Goal: Task Accomplishment & Management: Manage account settings

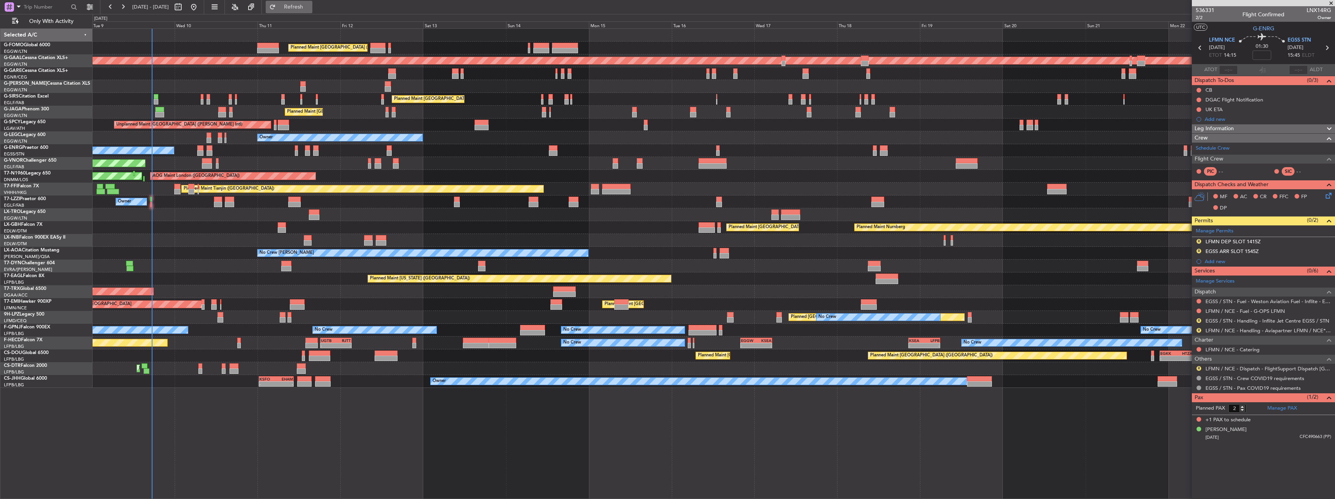
click at [312, 3] on button "Refresh" at bounding box center [289, 7] width 47 height 12
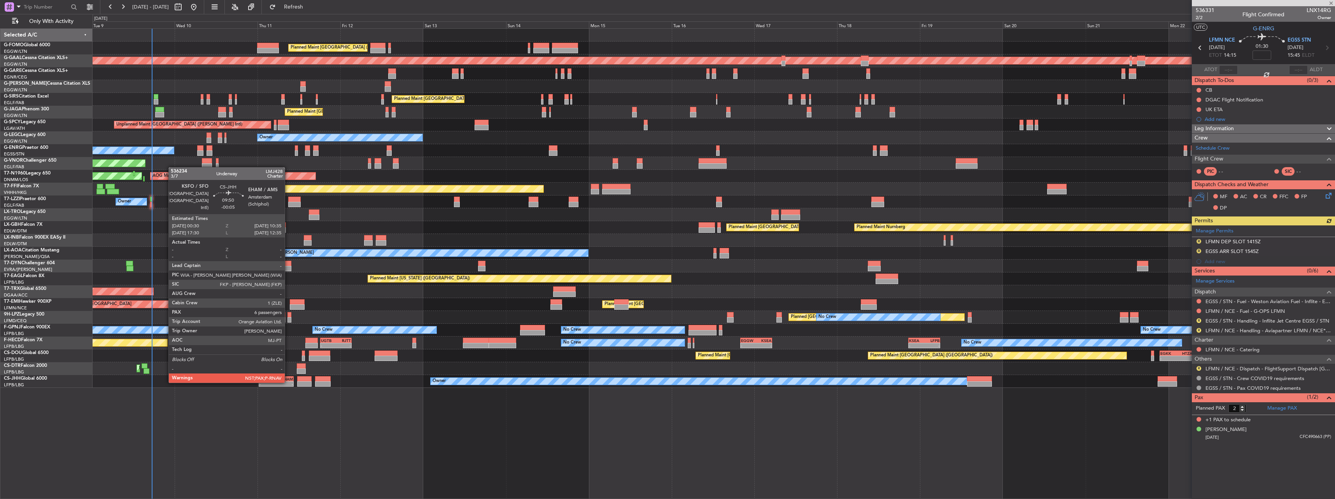
type input "-00:05"
type input "7"
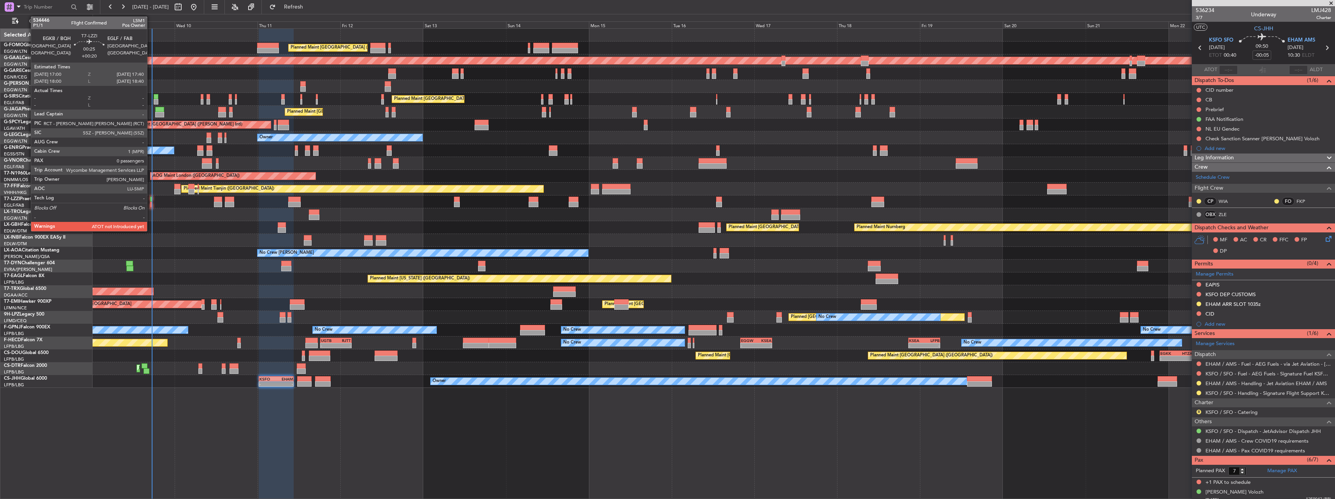
click at [150, 201] on div at bounding box center [151, 199] width 2 height 5
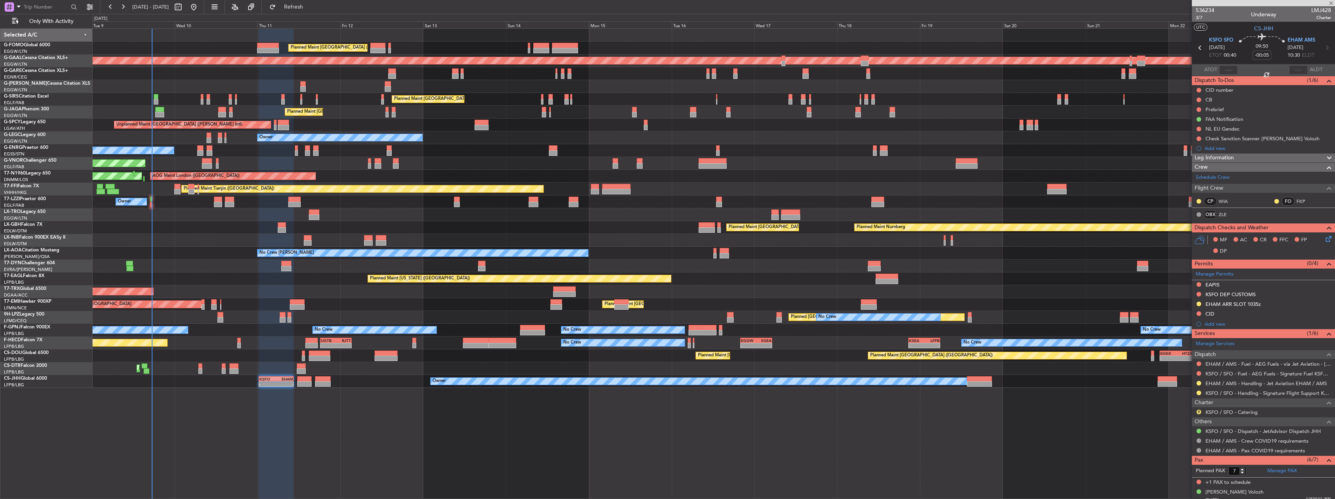
type input "+00:20"
type input "0"
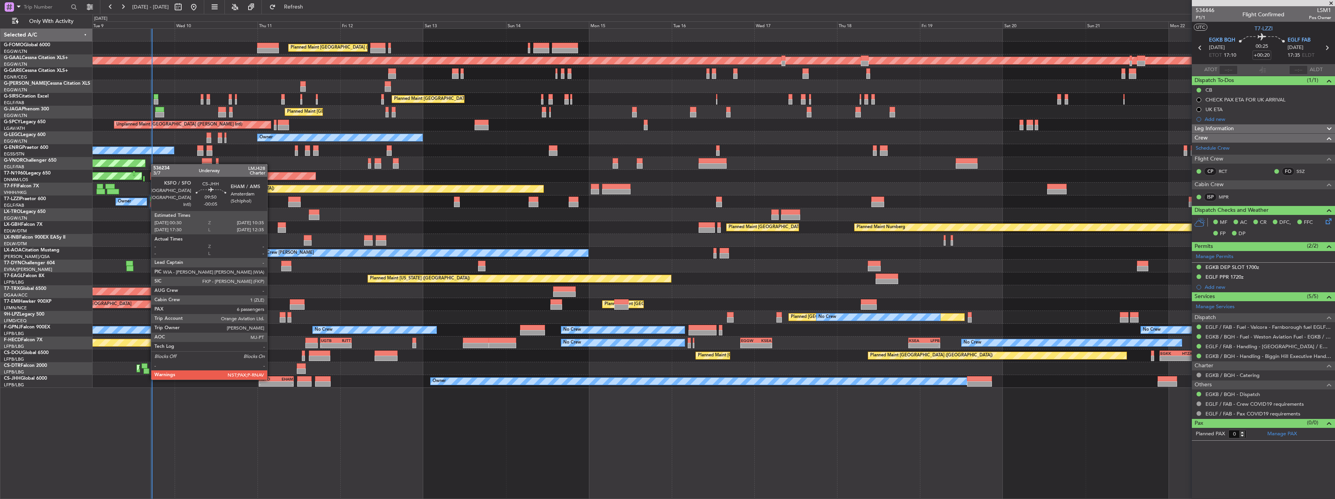
click at [271, 379] on div "KSFO" at bounding box center [267, 379] width 17 height 5
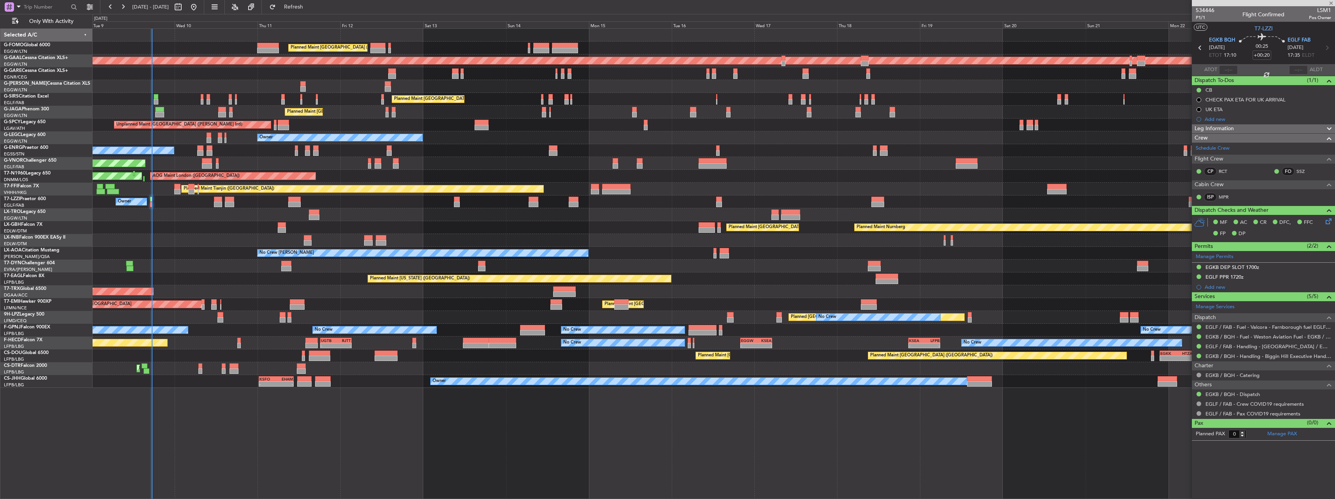
type input "-00:05"
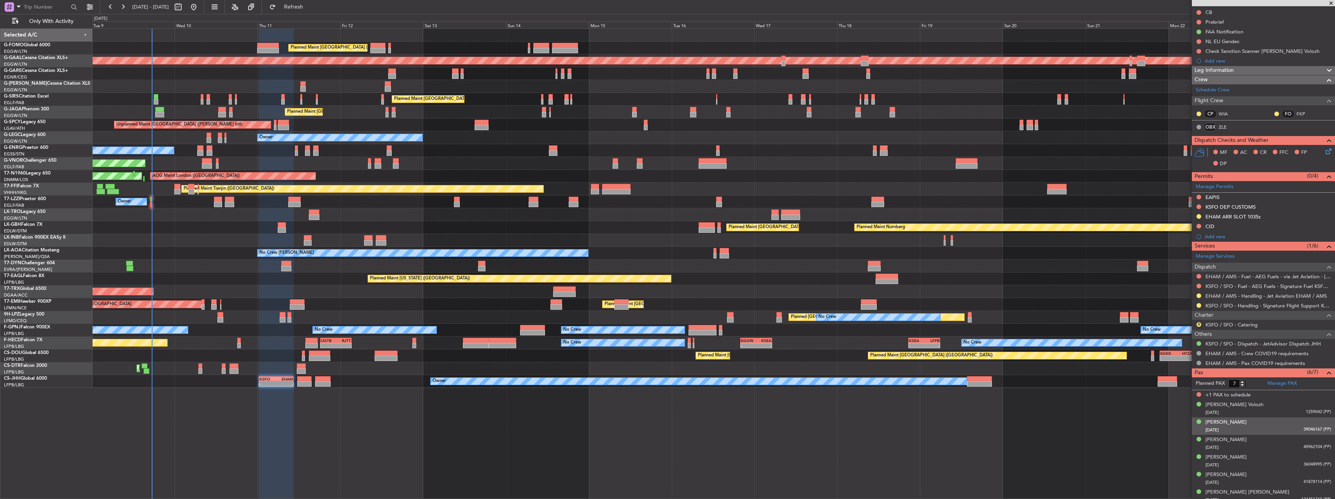
scroll to position [93, 0]
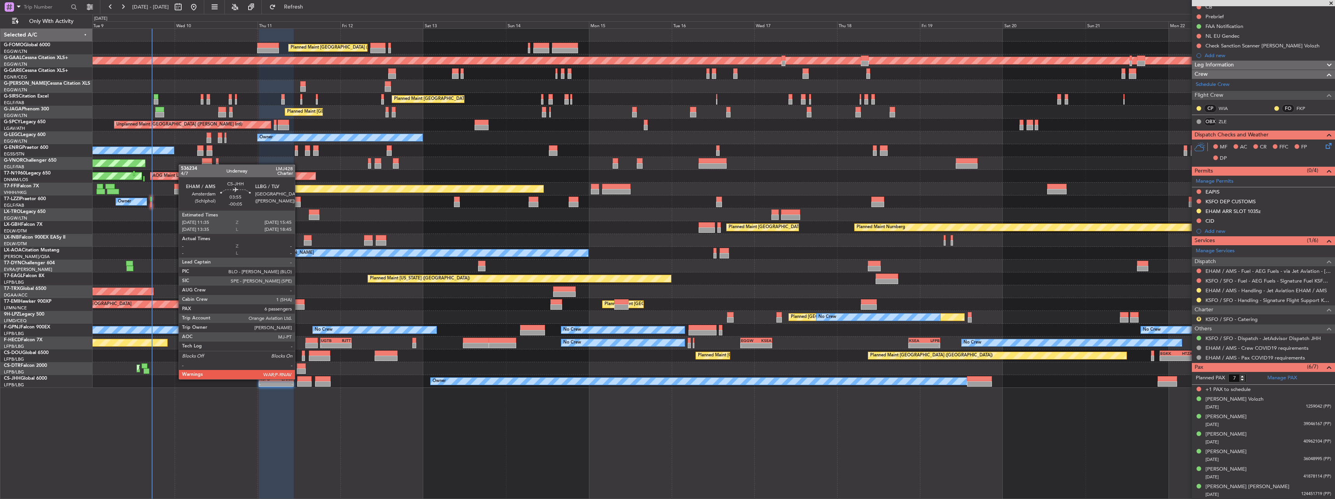
click at [298, 379] on div at bounding box center [304, 378] width 14 height 5
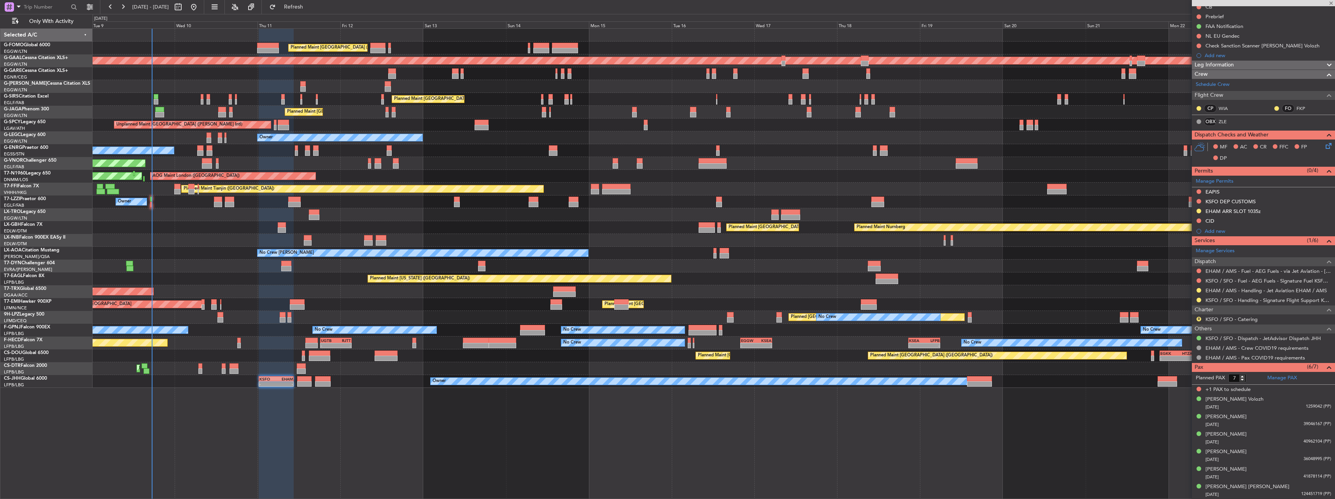
type input "6"
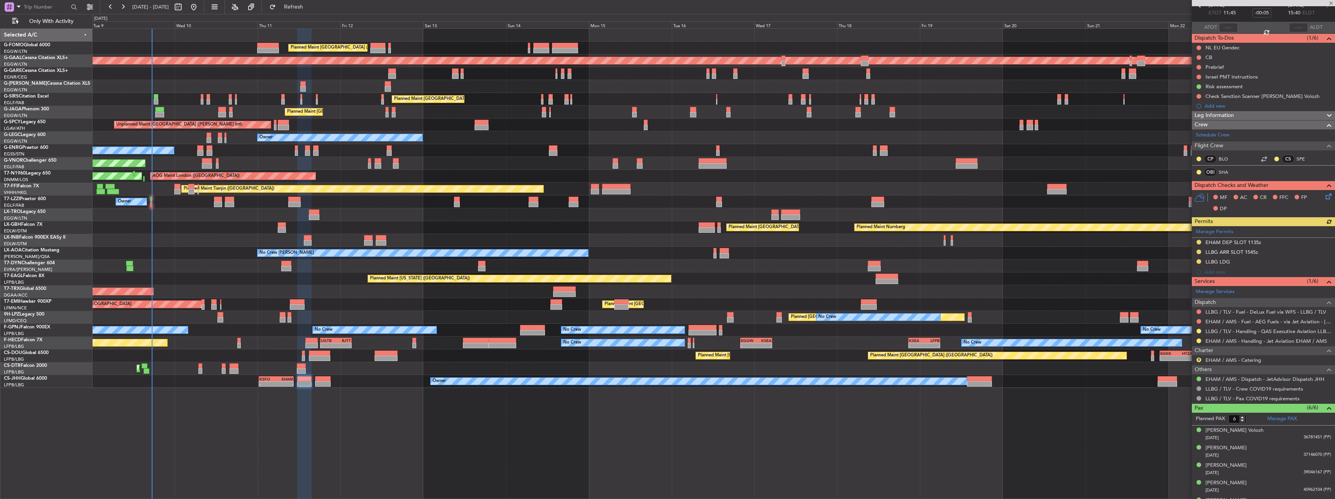
scroll to position [73, 0]
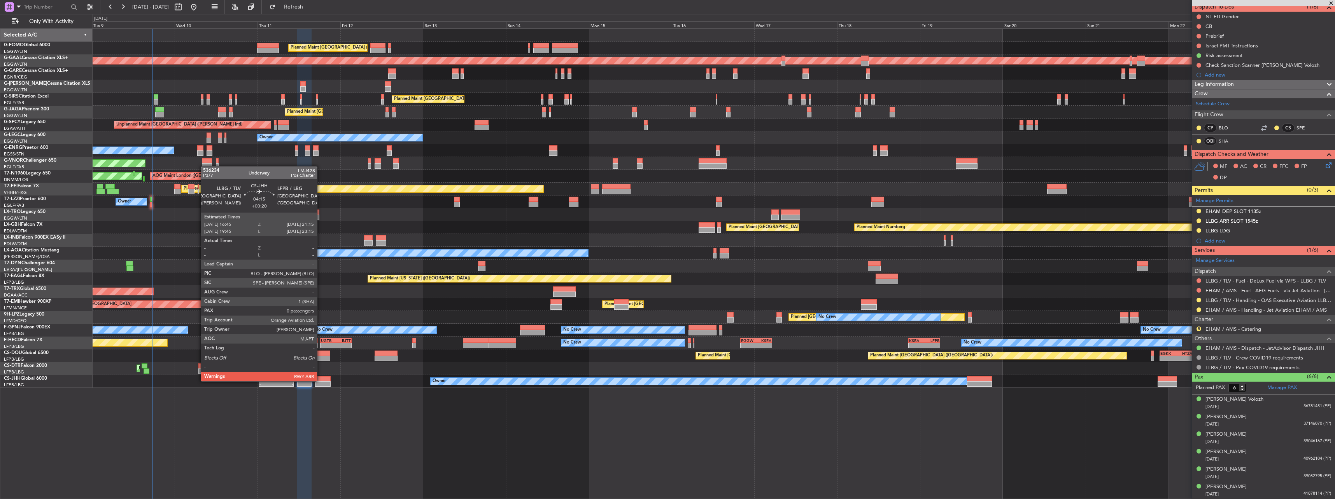
click at [320, 381] on div at bounding box center [323, 378] width 16 height 5
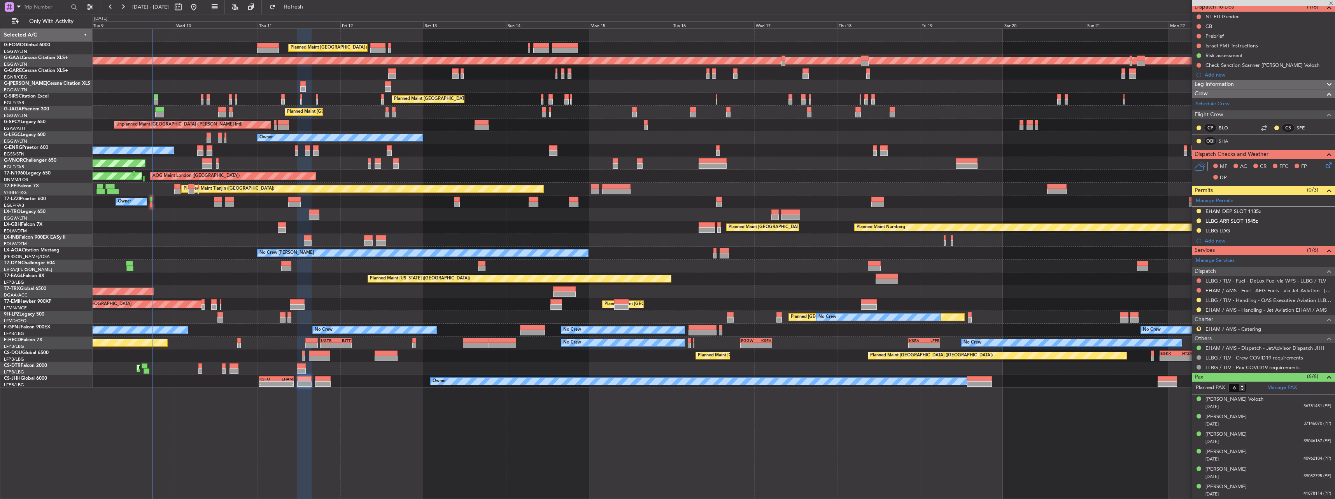
type input "+00:20"
type input "0"
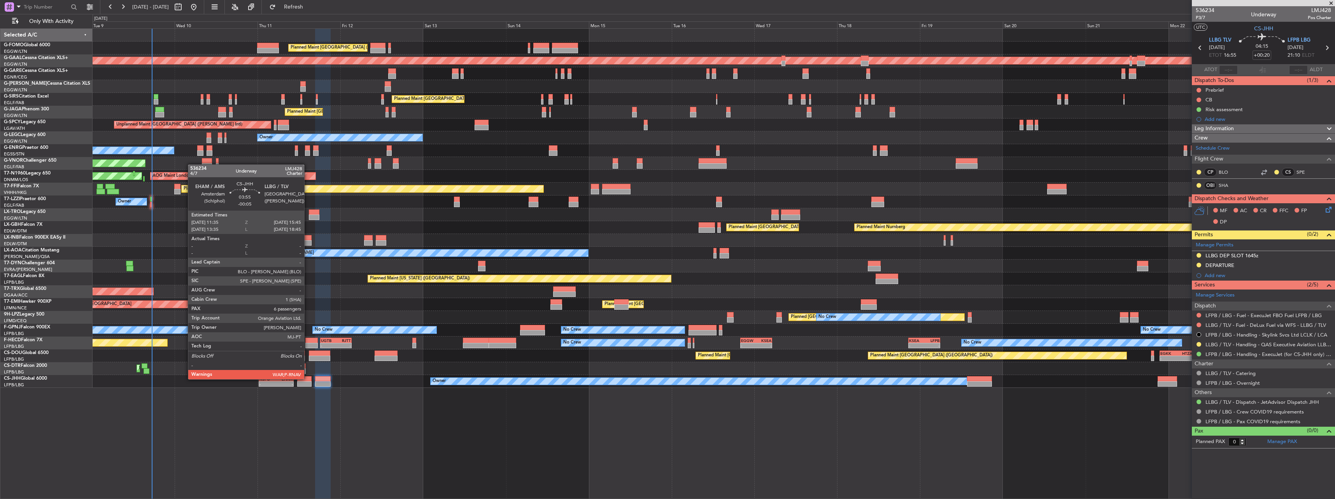
click at [308, 379] on div at bounding box center [304, 378] width 14 height 5
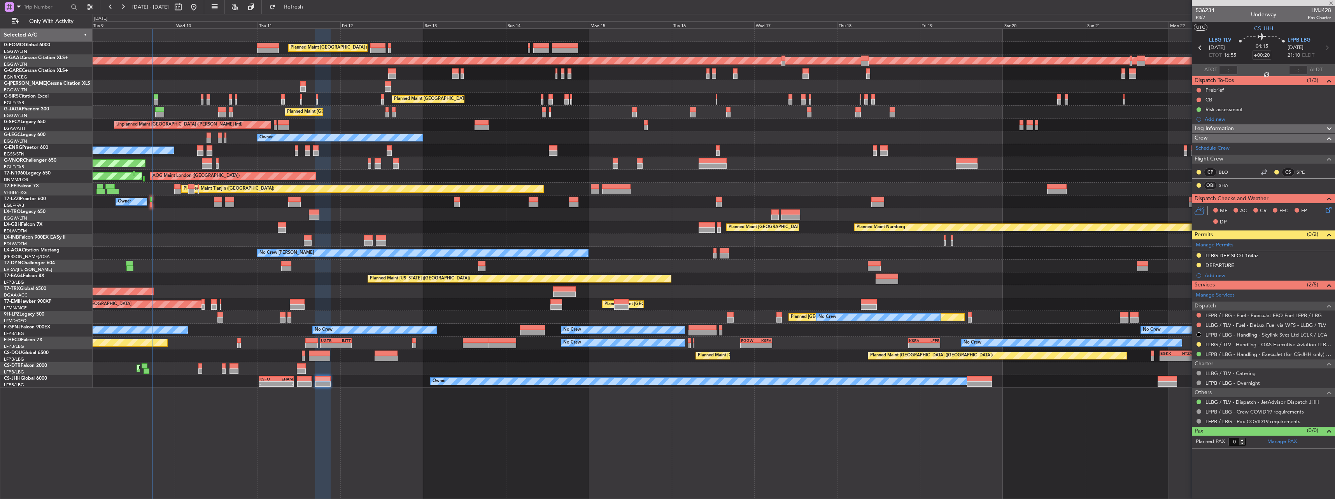
type input "-00:05"
type input "6"
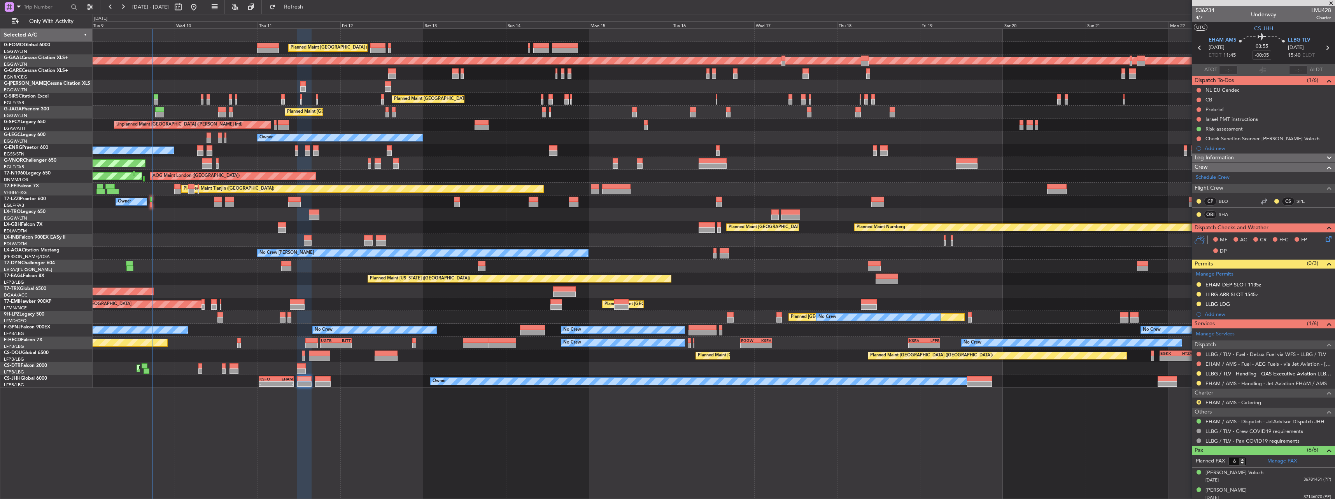
scroll to position [73, 0]
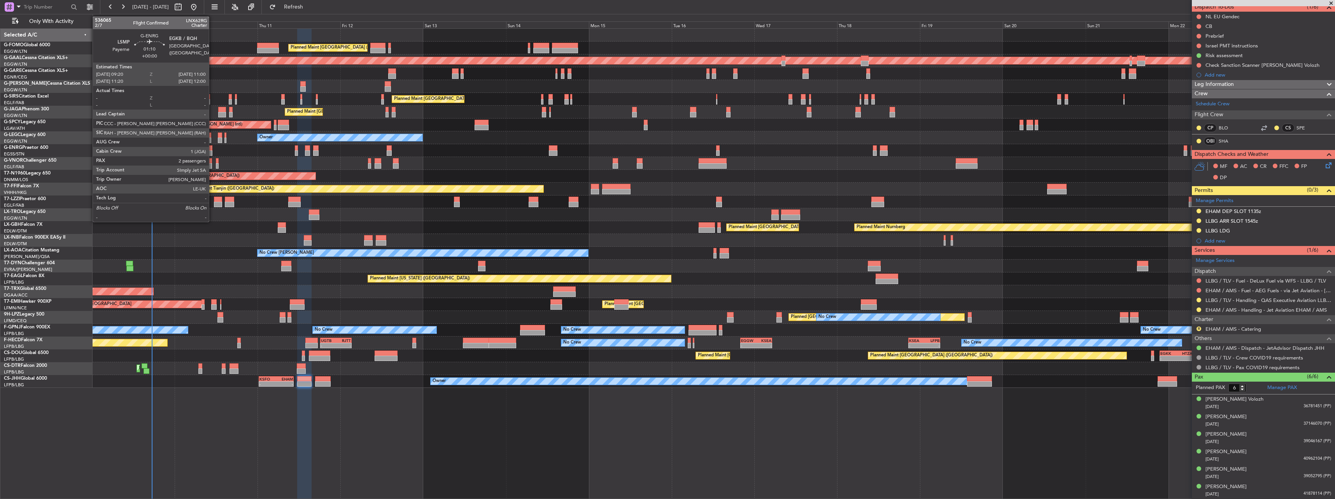
click at [212, 149] on div at bounding box center [209, 147] width 6 height 5
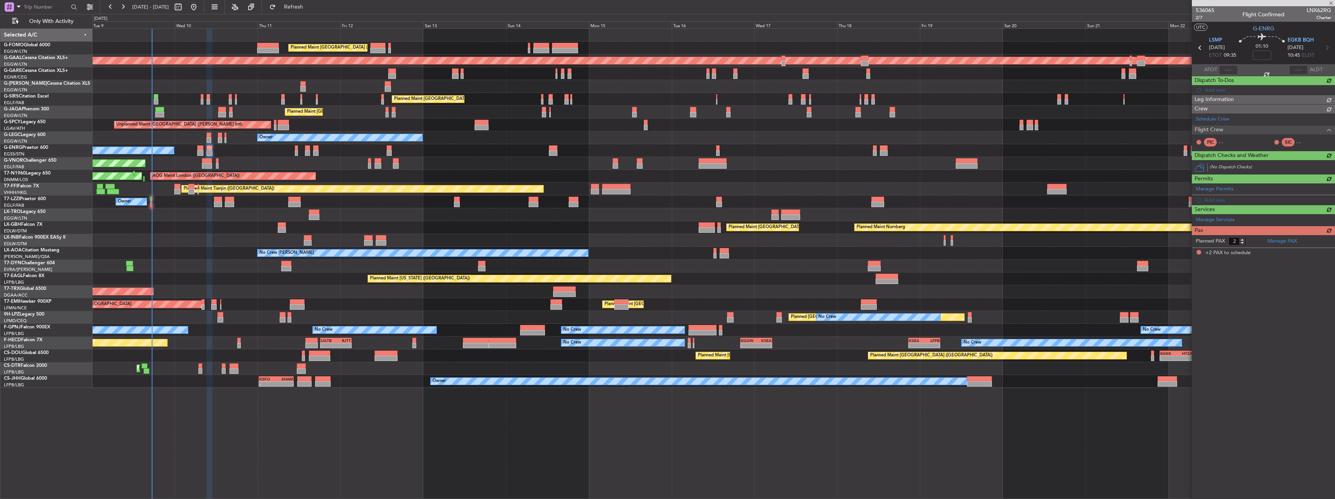
scroll to position [0, 0]
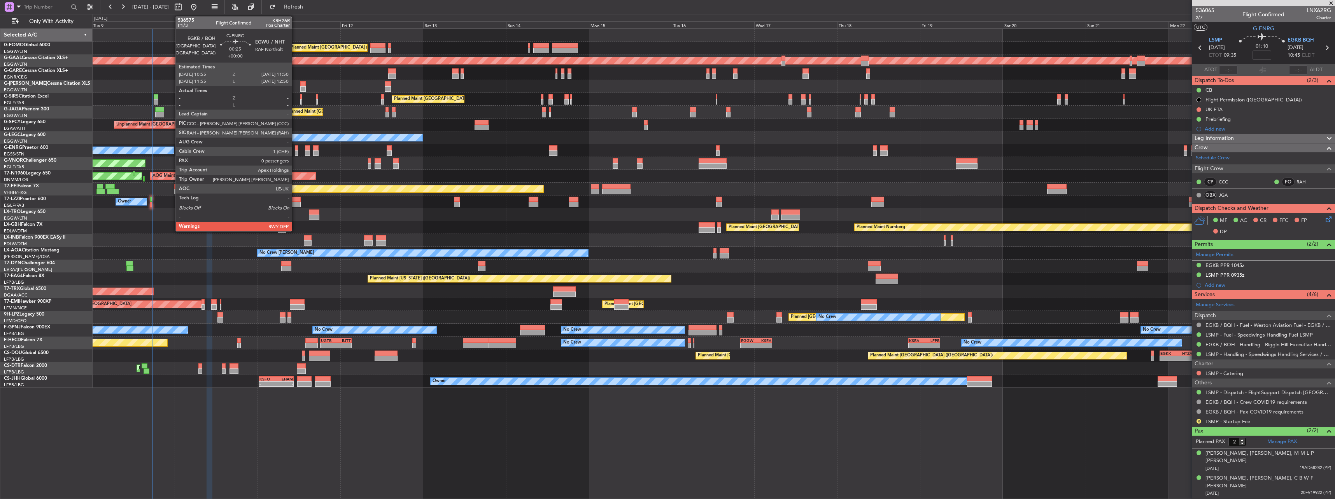
click at [295, 150] on div at bounding box center [296, 147] width 3 height 5
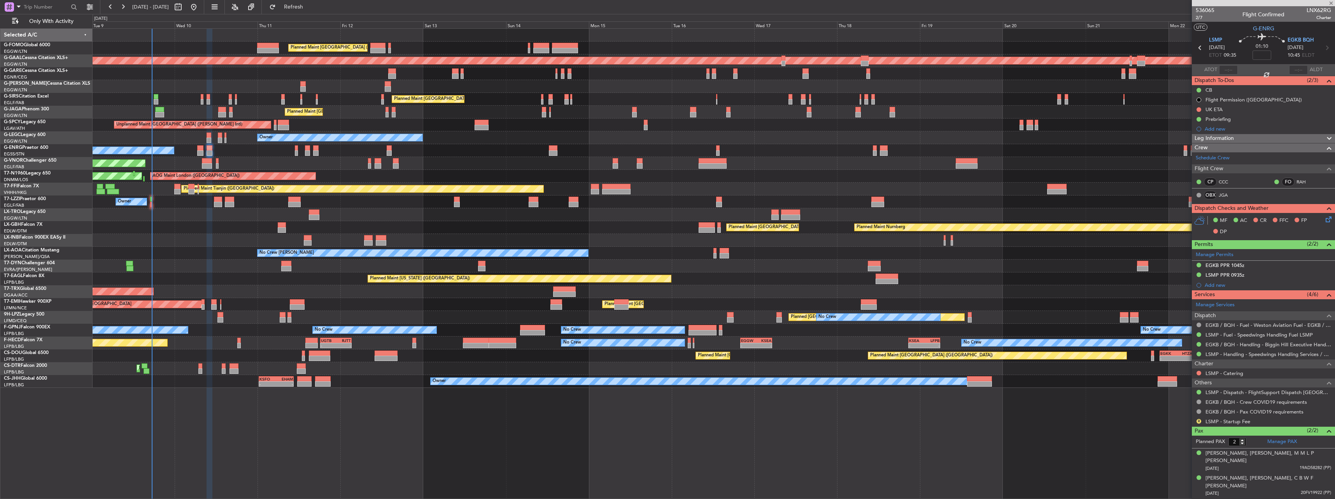
type input "0"
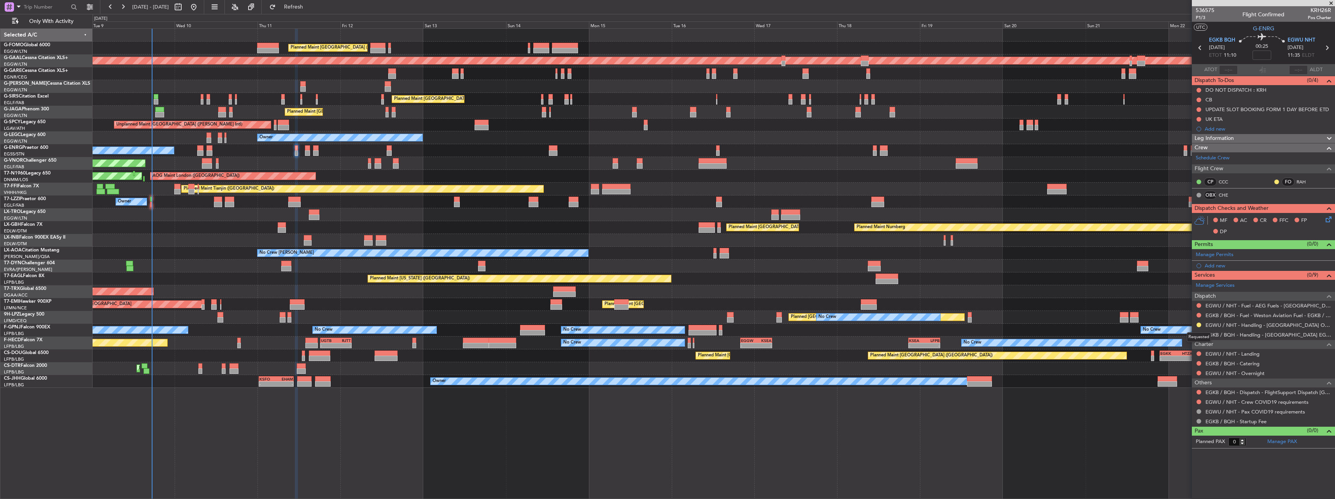
click at [1200, 335] on div "Requested" at bounding box center [1198, 337] width 24 height 10
click at [1199, 336] on button at bounding box center [1198, 334] width 5 height 5
click at [1050, 432] on div "Planned Maint [GEOGRAPHIC_DATA] ([GEOGRAPHIC_DATA]) Planned Maint [GEOGRAPHIC_D…" at bounding box center [714, 263] width 1242 height 471
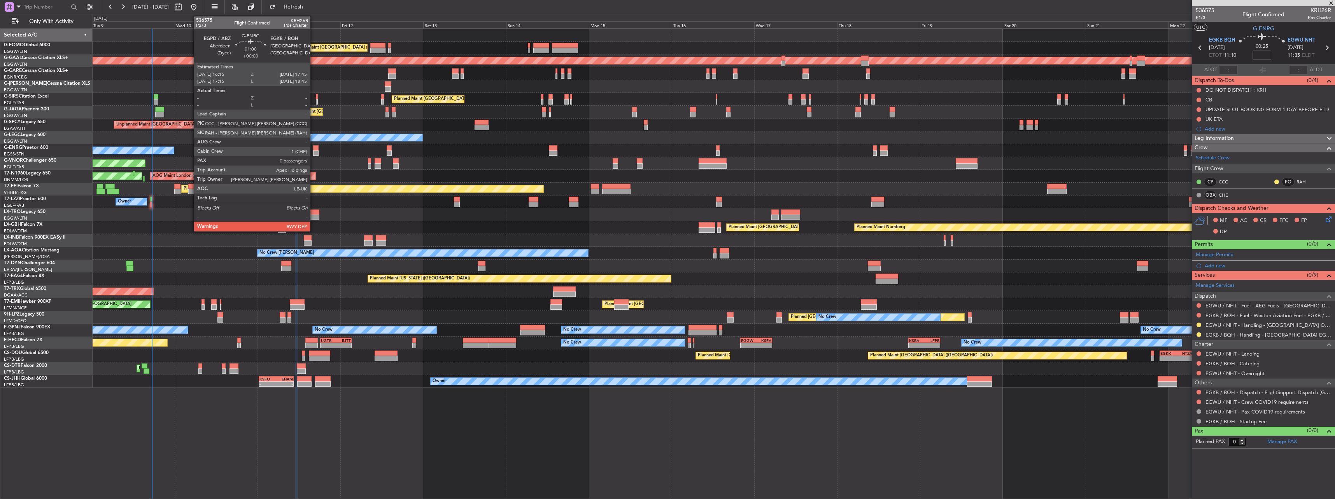
click at [313, 153] on div at bounding box center [315, 152] width 5 height 5
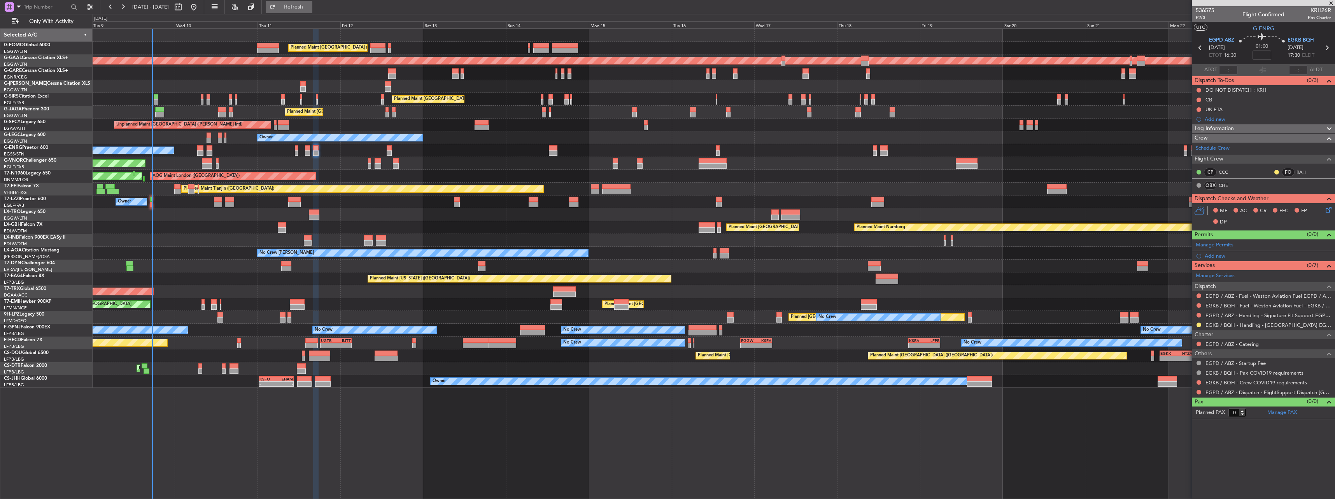
click at [310, 5] on span "Refresh" at bounding box center [293, 6] width 33 height 5
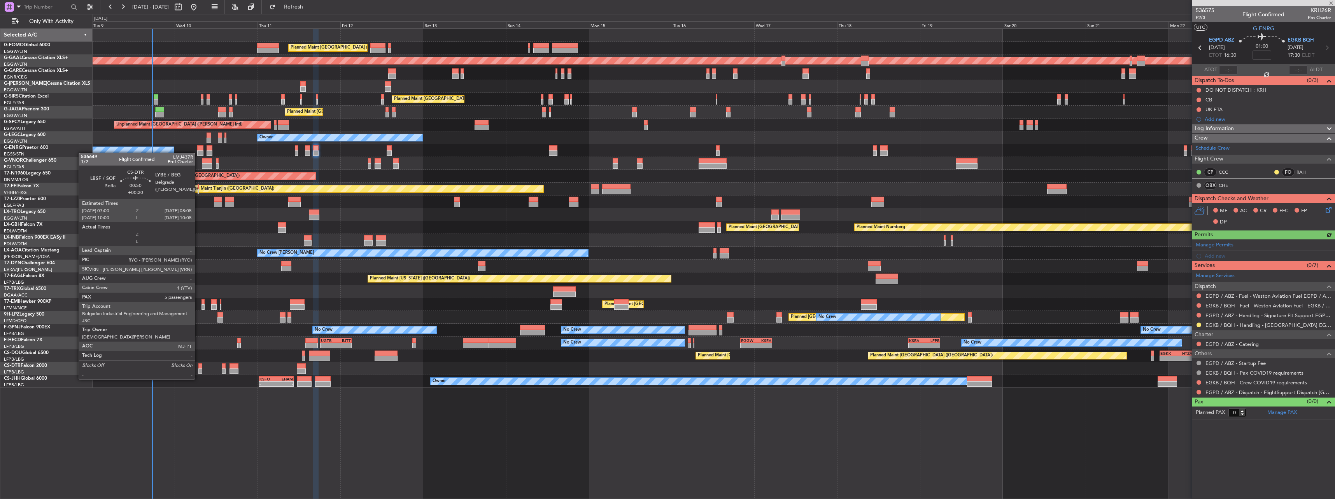
click at [198, 372] on div at bounding box center [200, 371] width 4 height 5
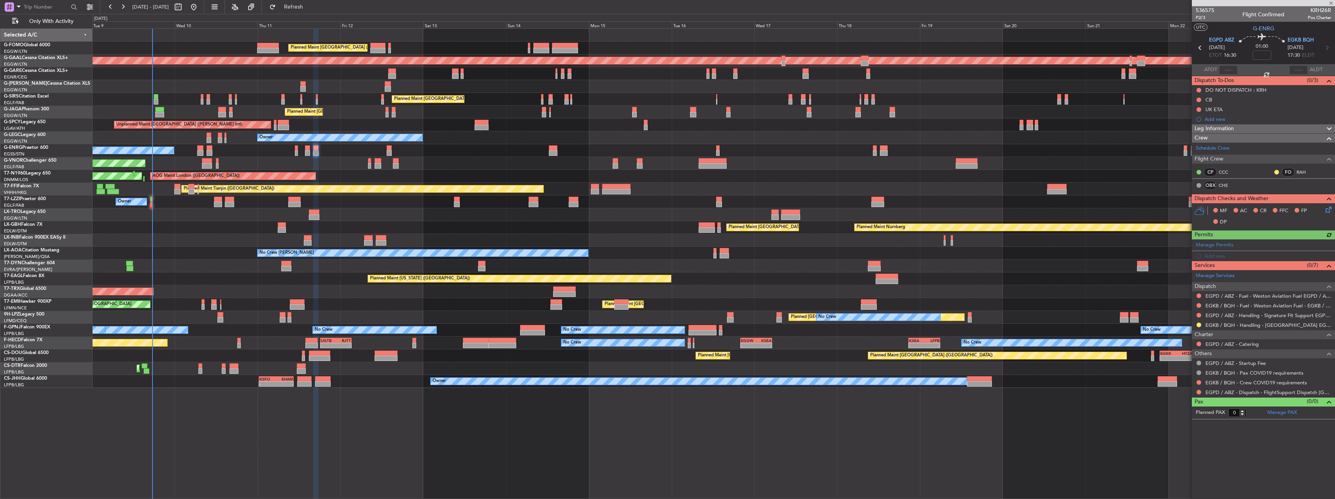
type input "+00:20"
type input "5"
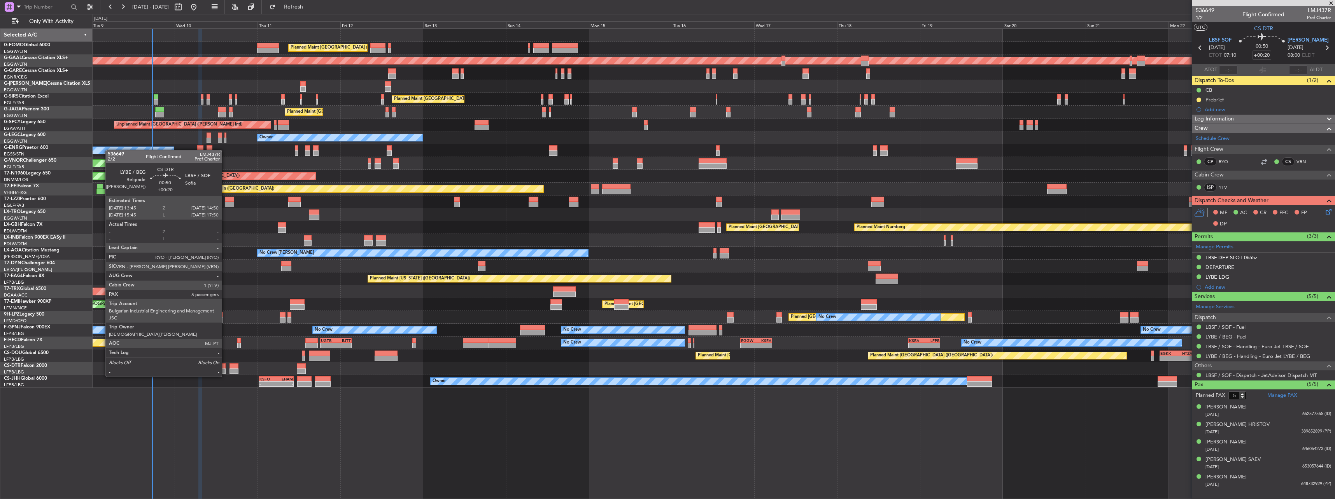
click at [225, 369] on div at bounding box center [224, 371] width 4 height 5
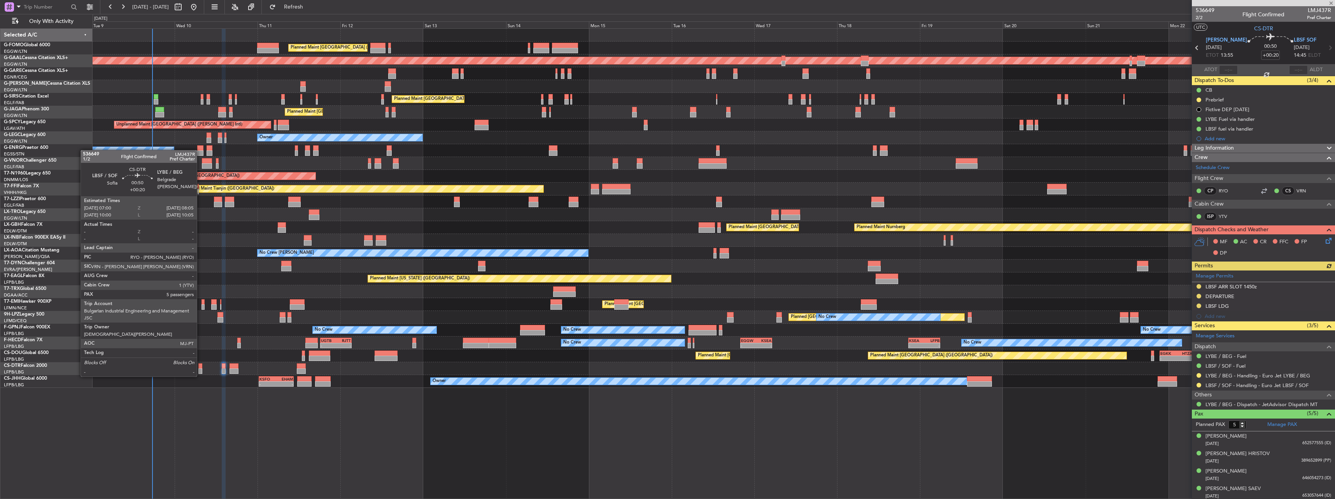
click at [200, 369] on div at bounding box center [200, 371] width 4 height 5
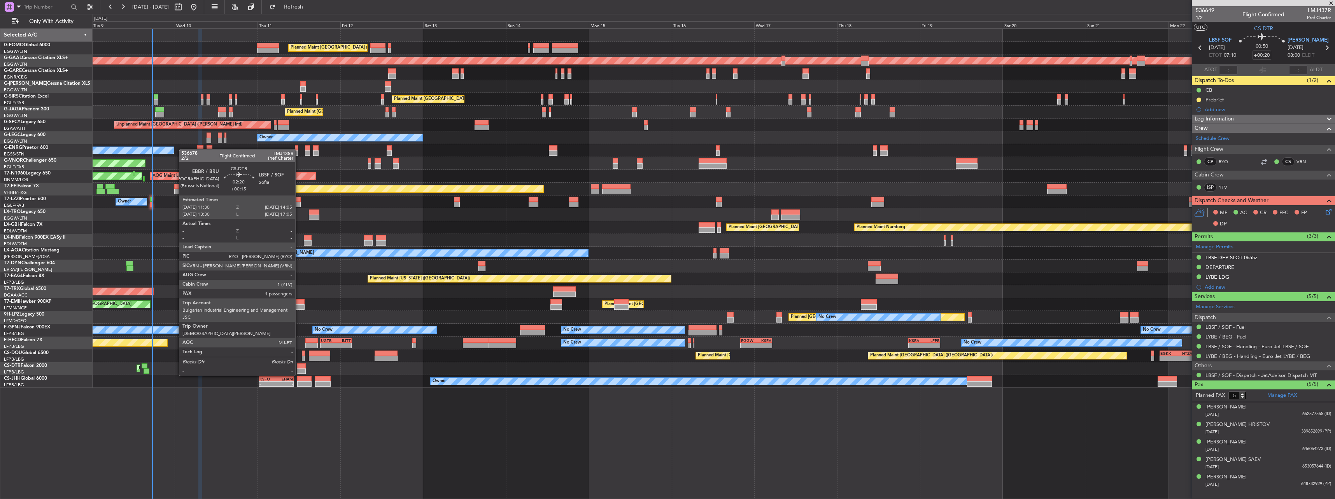
click at [299, 369] on div at bounding box center [301, 371] width 9 height 5
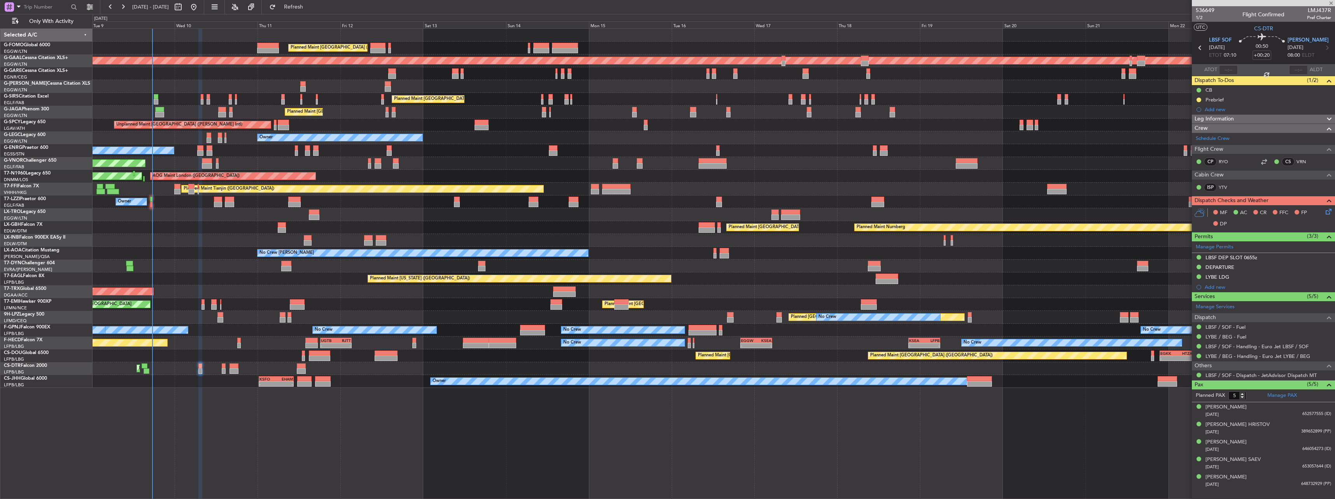
type input "+00:15"
type input "1"
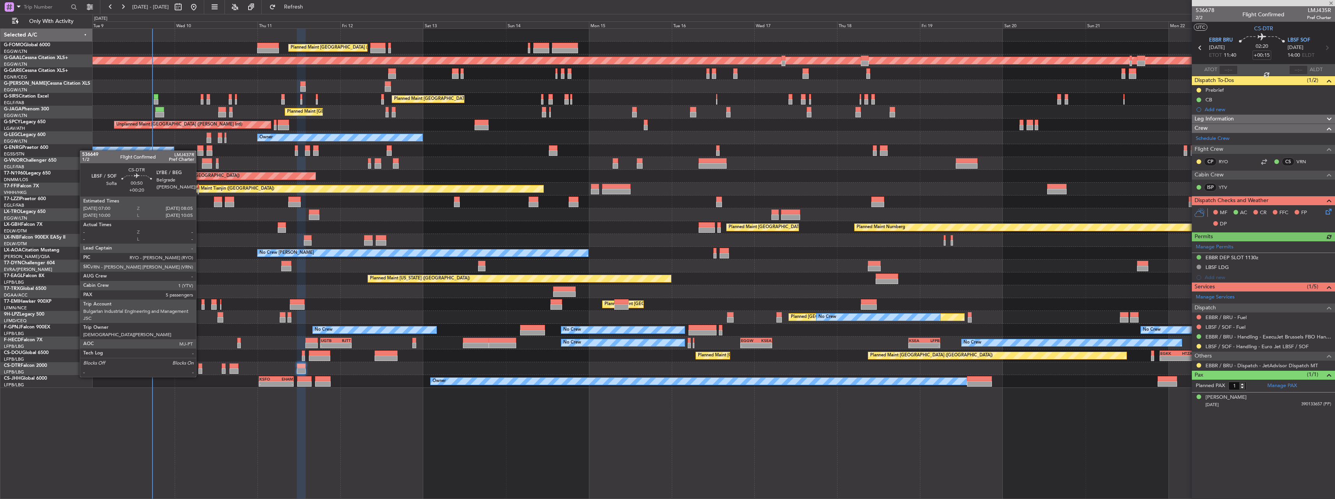
click at [199, 369] on div at bounding box center [200, 371] width 4 height 5
type input "+00:20"
type input "5"
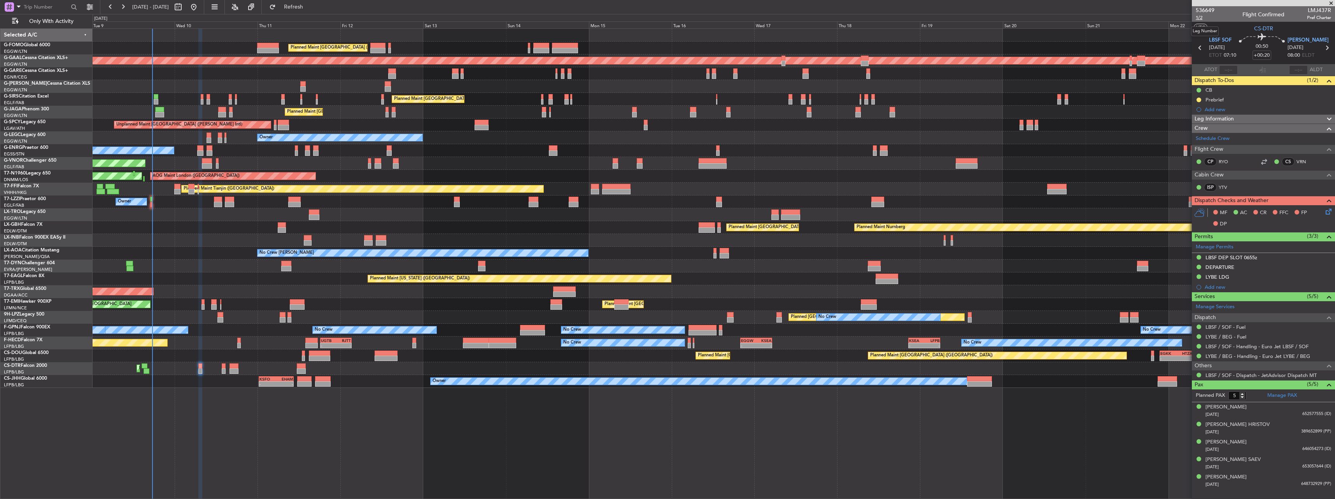
click at [1198, 17] on span "1/2" at bounding box center [1204, 17] width 19 height 7
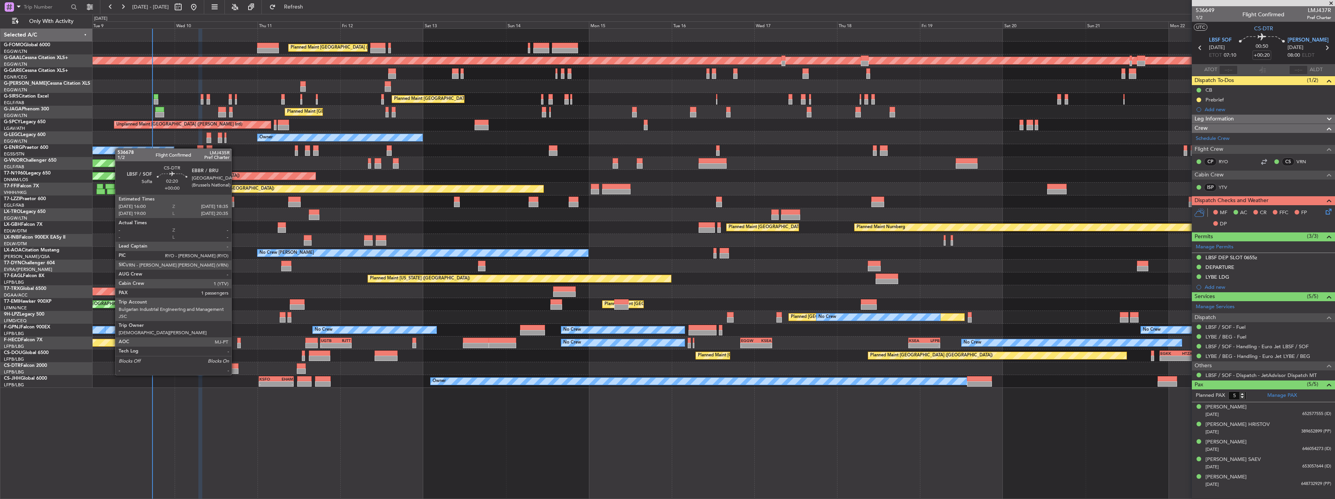
click at [235, 368] on div at bounding box center [233, 366] width 9 height 5
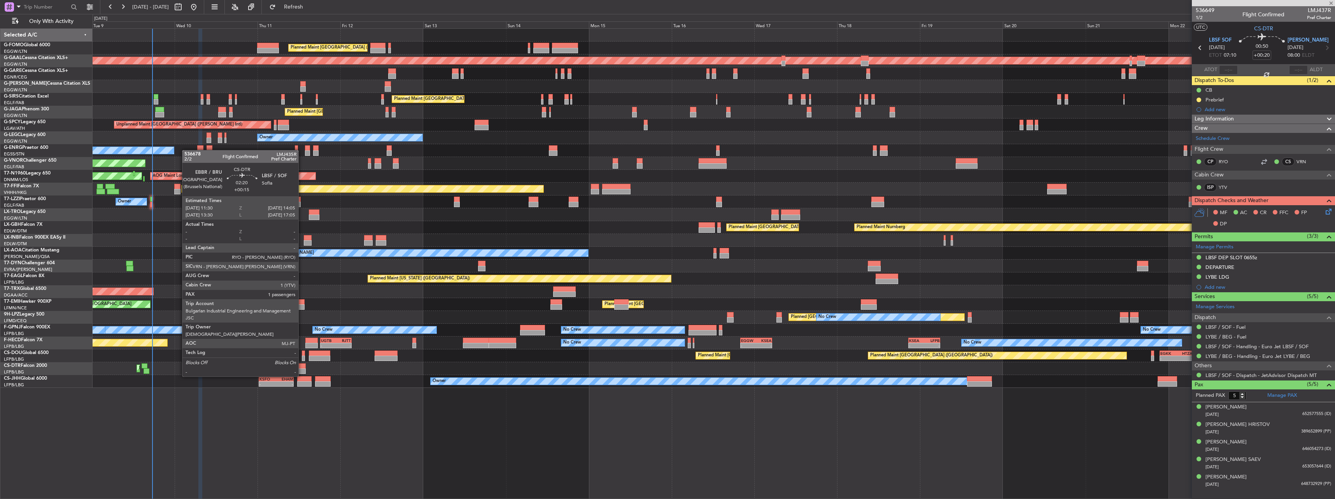
type input "1"
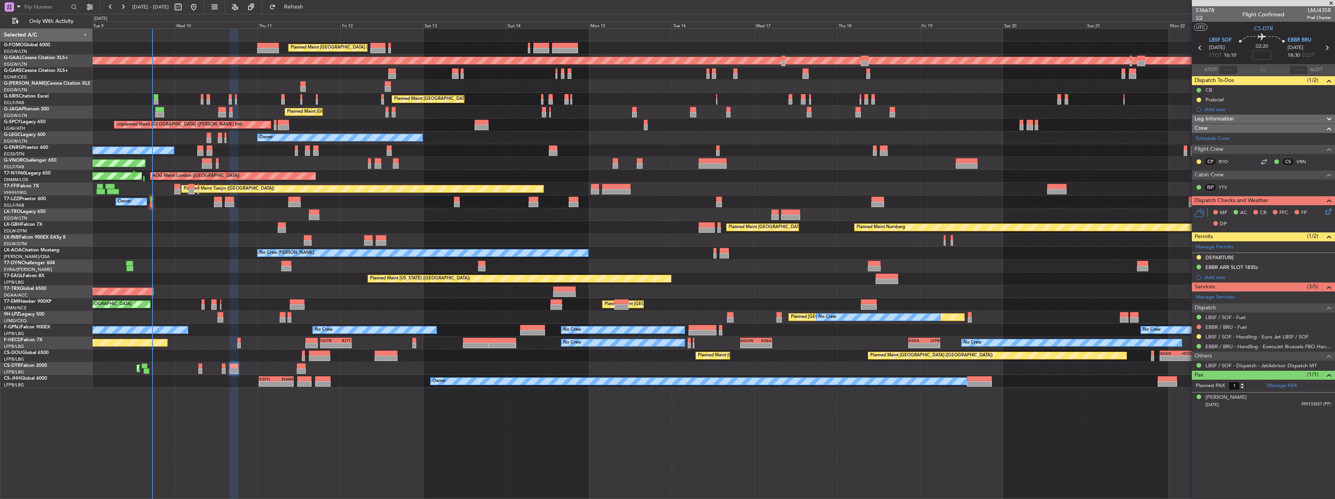
click at [1207, 16] on span "1/2" at bounding box center [1204, 17] width 19 height 7
click at [1328, 210] on icon at bounding box center [1327, 210] width 6 height 6
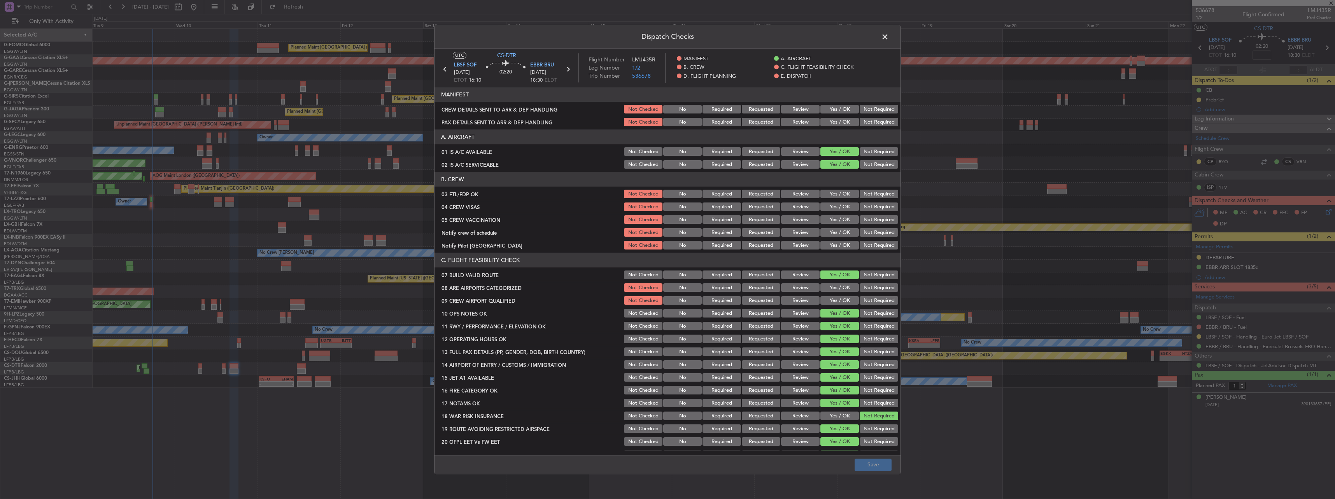
drag, startPoint x: 840, startPoint y: 107, endPoint x: 838, endPoint y: 111, distance: 4.5
click at [839, 109] on button "Yes / OK" at bounding box center [839, 109] width 38 height 9
click at [835, 123] on button "Yes / OK" at bounding box center [839, 122] width 38 height 9
click at [880, 453] on main "UTC CS-DTR LBSF SOF [DATE] ETOT 16:10 02:20 EBBR BRU [DATE] 18:30 ELDT Flight N…" at bounding box center [667, 254] width 466 height 410
click at [885, 465] on button "Save" at bounding box center [872, 465] width 37 height 12
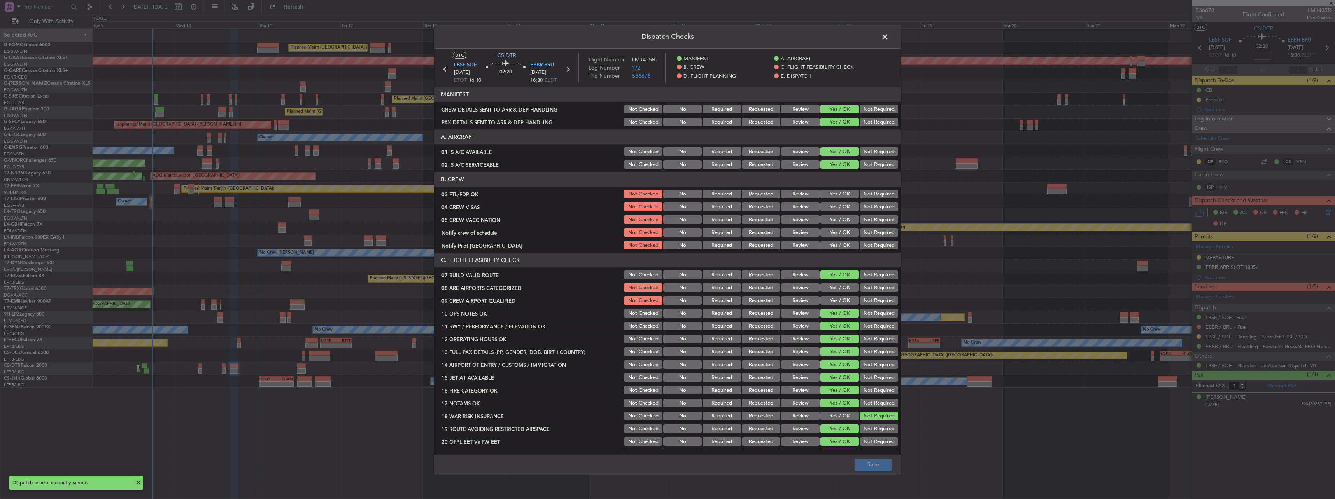
click at [889, 35] on span at bounding box center [889, 39] width 0 height 16
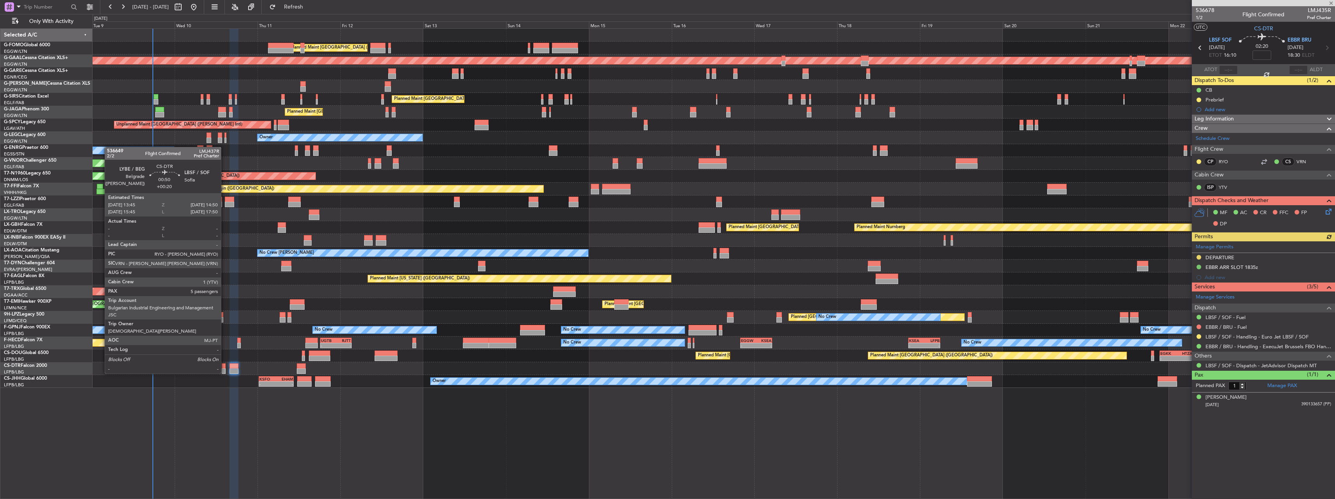
click at [224, 366] on div at bounding box center [224, 366] width 4 height 5
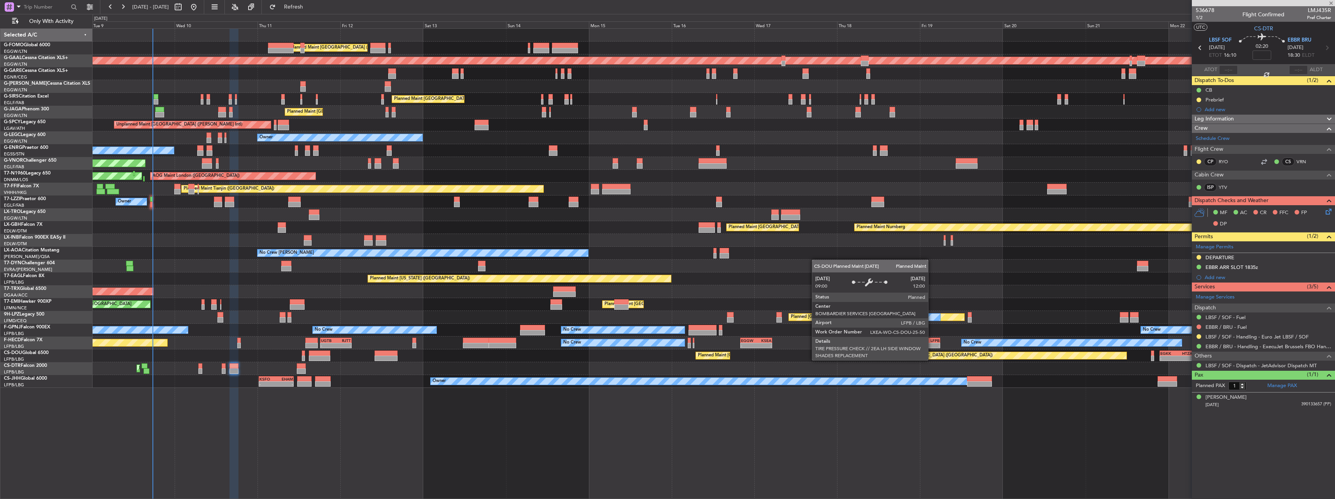
type input "+00:20"
type input "5"
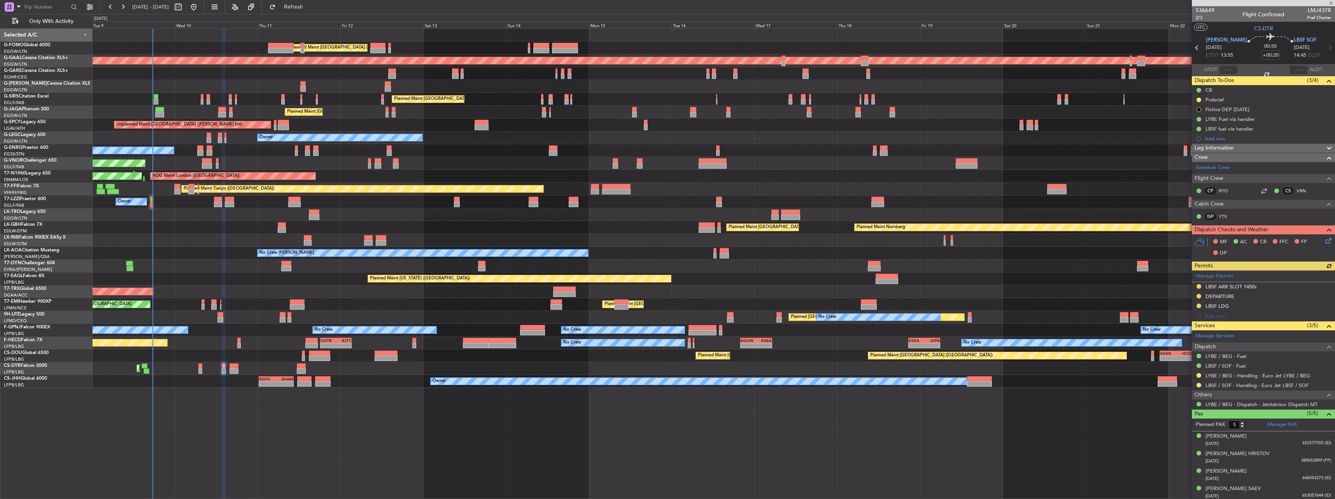
click at [1324, 236] on icon at bounding box center [1327, 239] width 6 height 6
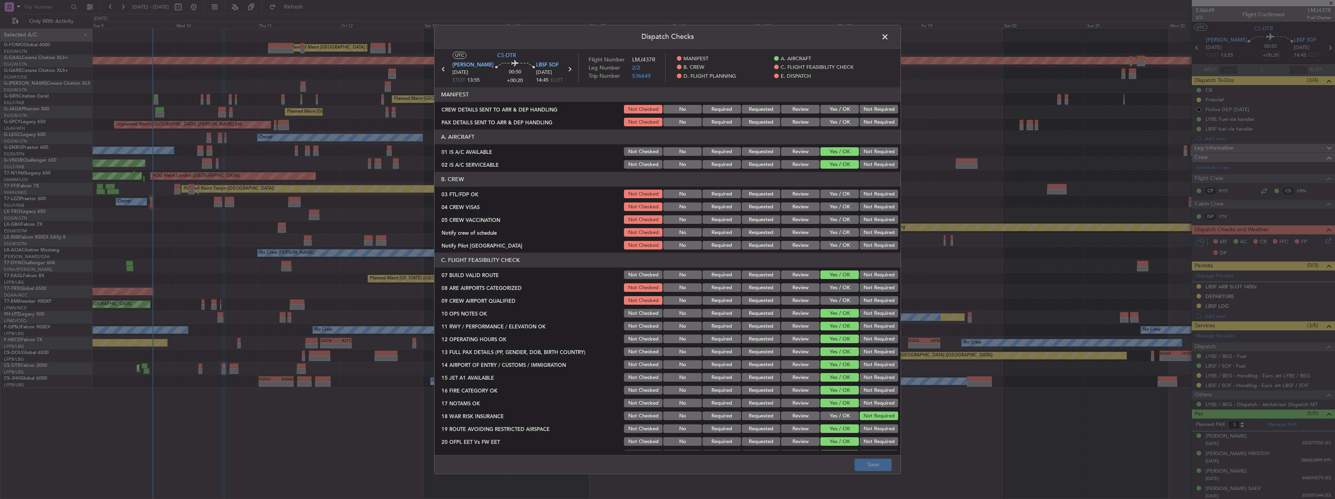
click at [830, 108] on button "Yes / OK" at bounding box center [839, 109] width 38 height 9
click at [833, 122] on button "Yes / OK" at bounding box center [839, 122] width 38 height 9
click at [869, 466] on button "Save" at bounding box center [872, 465] width 37 height 12
click at [889, 33] on span at bounding box center [889, 39] width 0 height 16
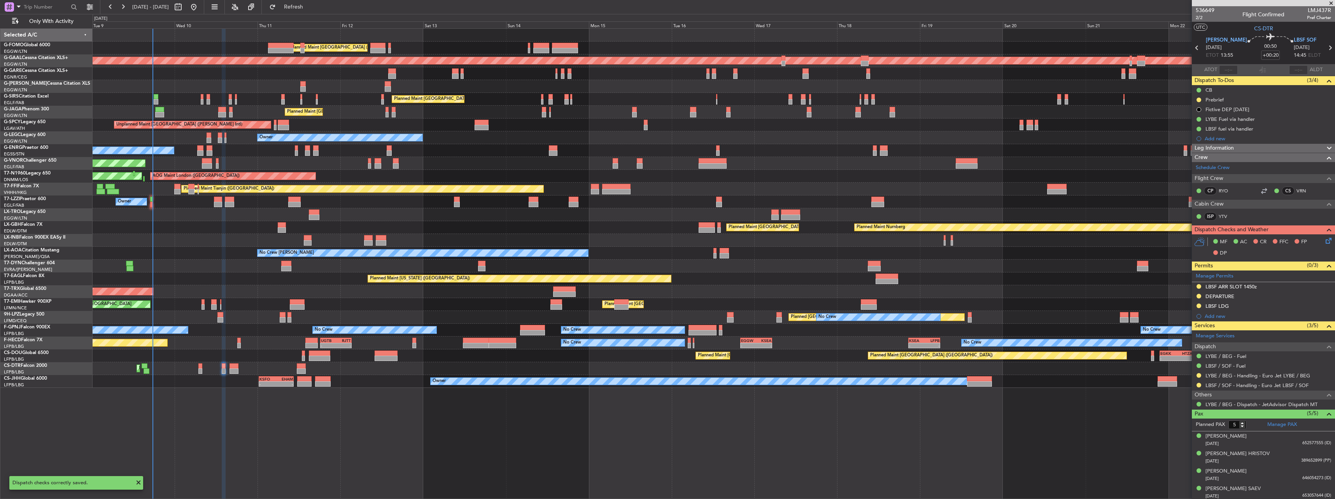
click at [198, 367] on div at bounding box center [200, 366] width 4 height 5
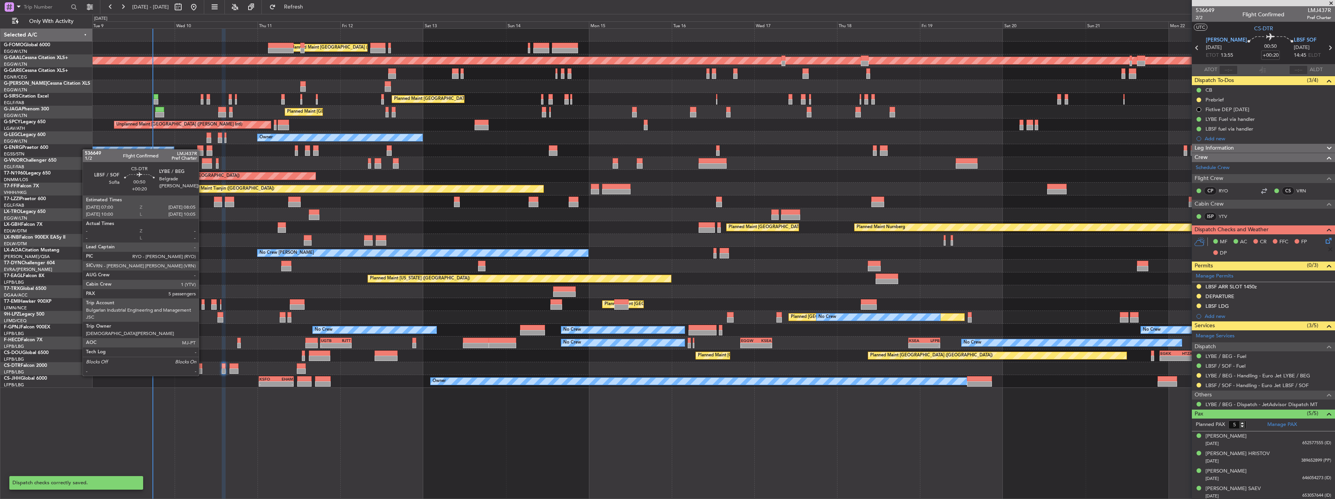
click at [202, 368] on div at bounding box center [200, 366] width 4 height 5
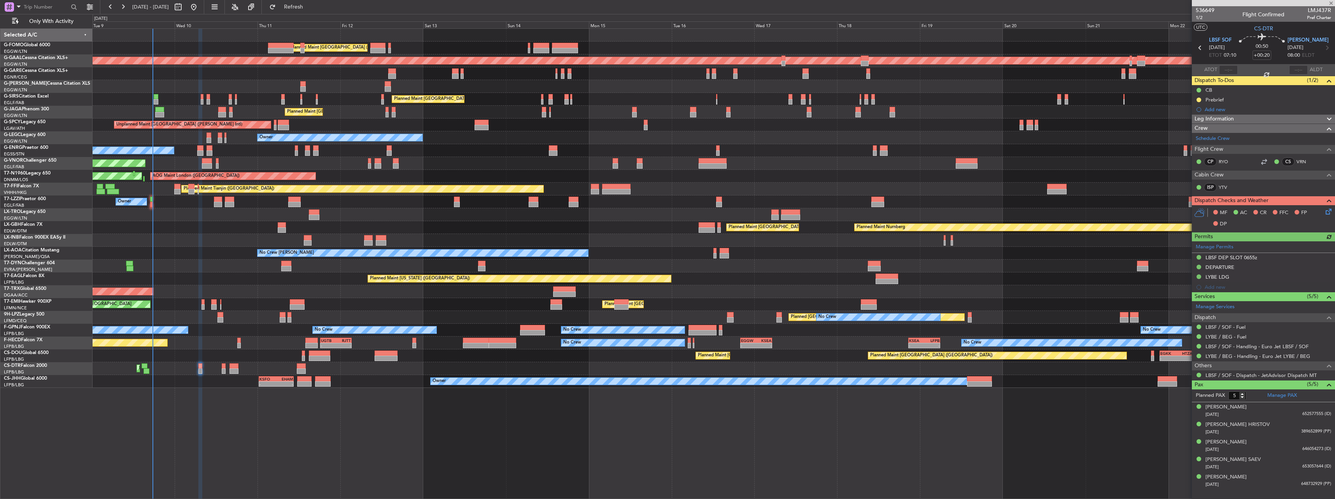
click at [1327, 212] on icon at bounding box center [1327, 210] width 6 height 6
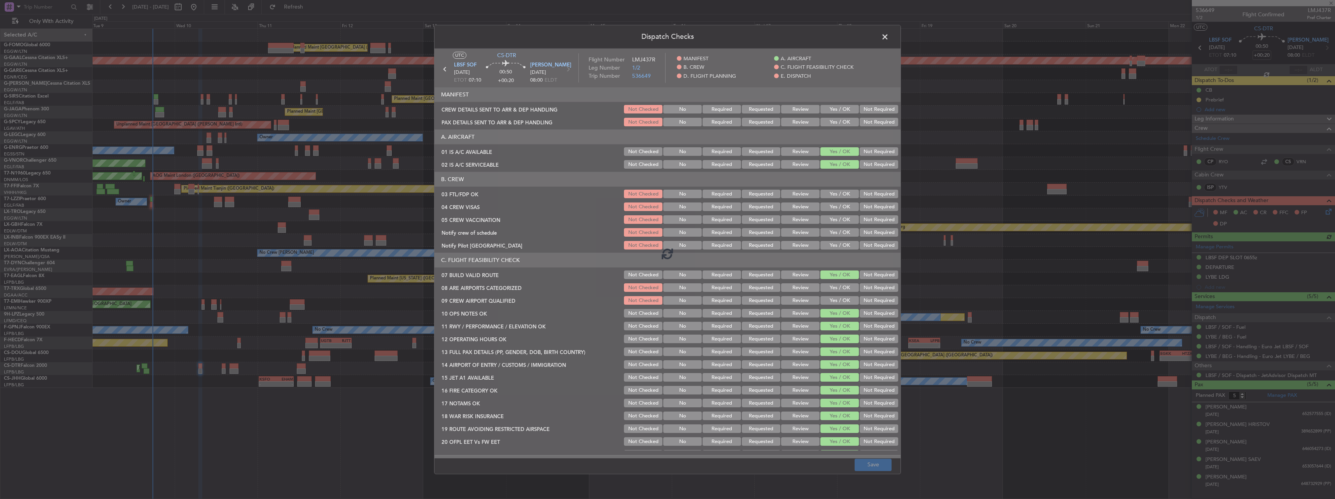
click at [1327, 212] on div "Dispatch Checks UTC CS-DTR LBSF SOF [DATE] ETOT 07:10 00:50 +00:20 LYBE BEG [DA…" at bounding box center [667, 249] width 1335 height 499
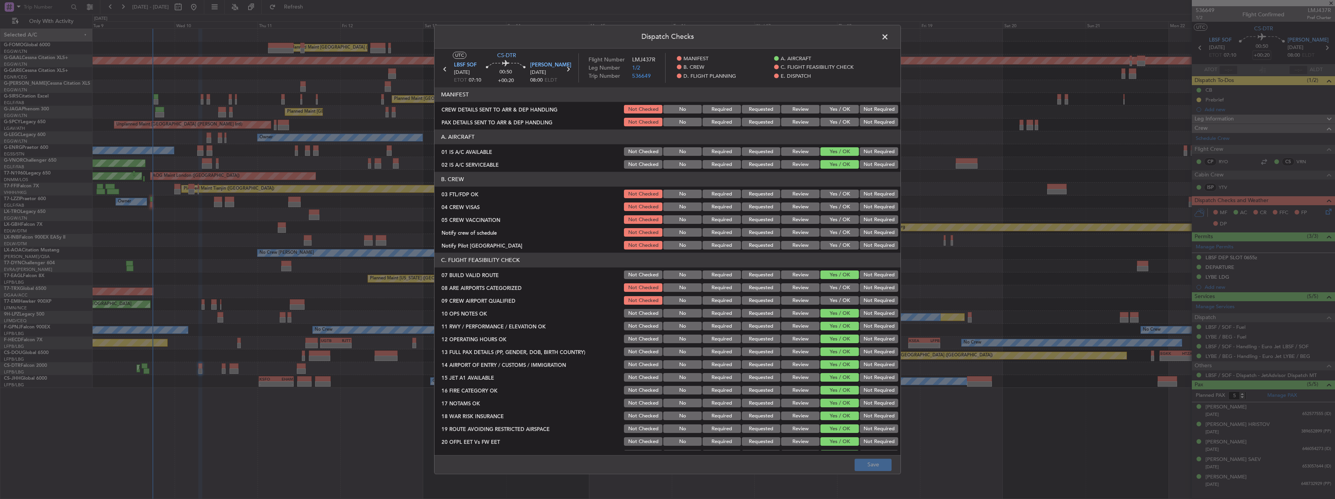
click at [841, 106] on button "Yes / OK" at bounding box center [839, 109] width 38 height 9
click at [837, 115] on div "Yes / OK" at bounding box center [838, 109] width 39 height 11
click at [838, 125] on button "Yes / OK" at bounding box center [839, 122] width 38 height 9
click at [869, 463] on button "Save" at bounding box center [872, 465] width 37 height 12
click at [878, 37] on header "Dispatch Checks" at bounding box center [667, 36] width 466 height 23
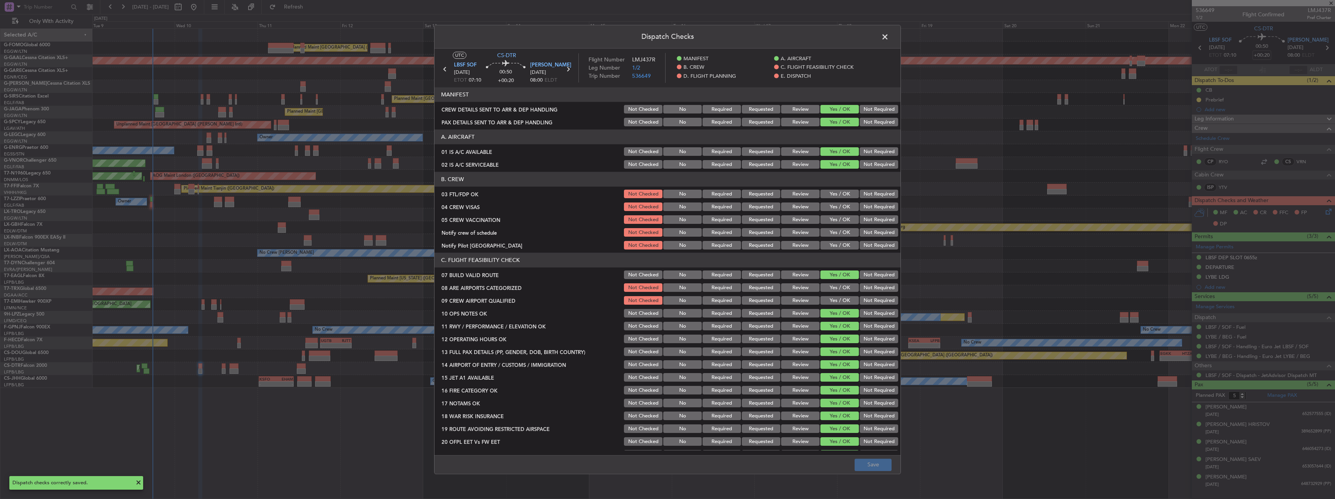
click at [889, 37] on span at bounding box center [889, 39] width 0 height 16
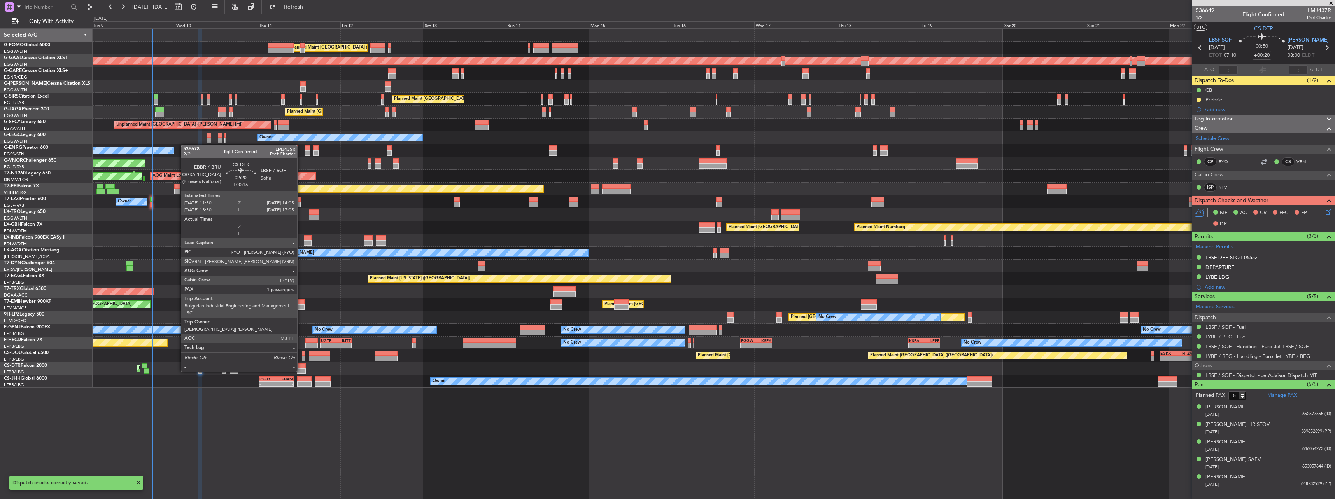
click at [301, 365] on div at bounding box center [301, 366] width 9 height 5
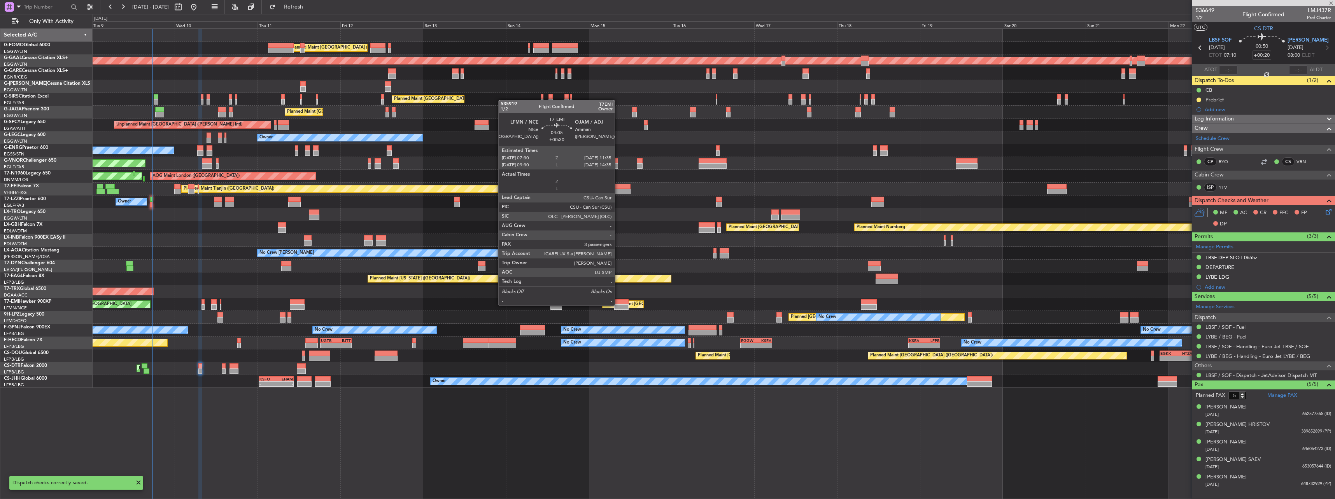
type input "+00:15"
type input "1"
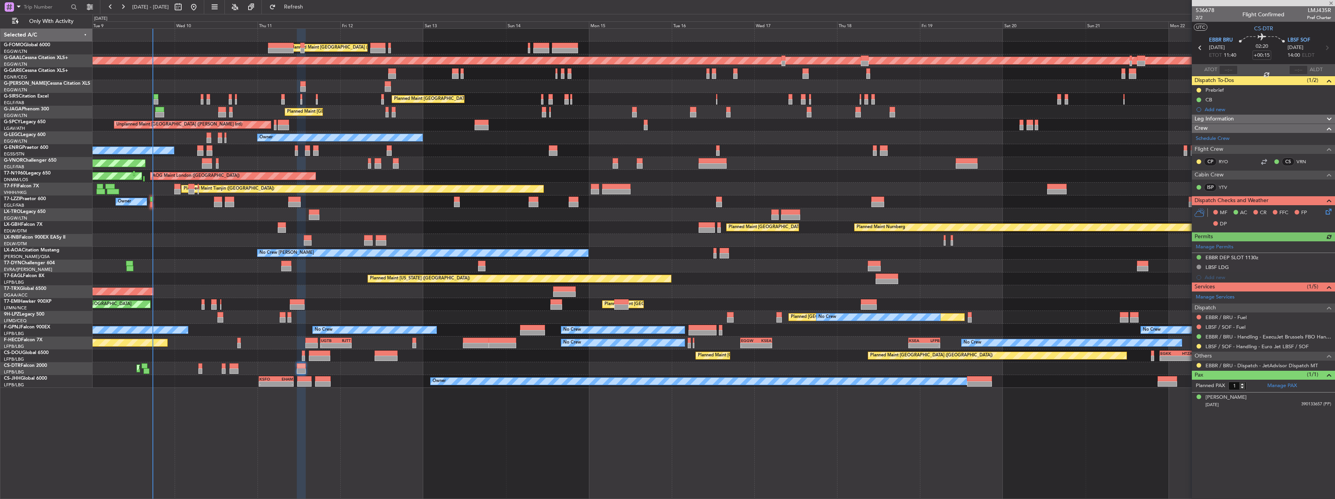
click at [1328, 213] on icon at bounding box center [1327, 210] width 6 height 6
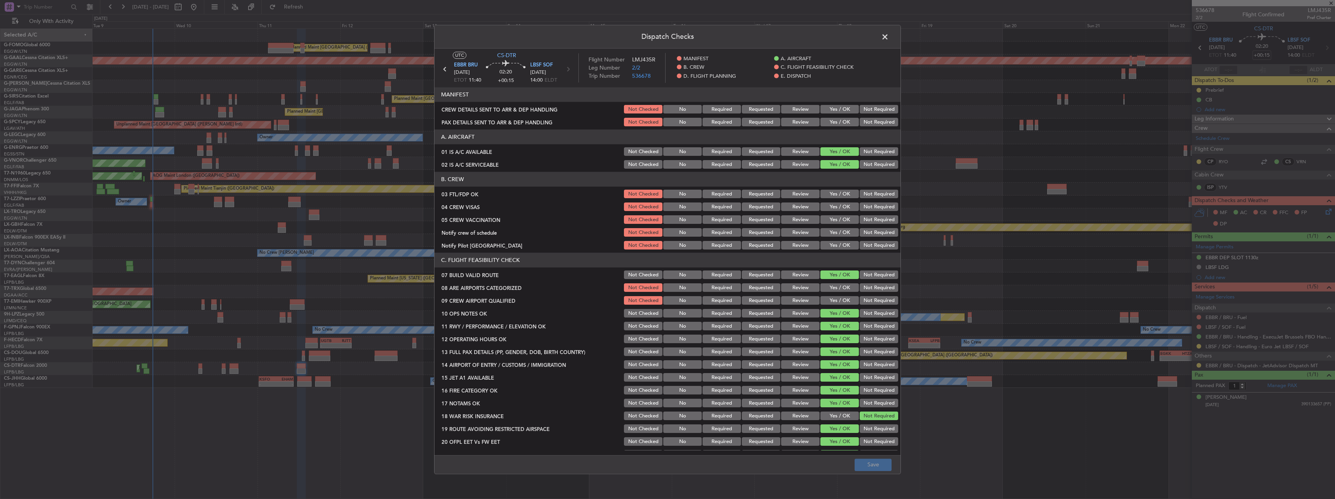
click at [840, 108] on button "Yes / OK" at bounding box center [839, 109] width 38 height 9
click at [839, 124] on button "Yes / OK" at bounding box center [839, 122] width 38 height 9
click at [871, 470] on button "Save" at bounding box center [872, 465] width 37 height 12
click at [889, 40] on span at bounding box center [889, 39] width 0 height 16
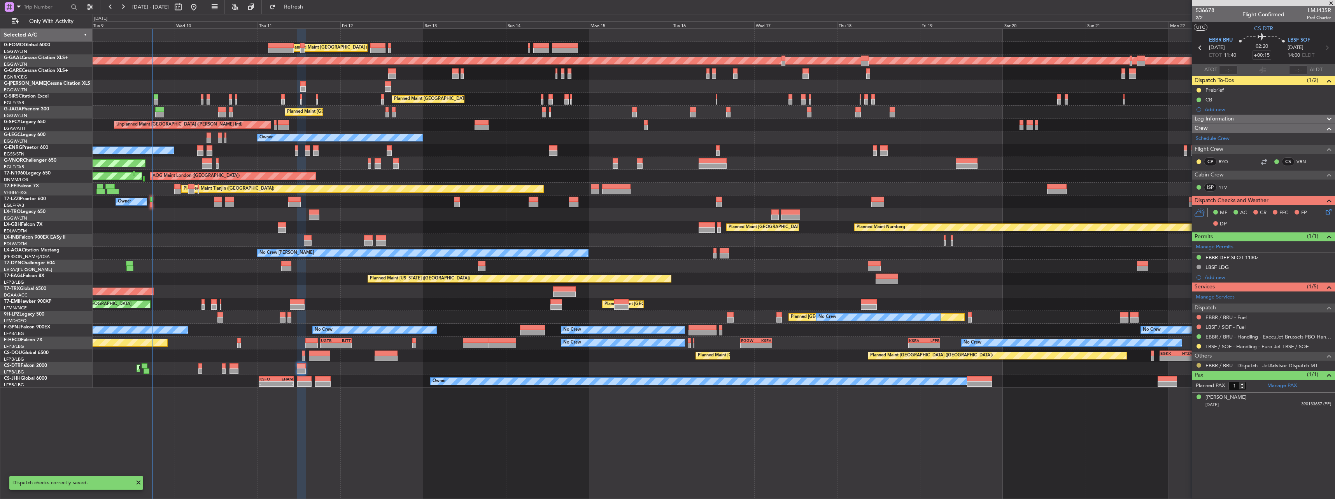
click at [1198, 365] on button at bounding box center [1198, 365] width 5 height 5
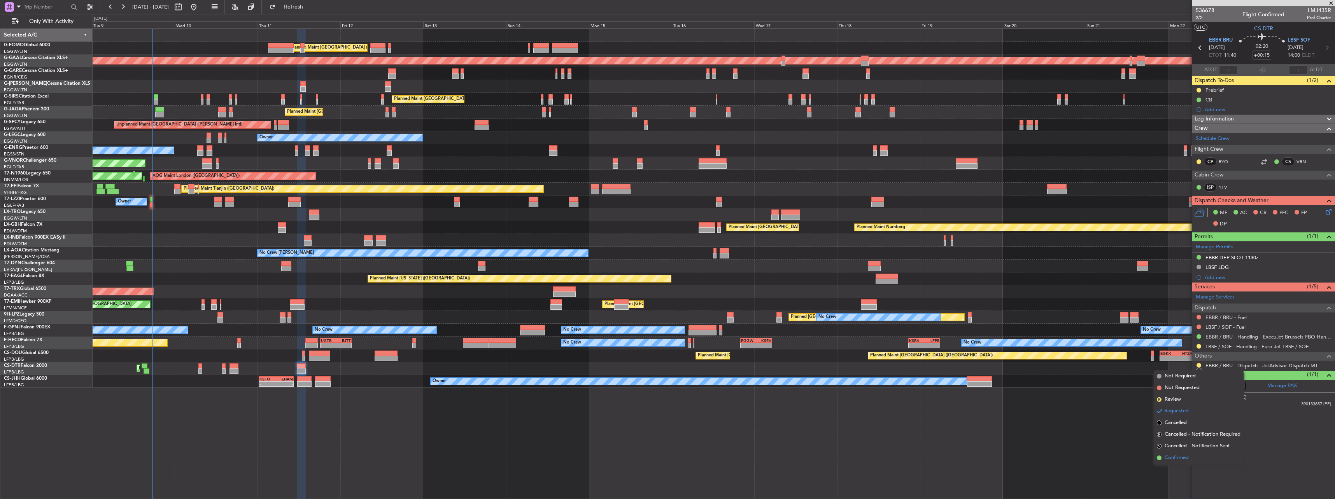
click at [1181, 455] on span "Confirmed" at bounding box center [1176, 458] width 24 height 8
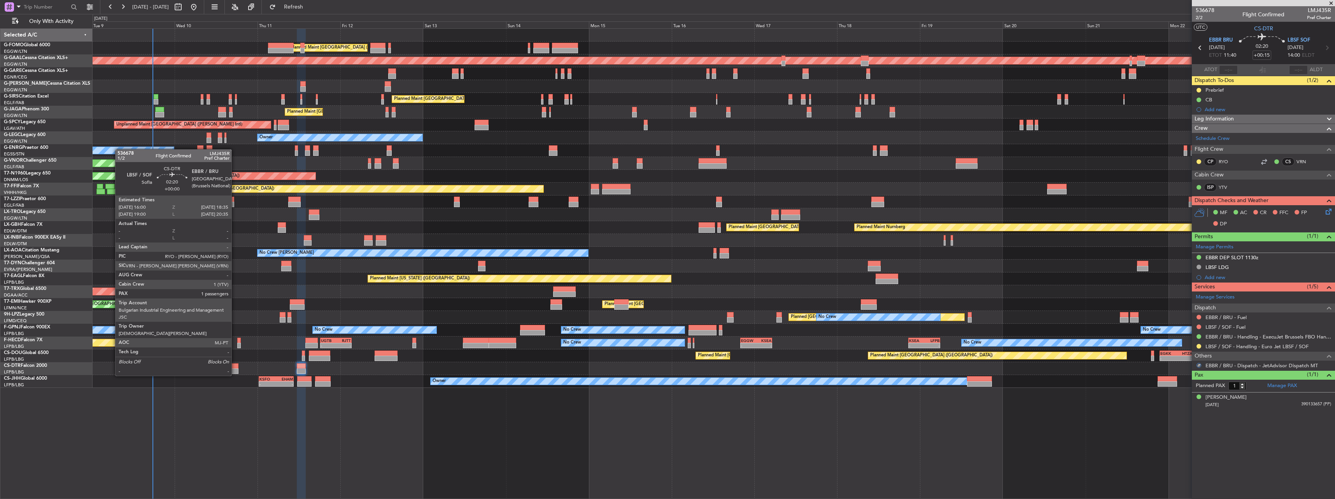
click at [235, 369] on div at bounding box center [233, 371] width 9 height 5
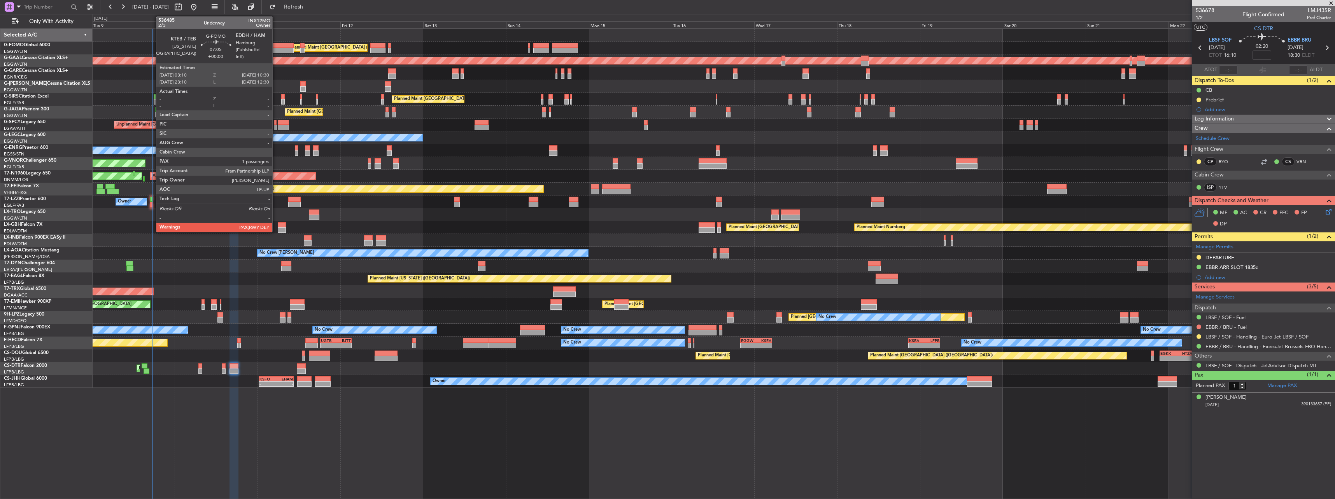
click at [276, 49] on div at bounding box center [281, 50] width 26 height 5
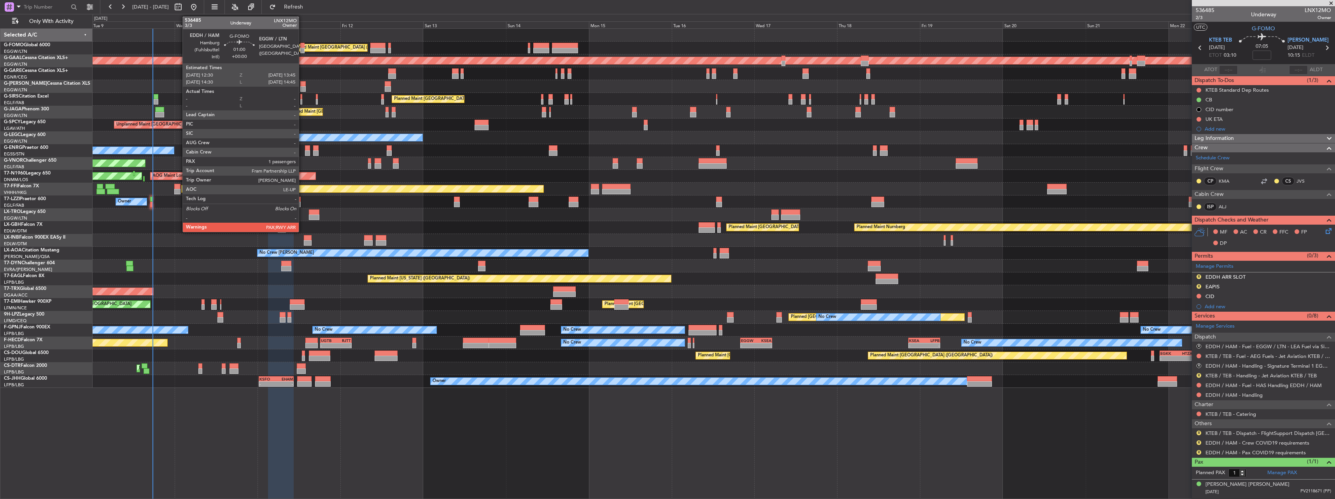
click at [302, 44] on div at bounding box center [302, 45] width 5 height 5
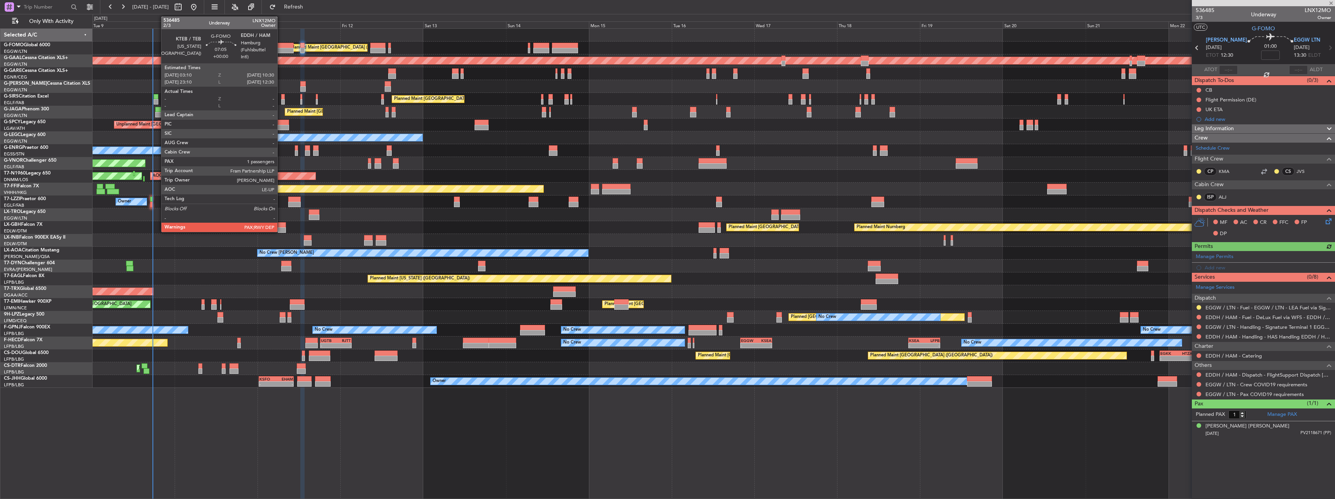
click at [281, 52] on div at bounding box center [281, 50] width 26 height 5
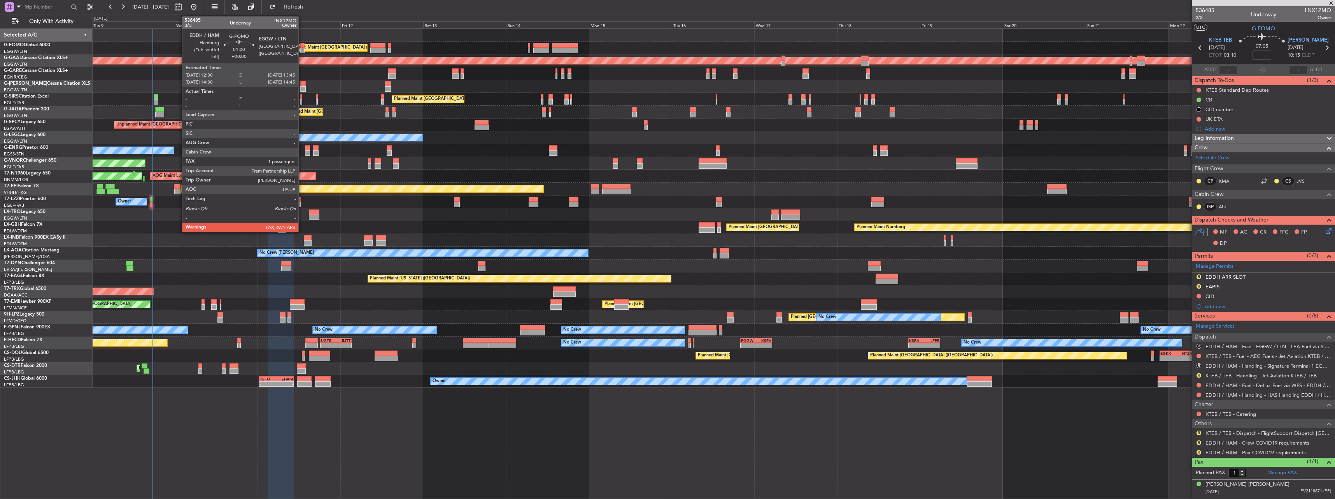
click at [302, 46] on div at bounding box center [302, 45] width 5 height 5
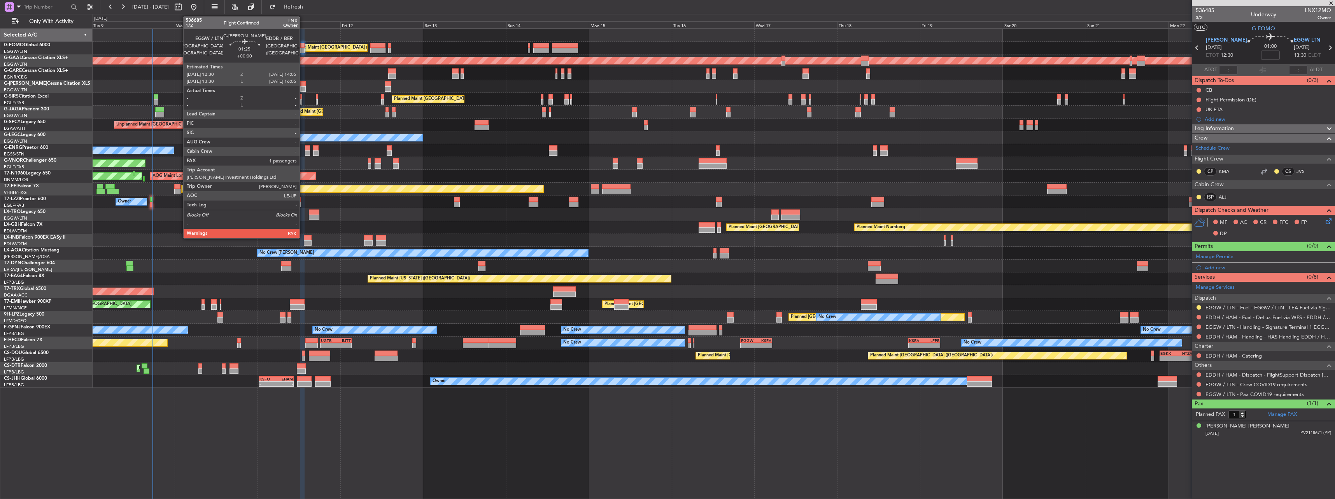
click at [303, 84] on div at bounding box center [303, 83] width 6 height 5
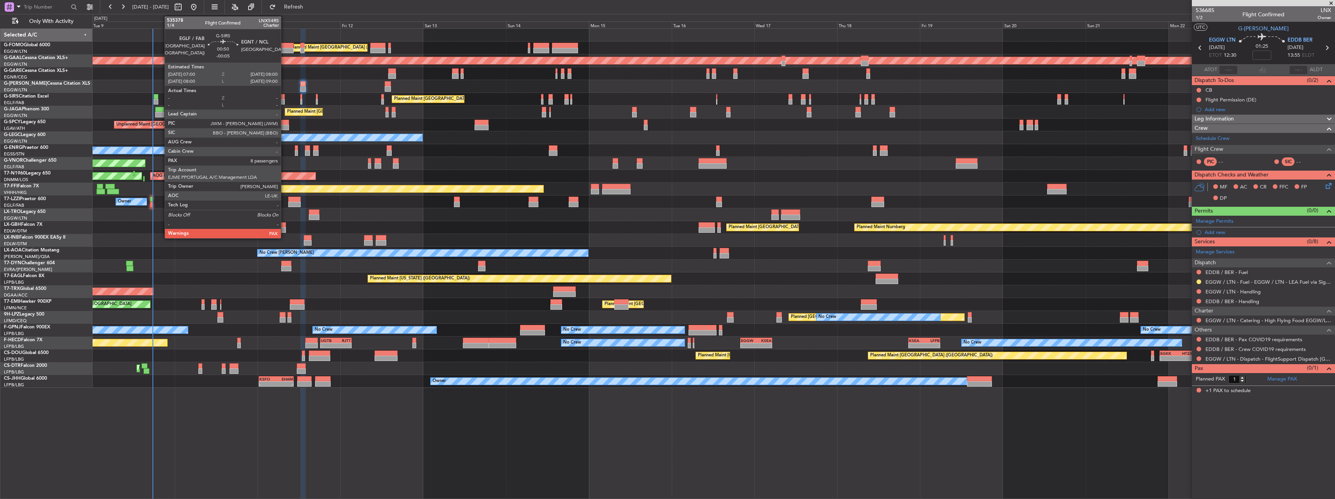
click at [284, 98] on div at bounding box center [282, 96] width 3 height 5
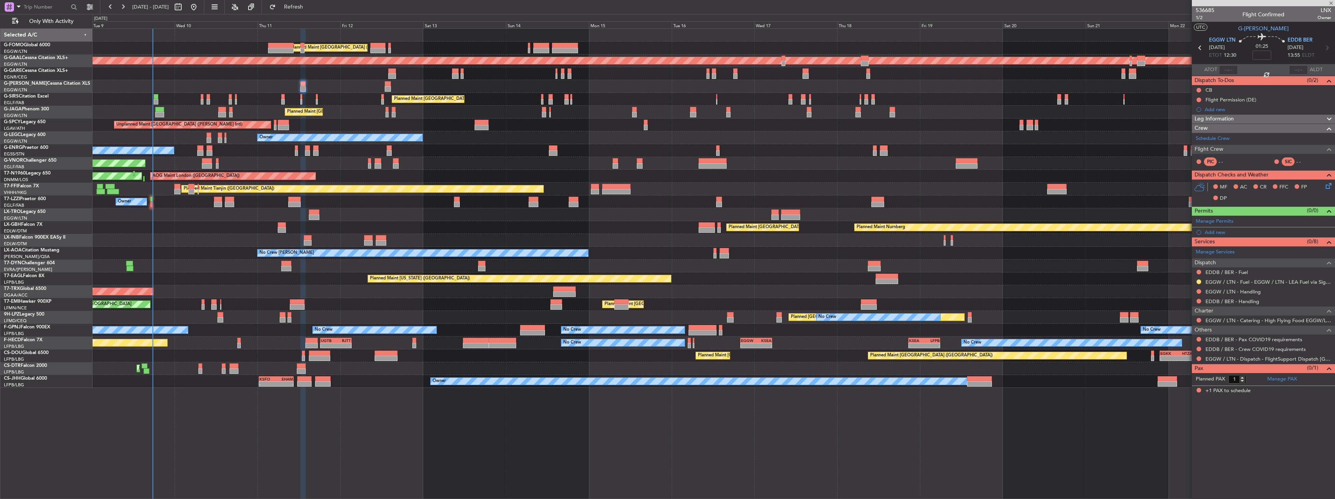
type input "-00:05"
type input "8"
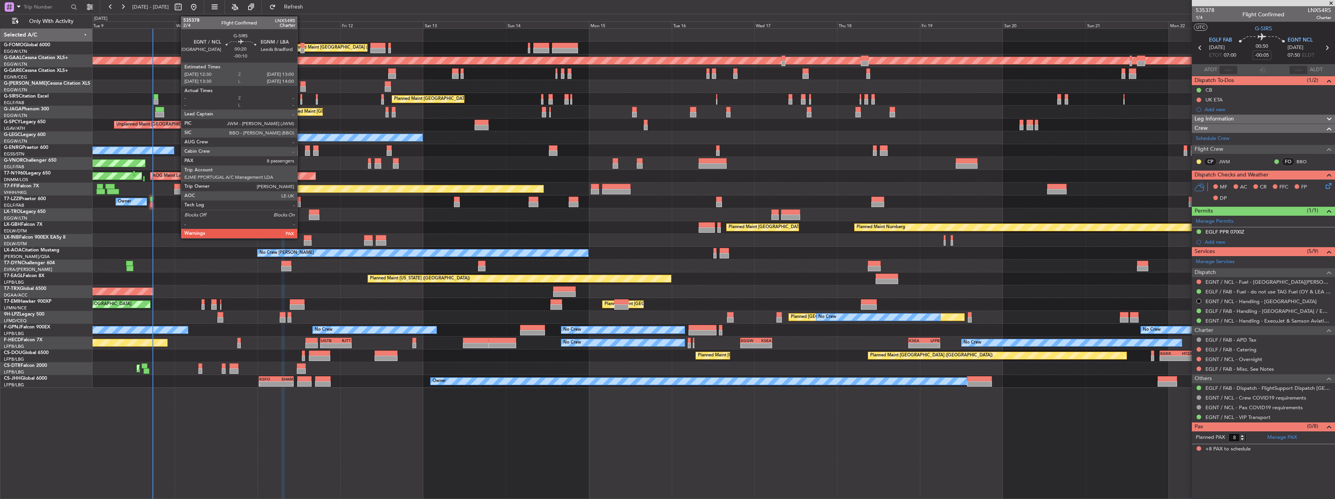
click at [301, 99] on div at bounding box center [301, 101] width 2 height 5
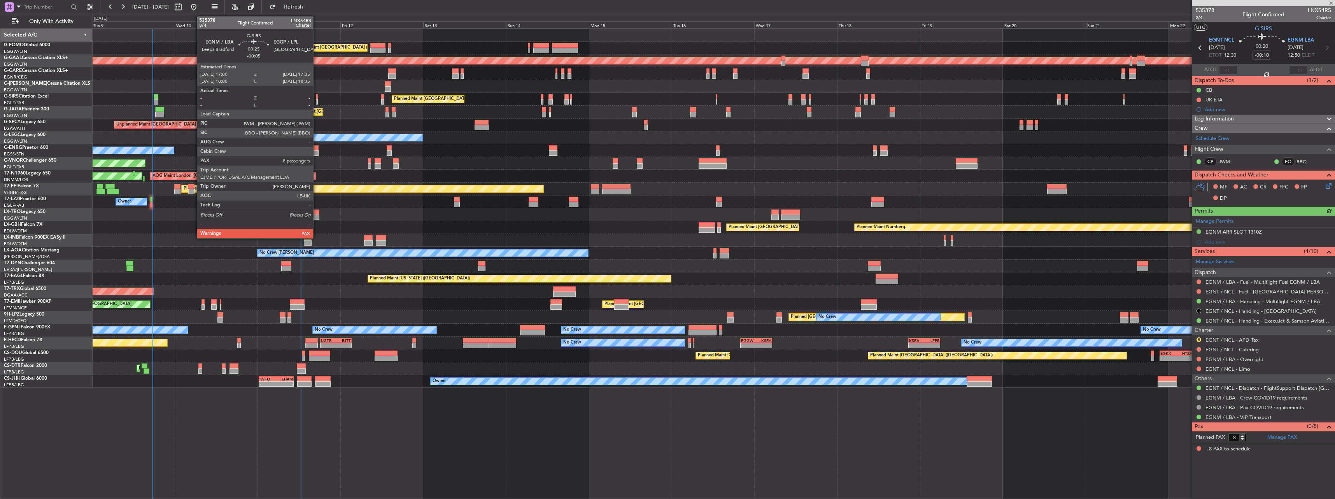
click at [317, 103] on div at bounding box center [317, 101] width 2 height 5
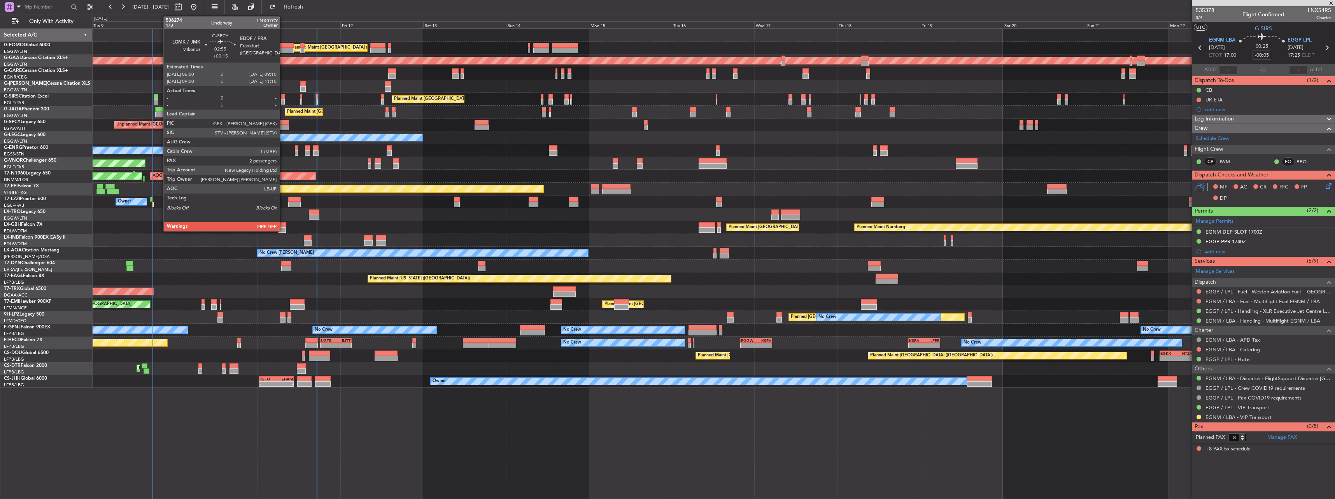
click at [283, 126] on div at bounding box center [283, 127] width 11 height 5
click at [275, 122] on div at bounding box center [275, 122] width 3 height 5
type input "+00:15"
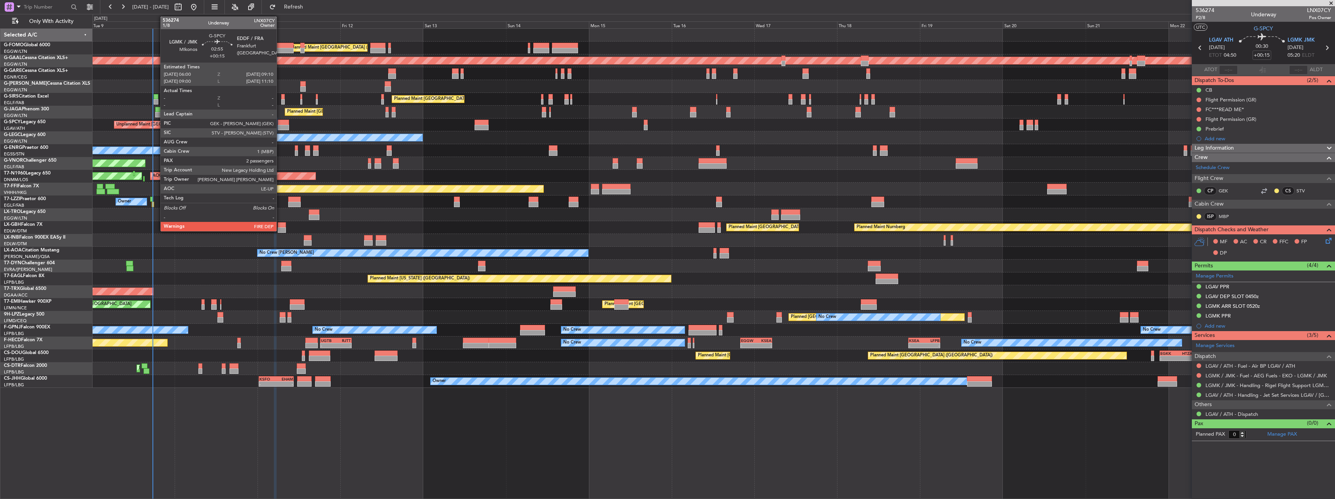
click at [280, 128] on div at bounding box center [283, 127] width 11 height 5
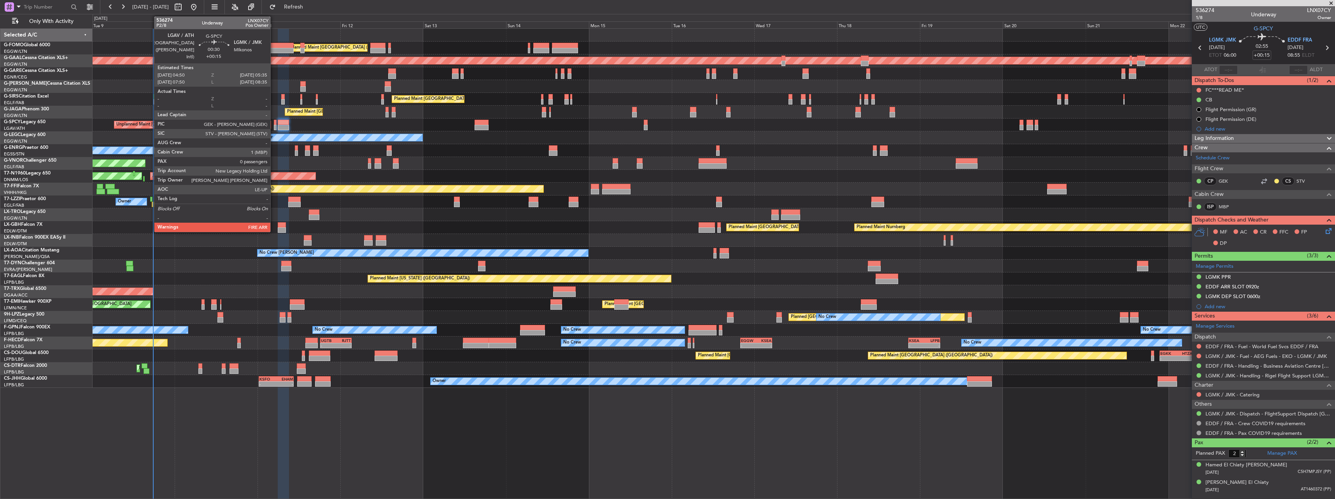
click at [274, 120] on div at bounding box center [275, 122] width 3 height 5
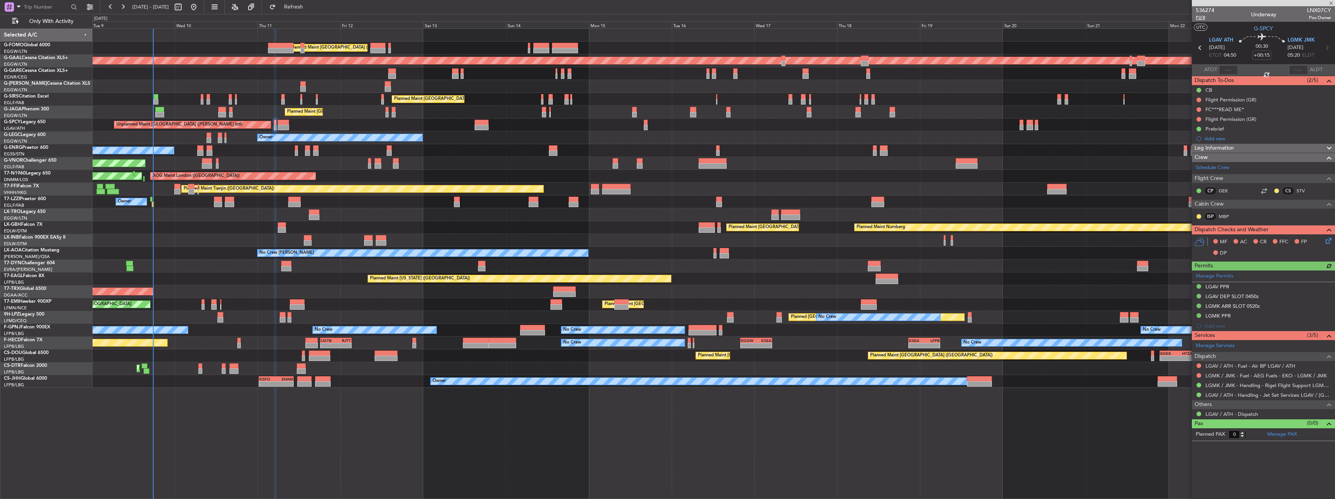
click at [1203, 19] on span "P2/8" at bounding box center [1204, 17] width 19 height 7
click at [1327, 240] on icon at bounding box center [1327, 239] width 6 height 6
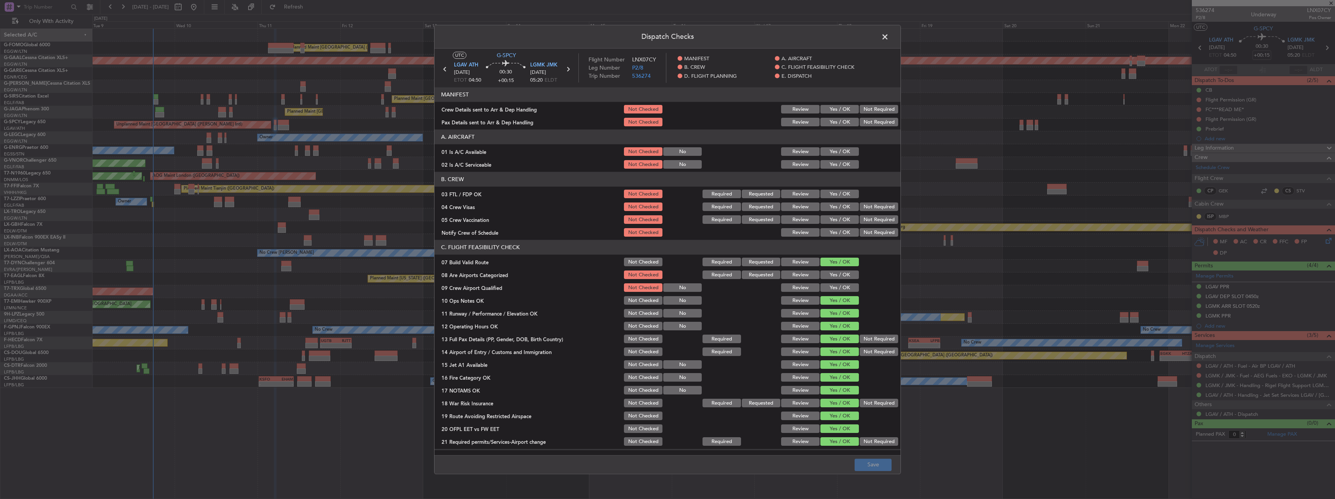
click at [827, 103] on section "MANIFEST Crew Details sent to Arr & Dep Handling Not Checked Review Yes / OK No…" at bounding box center [667, 107] width 466 height 40
click at [831, 109] on button "Yes / OK" at bounding box center [839, 109] width 38 height 9
click at [837, 121] on button "Yes / OK" at bounding box center [839, 122] width 38 height 9
click at [836, 148] on button "Yes / OK" at bounding box center [839, 152] width 38 height 9
click at [836, 167] on button "Yes / OK" at bounding box center [839, 165] width 38 height 9
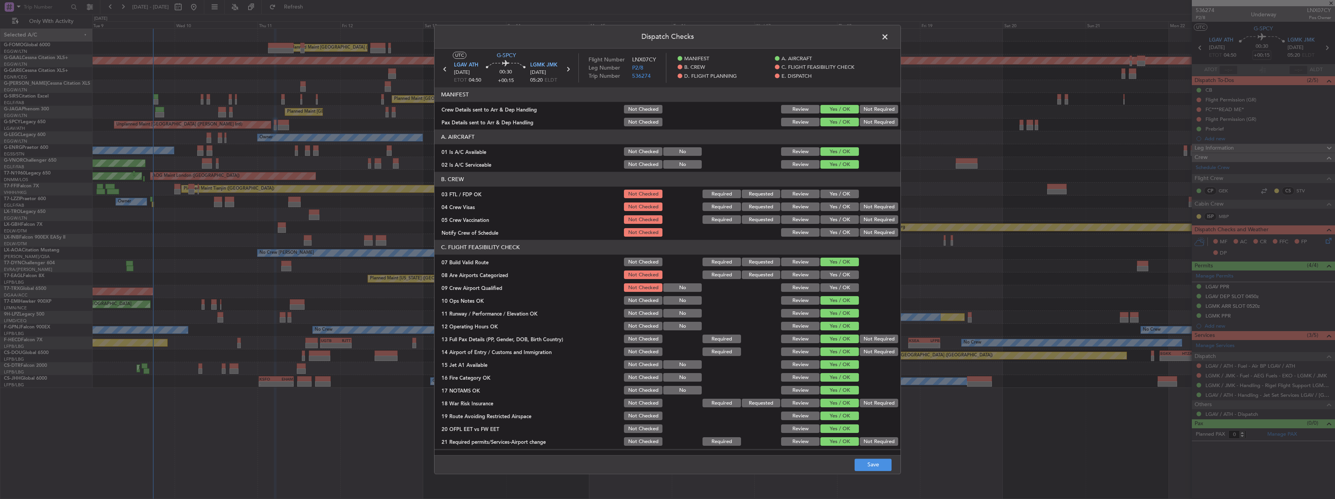
click at [892, 463] on footer "Save" at bounding box center [667, 464] width 466 height 19
click at [889, 463] on button "Save" at bounding box center [872, 465] width 37 height 12
click at [889, 37] on span at bounding box center [889, 39] width 0 height 16
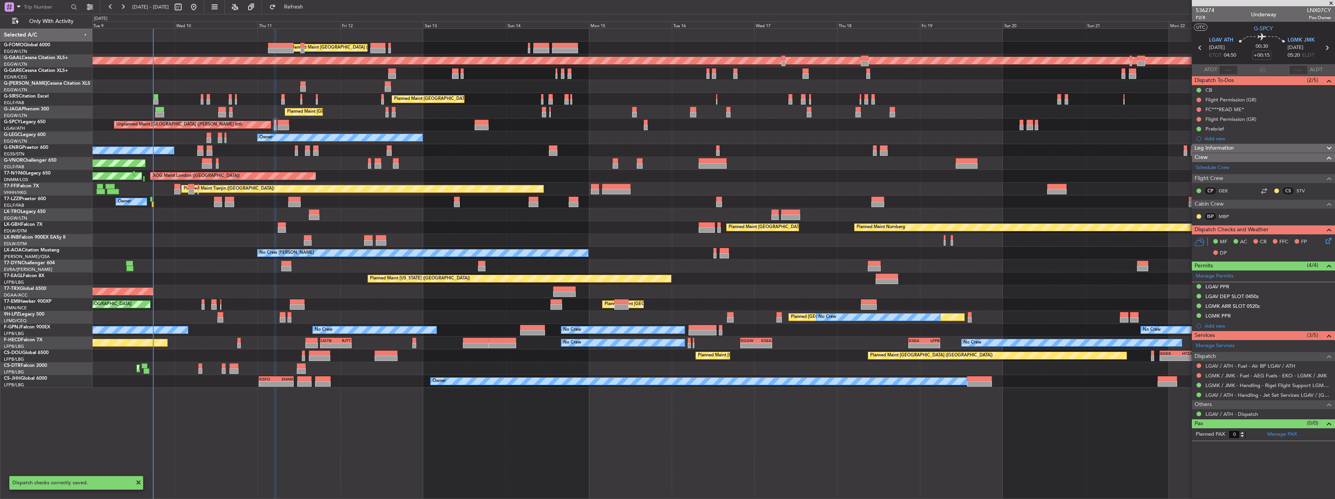
click at [278, 119] on div "Planned Maint [GEOGRAPHIC_DATA] ([GEOGRAPHIC_DATA]) Planned Maint [GEOGRAPHIC_D…" at bounding box center [714, 208] width 1242 height 359
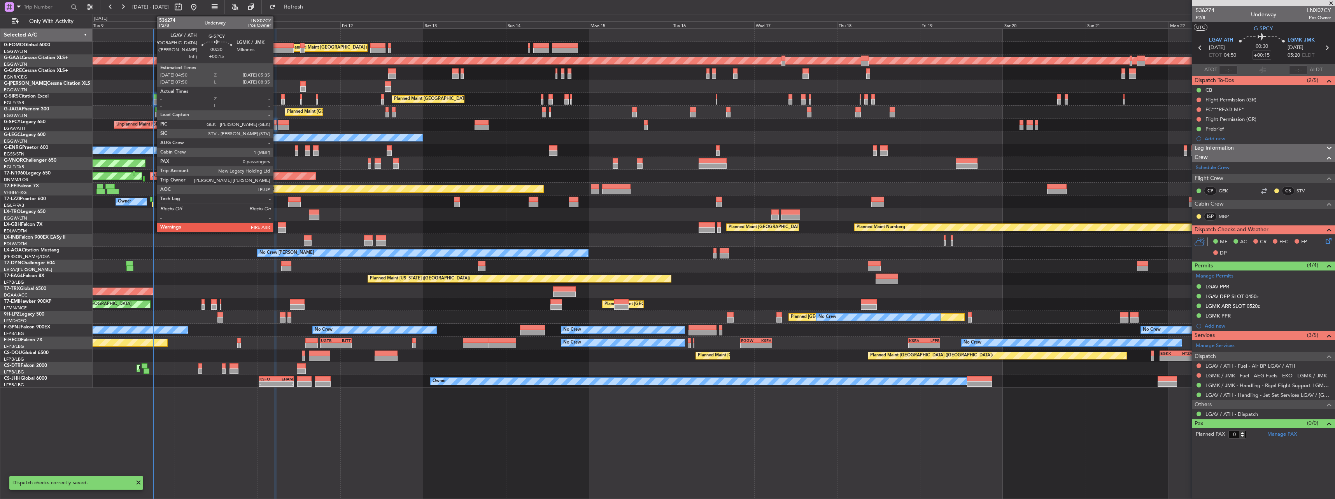
click at [276, 123] on div at bounding box center [275, 122] width 3 height 5
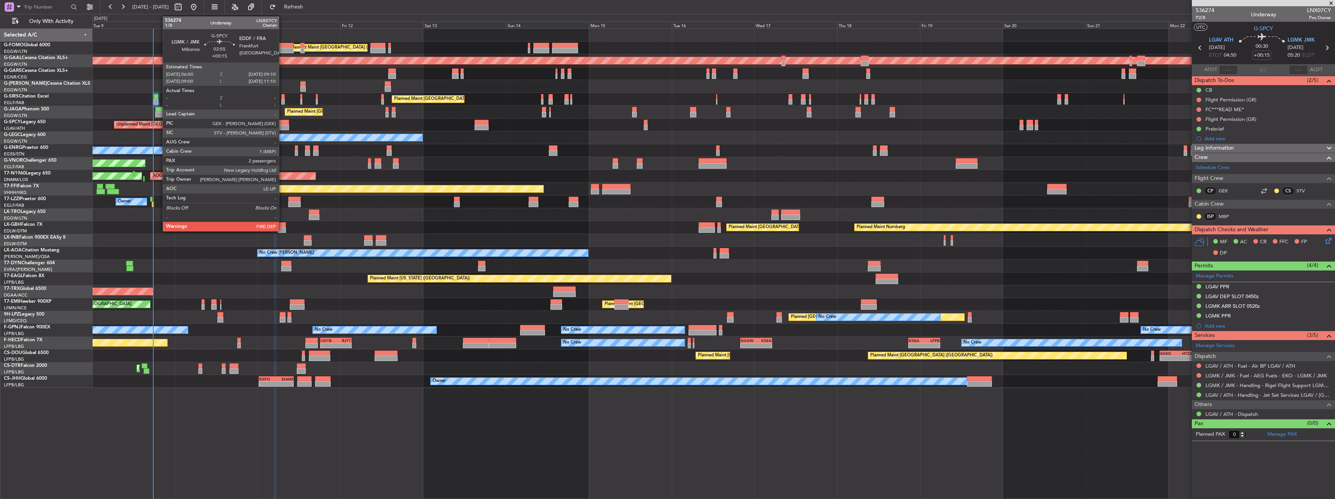
click at [282, 127] on div at bounding box center [283, 127] width 11 height 5
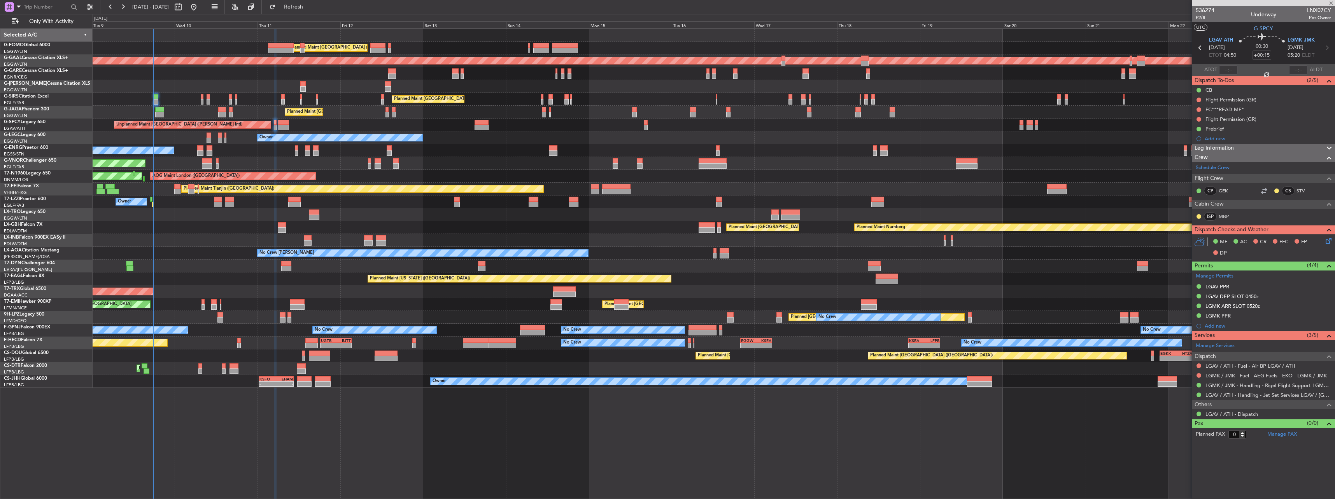
type input "2"
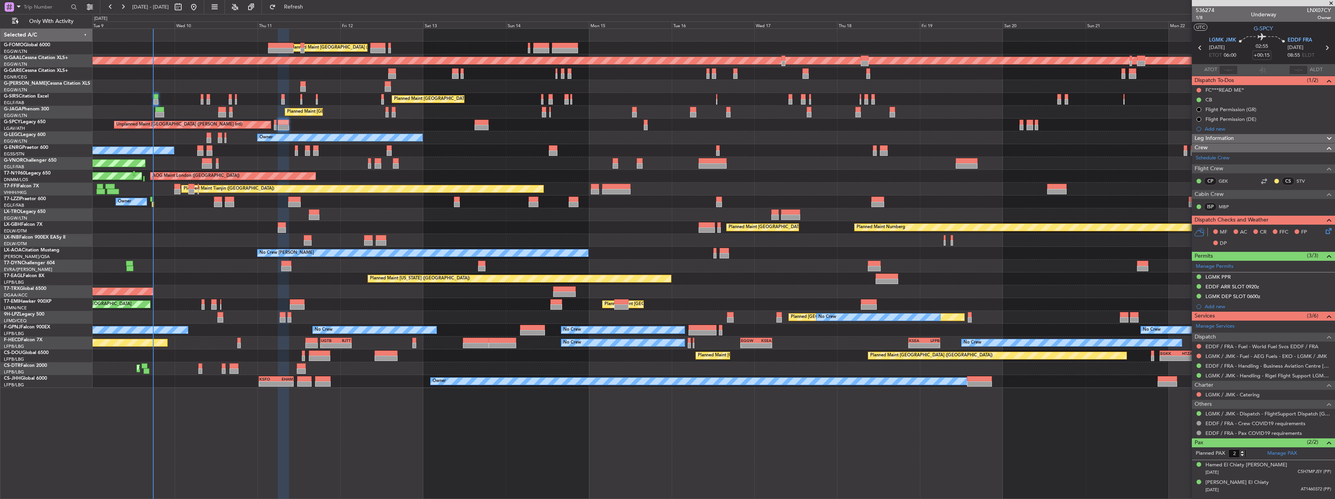
click at [1330, 229] on icon at bounding box center [1327, 230] width 6 height 6
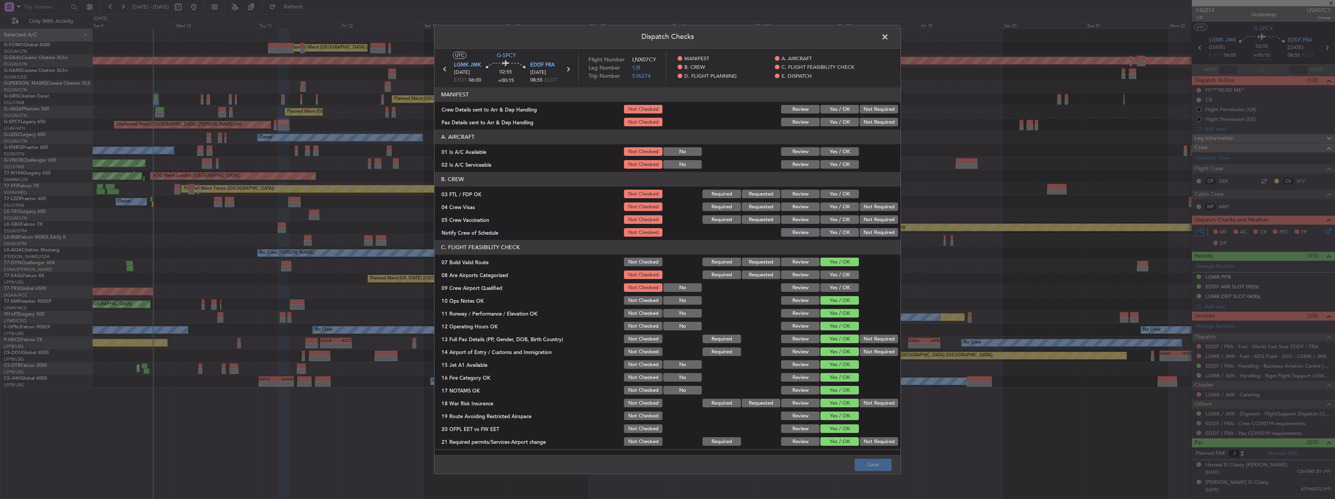
click at [839, 107] on button "Yes / OK" at bounding box center [839, 109] width 38 height 9
click at [833, 124] on button "Yes / OK" at bounding box center [839, 122] width 38 height 9
click at [840, 148] on button "Yes / OK" at bounding box center [839, 152] width 38 height 9
click at [842, 170] on article "MANIFEST Crew Details sent to Arr & Dep Handling Not Checked Review Yes / OK No…" at bounding box center [667, 268] width 466 height 363
click at [839, 165] on button "Yes / OK" at bounding box center [839, 165] width 38 height 9
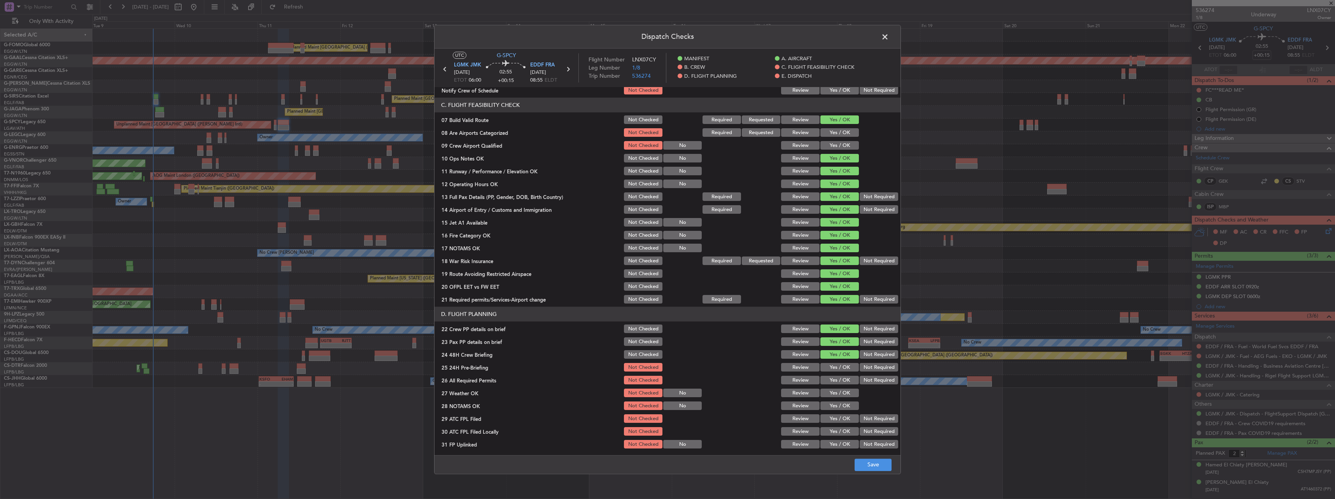
scroll to position [194, 0]
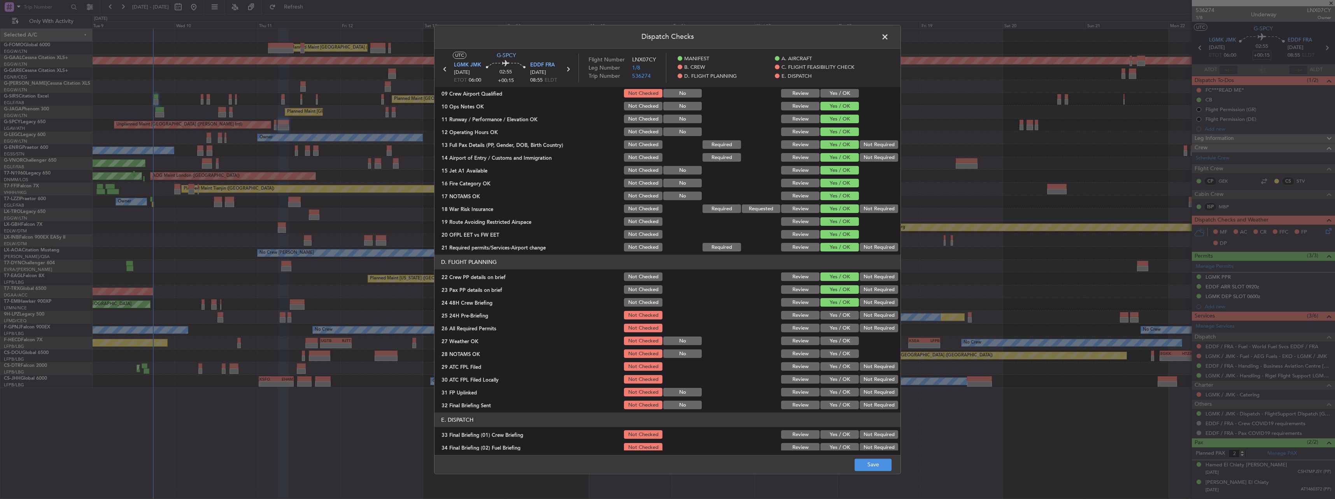
click at [872, 312] on button "Not Required" at bounding box center [878, 315] width 38 height 9
click at [889, 462] on button "Save" at bounding box center [872, 465] width 37 height 12
click at [885, 31] on header "Dispatch Checks" at bounding box center [667, 36] width 466 height 23
click at [889, 37] on span at bounding box center [889, 39] width 0 height 16
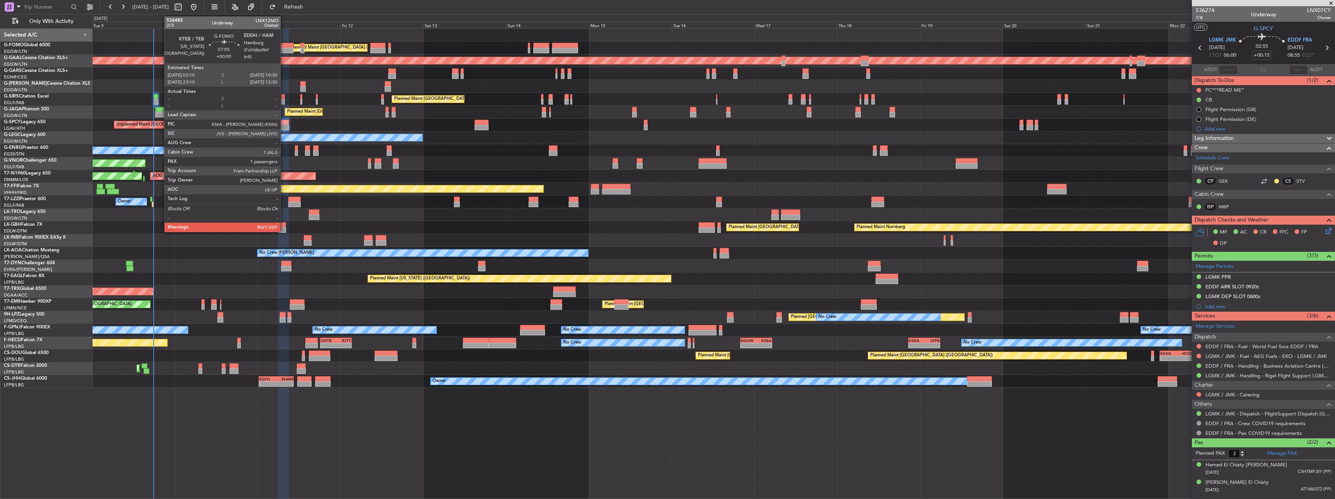
click at [284, 48] on div at bounding box center [281, 50] width 26 height 5
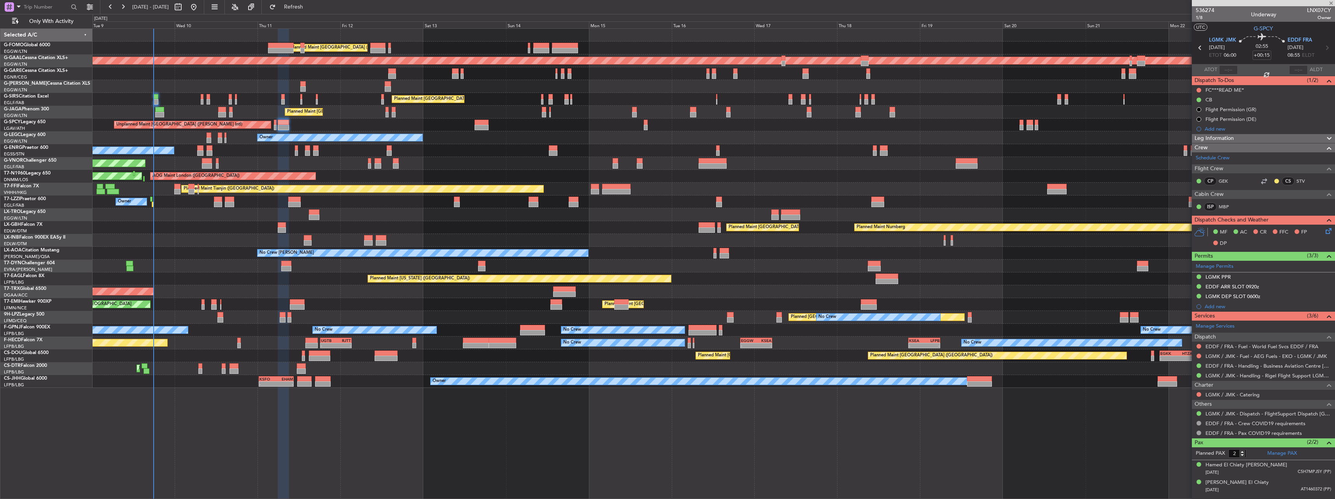
type input "1"
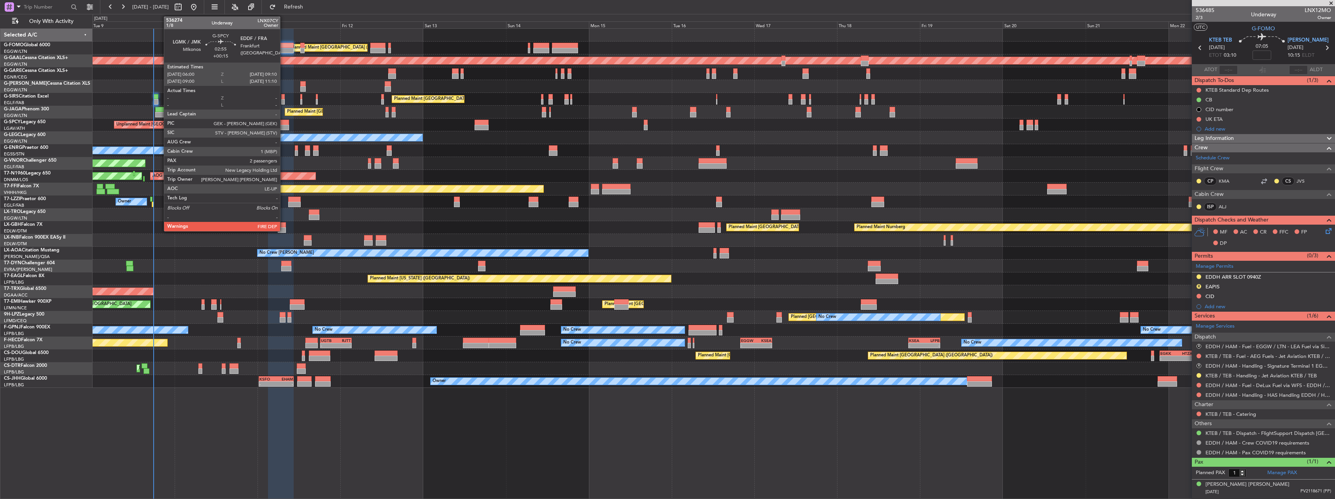
click at [283, 120] on div at bounding box center [283, 122] width 11 height 5
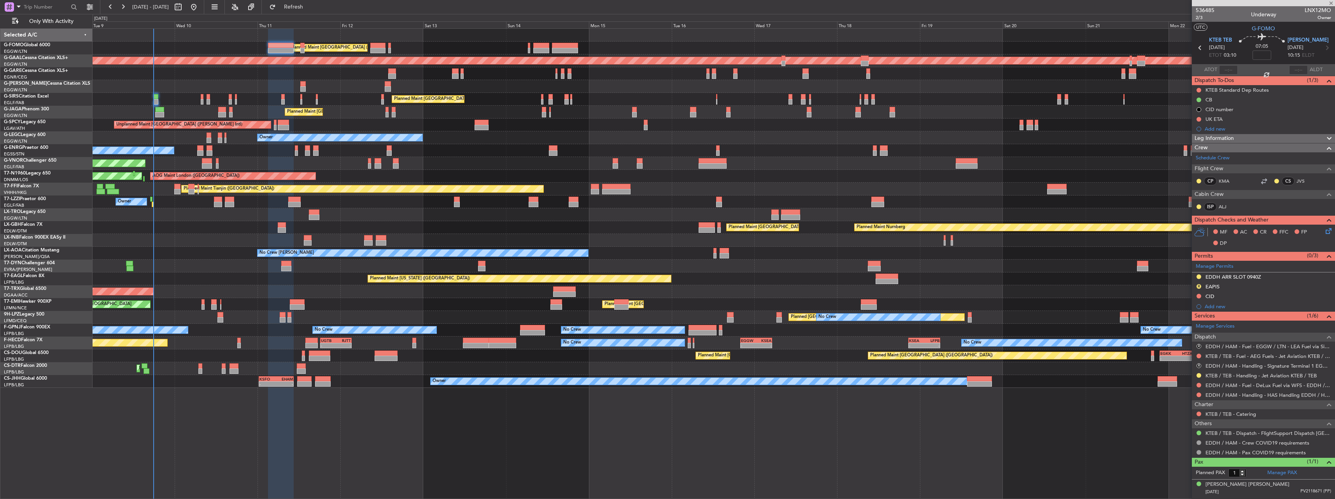
type input "+00:15"
type input "2"
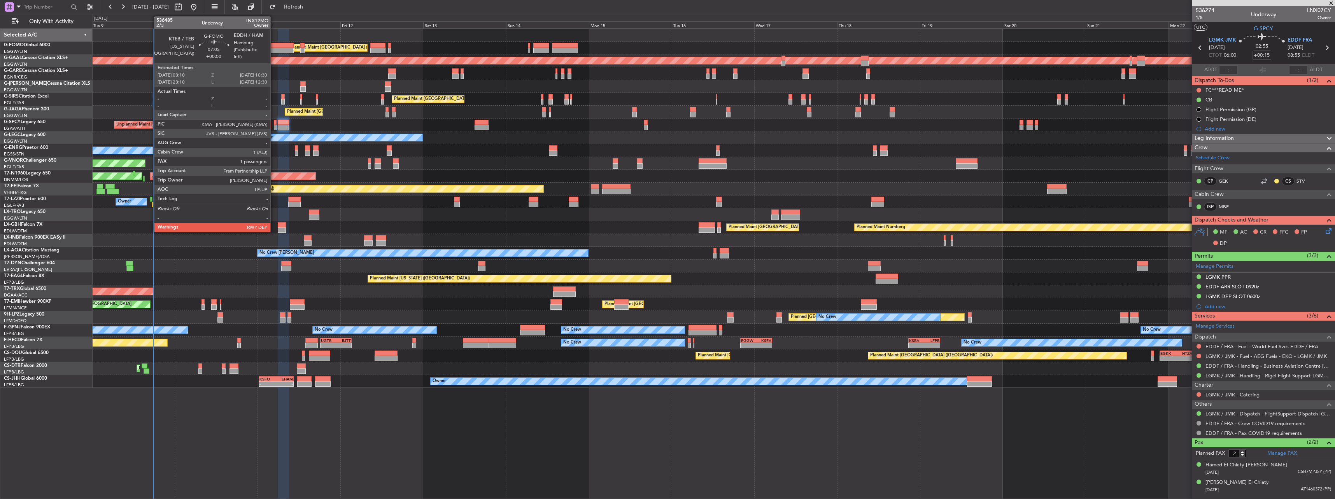
click at [274, 46] on div at bounding box center [281, 45] width 26 height 5
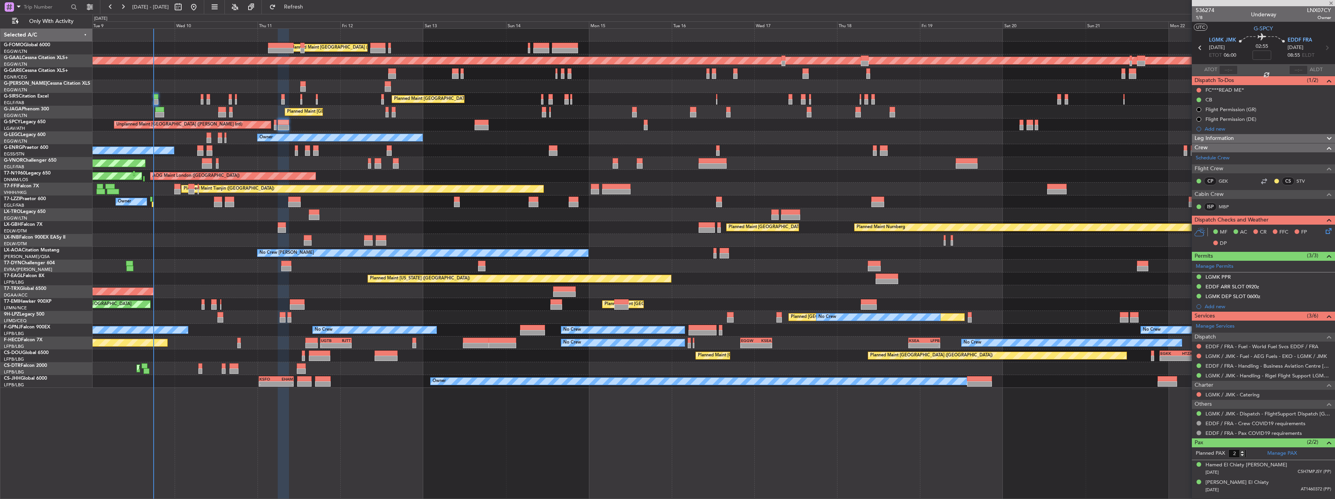
type input "1"
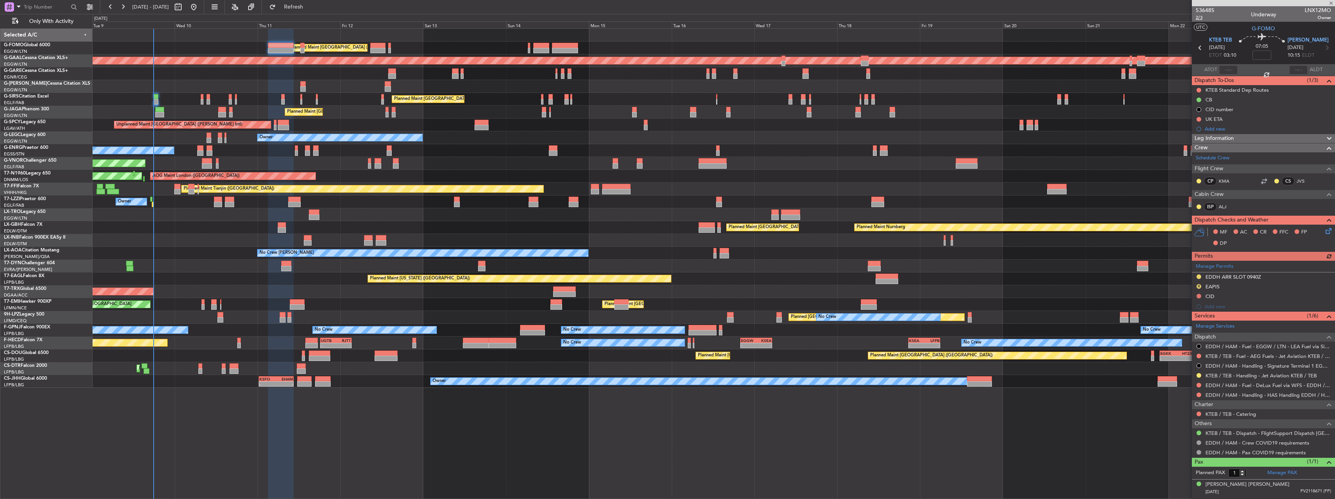
click at [1198, 16] on span "2/3" at bounding box center [1204, 17] width 19 height 7
type input "-00:35"
click at [1329, 233] on icon at bounding box center [1327, 230] width 6 height 6
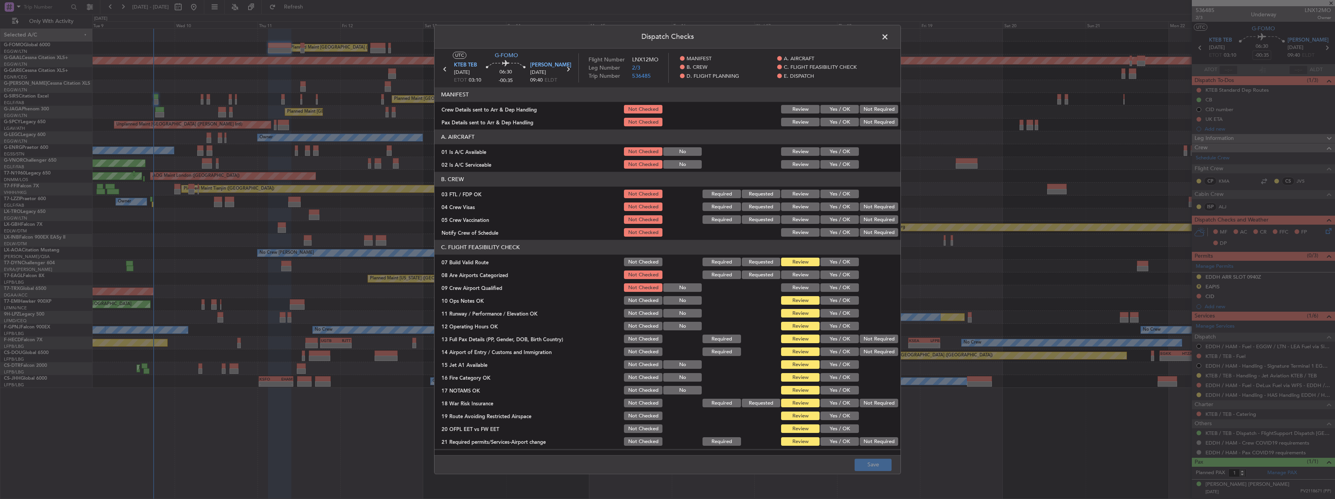
drag, startPoint x: 844, startPoint y: 103, endPoint x: 837, endPoint y: 112, distance: 11.9
click at [844, 103] on section "MANIFEST Crew Details sent to Arr & Dep Handling Not Checked Review Yes / OK No…" at bounding box center [667, 107] width 466 height 40
click at [834, 115] on section "MANIFEST Crew Details sent to Arr & Dep Handling Not Checked Review Yes / OK No…" at bounding box center [667, 107] width 466 height 40
click at [835, 106] on button "Yes / OK" at bounding box center [839, 109] width 38 height 9
click at [835, 119] on button "Yes / OK" at bounding box center [839, 122] width 38 height 9
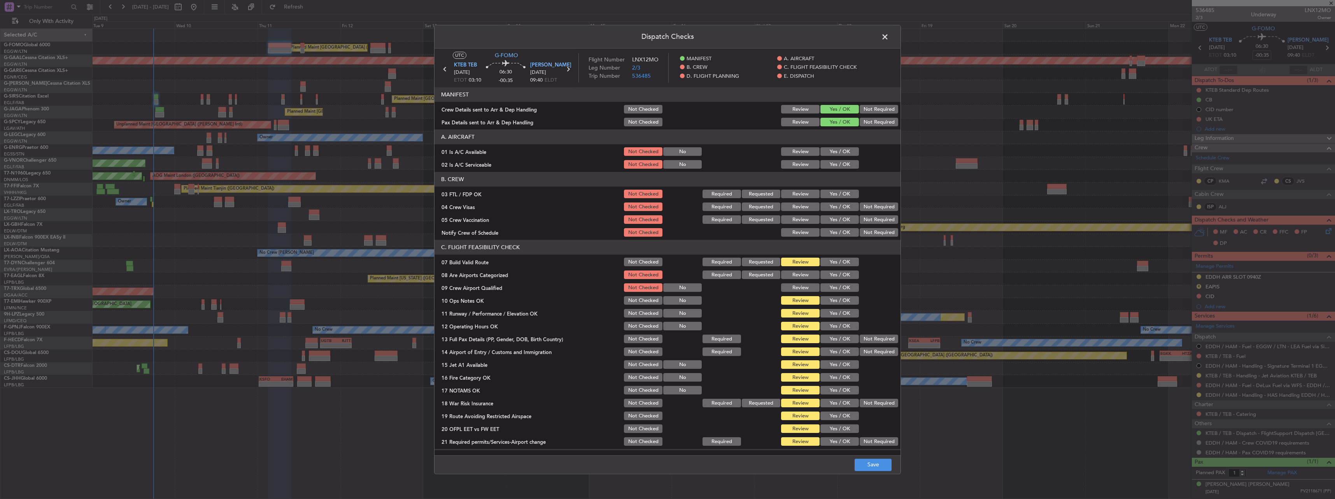
click at [834, 154] on button "Yes / OK" at bounding box center [839, 152] width 38 height 9
click at [834, 164] on button "Yes / OK" at bounding box center [839, 165] width 38 height 9
click at [863, 473] on footer "Save" at bounding box center [667, 464] width 466 height 19
click at [864, 468] on button "Save" at bounding box center [872, 465] width 37 height 12
click at [889, 38] on span at bounding box center [889, 39] width 0 height 16
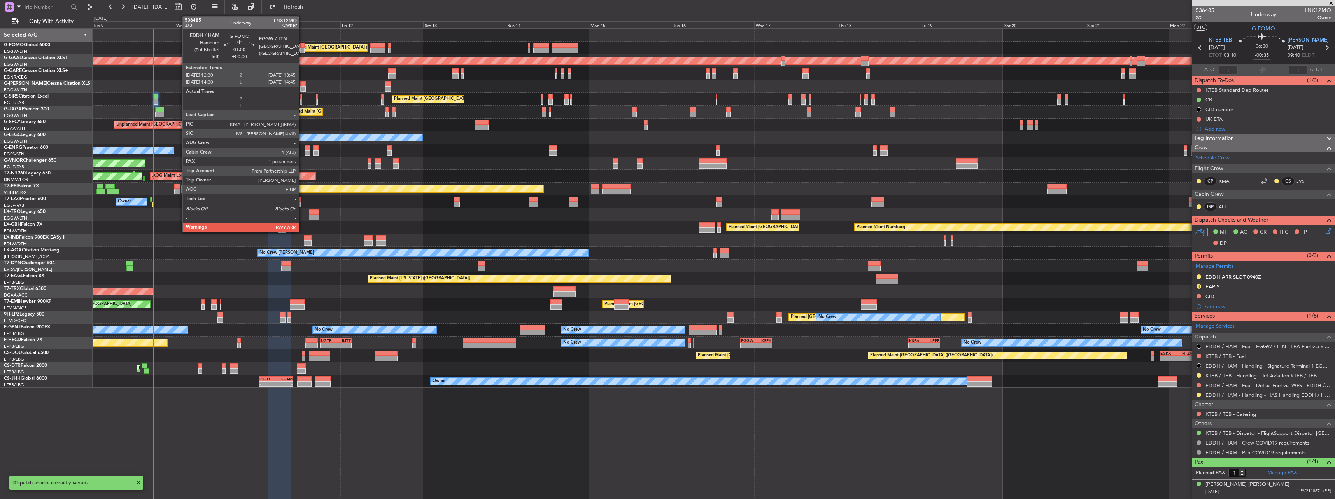
click at [302, 44] on div at bounding box center [302, 45] width 5 height 5
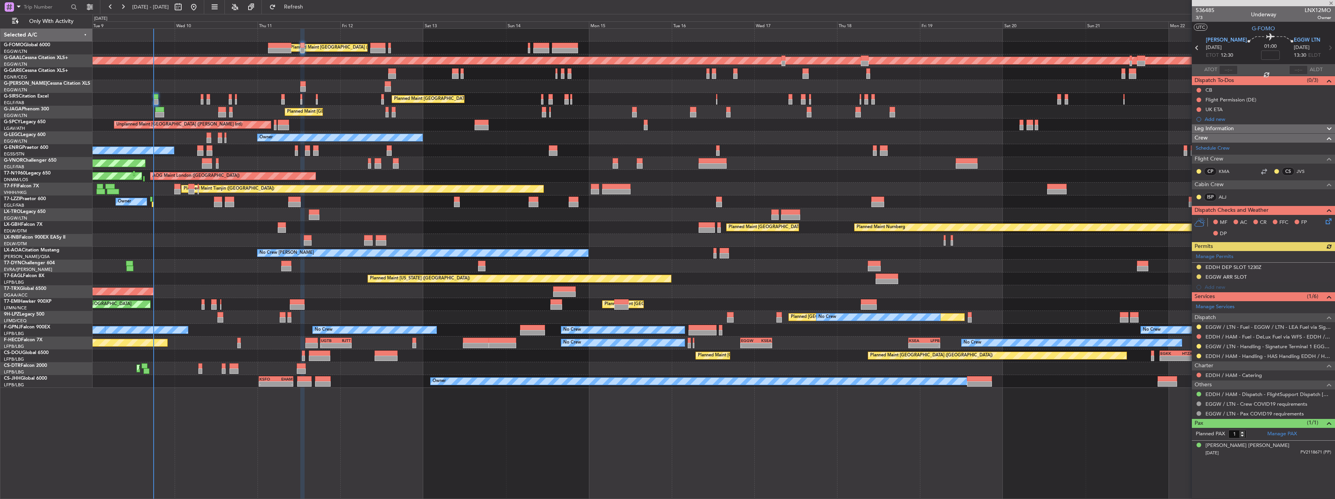
click at [1325, 220] on icon at bounding box center [1327, 220] width 6 height 6
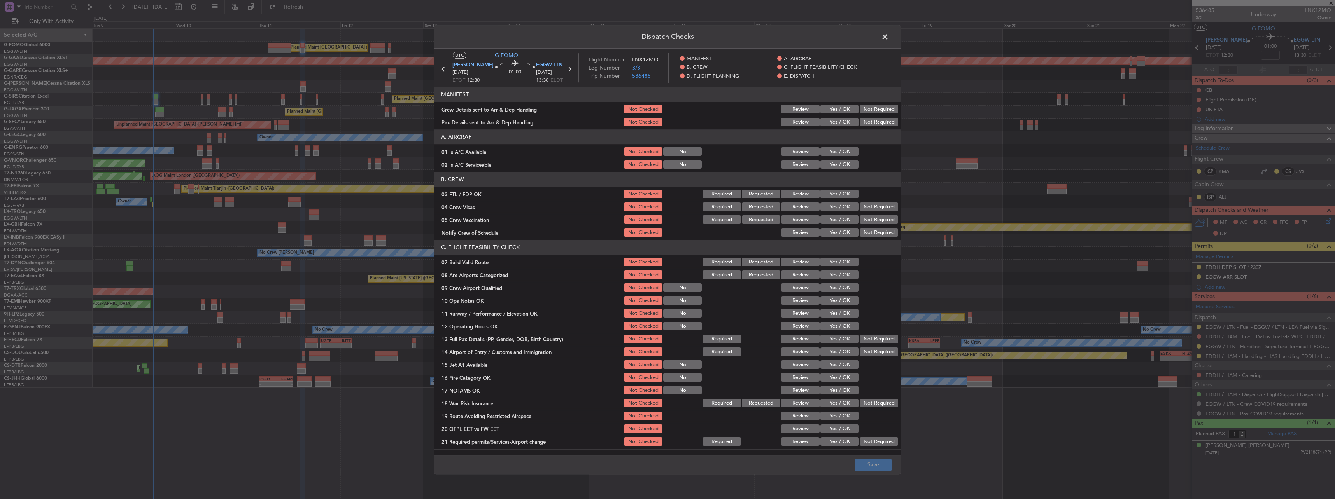
click at [835, 109] on button "Yes / OK" at bounding box center [839, 109] width 38 height 9
click at [837, 119] on button "Yes / OK" at bounding box center [839, 122] width 38 height 9
click at [834, 148] on button "Yes / OK" at bounding box center [839, 152] width 38 height 9
click at [835, 164] on button "Yes / OK" at bounding box center [839, 165] width 38 height 9
click at [879, 467] on button "Save" at bounding box center [872, 465] width 37 height 12
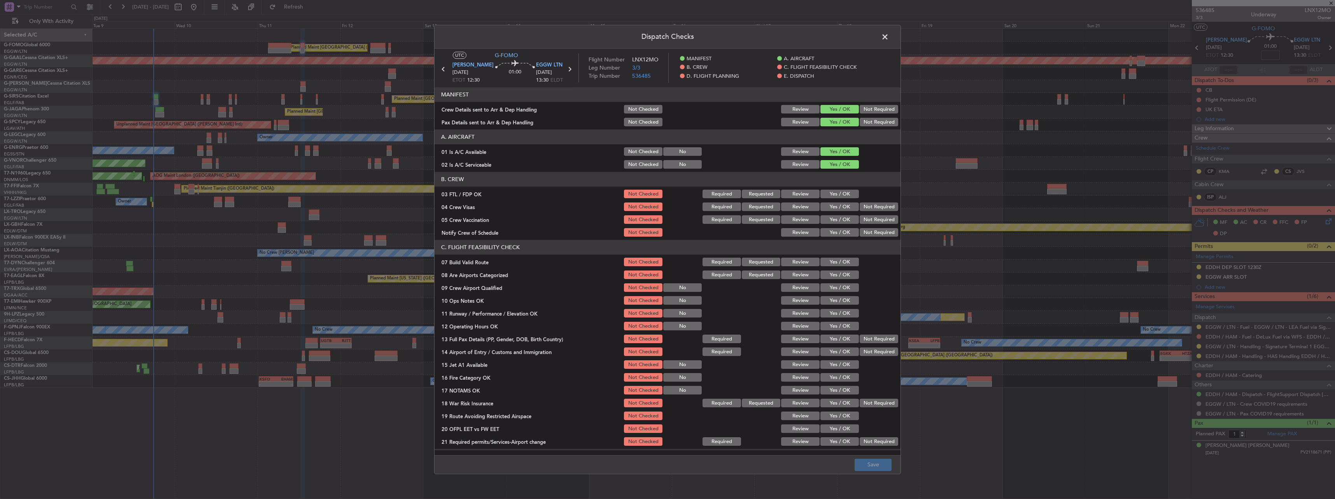
drag, startPoint x: 883, startPoint y: 38, endPoint x: 897, endPoint y: 55, distance: 22.1
click at [889, 38] on span at bounding box center [889, 39] width 0 height 16
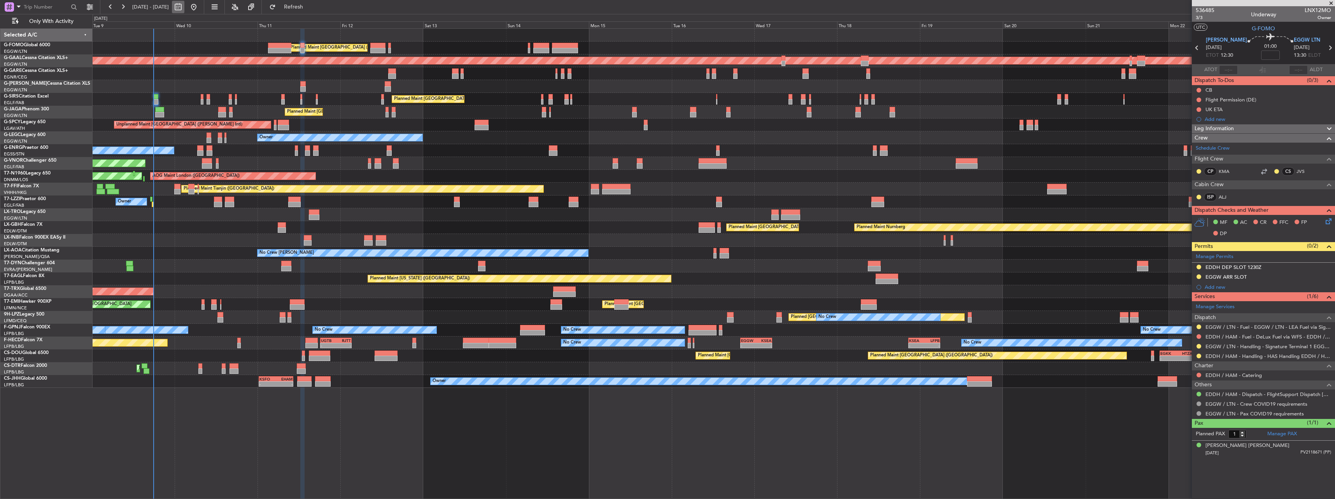
click at [184, 8] on button at bounding box center [178, 7] width 12 height 12
select select "9"
select select "2025"
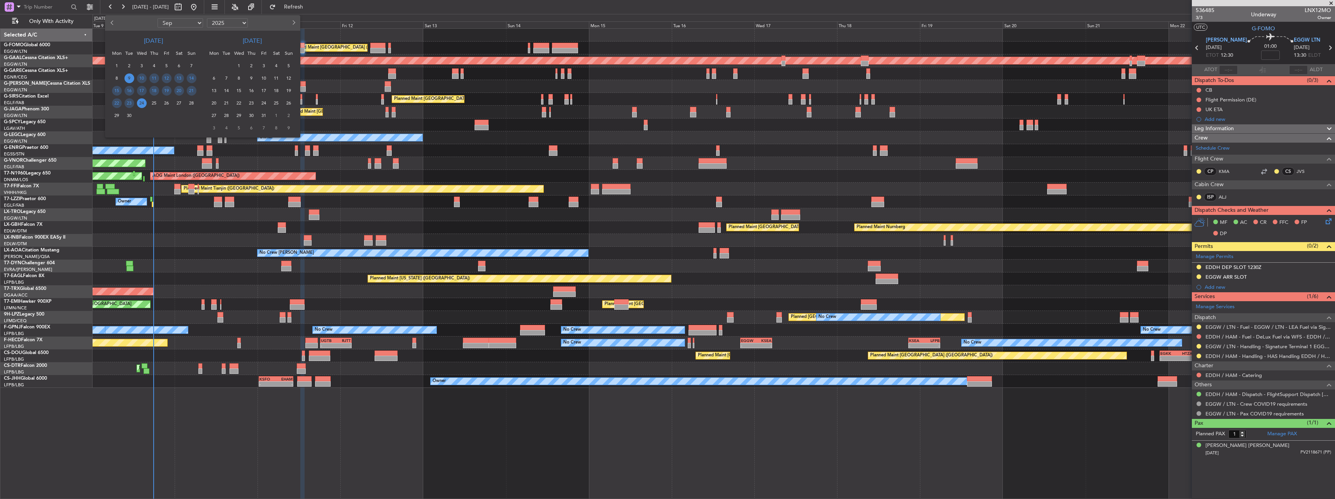
click at [288, 23] on div at bounding box center [275, 23] width 51 height 12
click at [292, 19] on button "Next month" at bounding box center [293, 23] width 9 height 12
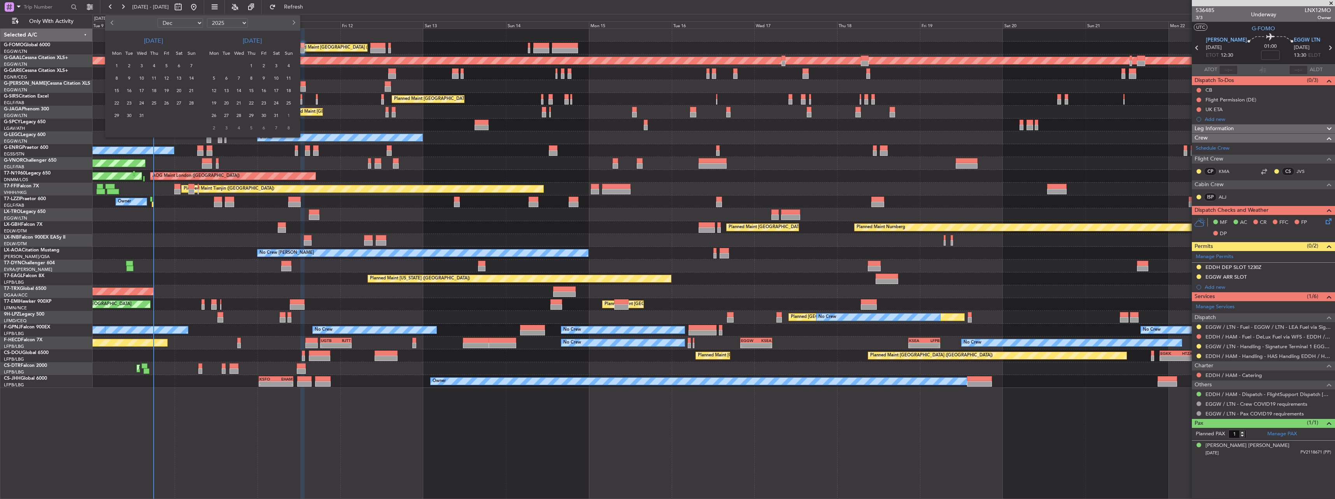
select select "1"
select select "2026"
click at [154, 89] on span "15" at bounding box center [154, 91] width 10 height 10
click at [152, 103] on span "22" at bounding box center [154, 103] width 10 height 10
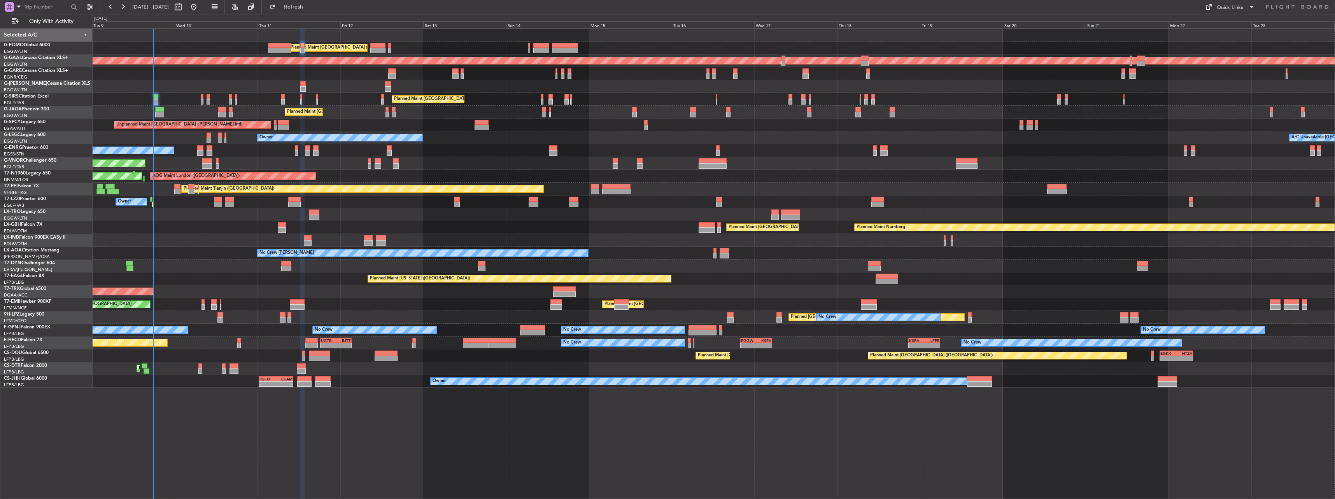
click at [152, 103] on span "22" at bounding box center [154, 103] width 10 height 10
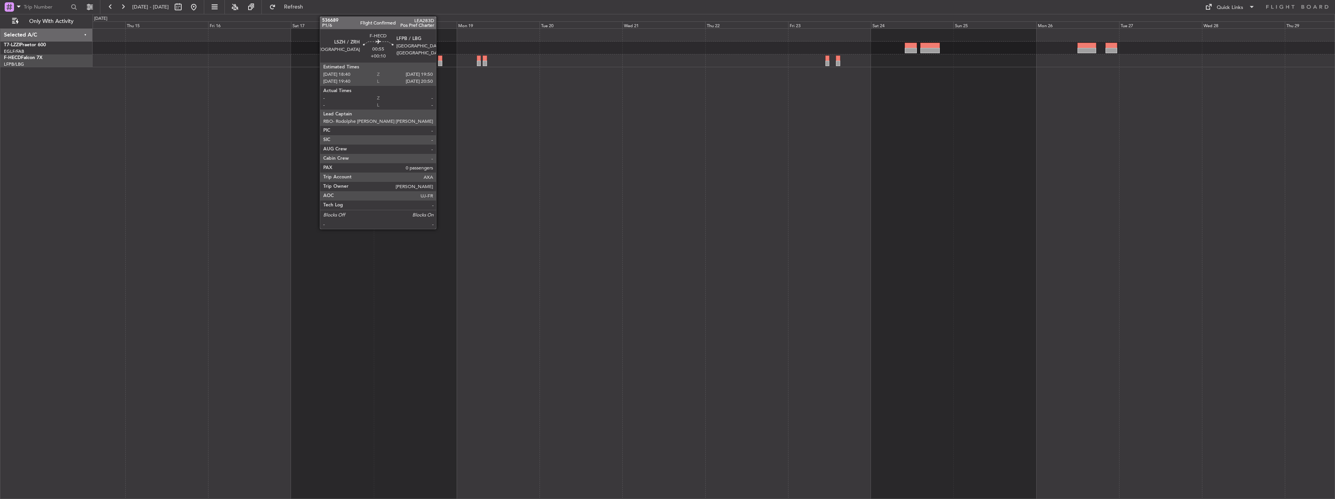
click at [439, 60] on div at bounding box center [440, 58] width 4 height 5
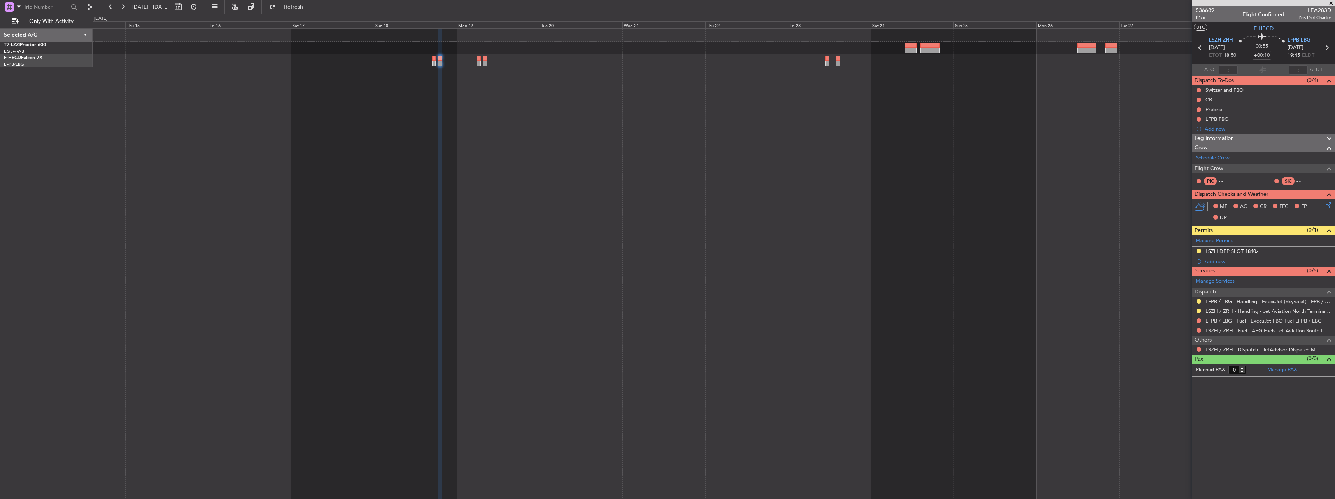
click at [1196, 297] on div "LFPB / LBG - Handling - ExecuJet (Skyvalet) LFPB / LBG" at bounding box center [1262, 302] width 143 height 10
click at [1198, 301] on button at bounding box center [1198, 301] width 5 height 5
click at [1178, 393] on span "Confirmed" at bounding box center [1176, 394] width 24 height 8
click at [1196, 348] on div at bounding box center [1198, 349] width 6 height 6
click at [1199, 348] on button at bounding box center [1198, 349] width 5 height 5
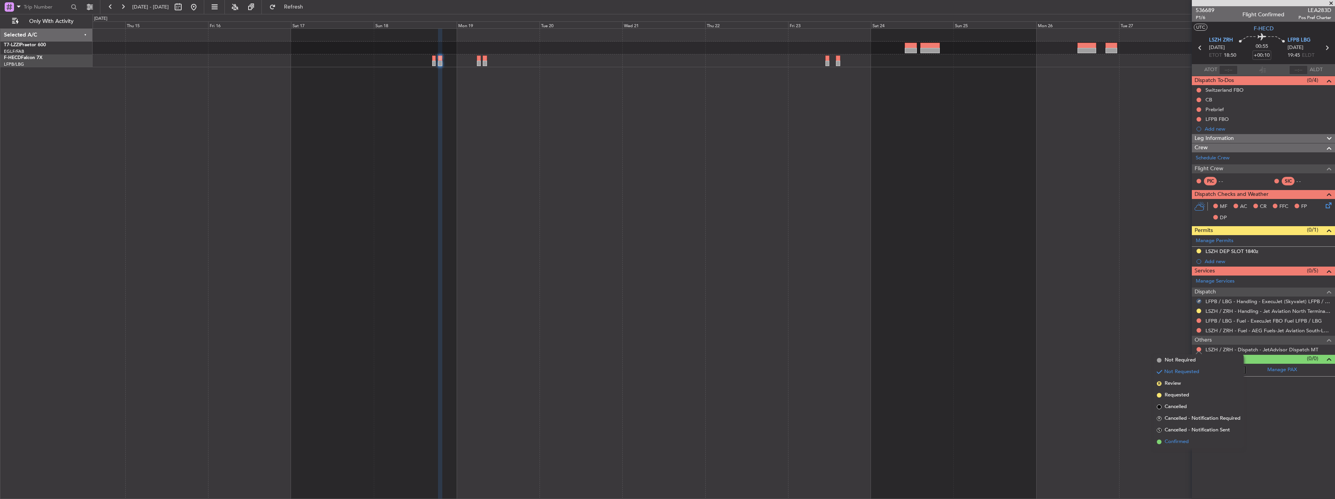
click at [1180, 439] on span "Confirmed" at bounding box center [1176, 442] width 24 height 8
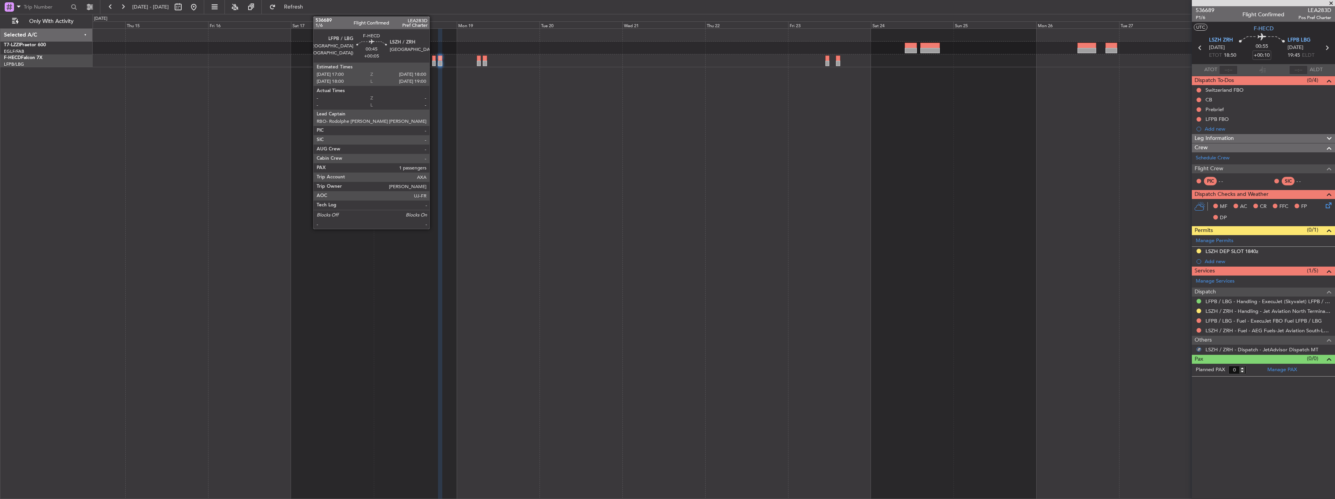
click at [433, 58] on div at bounding box center [433, 58] width 3 height 5
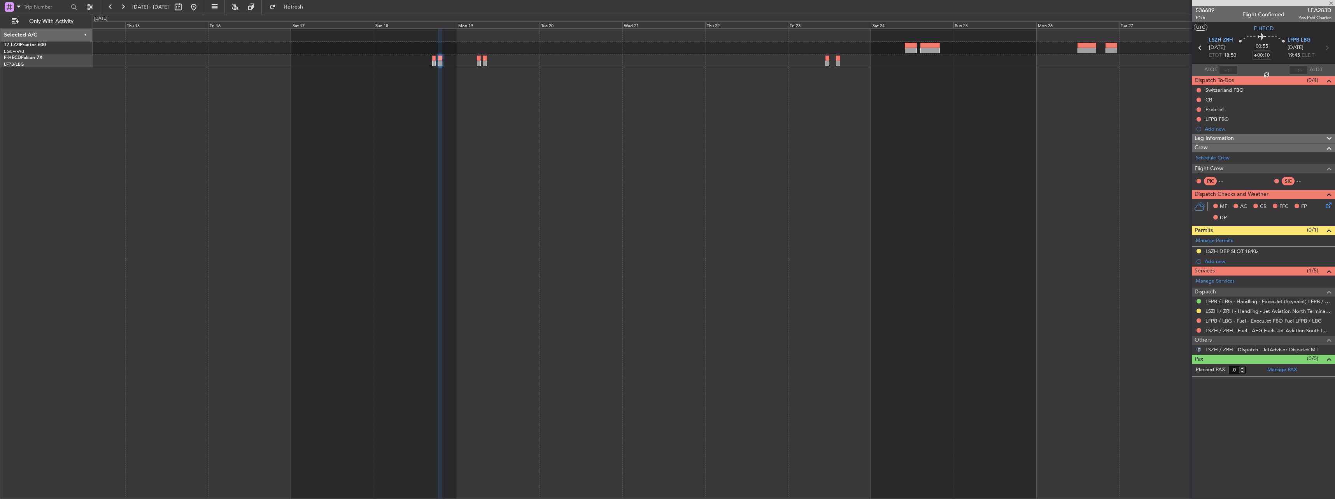
type input "+00:05"
type input "1"
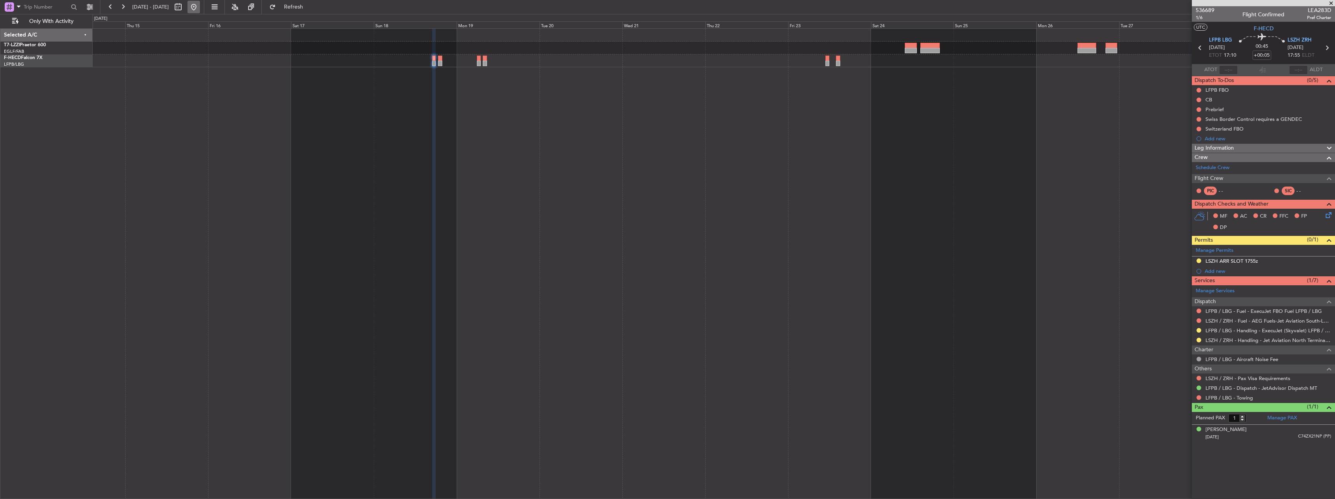
click at [200, 7] on button at bounding box center [193, 7] width 12 height 12
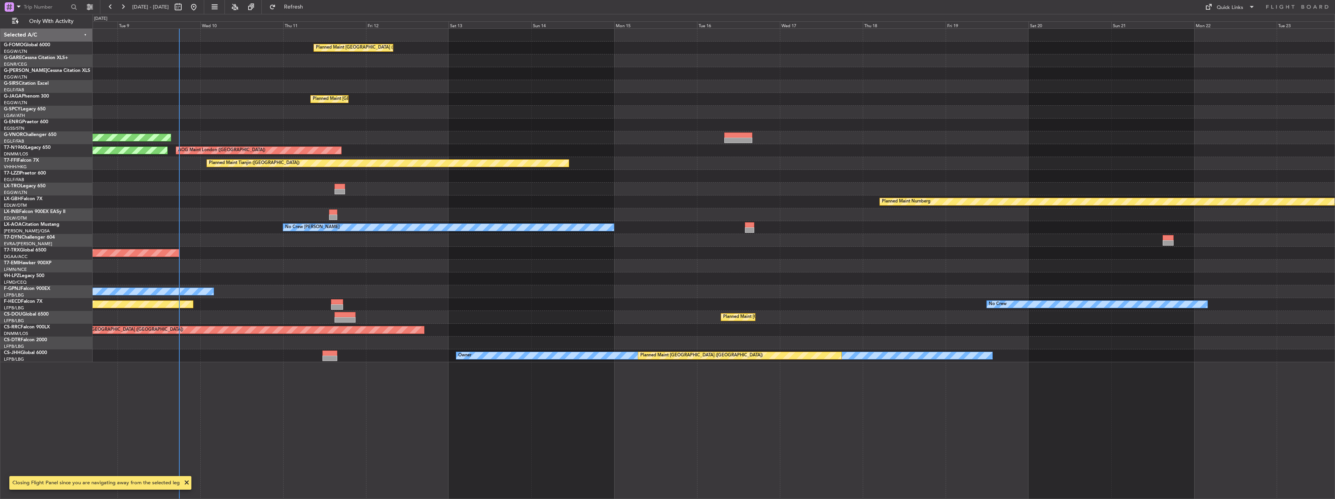
click at [238, 206] on div "Planned Maint London (Luton) Planned Maint London (Luton) Planned Maint London …" at bounding box center [714, 263] width 1242 height 471
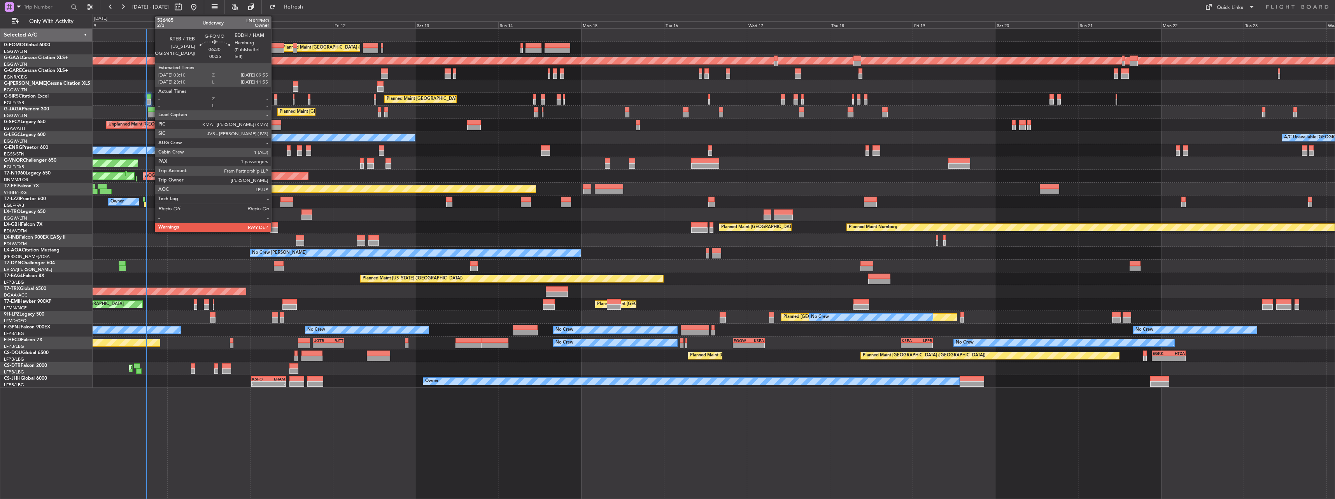
click at [275, 49] on div at bounding box center [272, 50] width 23 height 5
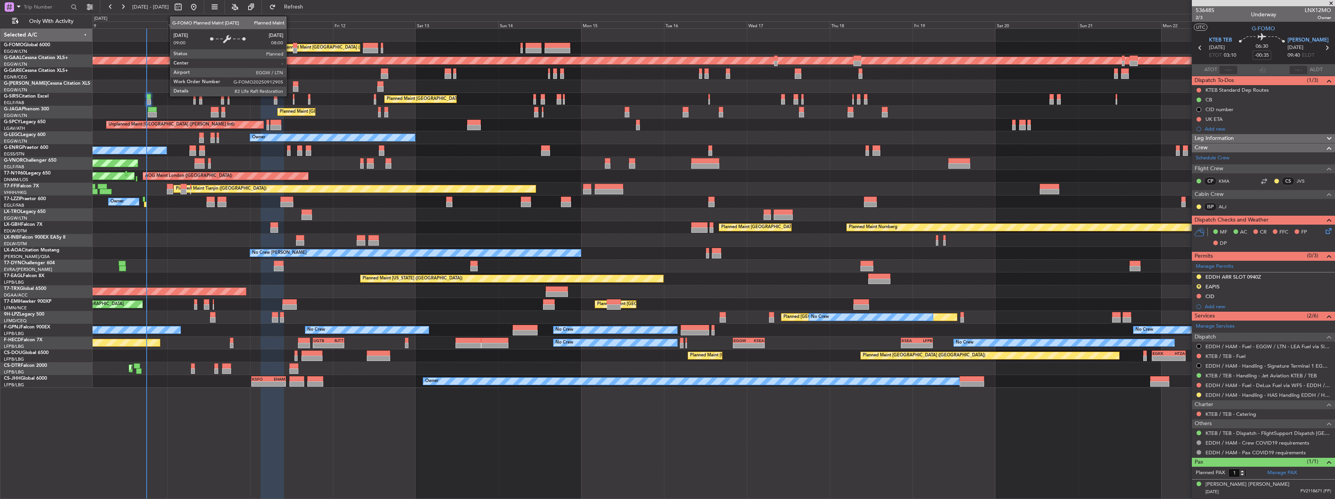
click at [290, 44] on div "Planned Maint [GEOGRAPHIC_DATA] ([GEOGRAPHIC_DATA])" at bounding box center [344, 48] width 122 height 12
click at [292, 45] on div "Planned Maint [GEOGRAPHIC_DATA] ([GEOGRAPHIC_DATA])" at bounding box center [344, 48] width 122 height 12
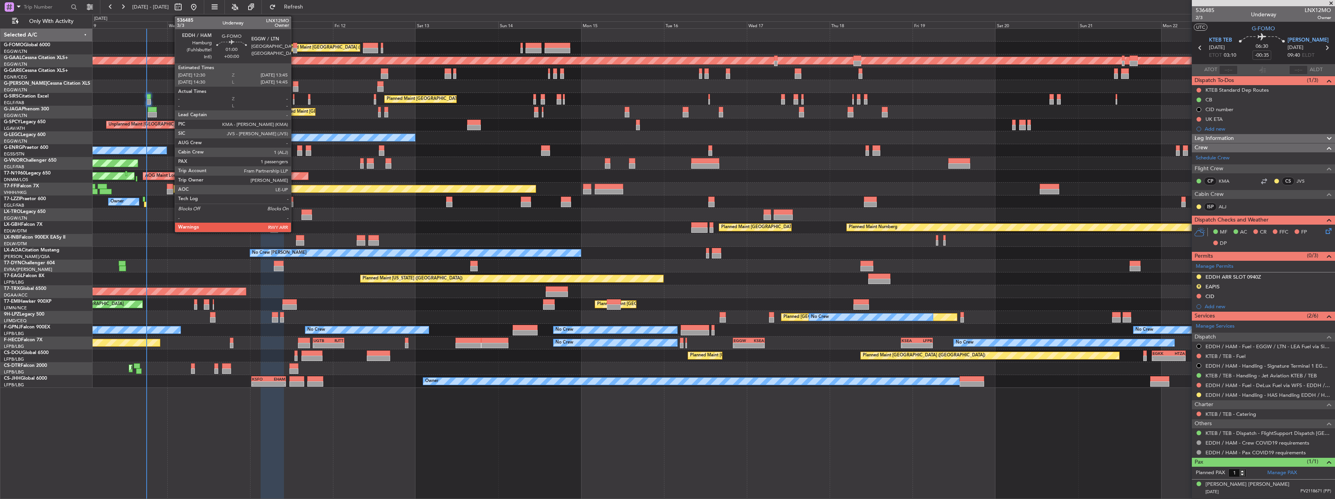
click at [294, 48] on div at bounding box center [295, 50] width 5 height 5
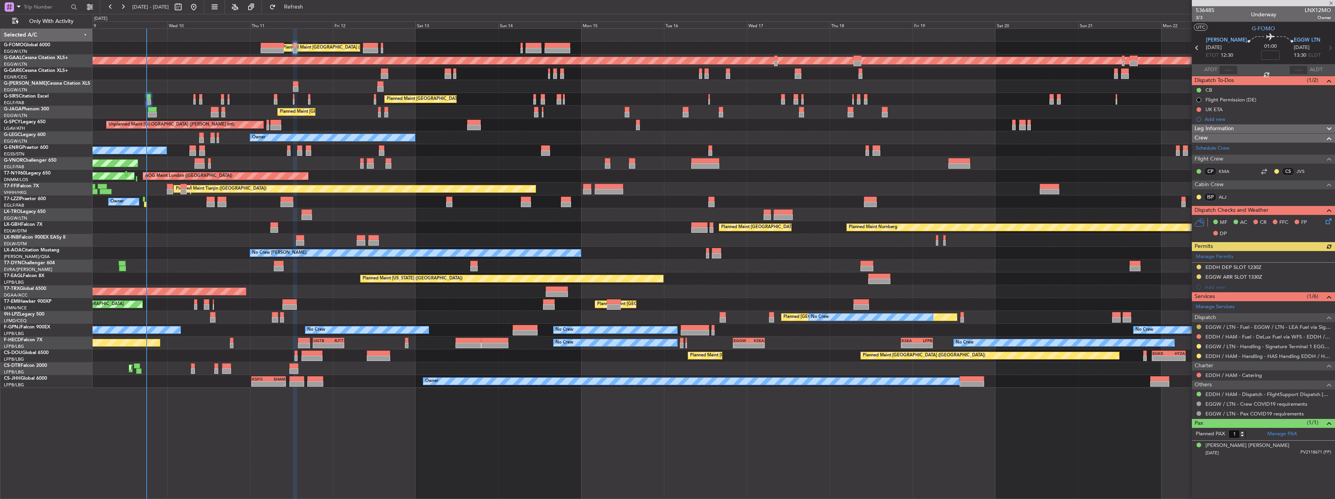
click at [1198, 326] on button at bounding box center [1198, 327] width 5 height 5
click at [1165, 419] on span "Confirmed" at bounding box center [1176, 420] width 24 height 8
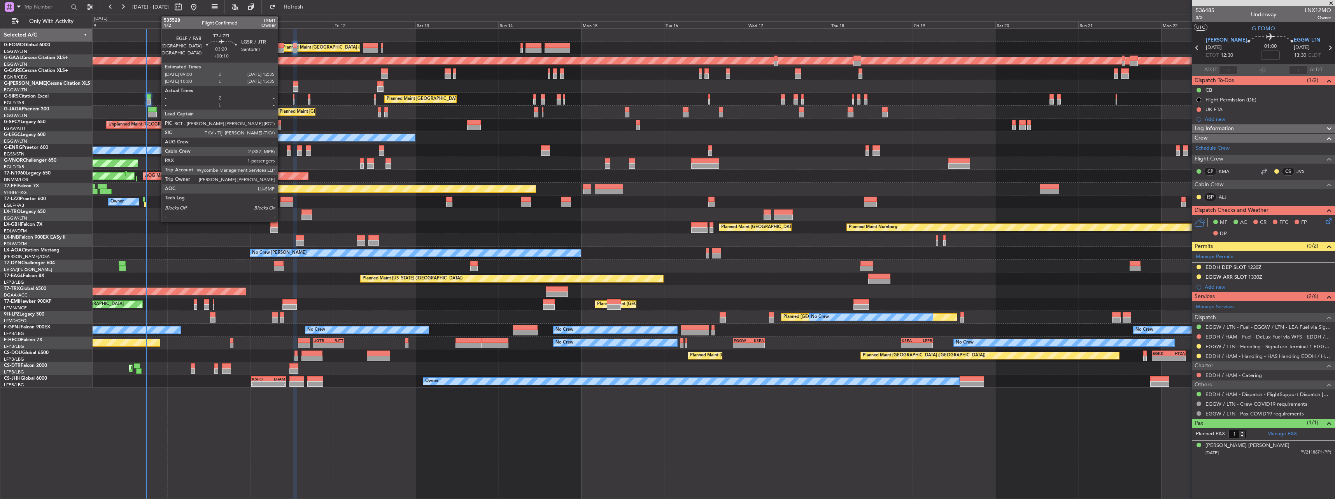
click at [281, 202] on div at bounding box center [286, 204] width 12 height 5
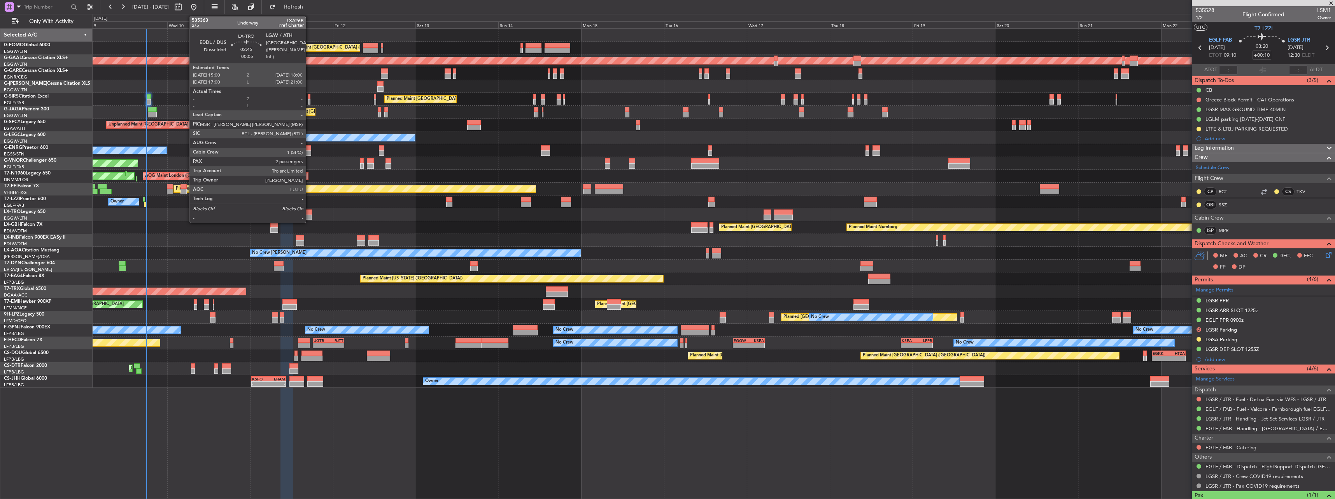
click at [309, 212] on div at bounding box center [306, 212] width 10 height 5
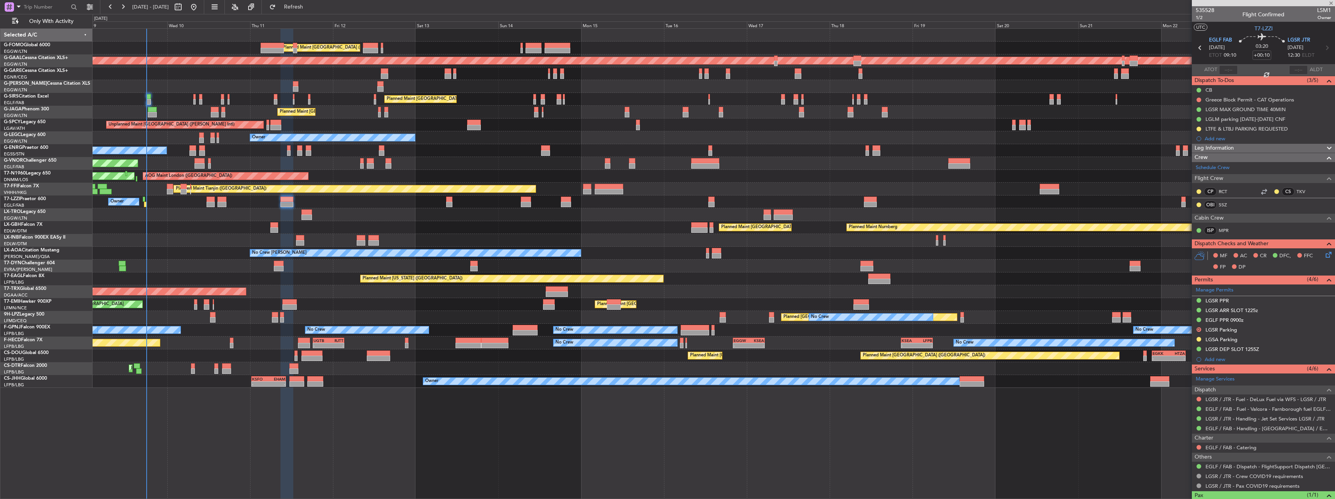
type input "-00:05"
type input "2"
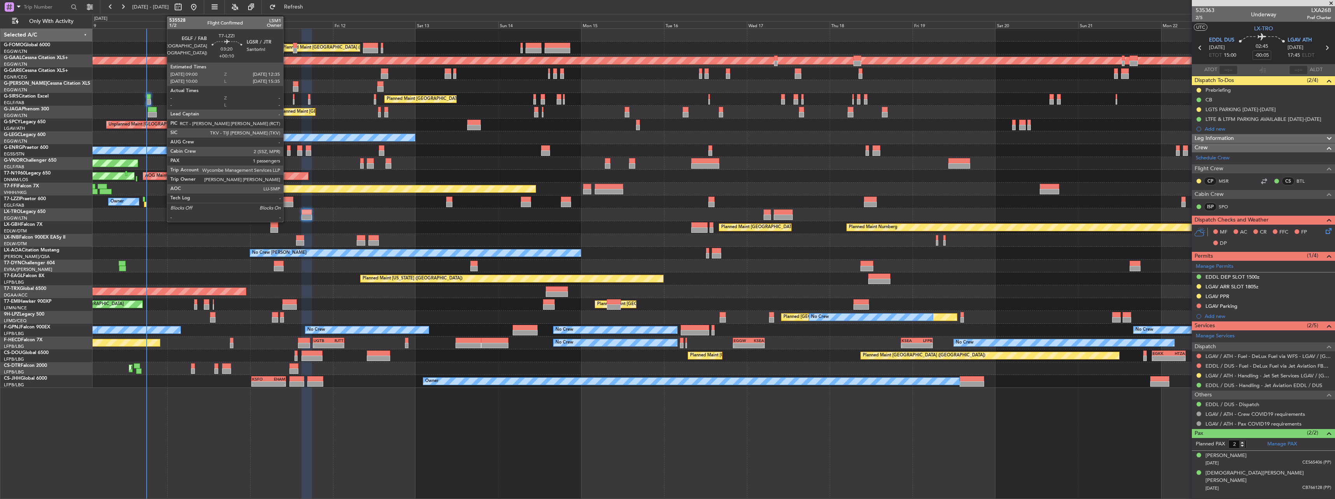
click at [287, 201] on div at bounding box center [286, 199] width 12 height 5
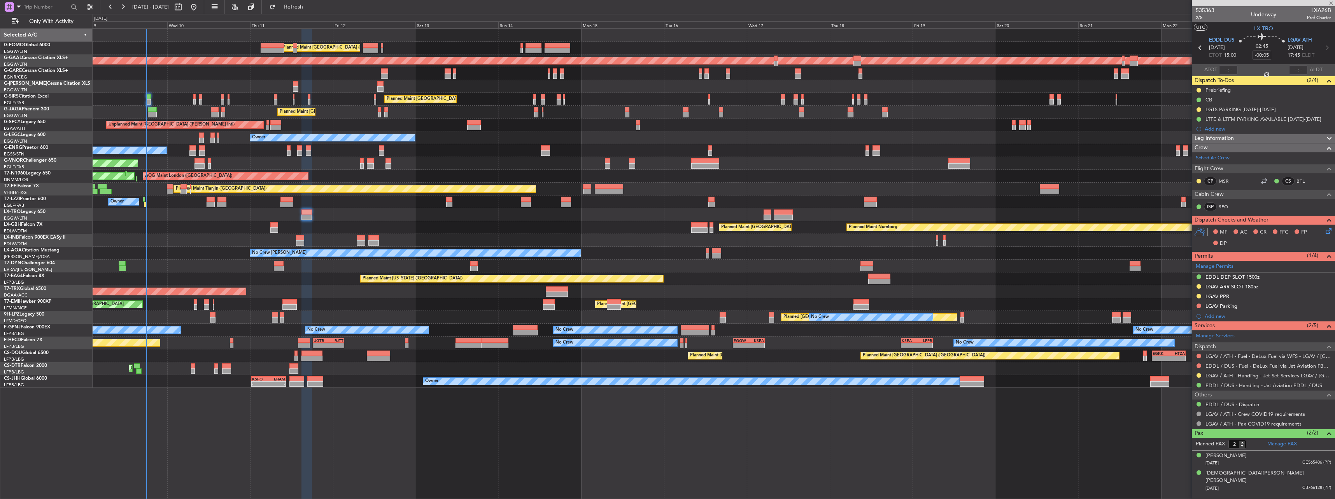
type input "+00:10"
type input "1"
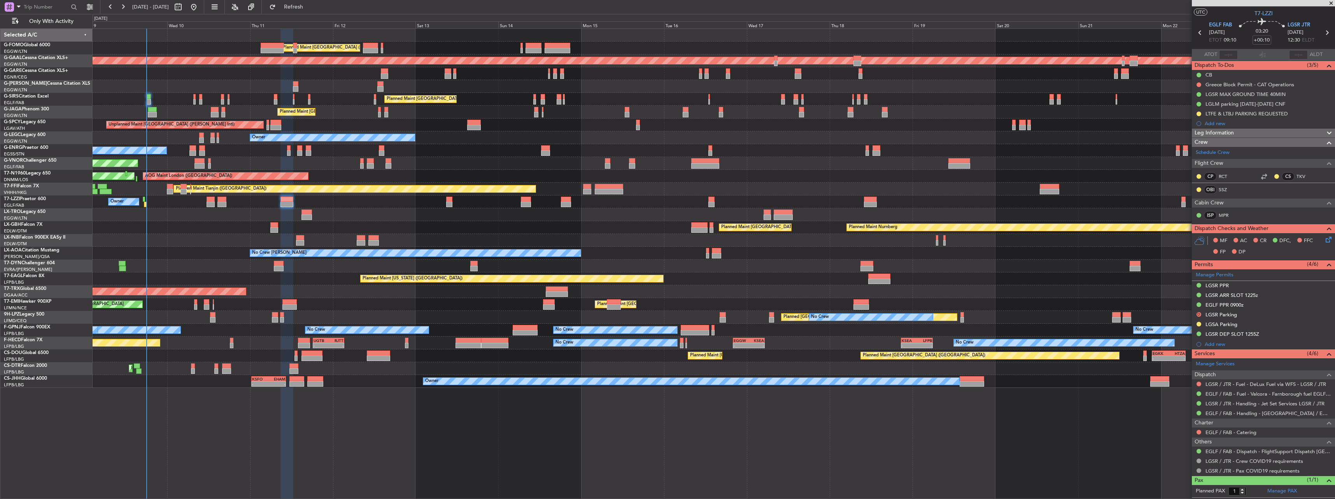
scroll to position [0, 0]
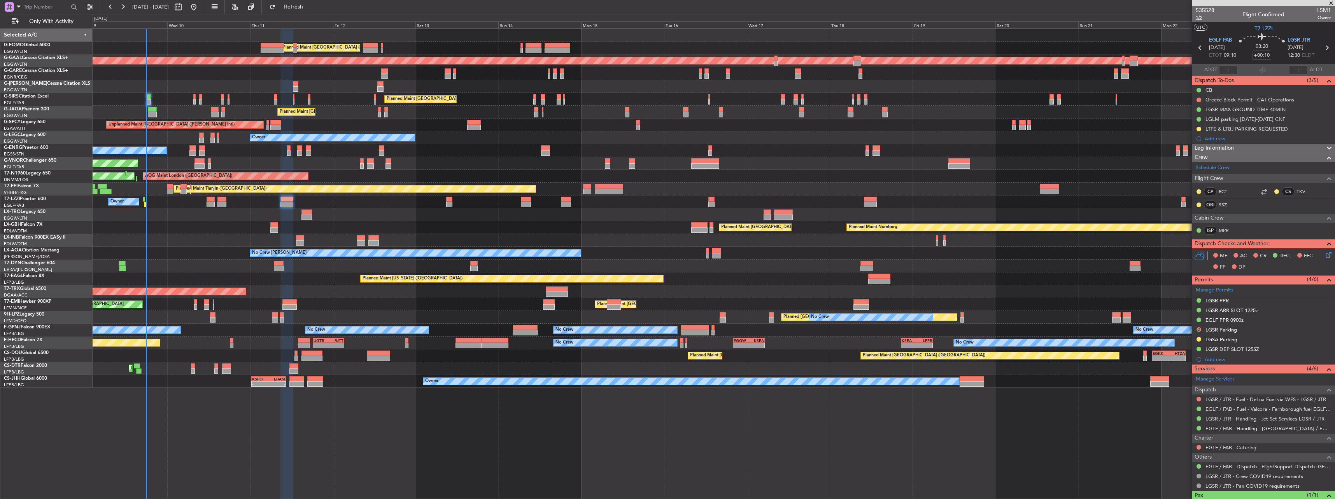
click at [1197, 16] on span "1/2" at bounding box center [1204, 17] width 19 height 7
click at [1324, 252] on icon at bounding box center [1327, 253] width 6 height 6
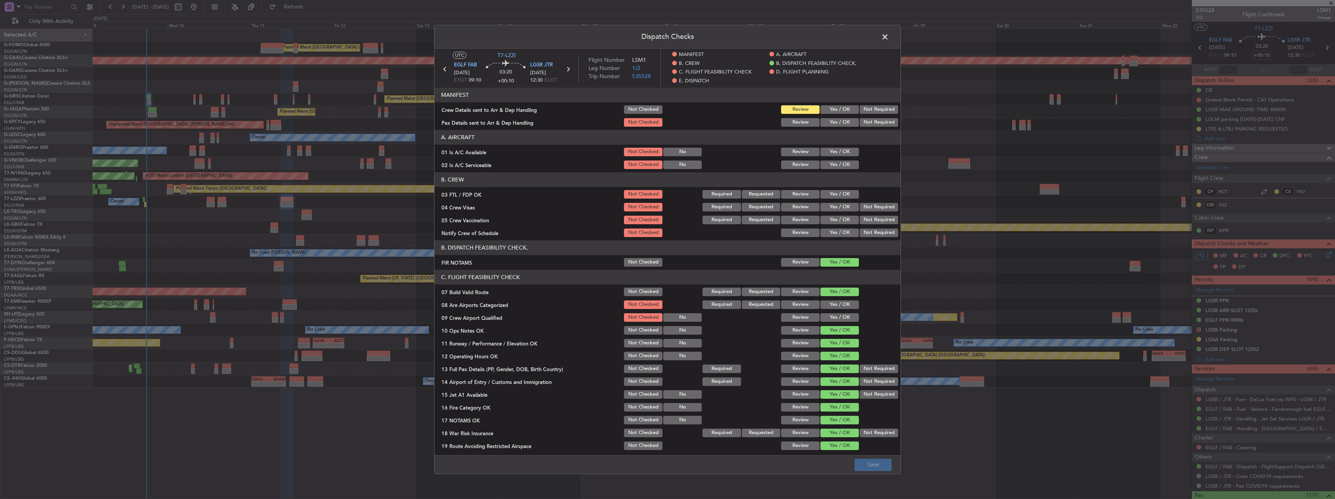
click at [838, 110] on button "Yes / OK" at bounding box center [839, 109] width 38 height 9
click at [838, 122] on button "Yes / OK" at bounding box center [839, 122] width 38 height 9
drag, startPoint x: 838, startPoint y: 149, endPoint x: 839, endPoint y: 161, distance: 12.5
click at [838, 149] on button "Yes / OK" at bounding box center [839, 152] width 38 height 9
drag, startPoint x: 840, startPoint y: 164, endPoint x: 846, endPoint y: 178, distance: 14.5
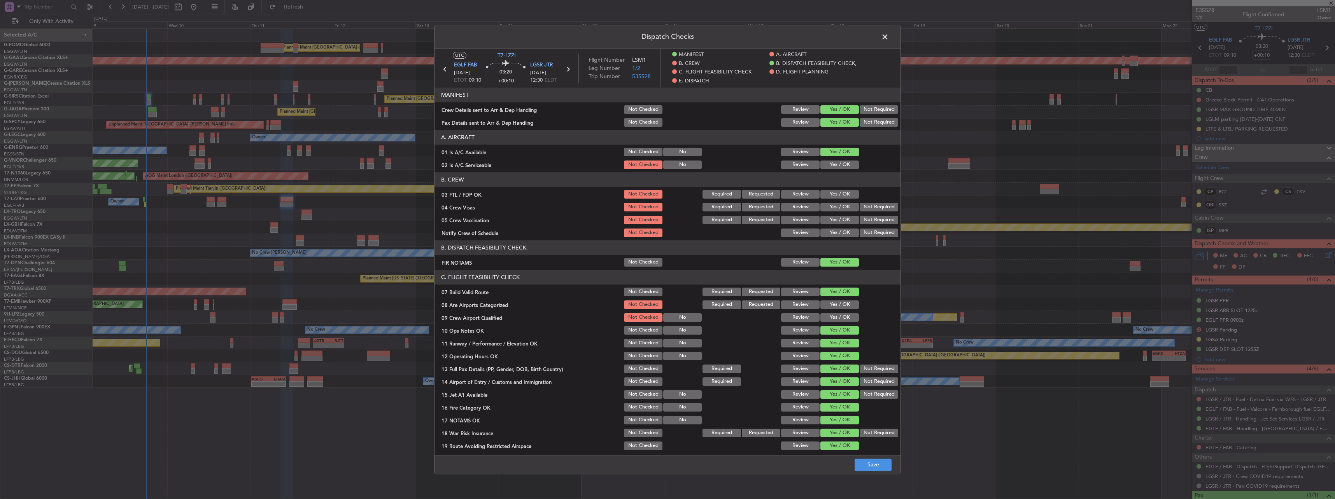
click at [840, 165] on button "Yes / OK" at bounding box center [839, 165] width 38 height 9
click at [869, 467] on button "Save" at bounding box center [872, 465] width 37 height 12
click at [889, 34] on span at bounding box center [889, 39] width 0 height 16
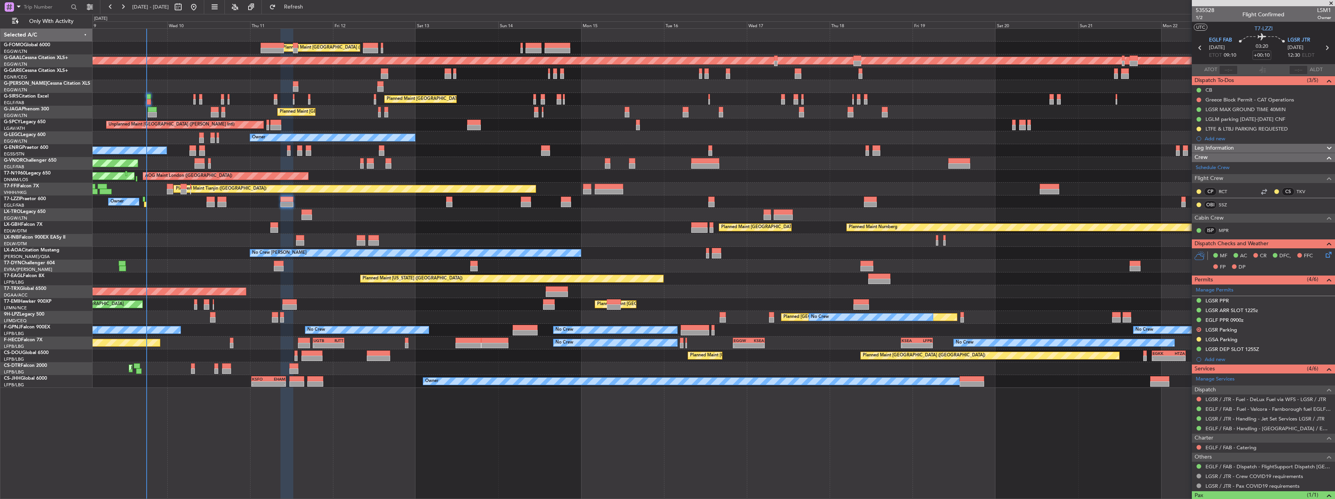
click at [313, 213] on div at bounding box center [714, 214] width 1242 height 13
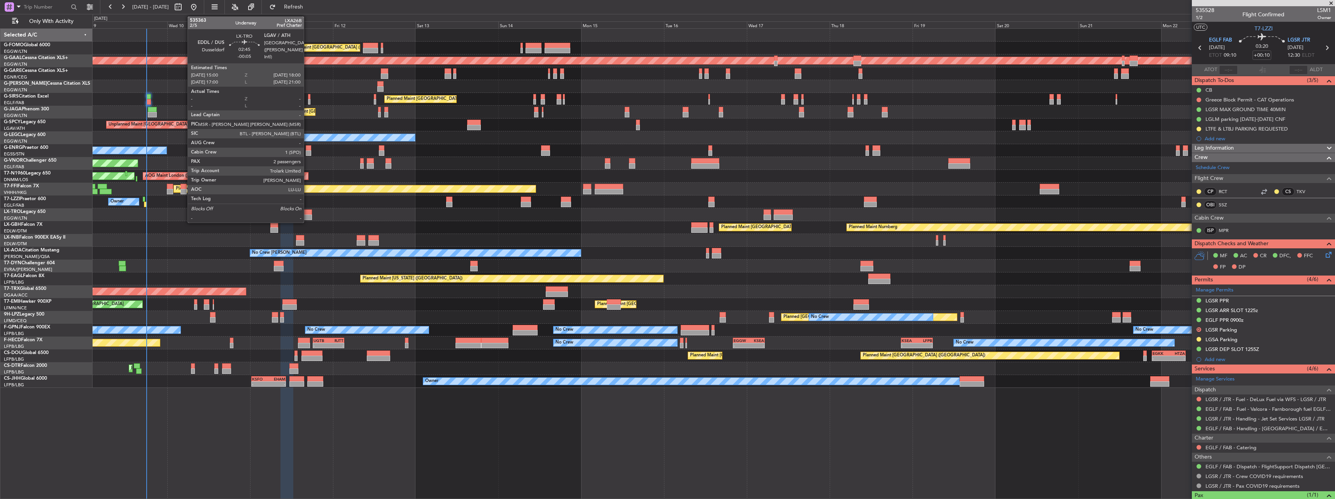
click at [307, 219] on div at bounding box center [306, 217] width 10 height 5
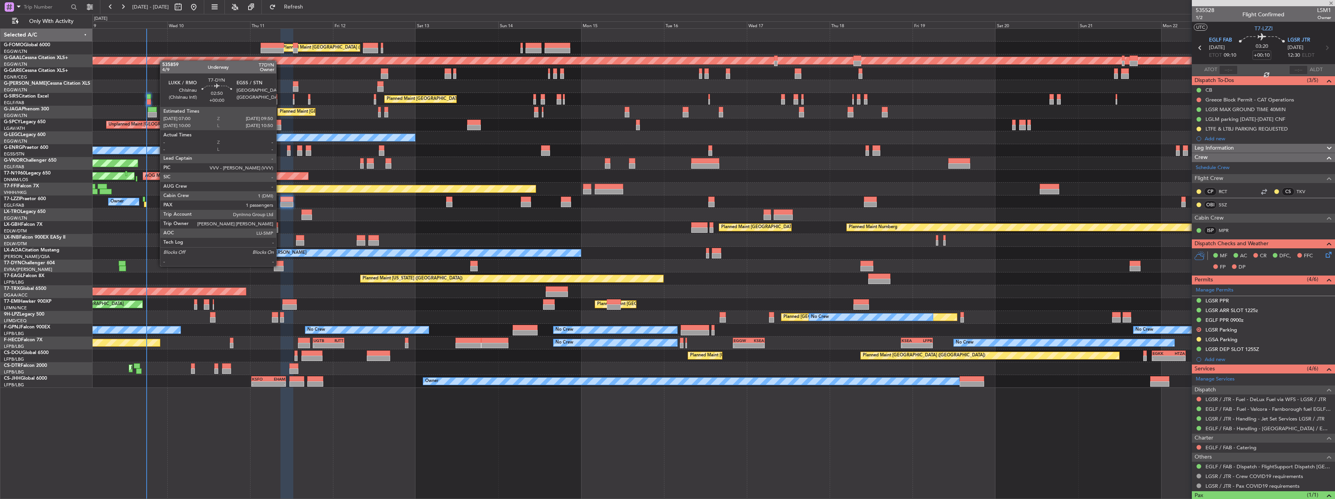
type input "-00:05"
type input "2"
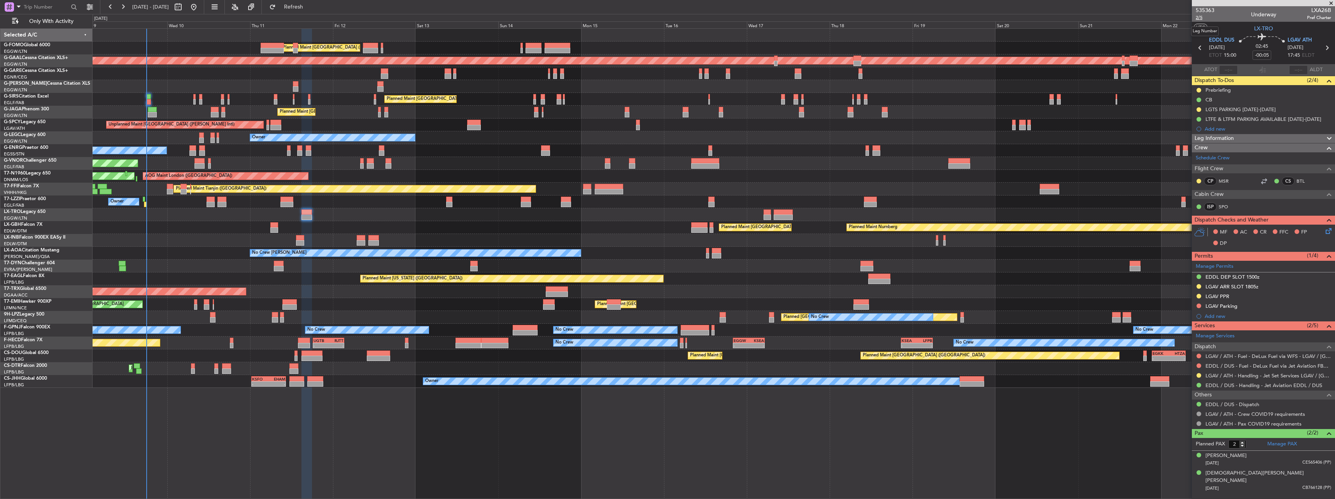
click at [1203, 18] on span "2/5" at bounding box center [1204, 17] width 19 height 7
click at [1326, 227] on icon at bounding box center [1327, 230] width 6 height 6
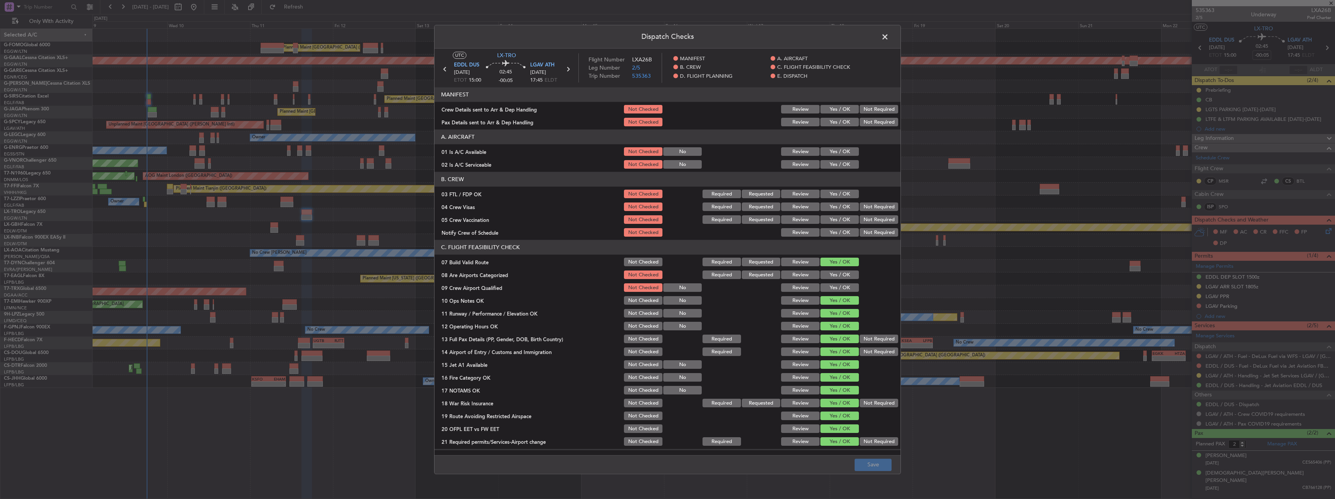
click at [848, 107] on button "Yes / OK" at bounding box center [839, 109] width 38 height 9
click at [842, 122] on button "Yes / OK" at bounding box center [839, 122] width 38 height 9
click at [833, 152] on button "Yes / OK" at bounding box center [839, 152] width 38 height 9
click at [833, 161] on button "Yes / OK" at bounding box center [839, 165] width 38 height 9
click at [882, 463] on button "Save" at bounding box center [872, 465] width 37 height 12
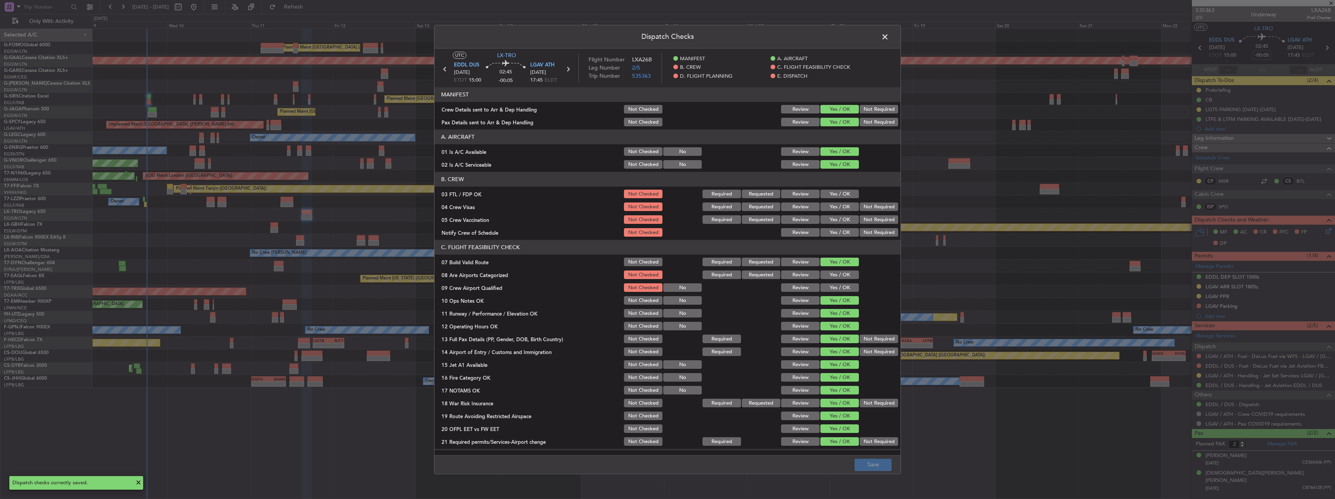
click at [889, 37] on span at bounding box center [889, 39] width 0 height 16
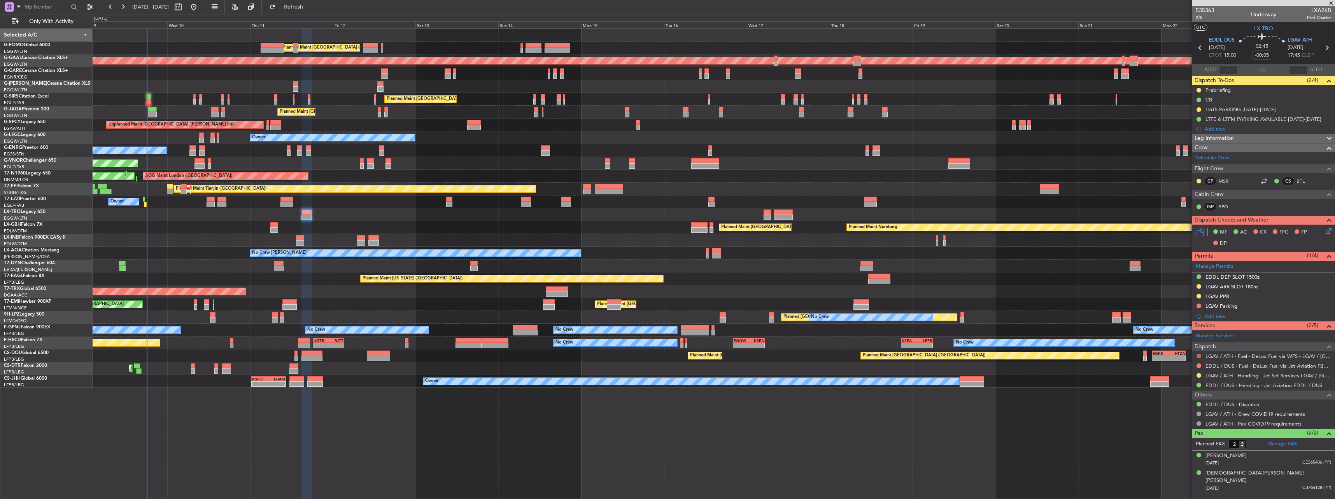
click at [1198, 357] on button at bounding box center [1198, 356] width 5 height 5
click at [1193, 364] on span "Not Required" at bounding box center [1179, 367] width 31 height 8
click at [1226, 367] on link "EDDL / DUS - Fuel - DeLux Fuel via Jet Aviation FBO - EDDL / DUS" at bounding box center [1268, 366] width 126 height 7
click at [1224, 385] on link "EDDL / DUS - Handling - Jet Aviation EDDL / DUS" at bounding box center [1263, 385] width 117 height 7
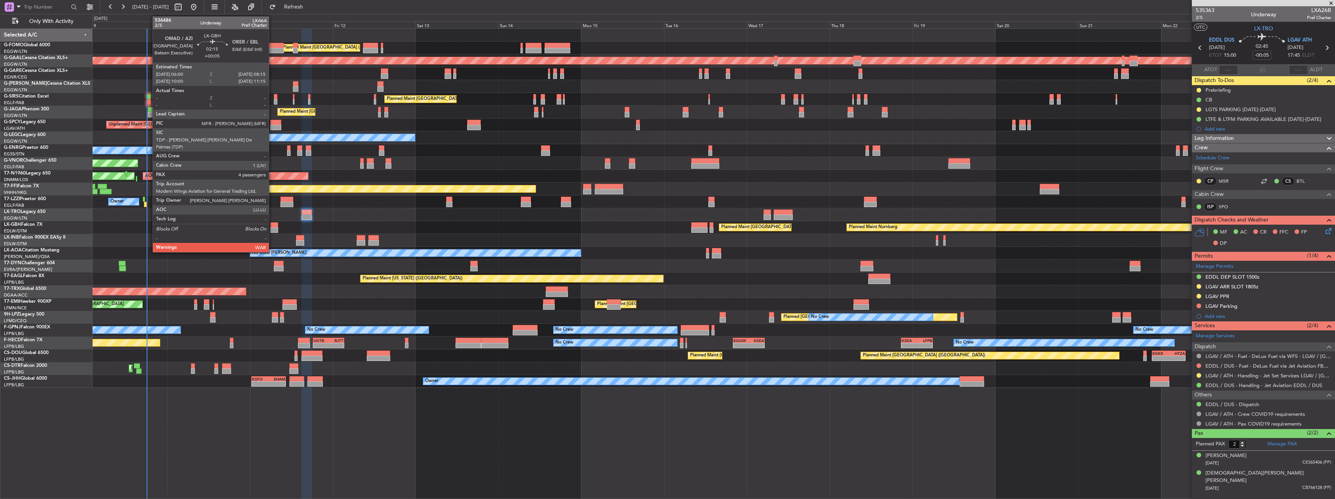
click at [272, 226] on div at bounding box center [274, 224] width 8 height 5
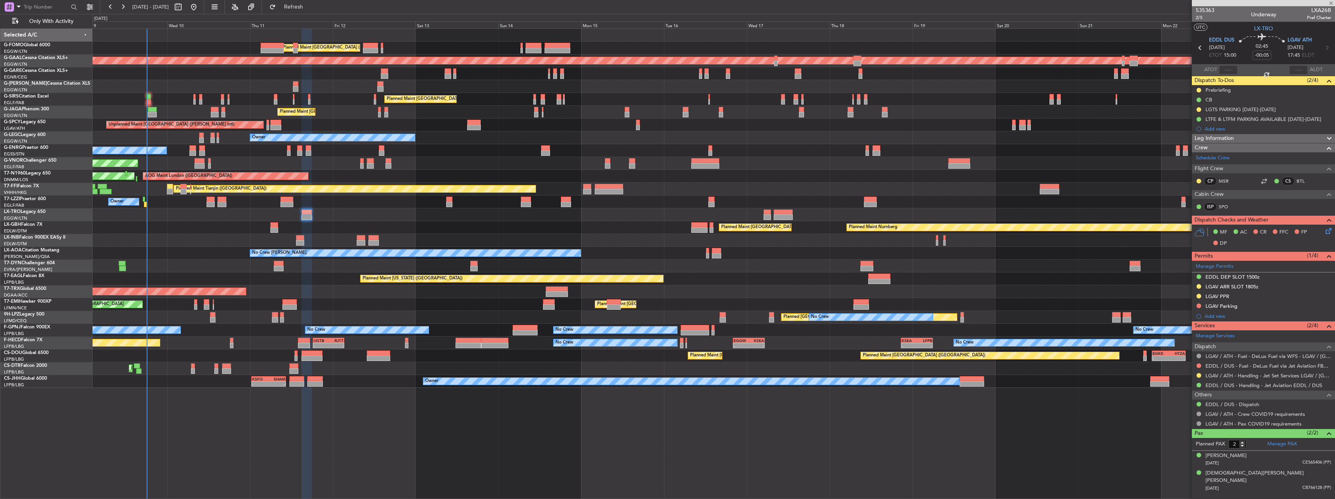
type input "+00:05"
type input "4"
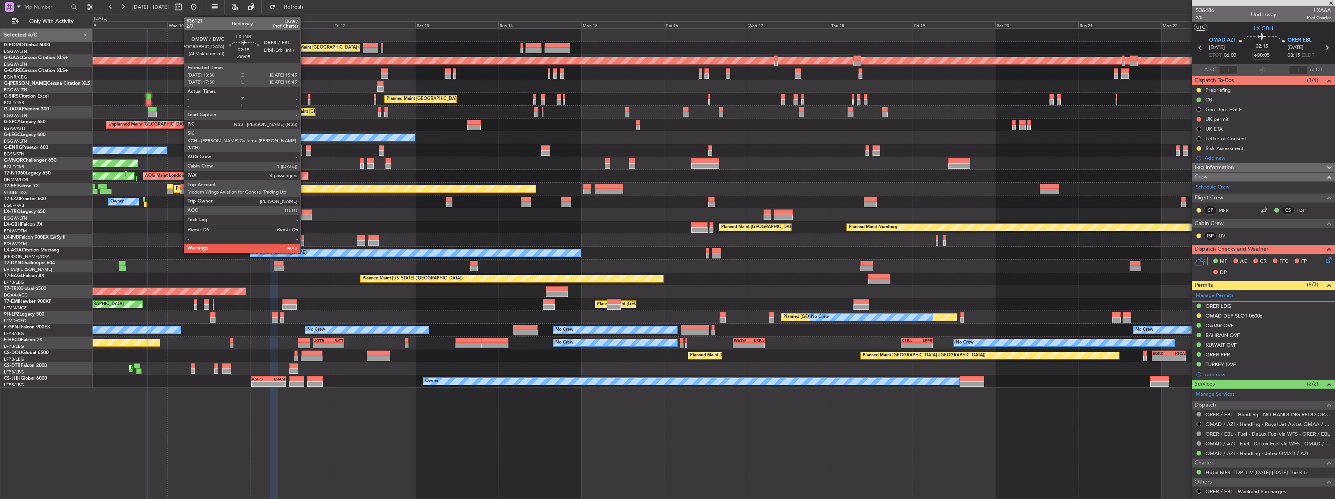
click at [304, 238] on div at bounding box center [300, 237] width 8 height 5
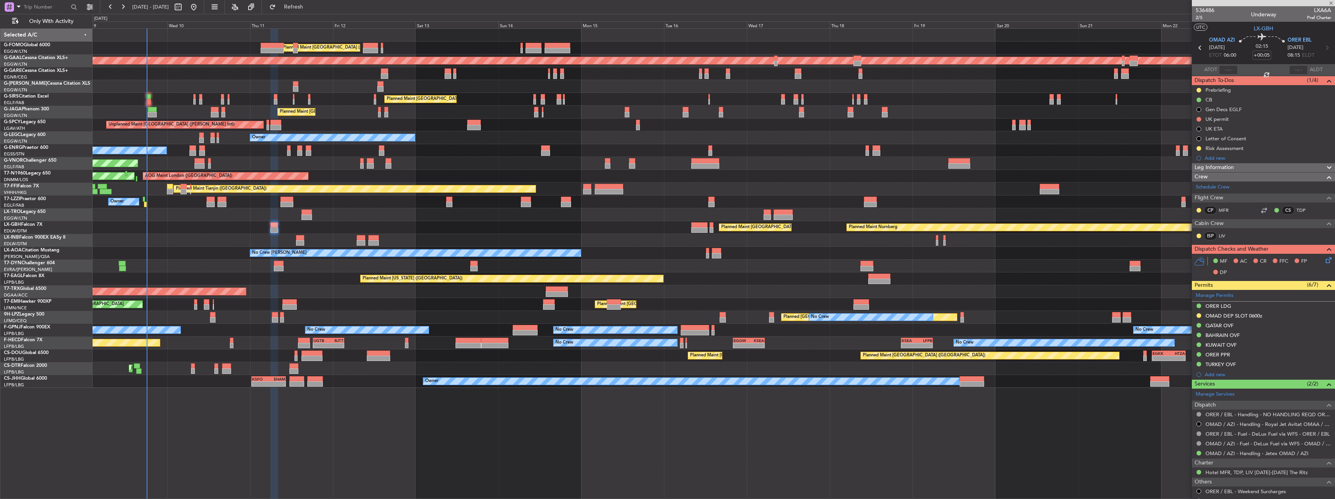
type input "-00:05"
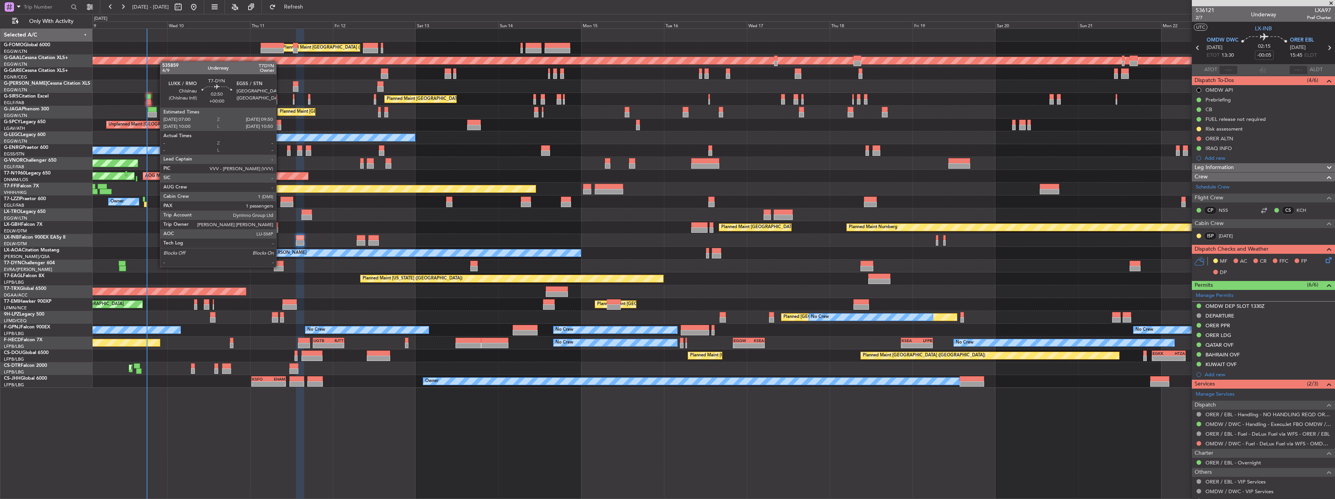
click at [280, 266] on div at bounding box center [279, 268] width 10 height 5
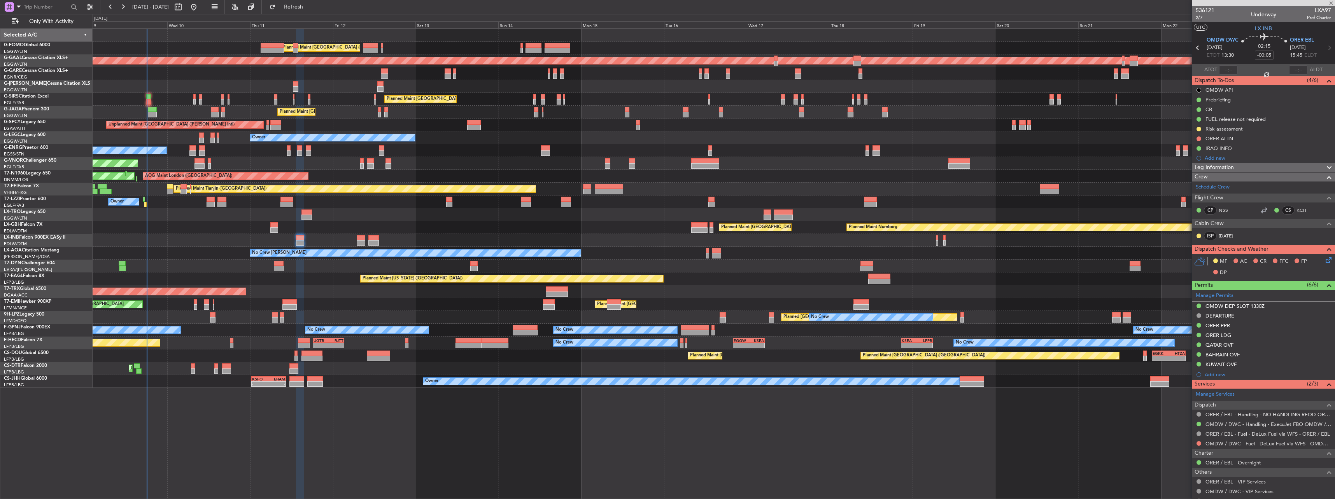
type input "1"
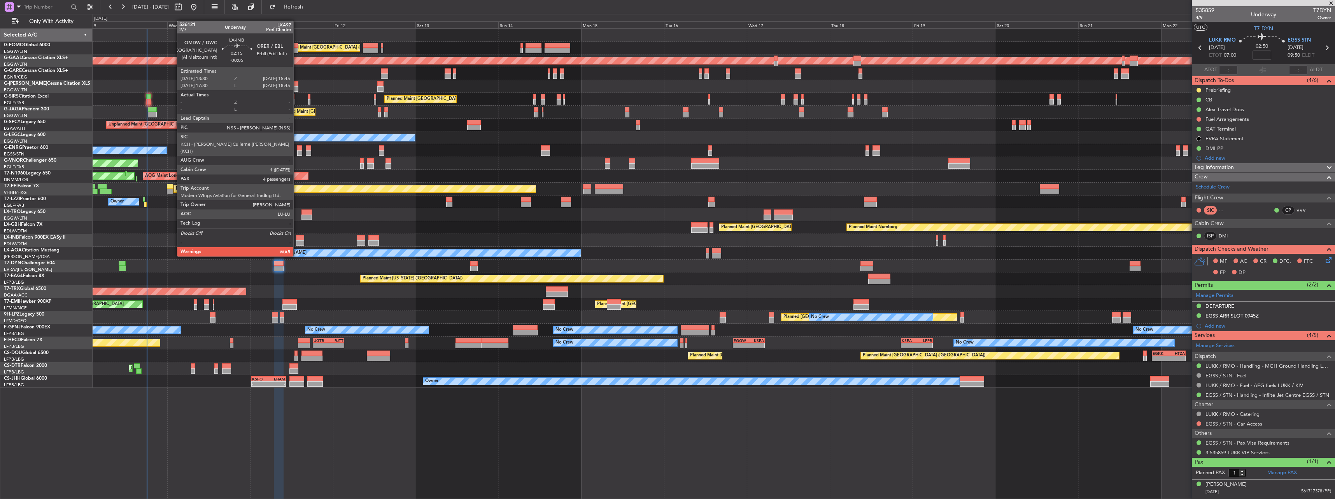
click at [297, 242] on div at bounding box center [300, 242] width 8 height 5
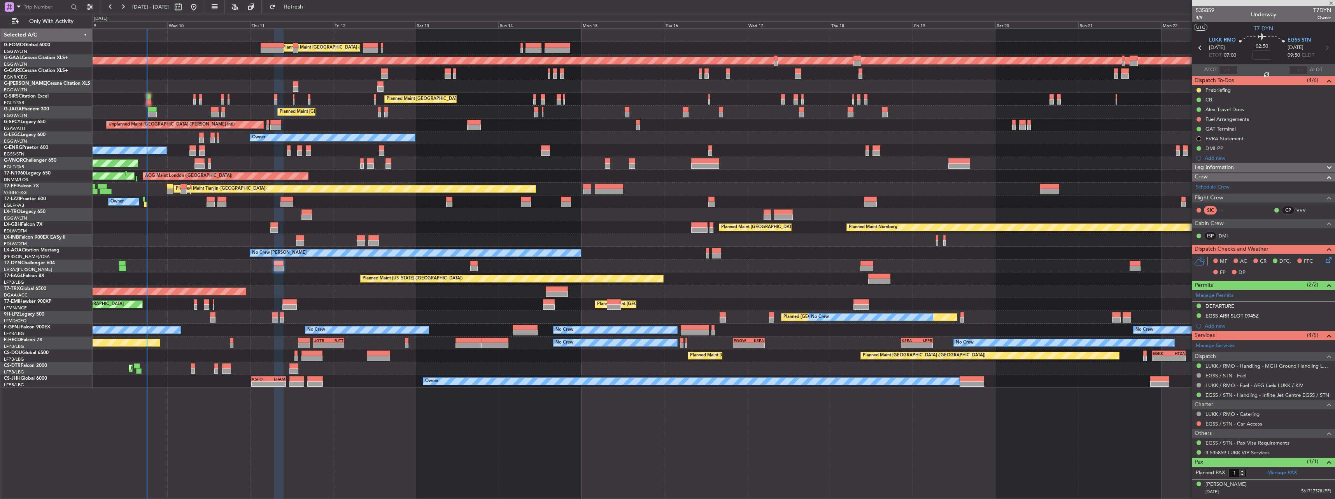
type input "-00:05"
type input "4"
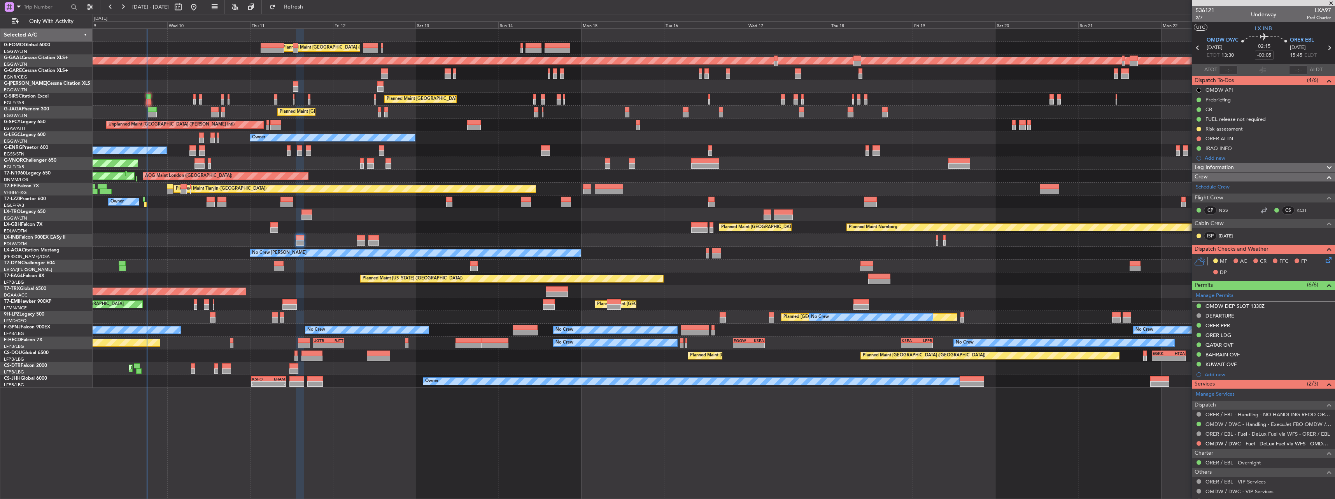
click at [1229, 443] on link "OMDW / DWC - Fuel - DeLux Fuel via WFS - OMDW / DWC" at bounding box center [1268, 444] width 126 height 7
click at [1210, 423] on link "OMDW / DWC - Handling - ExecuJet FBO OMDW / DWC" at bounding box center [1268, 424] width 126 height 7
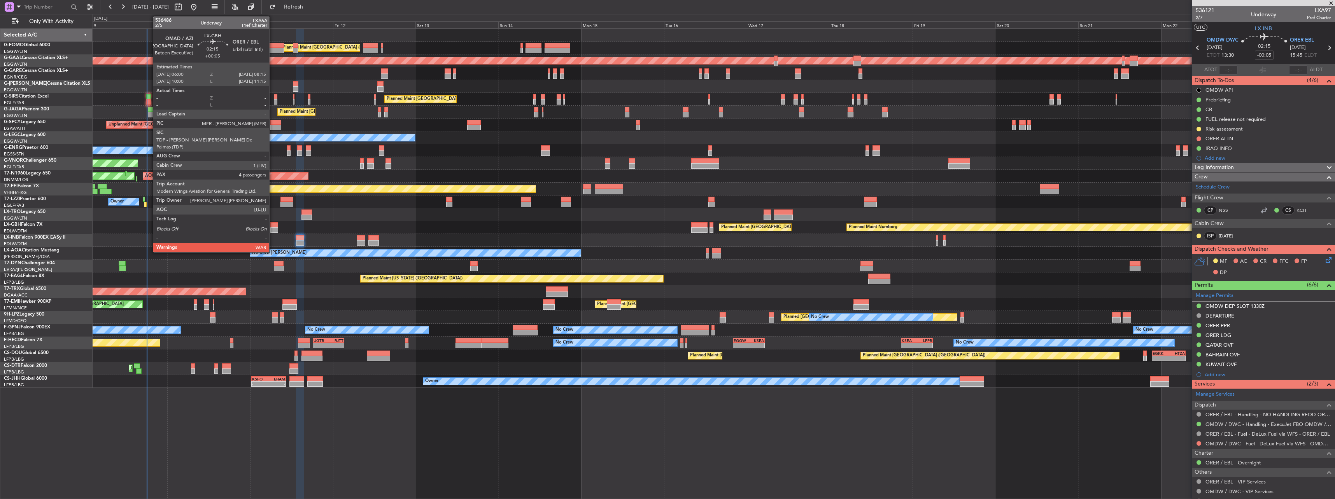
click at [273, 229] on div at bounding box center [274, 229] width 8 height 5
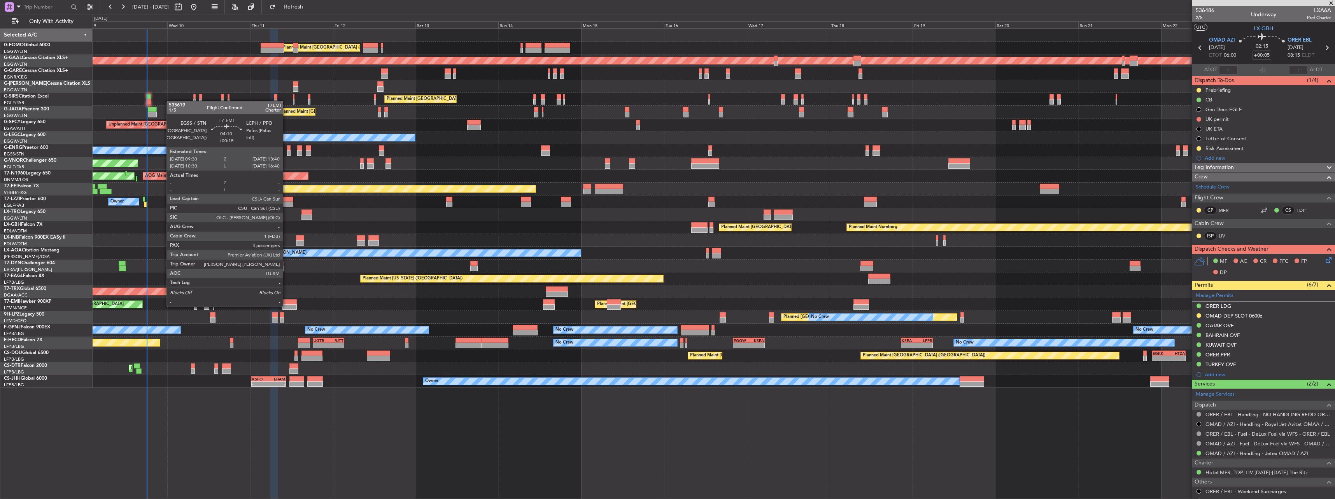
click at [286, 306] on div at bounding box center [289, 306] width 14 height 5
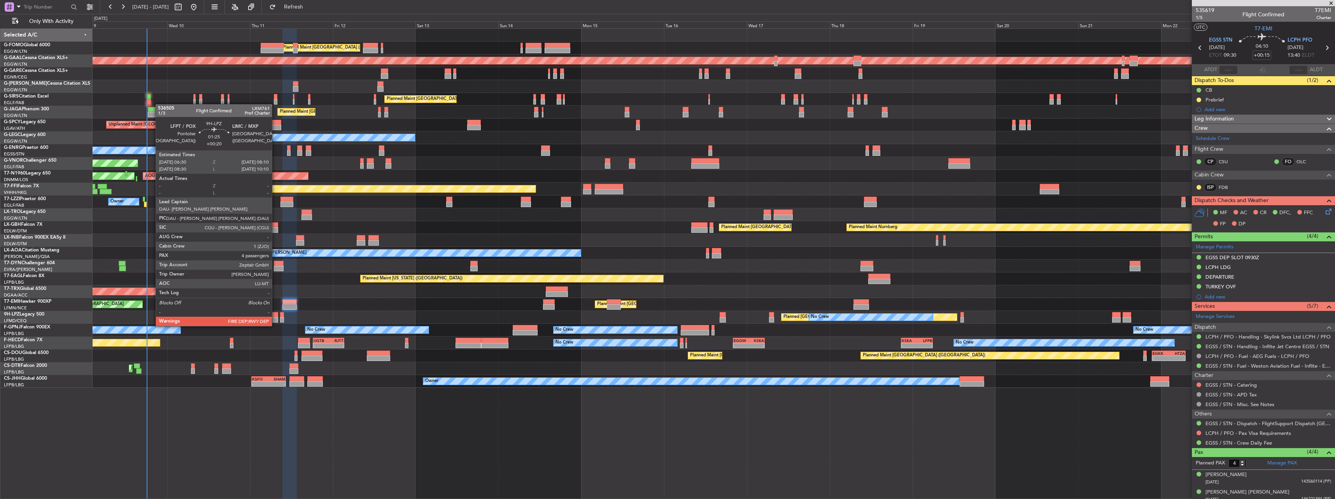
click at [275, 319] on div at bounding box center [275, 319] width 6 height 5
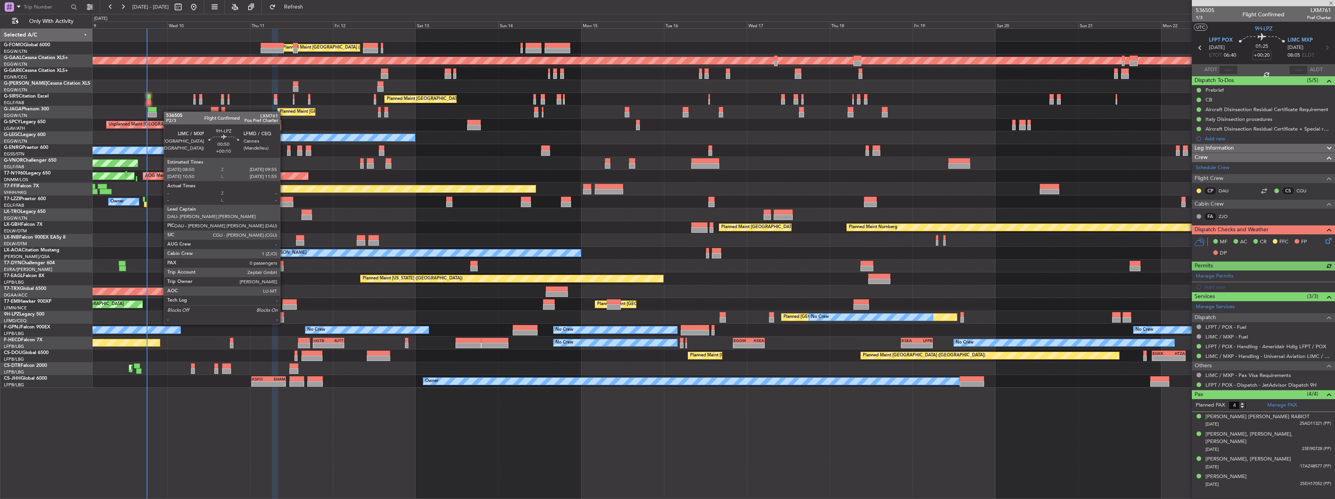
click at [283, 317] on div at bounding box center [282, 314] width 4 height 5
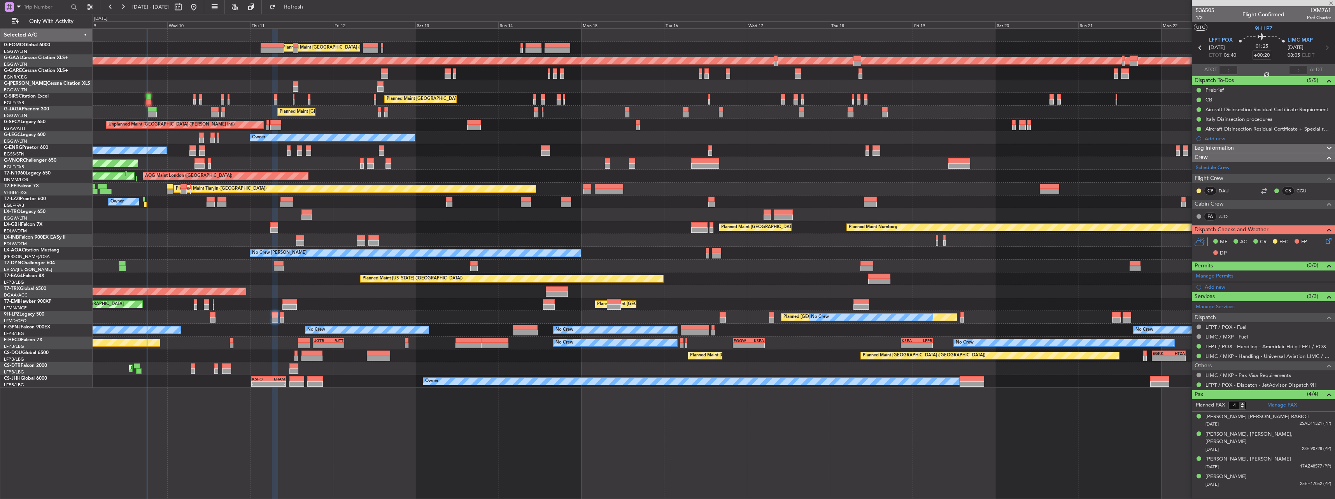
type input "+00:10"
type input "0"
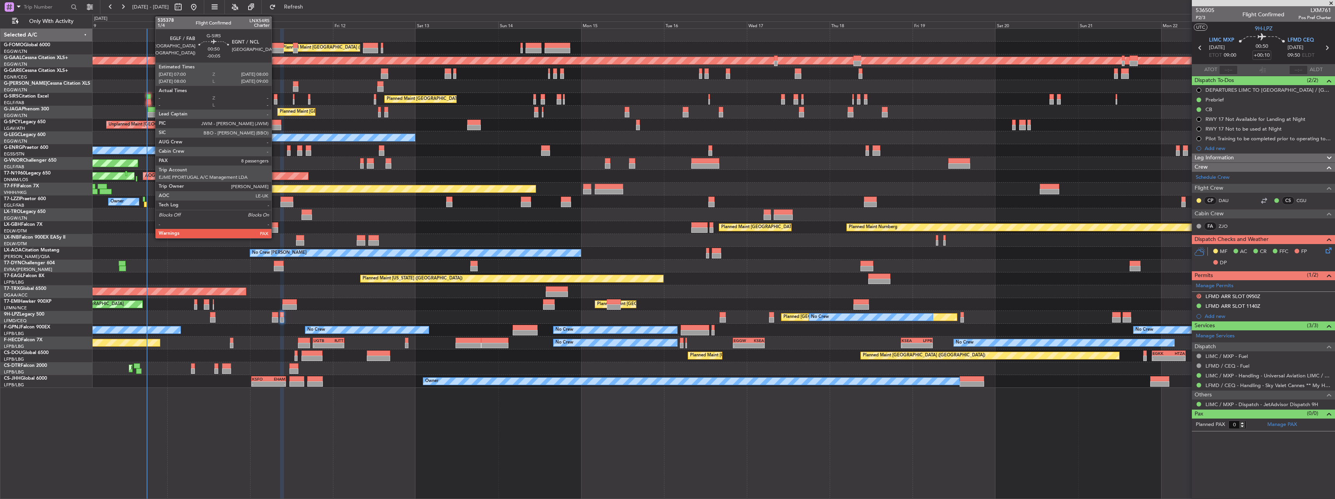
click at [275, 96] on div at bounding box center [275, 96] width 3 height 5
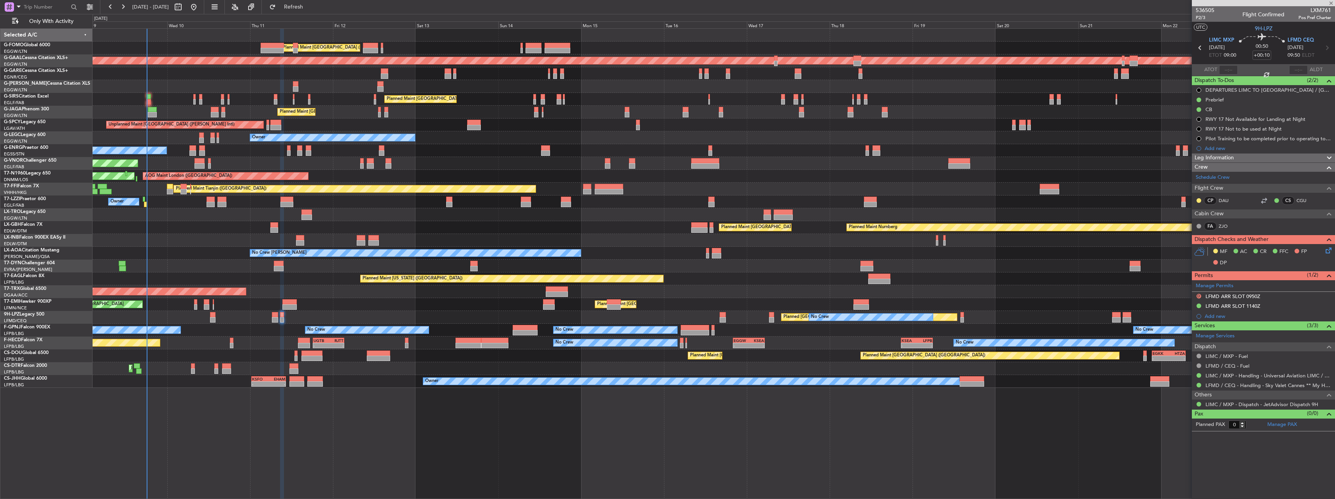
type input "-00:05"
type input "8"
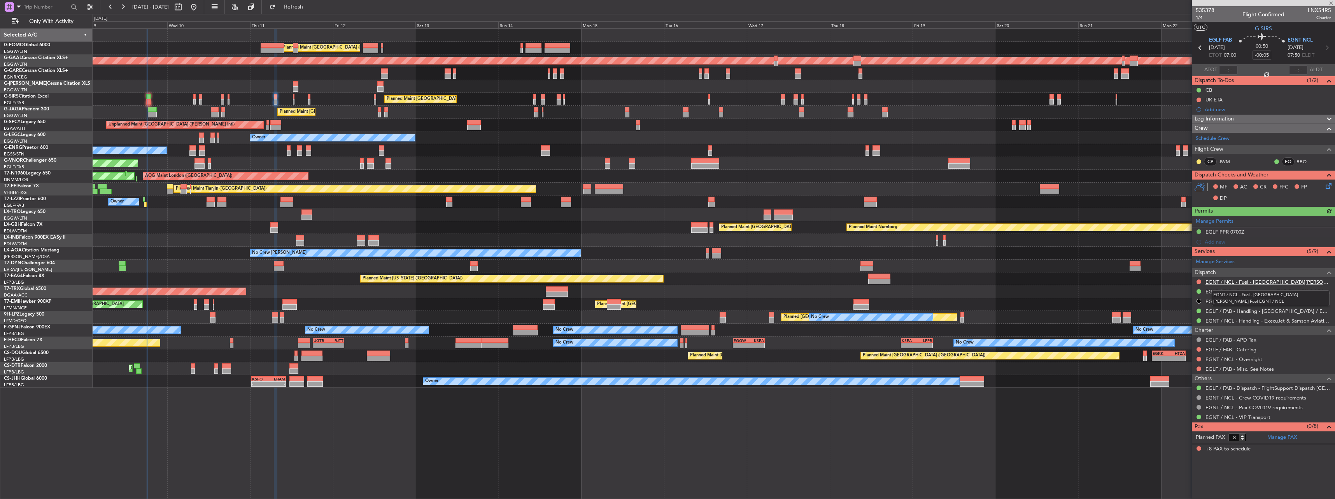
click at [1232, 282] on link "EGNT / NCL - Fuel - [GEOGRAPHIC_DATA][PERSON_NAME] Fuel EGNT / NCL" at bounding box center [1268, 282] width 126 height 7
click at [1230, 321] on link "EGNT / NCL - Handling - ExecuJet & Samson Aviation Services [GEOGRAPHIC_DATA] /…" at bounding box center [1268, 321] width 126 height 7
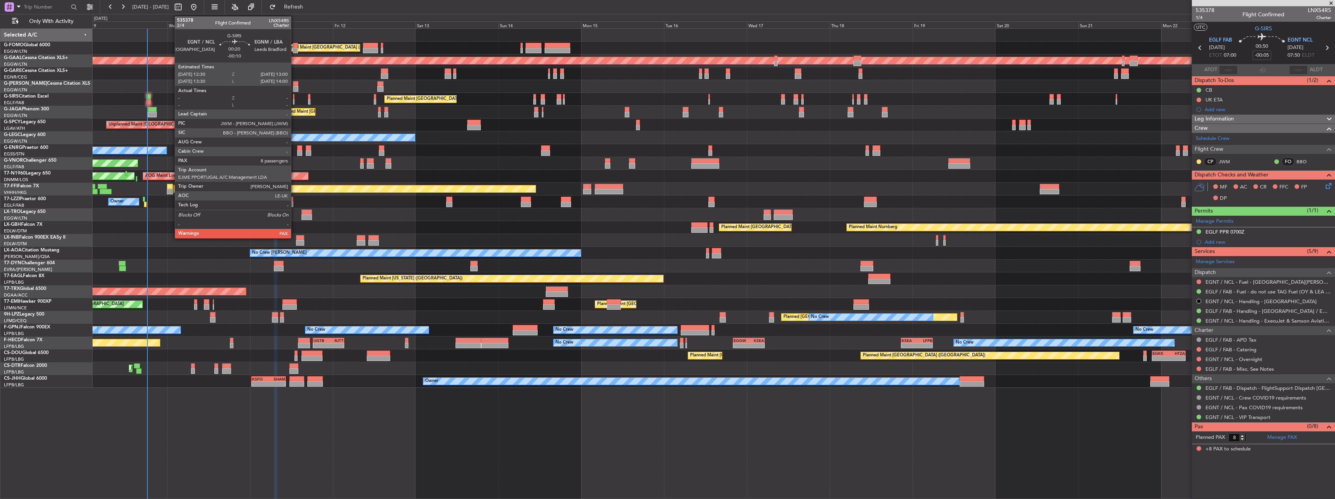
click at [294, 100] on div at bounding box center [294, 101] width 2 height 5
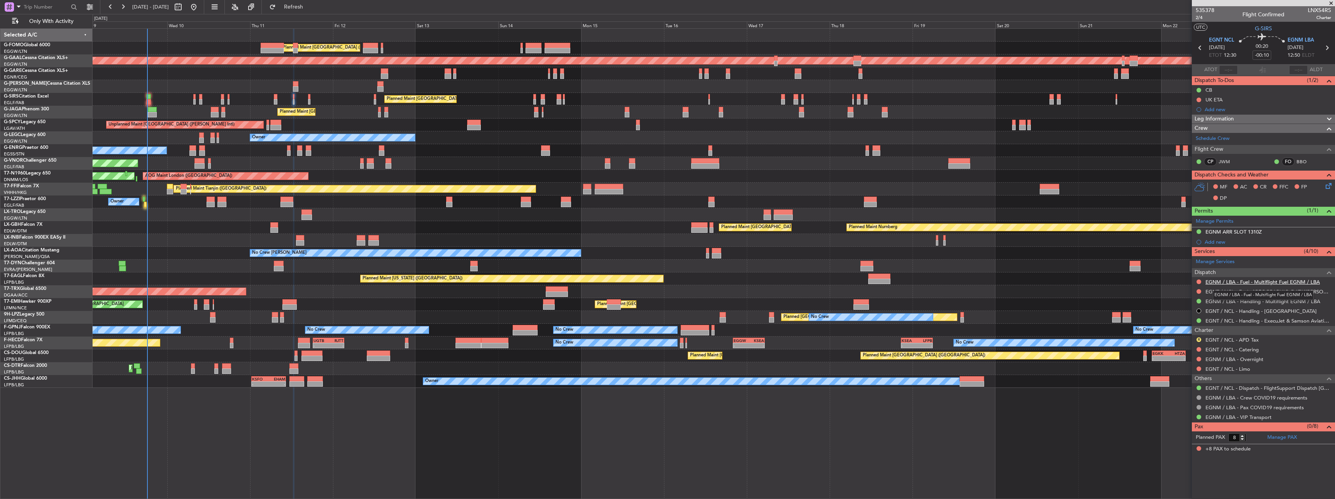
click at [1221, 284] on link "EGNM / LBA - Fuel - Multiflight Fuel EGNM / LBA" at bounding box center [1262, 282] width 114 height 7
click at [1216, 302] on link "EGNM / LBA - Handling - Multiflight EGNM / LBA" at bounding box center [1262, 301] width 115 height 7
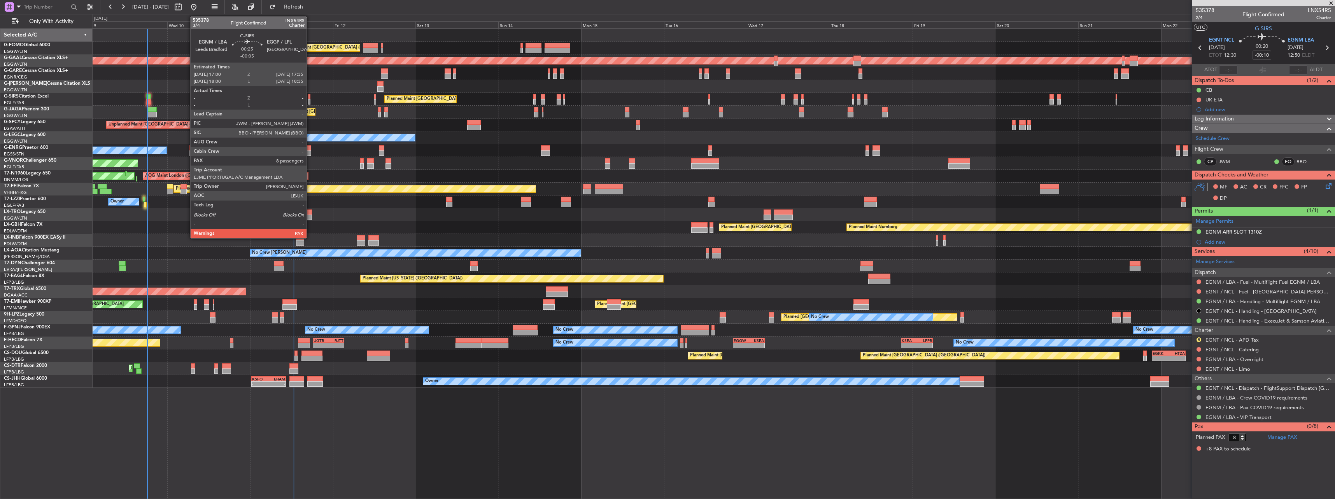
click at [310, 97] on div at bounding box center [309, 96] width 2 height 5
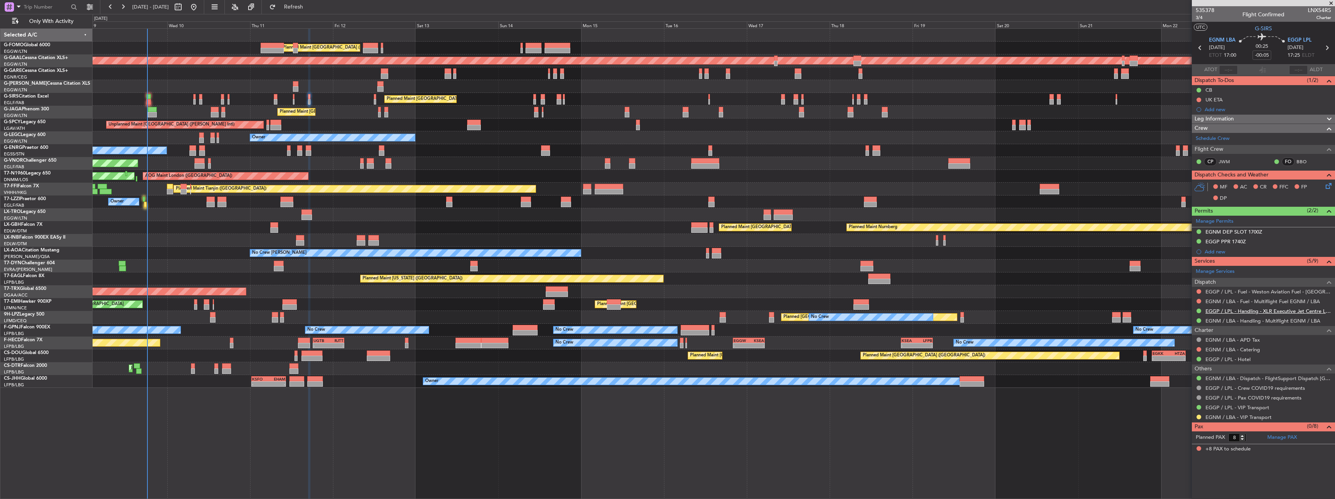
click at [1208, 312] on link "EGGP / LPL - Handling - XLR Executive Jet Centre Liverpool EGGP / LPL" at bounding box center [1268, 311] width 126 height 7
click at [1218, 292] on link "EGGP / LPL - Fuel - Weston Aviation Fuel - Liverpool Aviation - EGGP / LPL" at bounding box center [1268, 292] width 126 height 7
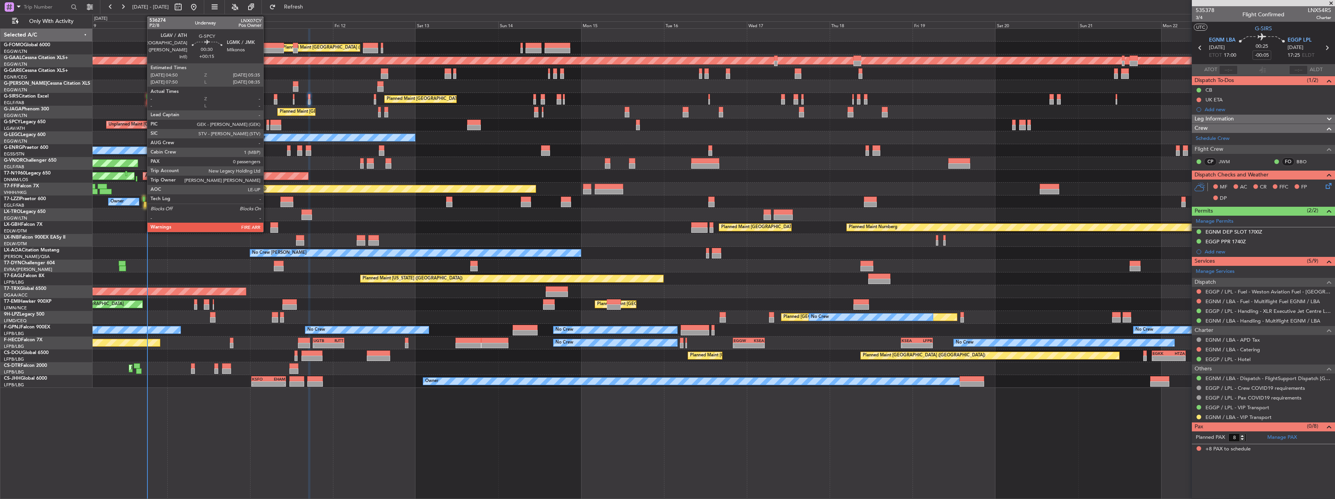
click at [267, 124] on div at bounding box center [267, 122] width 3 height 5
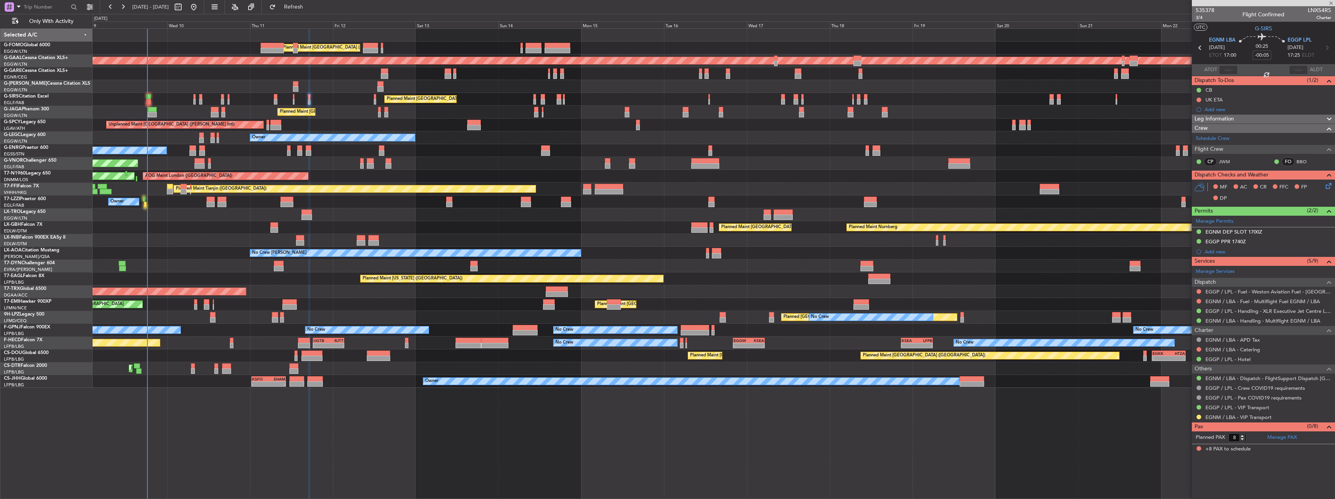
type input "+00:15"
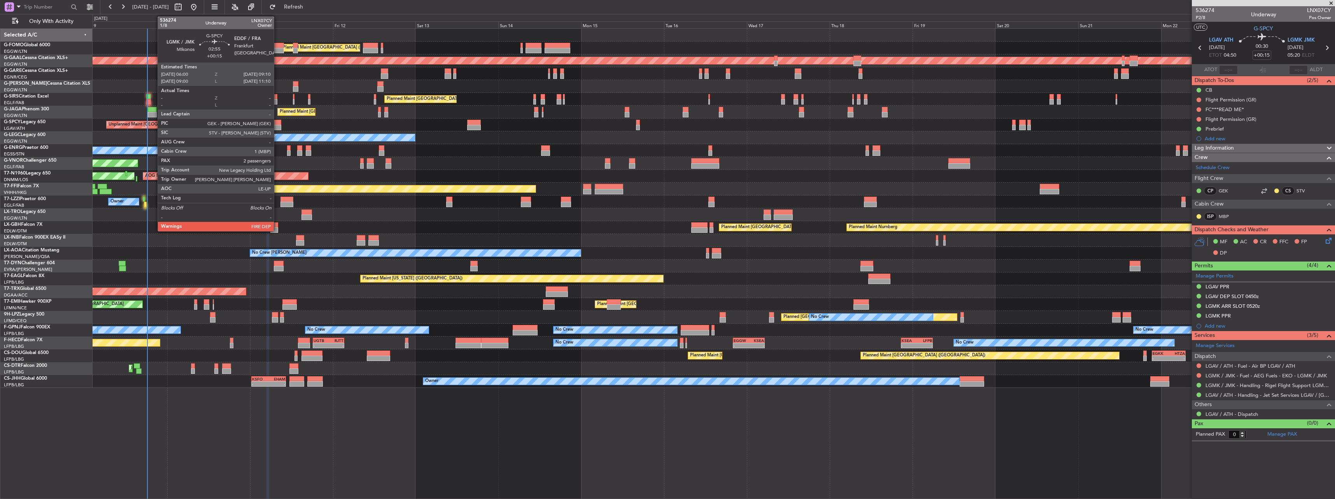
click at [277, 126] on div at bounding box center [275, 127] width 11 height 5
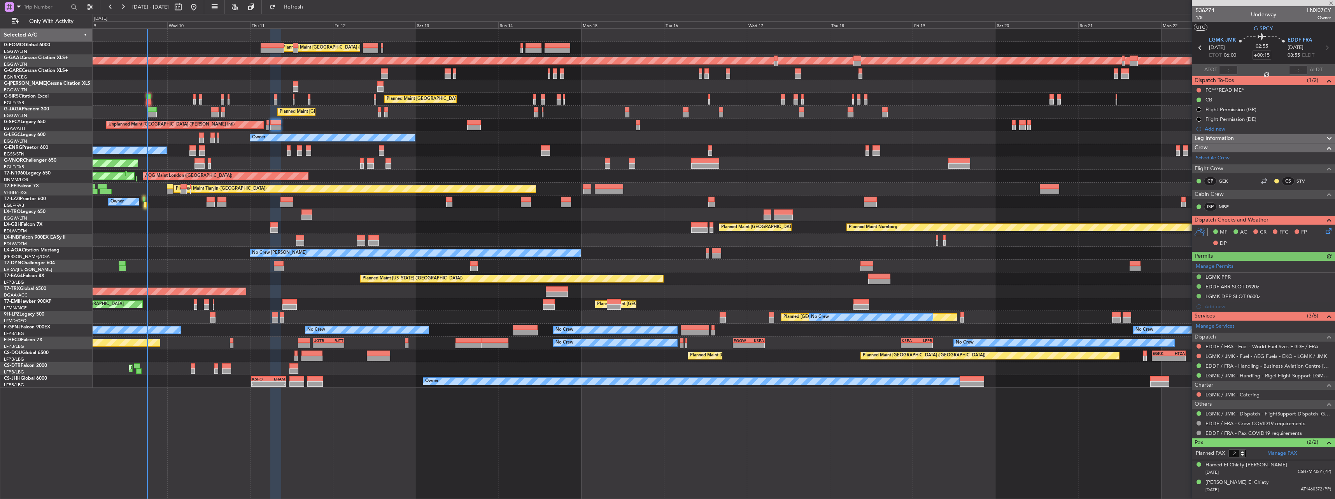
click at [1199, 343] on div at bounding box center [1198, 346] width 6 height 6
click at [1197, 347] on button at bounding box center [1198, 346] width 5 height 5
click at [1166, 361] on span "Not Required" at bounding box center [1179, 357] width 31 height 8
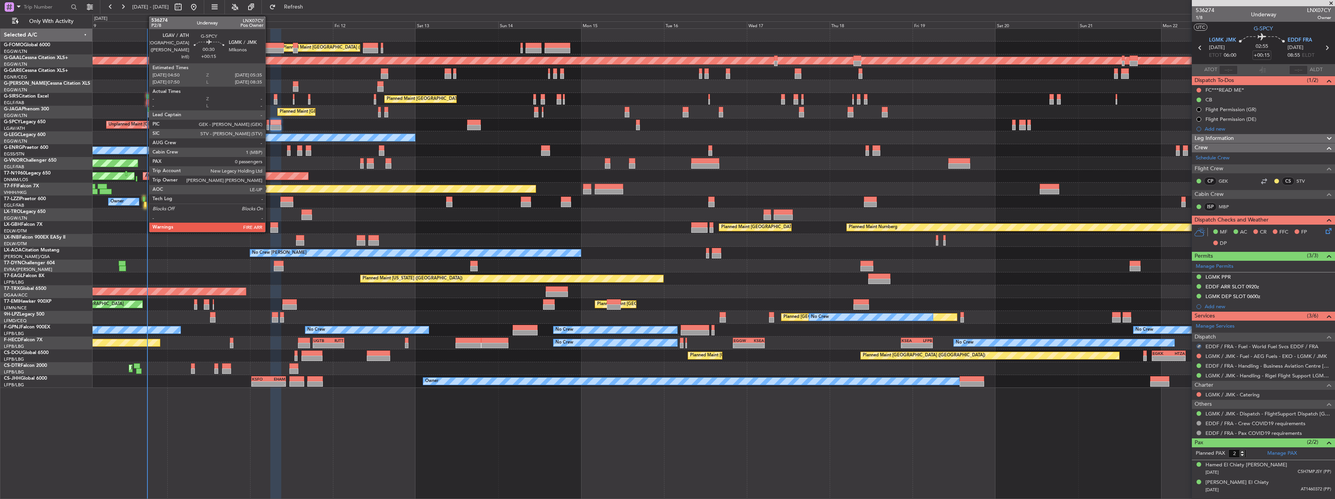
click at [269, 126] on div at bounding box center [267, 127] width 3 height 5
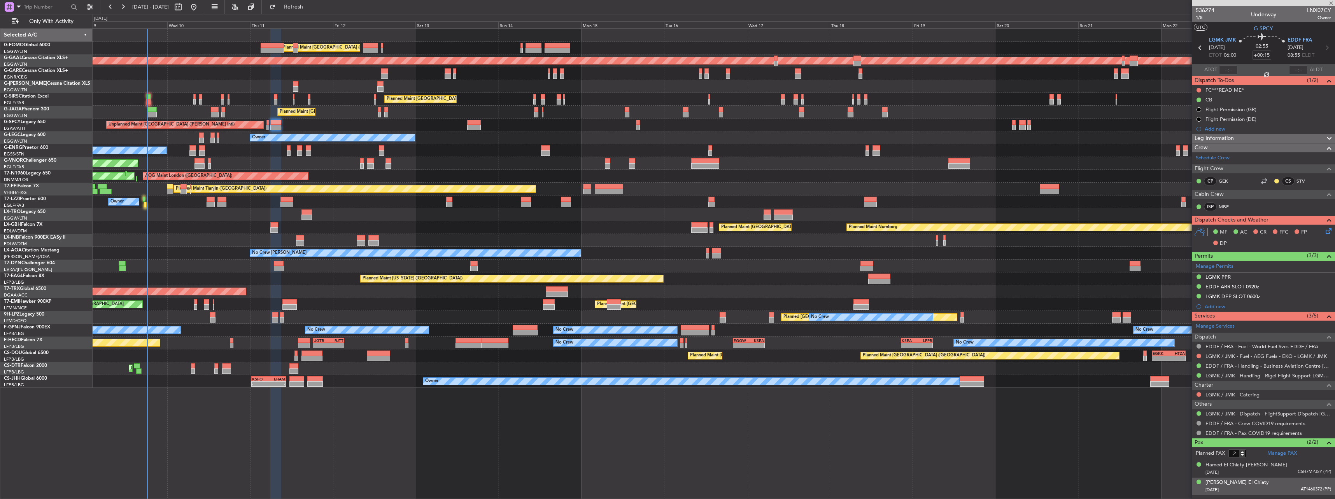
type input "0"
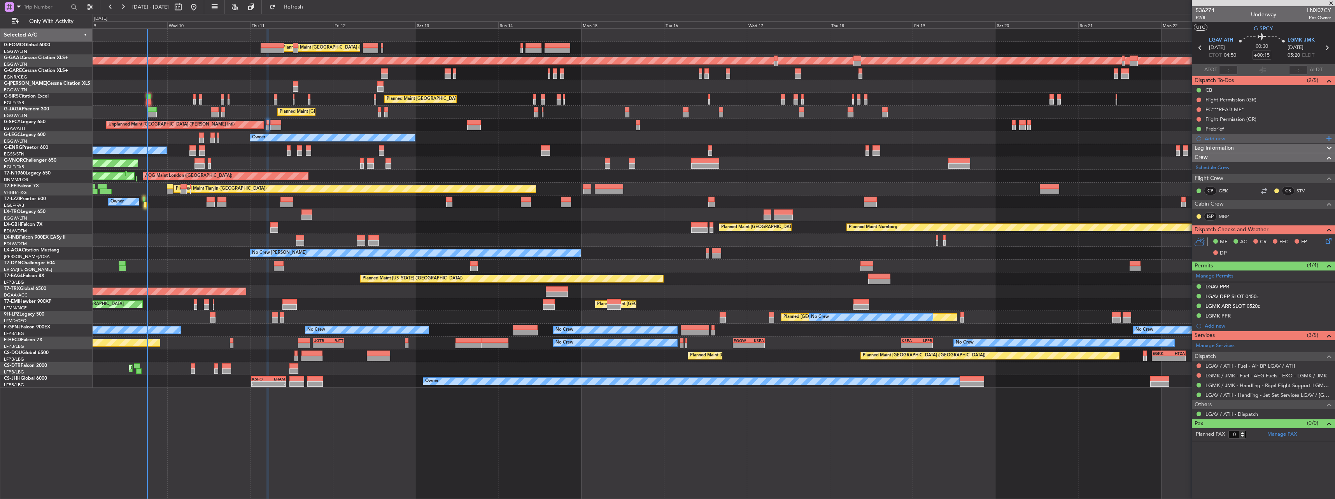
click at [1219, 139] on div "Add new" at bounding box center [1263, 138] width 119 height 7
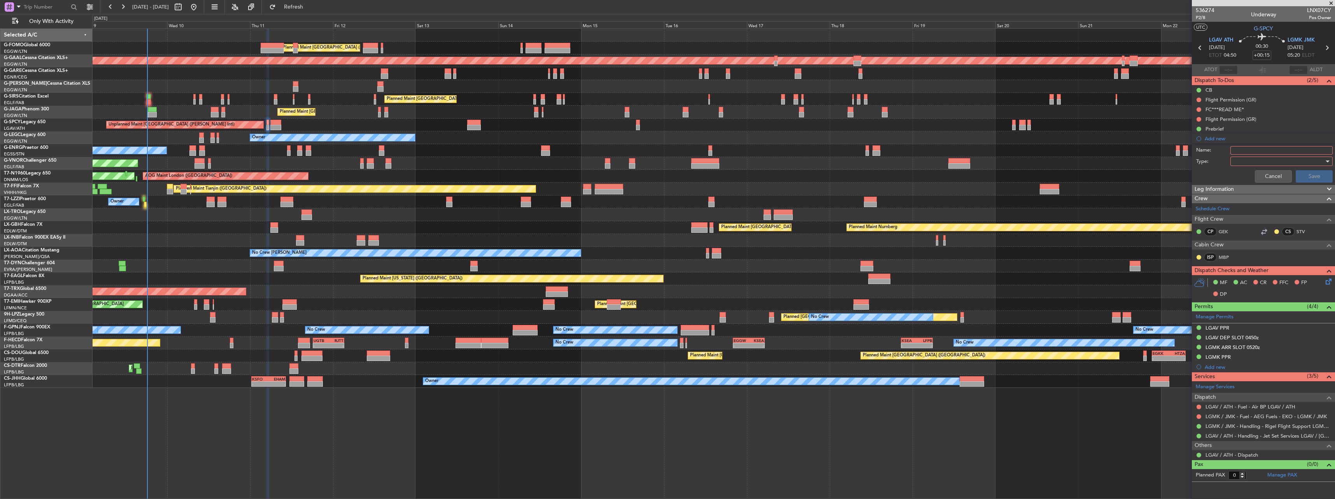
click at [1243, 150] on input "Name:" at bounding box center [1281, 150] width 102 height 9
type input "LAV"
click button "Cancel" at bounding box center [1272, 176] width 37 height 12
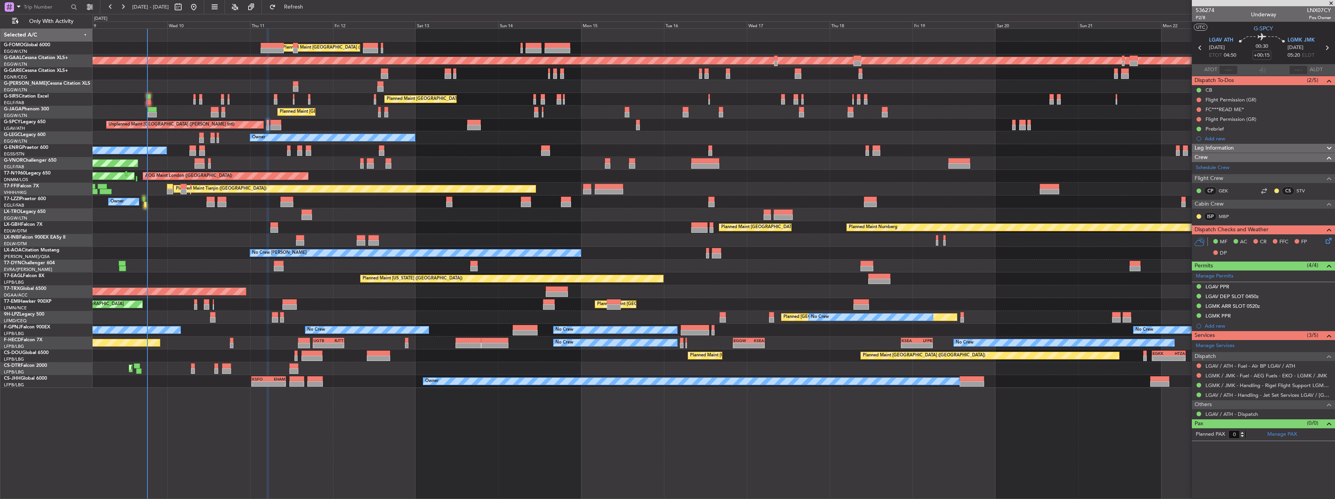
drag, startPoint x: 1206, startPoint y: 131, endPoint x: 1209, endPoint y: 138, distance: 7.7
click at [1205, 138] on mat-tooltip-component "Prebrief" at bounding box center [1215, 142] width 30 height 21
click at [1221, 139] on div "Prebrief" at bounding box center [1214, 142] width 19 height 10
click at [1220, 138] on div "Add new" at bounding box center [1263, 138] width 119 height 7
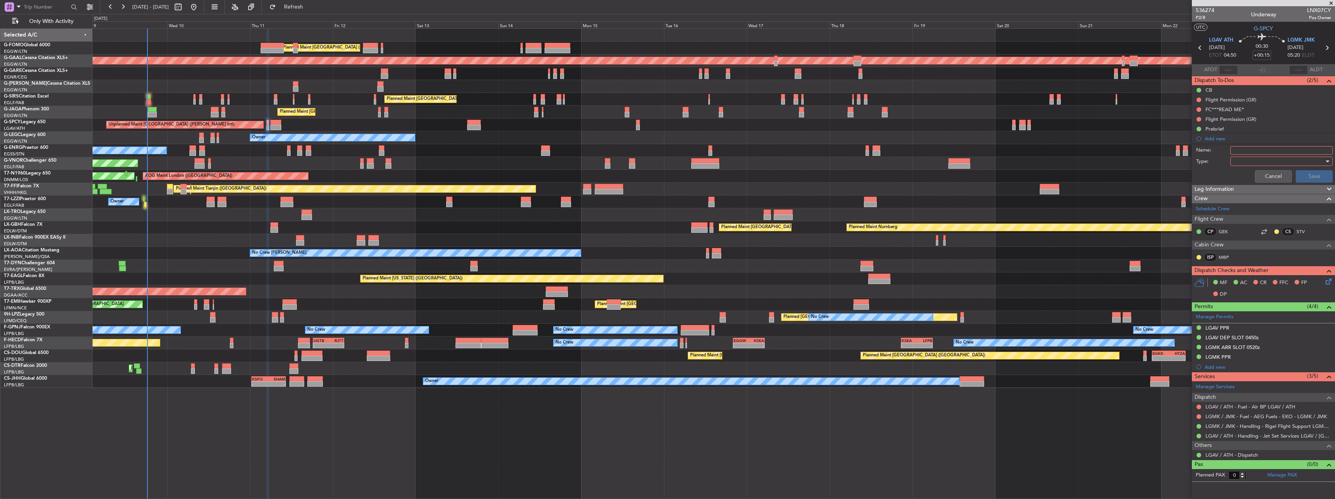
click at [1243, 150] on input "Name:" at bounding box center [1281, 150] width 102 height 9
type input "LGAV"
click button "Cancel" at bounding box center [1272, 176] width 37 height 12
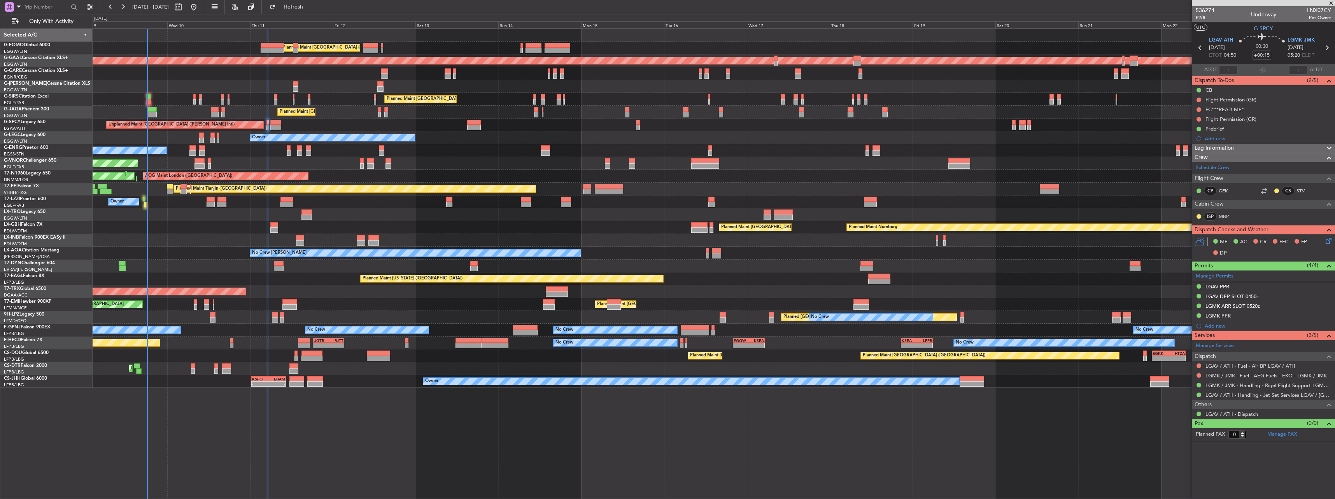
click at [1243, 149] on div "Leg Information" at bounding box center [1262, 148] width 143 height 9
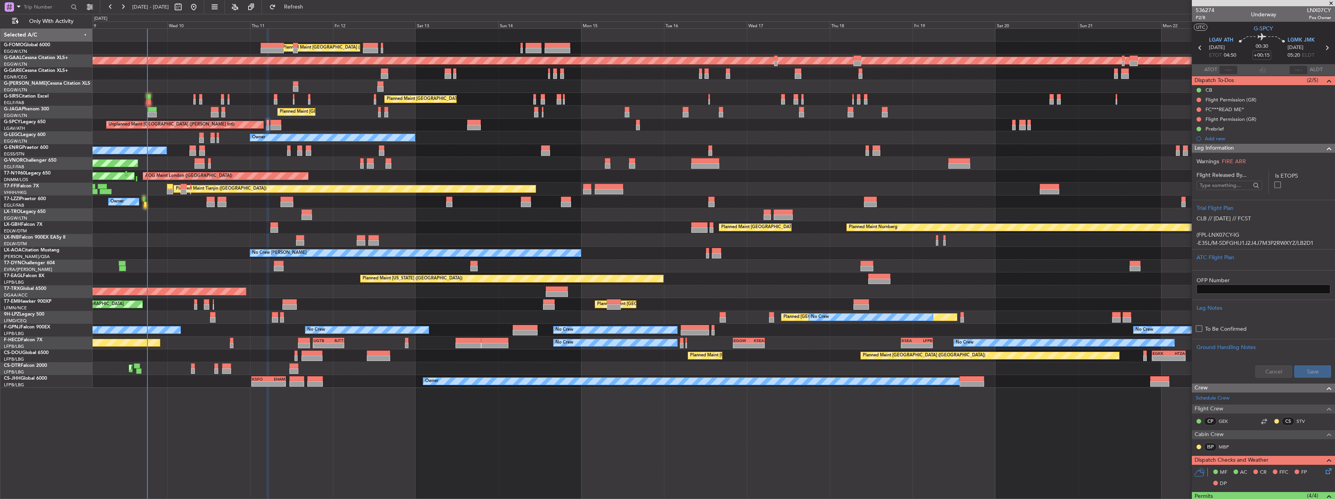
click at [1222, 145] on span "Leg Information" at bounding box center [1213, 148] width 39 height 9
click at [1211, 138] on div "Add new" at bounding box center [1263, 138] width 119 height 7
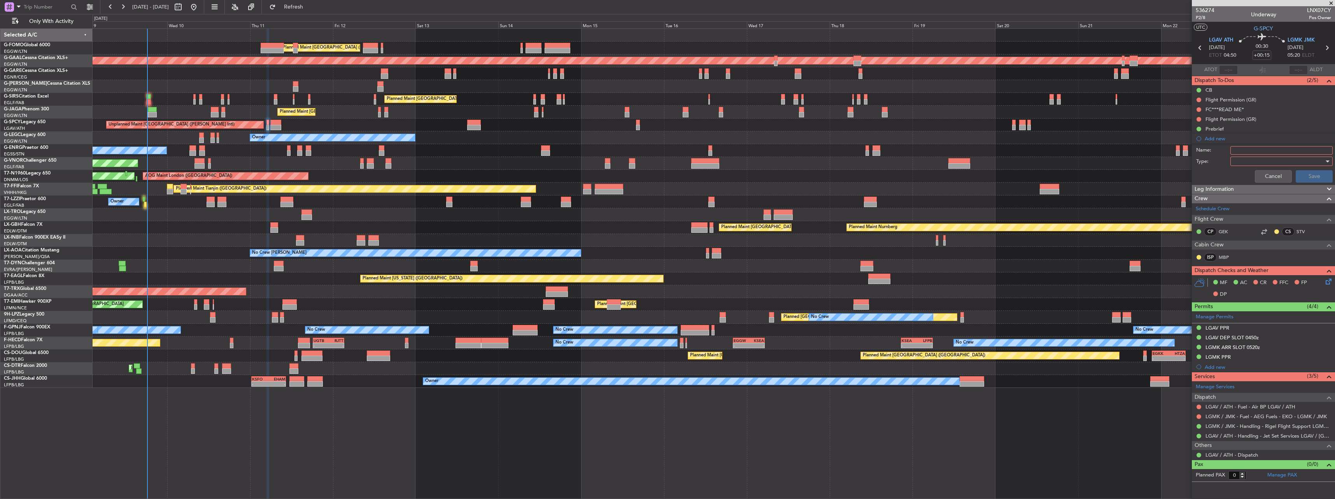
click at [1233, 148] on input "Name:" at bounding box center [1281, 150] width 102 height 9
type input "LGAV & LGMK FUEL VIA HANDLER"
click at [1237, 159] on div at bounding box center [1278, 162] width 91 height 12
click at [1236, 176] on span "Generic" at bounding box center [1277, 177] width 95 height 12
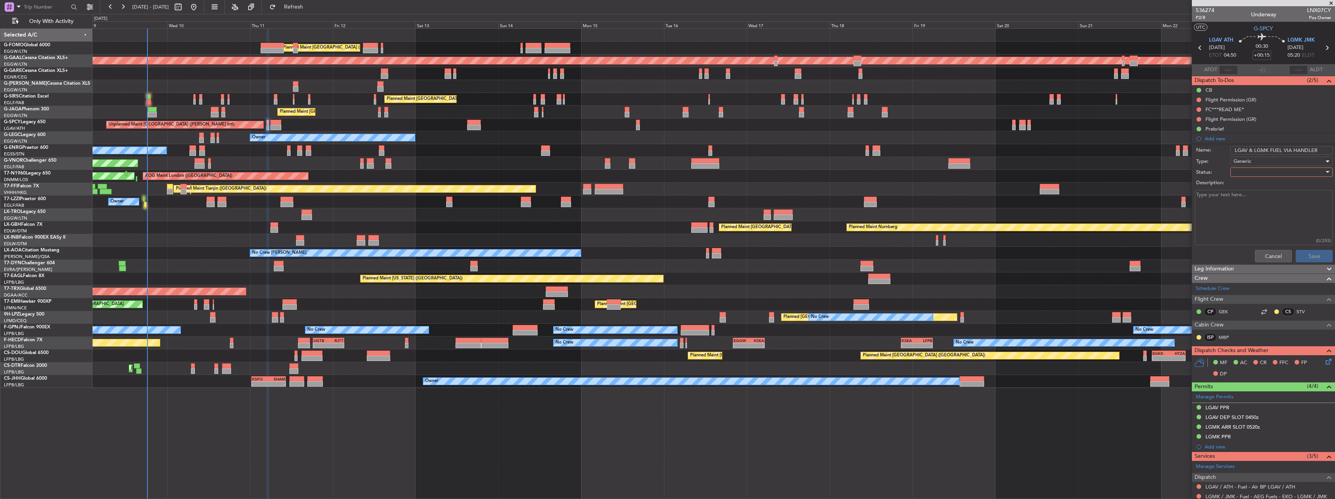
click at [1242, 170] on div at bounding box center [1278, 172] width 91 height 12
click at [1242, 198] on span "In Progress" at bounding box center [1277, 200] width 91 height 12
click at [1305, 256] on button "Save" at bounding box center [1313, 256] width 37 height 12
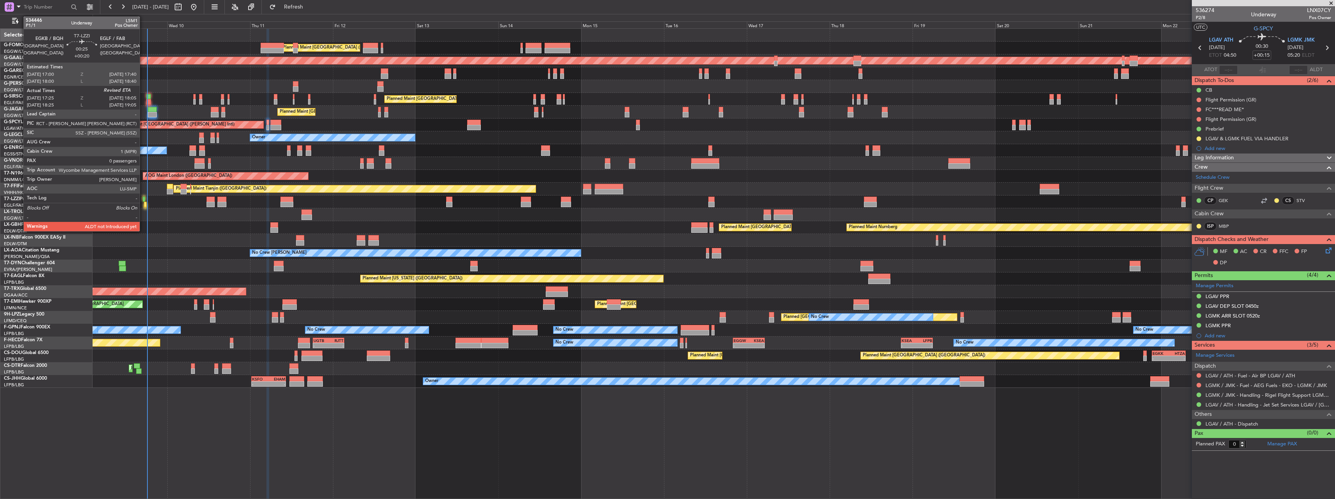
click at [143, 198] on div at bounding box center [144, 199] width 2 height 5
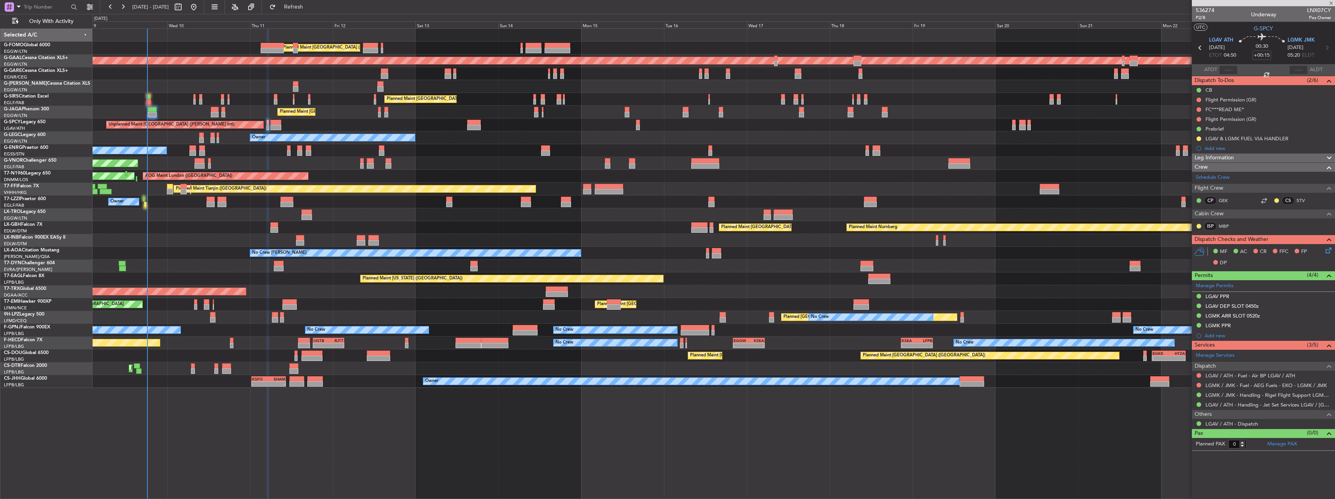
type input "+00:20"
type input "17:35"
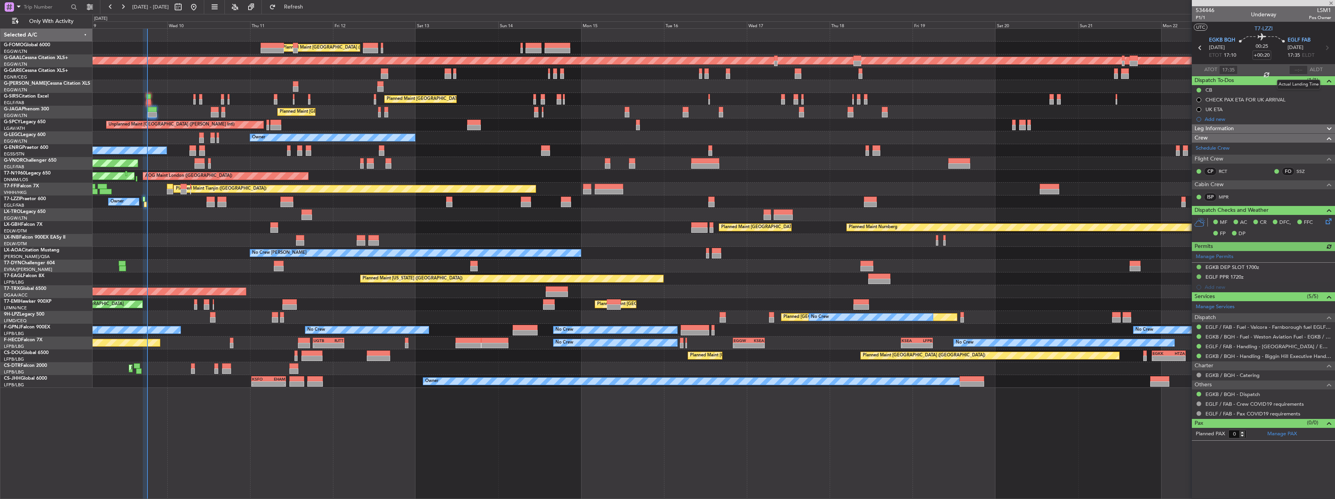
click at [1303, 74] on mat-tooltip-component "Actual Landing Time" at bounding box center [1298, 84] width 54 height 21
click at [1300, 68] on input "text" at bounding box center [1298, 69] width 19 height 9
type input "18:12"
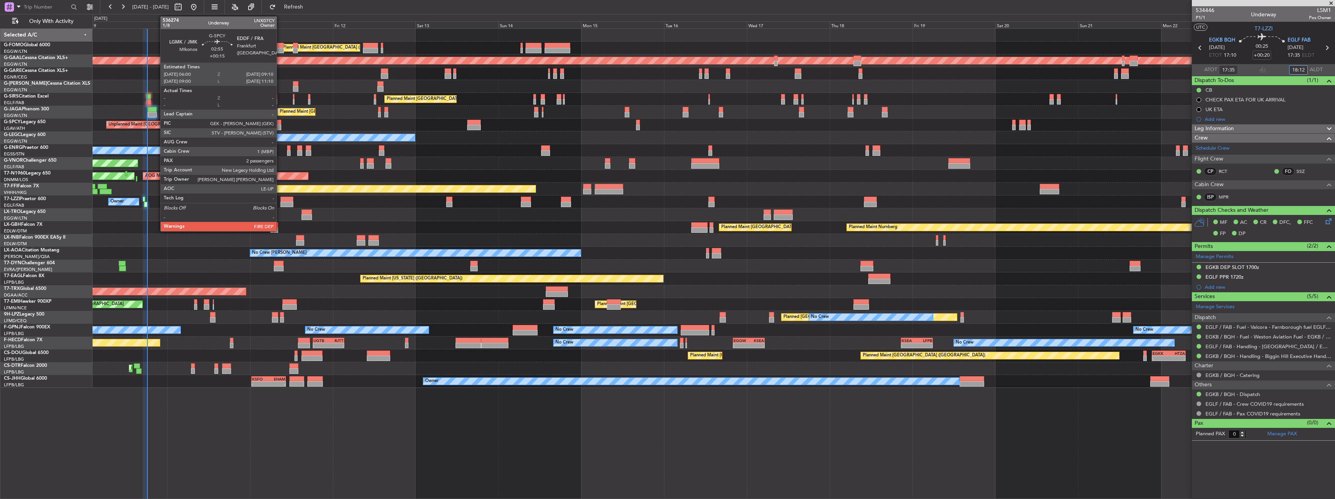
click at [280, 121] on div at bounding box center [275, 122] width 11 height 5
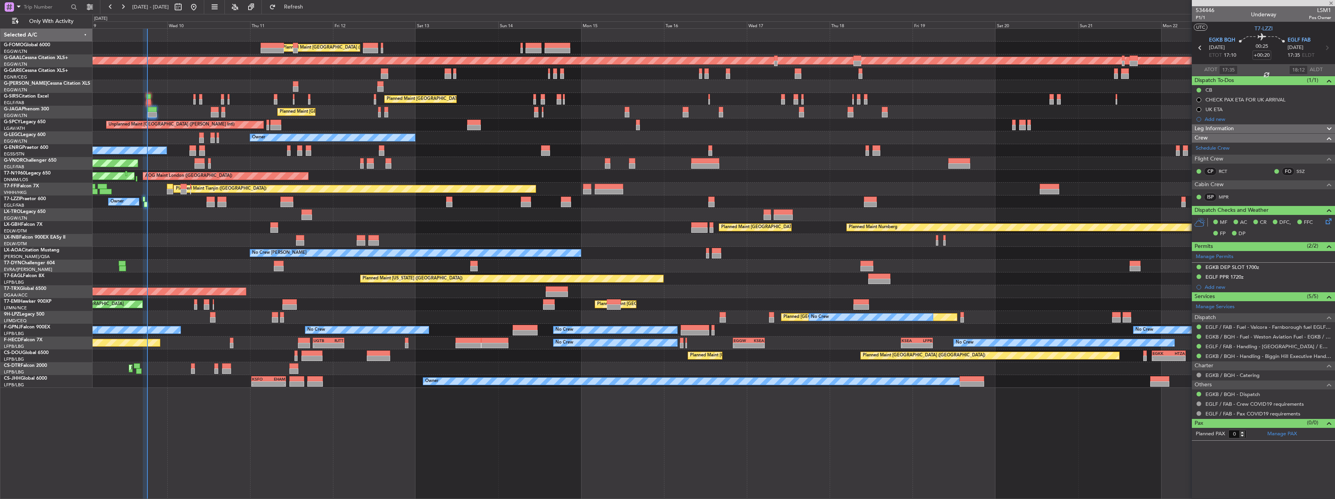
type input "+00:15"
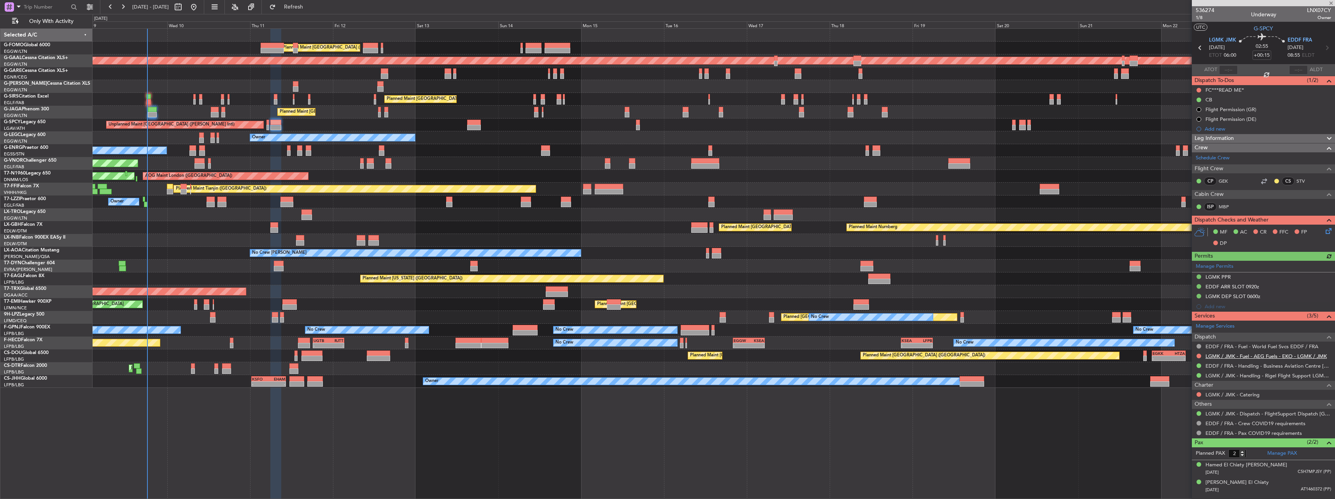
click at [1218, 353] on link "LGMK / JMK - Fuel - AEG Fuels - EKO - LGMK / JMK" at bounding box center [1265, 356] width 121 height 7
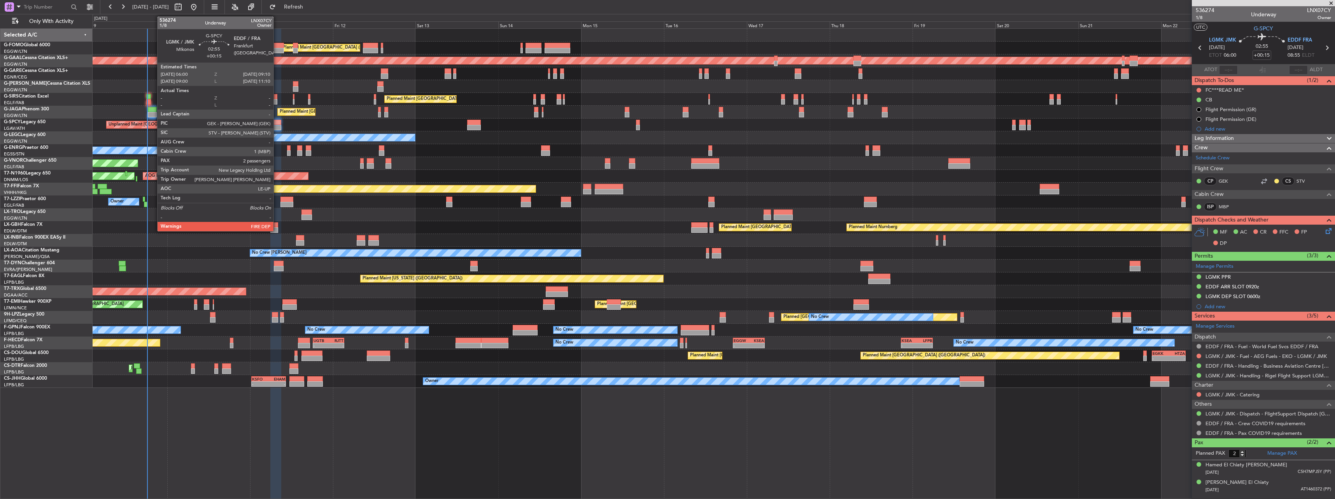
click at [276, 121] on div at bounding box center [275, 122] width 11 height 5
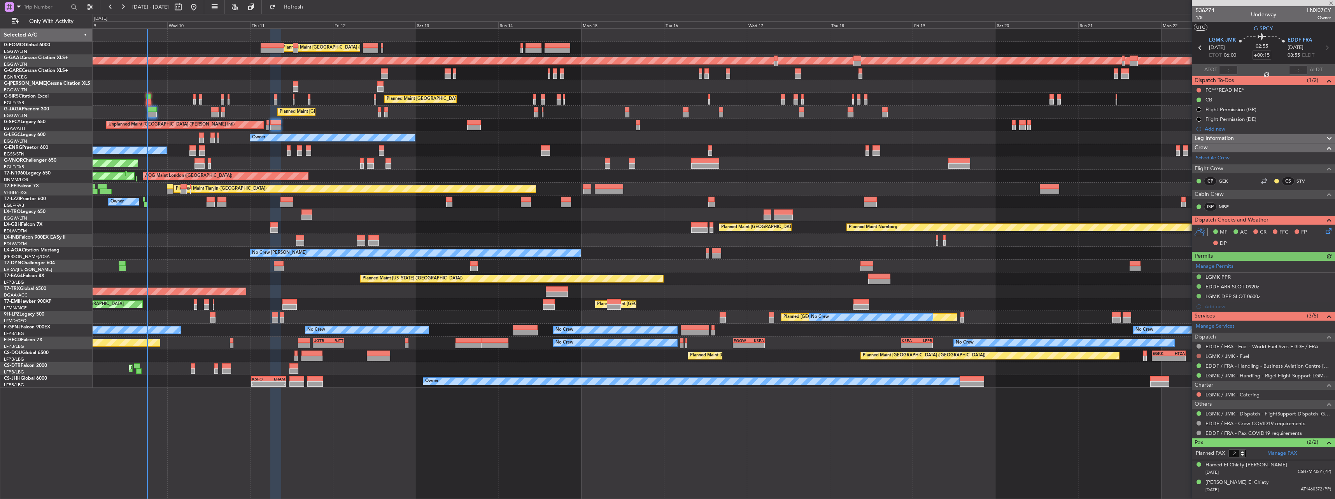
click at [1198, 355] on button at bounding box center [1198, 356] width 5 height 5
click at [1170, 404] on span "Requested" at bounding box center [1176, 402] width 24 height 8
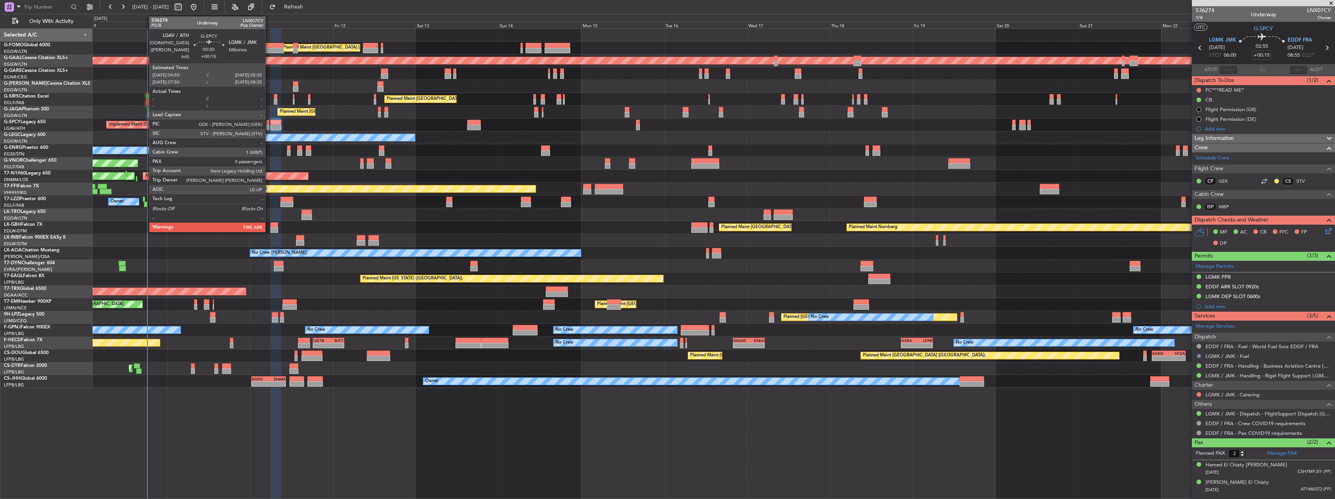
click at [269, 126] on div at bounding box center [267, 127] width 3 height 5
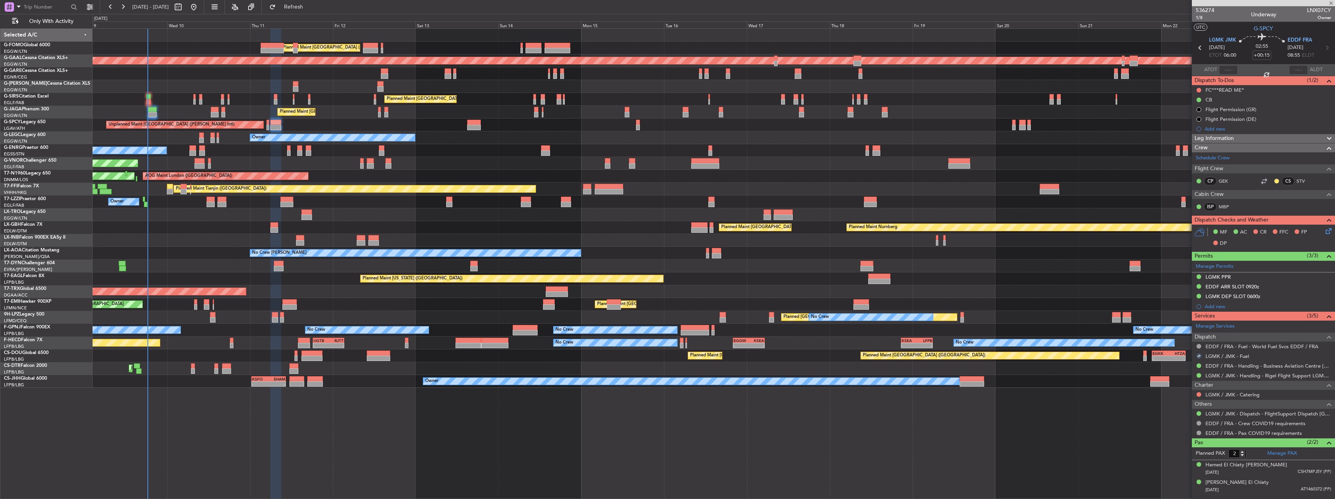
type input "0"
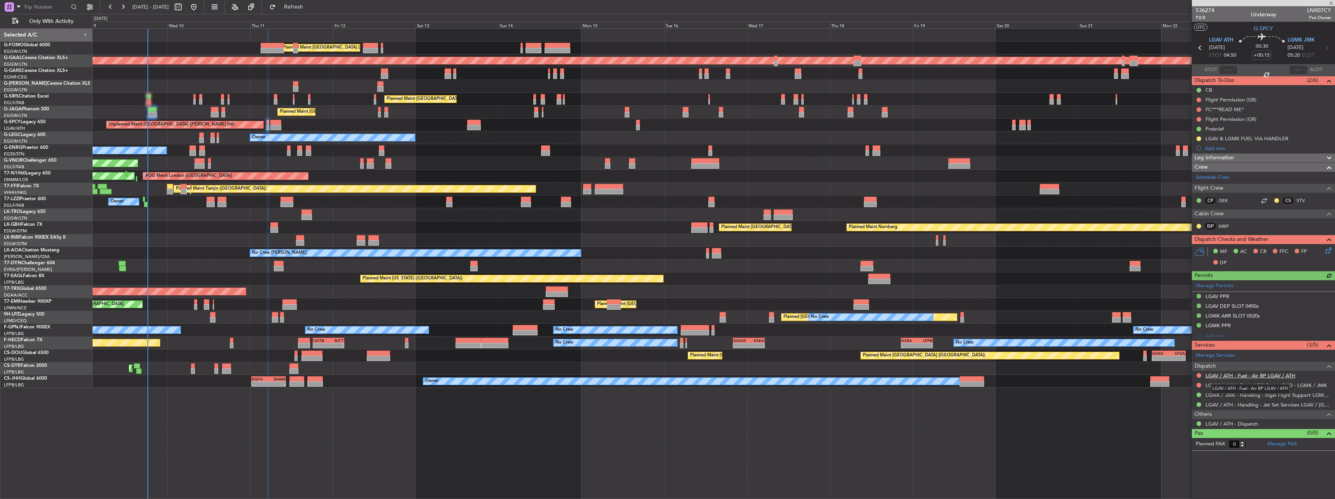
click at [1251, 377] on link "LGAV / ATH - Fuel - Air BP LGAV / ATH" at bounding box center [1250, 376] width 90 height 7
click at [1250, 385] on link "LGMK / JMK - Fuel - AEG Fuels - EKO - LGMK / JMK" at bounding box center [1265, 385] width 121 height 7
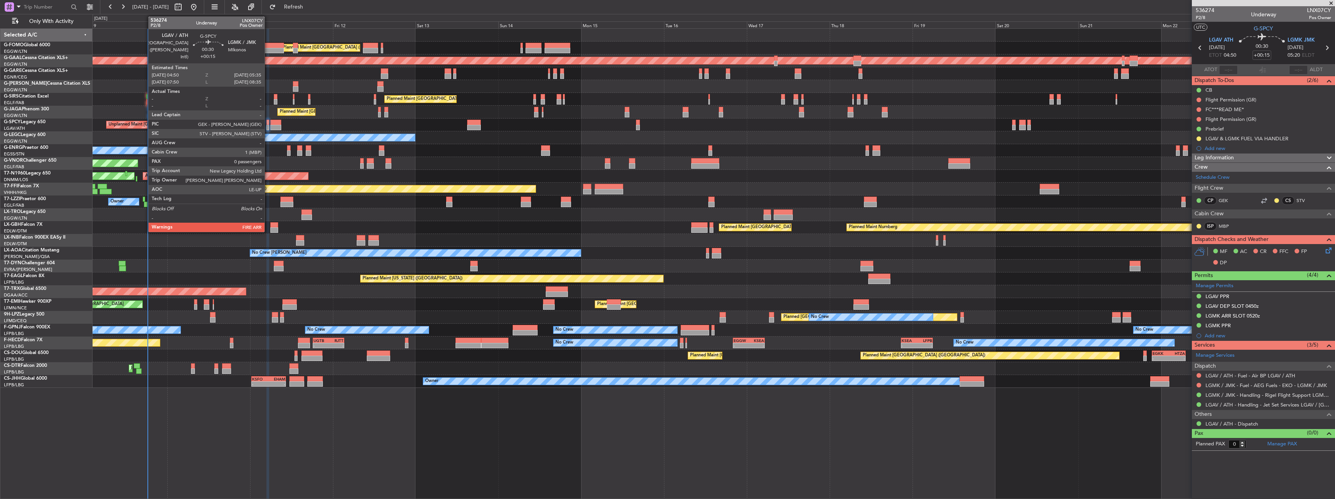
click at [268, 122] on div at bounding box center [267, 122] width 3 height 5
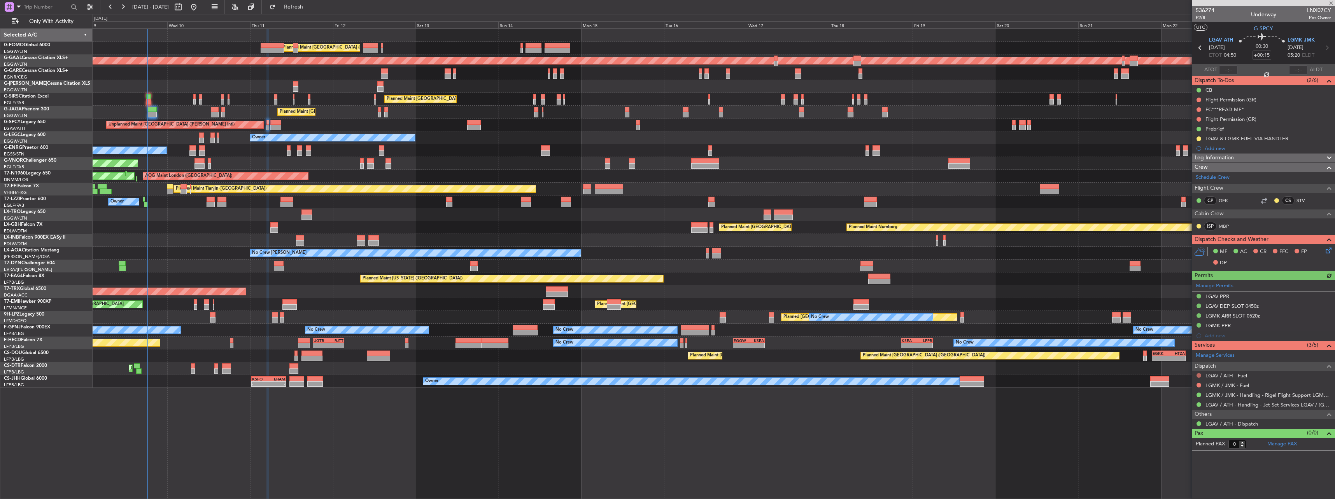
click at [1197, 374] on button at bounding box center [1198, 375] width 5 height 5
click at [1177, 418] on span "Requested" at bounding box center [1176, 422] width 24 height 8
click at [1198, 383] on button at bounding box center [1198, 385] width 5 height 5
click at [1184, 427] on li "Requested" at bounding box center [1198, 431] width 90 height 12
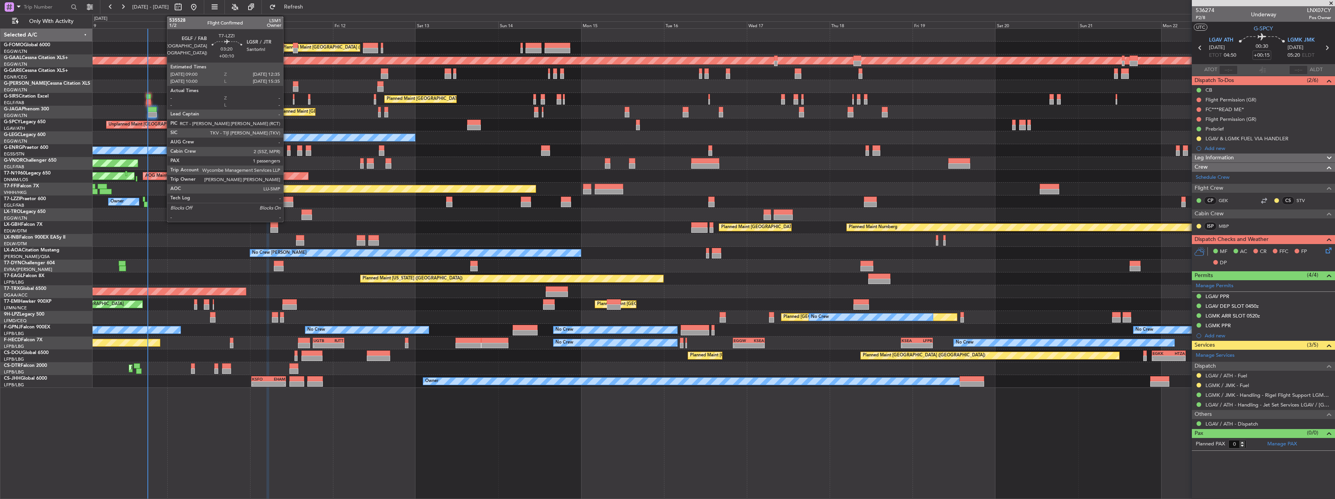
click at [287, 198] on div at bounding box center [286, 199] width 12 height 5
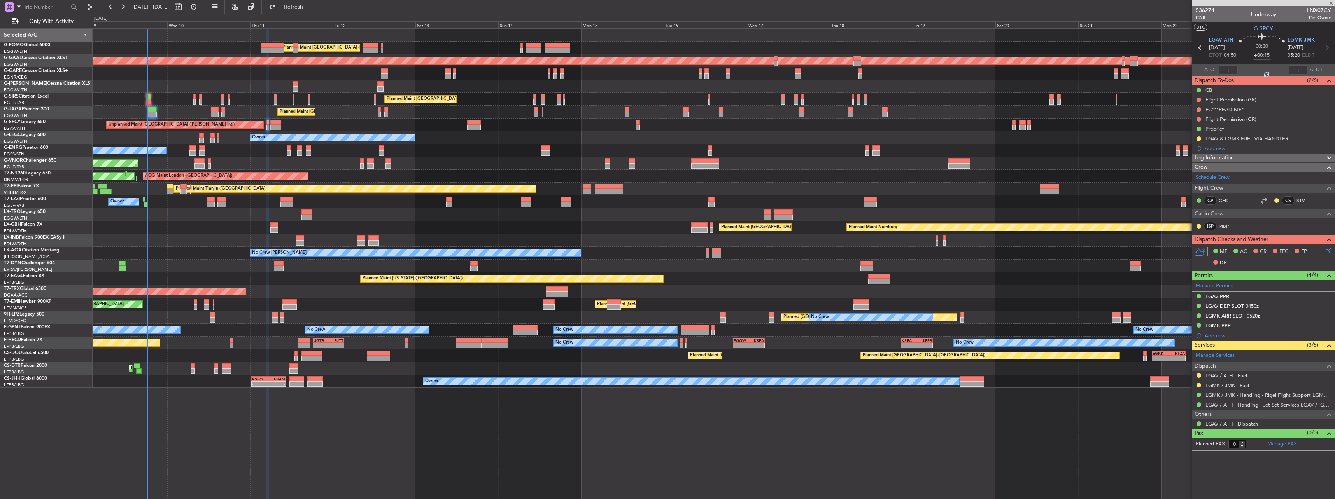
type input "+00:10"
type input "1"
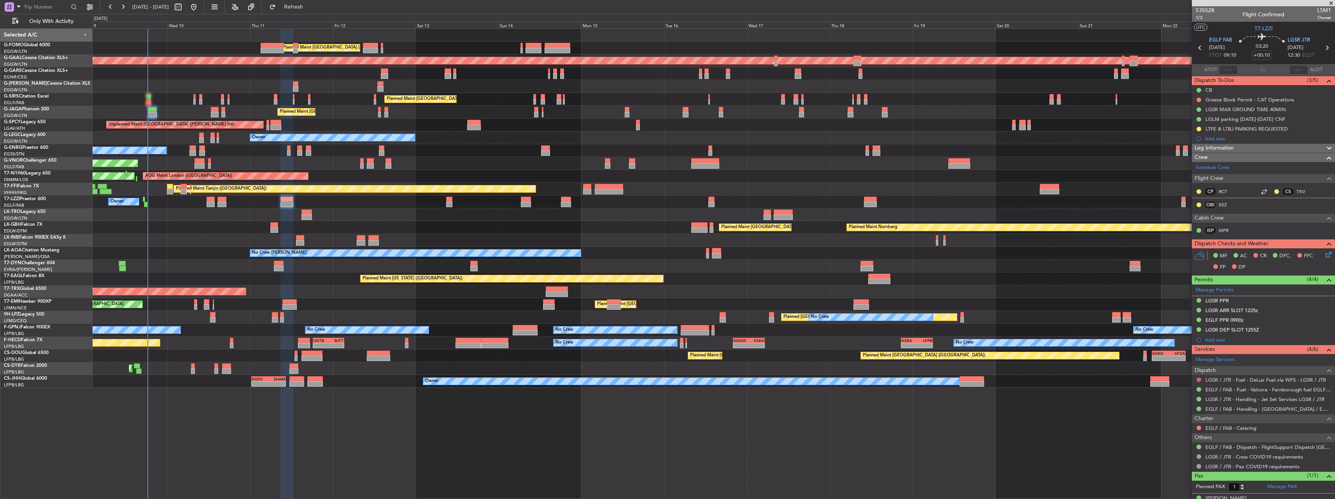
click at [1198, 379] on button at bounding box center [1198, 380] width 5 height 5
click at [1179, 390] on span "Not Required" at bounding box center [1179, 391] width 31 height 8
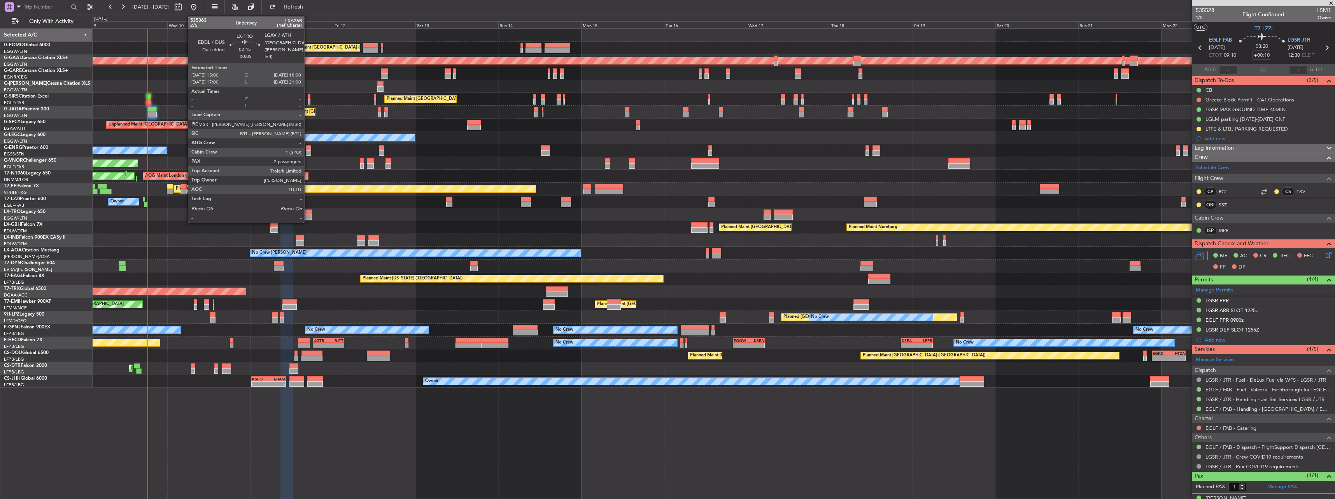
click at [308, 215] on div at bounding box center [306, 217] width 10 height 5
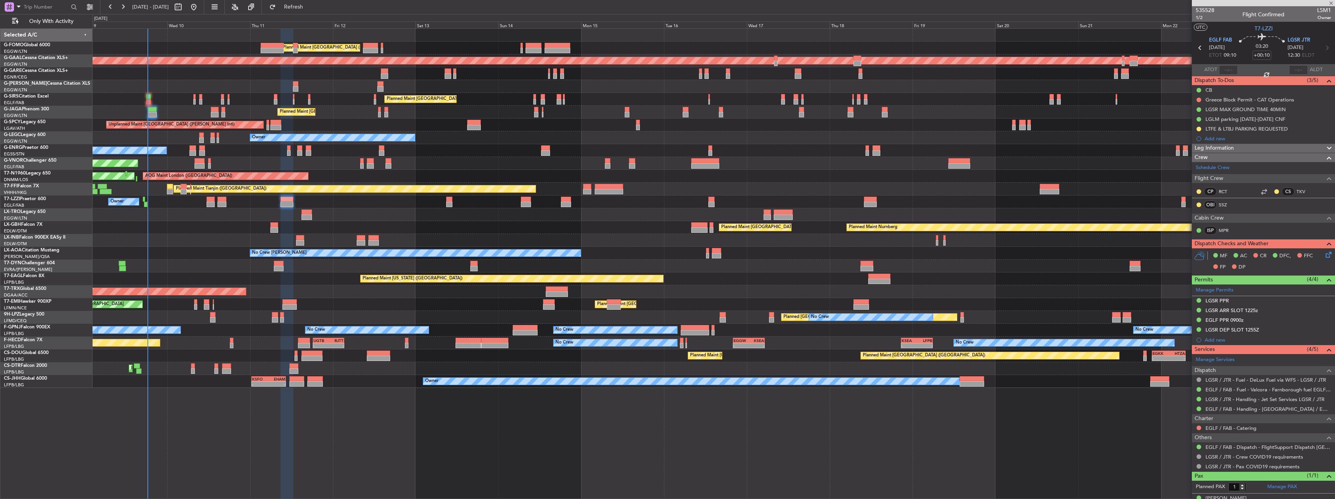
type input "-00:05"
type input "2"
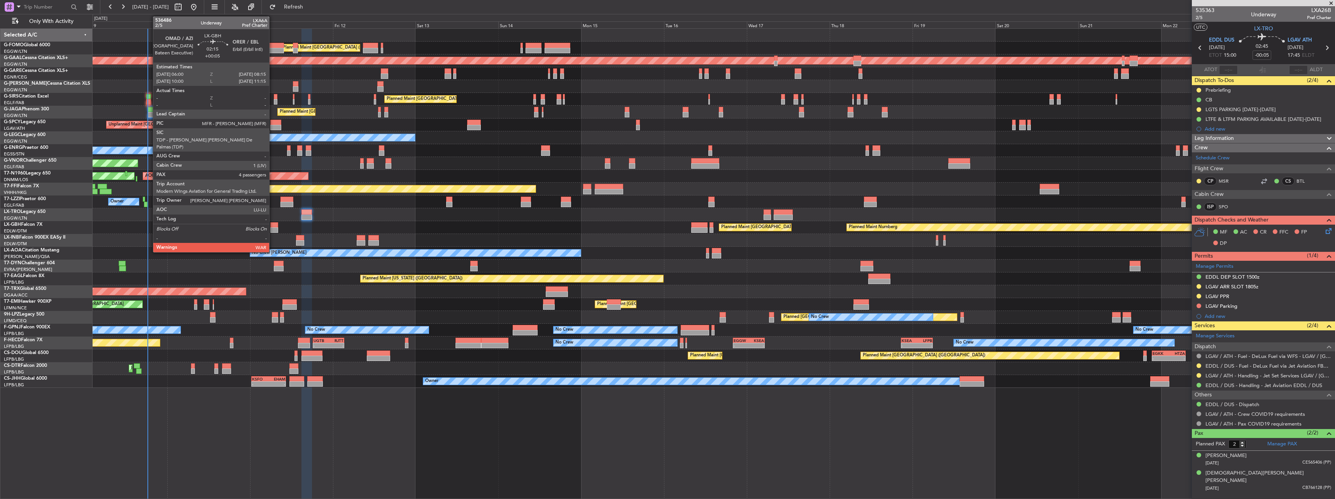
click at [273, 230] on div at bounding box center [274, 229] width 8 height 5
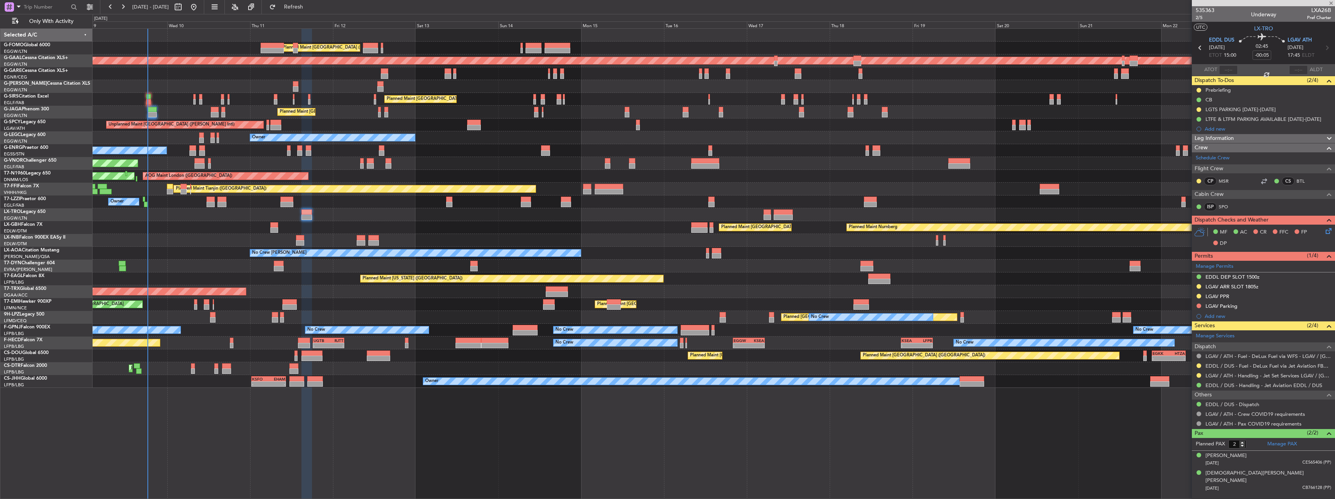
type input "+00:05"
type input "4"
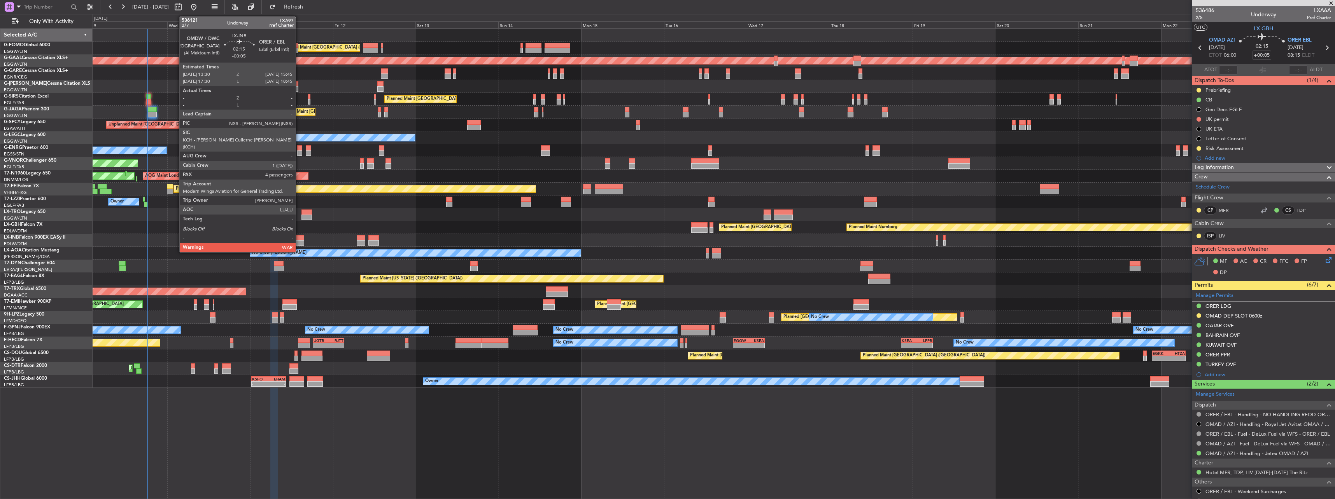
click at [299, 236] on div at bounding box center [300, 237] width 8 height 5
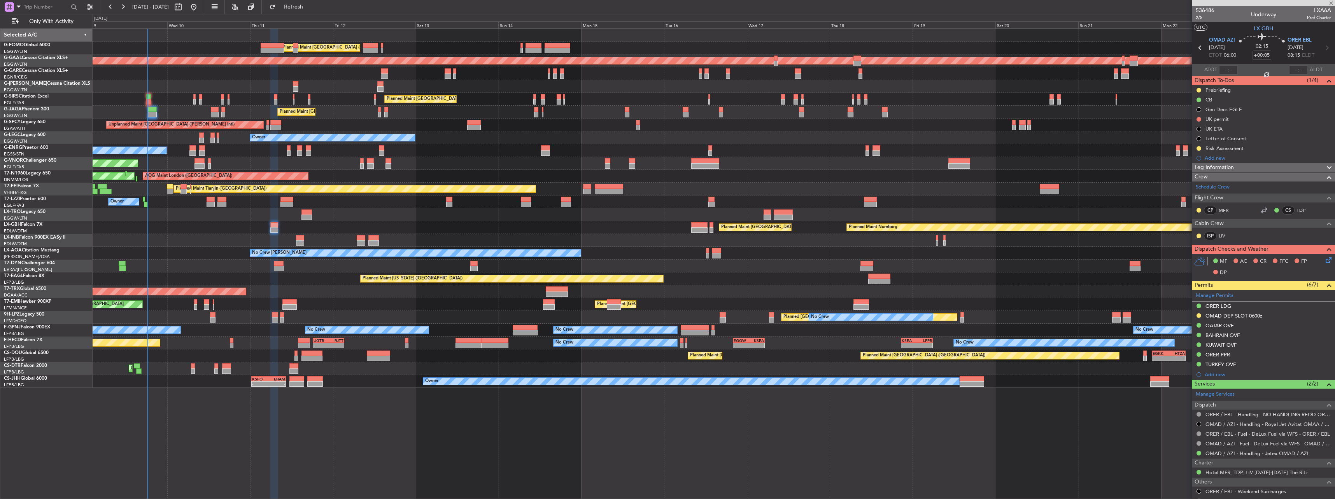
click at [299, 240] on div at bounding box center [300, 237] width 8 height 5
type input "-00:05"
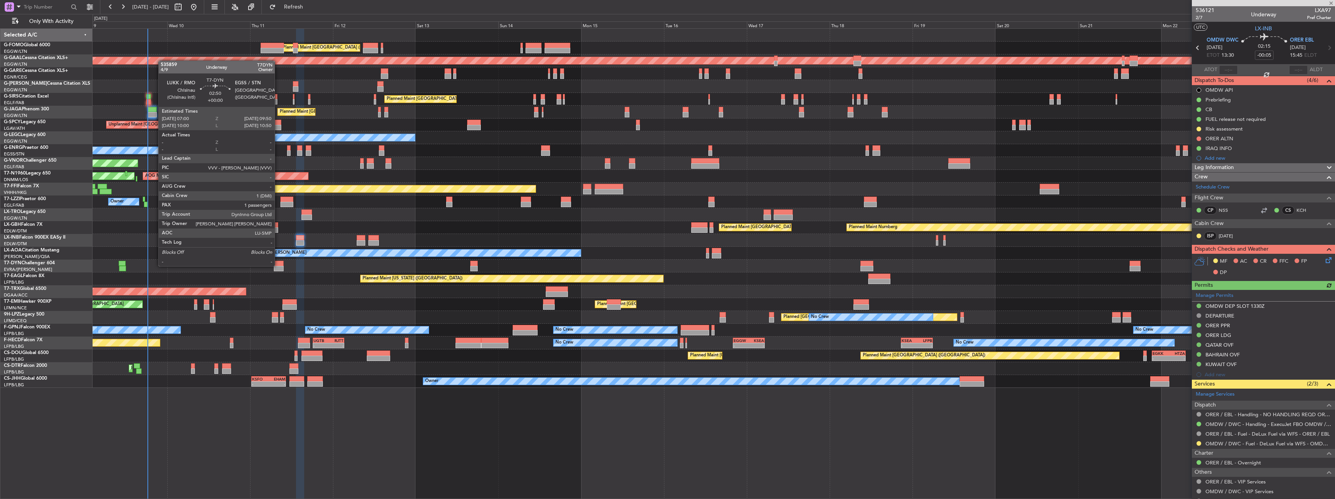
click at [278, 266] on div at bounding box center [279, 263] width 10 height 5
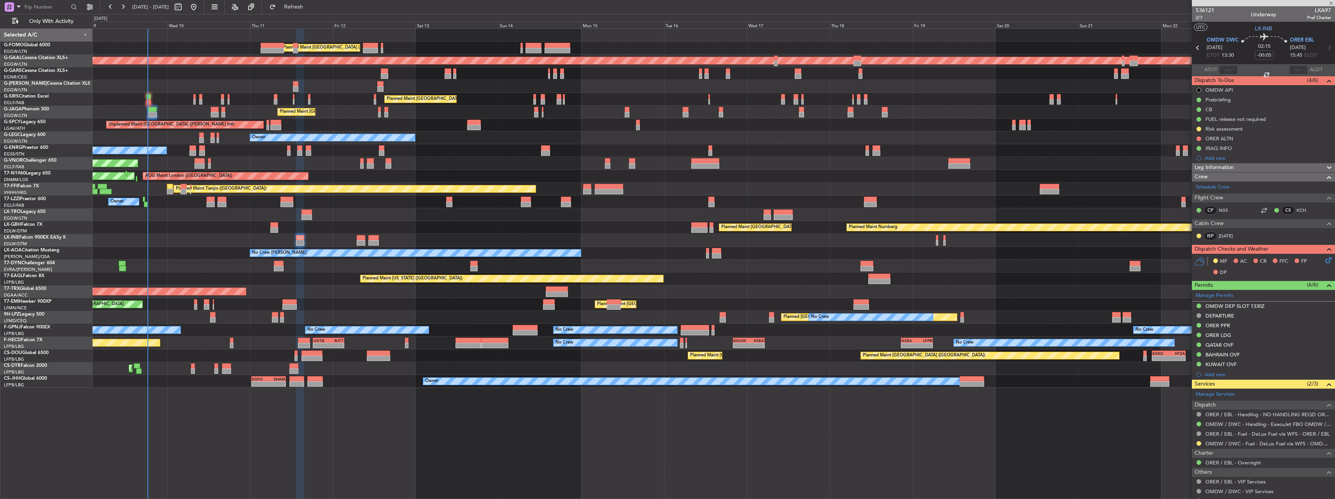
type input "1"
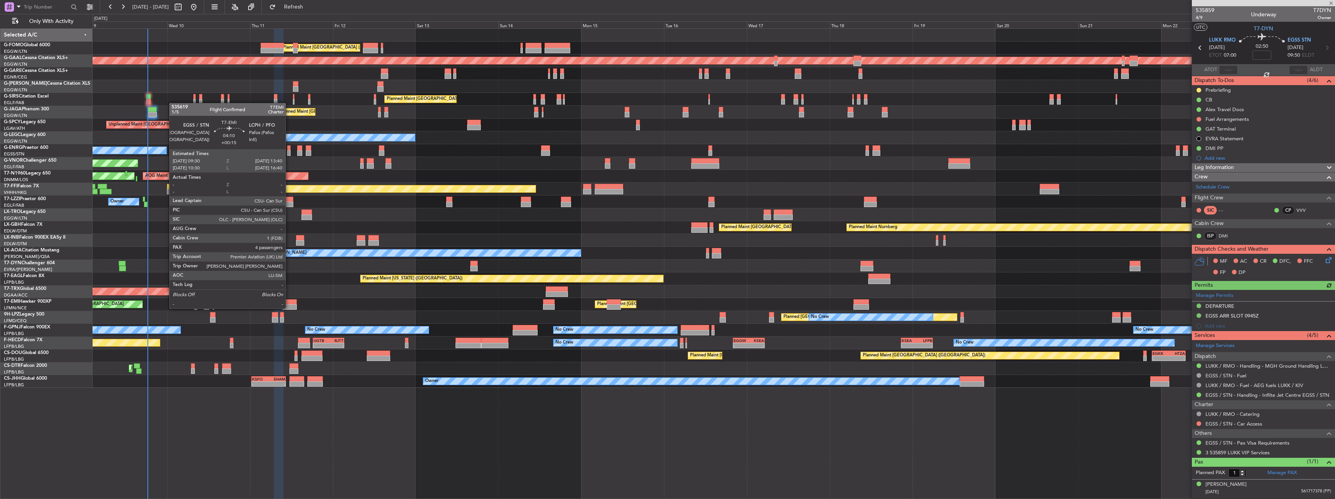
click at [289, 308] on div at bounding box center [289, 306] width 14 height 5
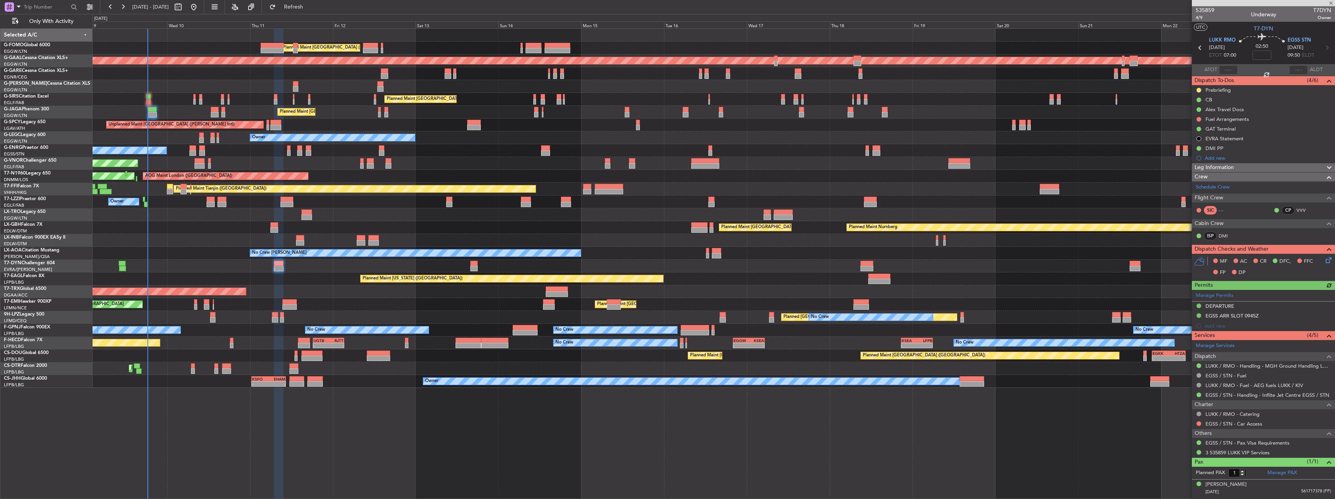
type input "+00:15"
type input "4"
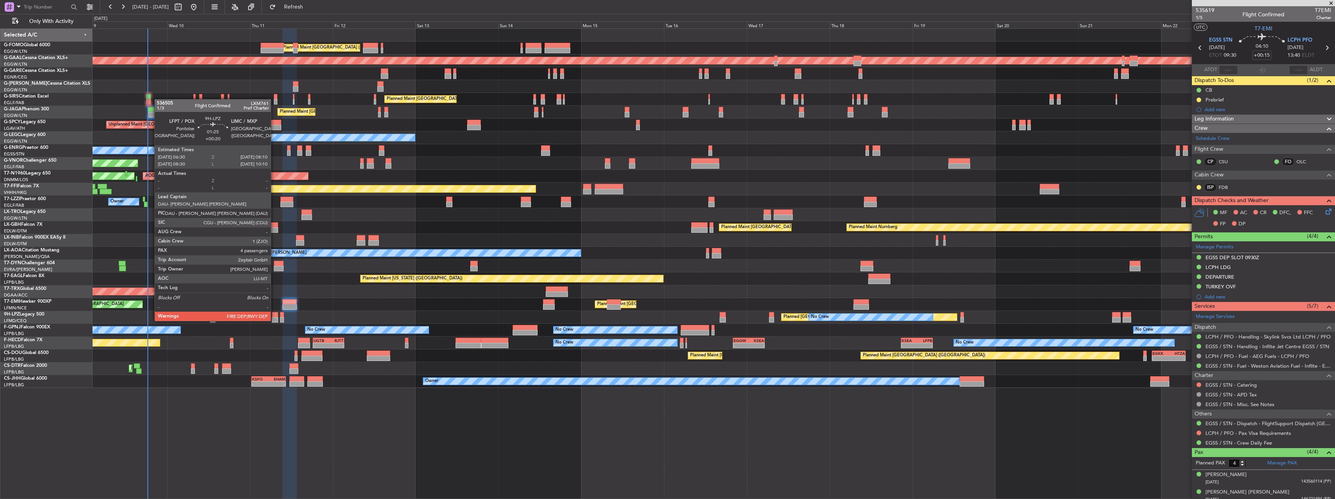
click at [274, 314] on div at bounding box center [275, 314] width 6 height 5
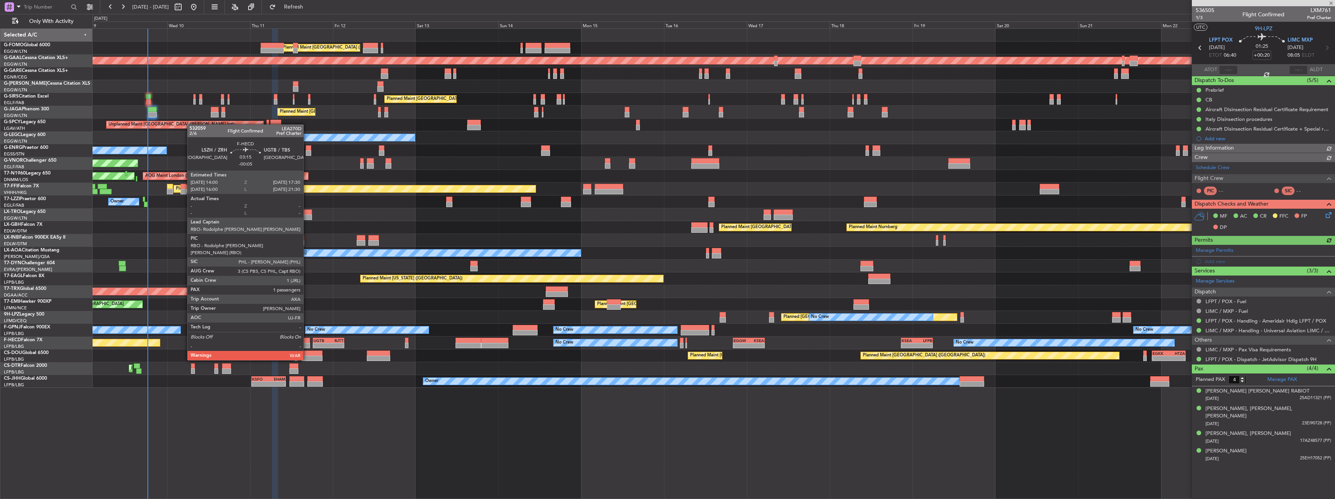
click at [307, 339] on div at bounding box center [304, 340] width 12 height 5
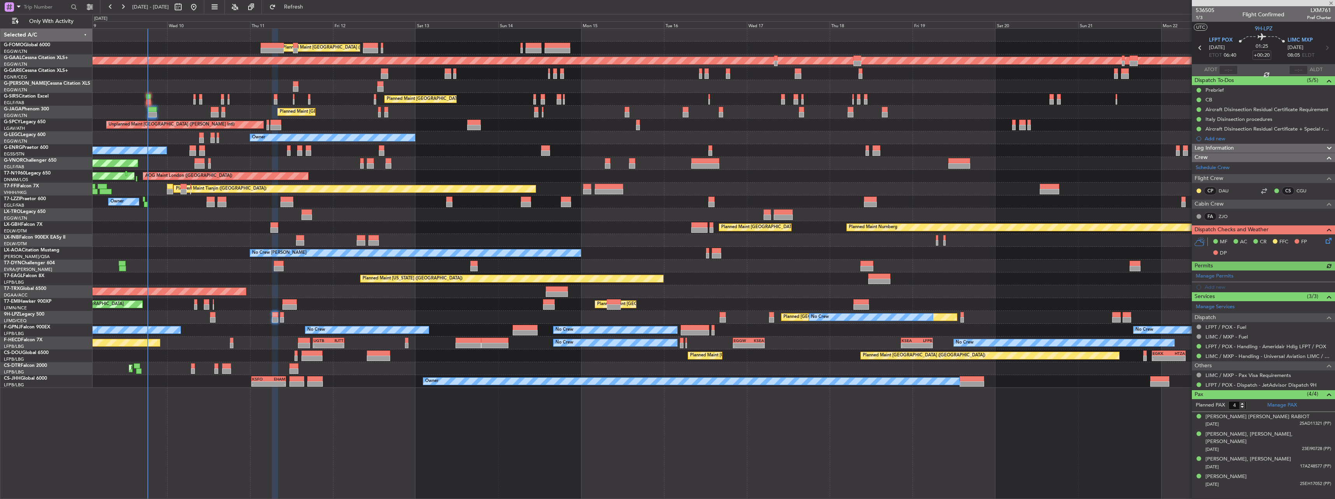
type input "-00:05"
type input "1"
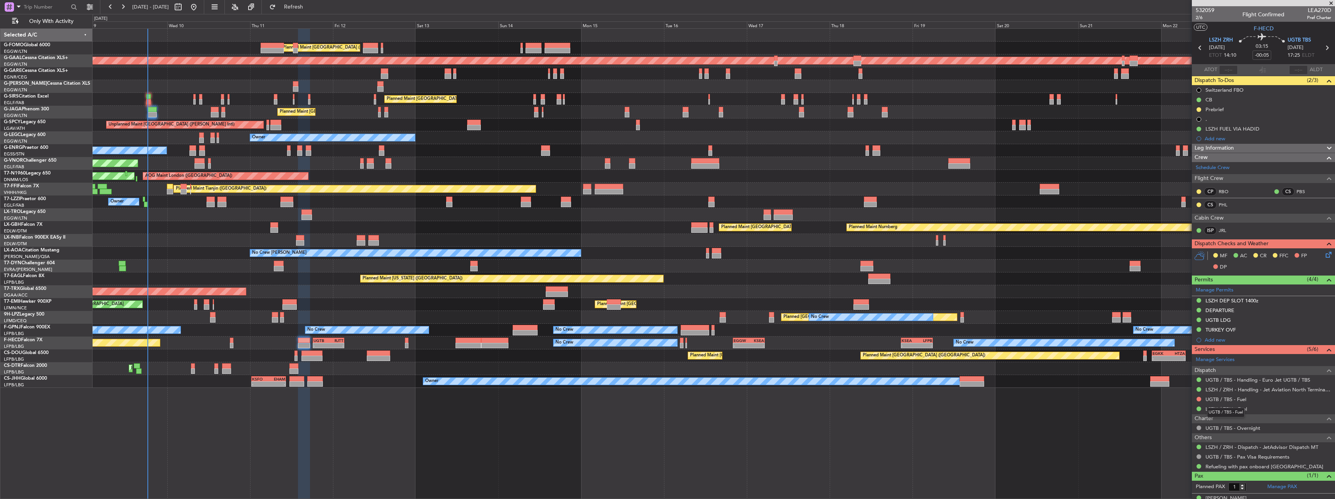
click at [1215, 403] on mat-tooltip-component "UGTB / TBS - Fuel" at bounding box center [1225, 412] width 49 height 21
click at [1215, 398] on link "UGTB / TBS - Fuel" at bounding box center [1225, 399] width 41 height 7
click at [1217, 381] on link "UGTB / TBS - Handling - Euro Jet UGTB / TBS" at bounding box center [1257, 380] width 105 height 7
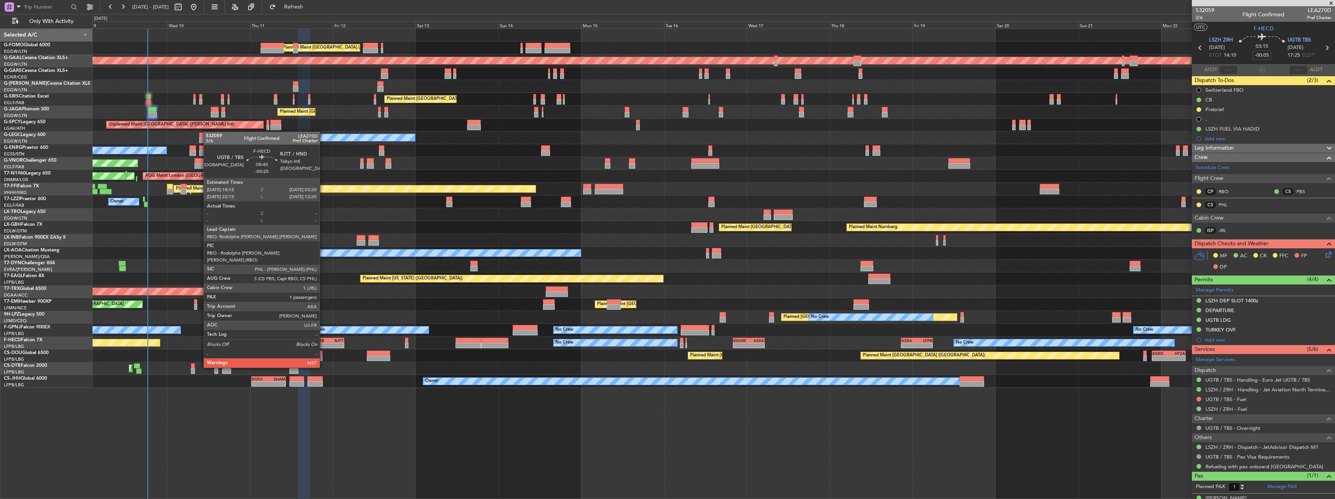
click at [323, 345] on div "-" at bounding box center [320, 345] width 15 height 5
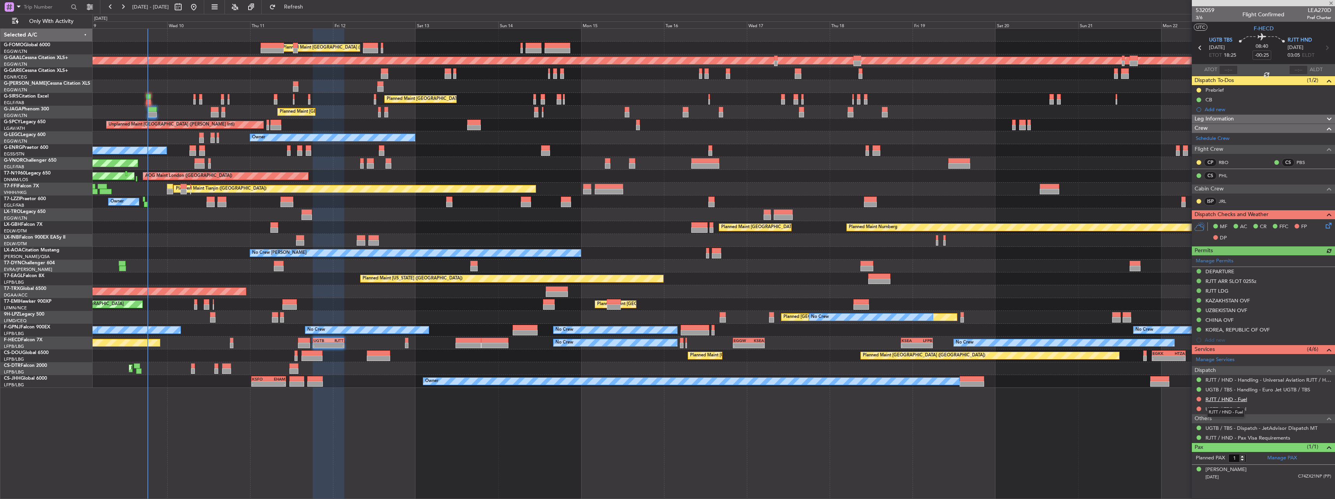
click at [1226, 398] on link "RJTT / HND - Fuel" at bounding box center [1226, 399] width 42 height 7
click at [1227, 378] on link "RJTT / HND - Handling - Universal Aviation RJTT / HND" at bounding box center [1268, 380] width 126 height 7
click at [1197, 398] on button at bounding box center [1198, 399] width 5 height 5
click at [1169, 443] on span "Requested" at bounding box center [1176, 445] width 24 height 8
click at [1198, 409] on button at bounding box center [1198, 409] width 5 height 5
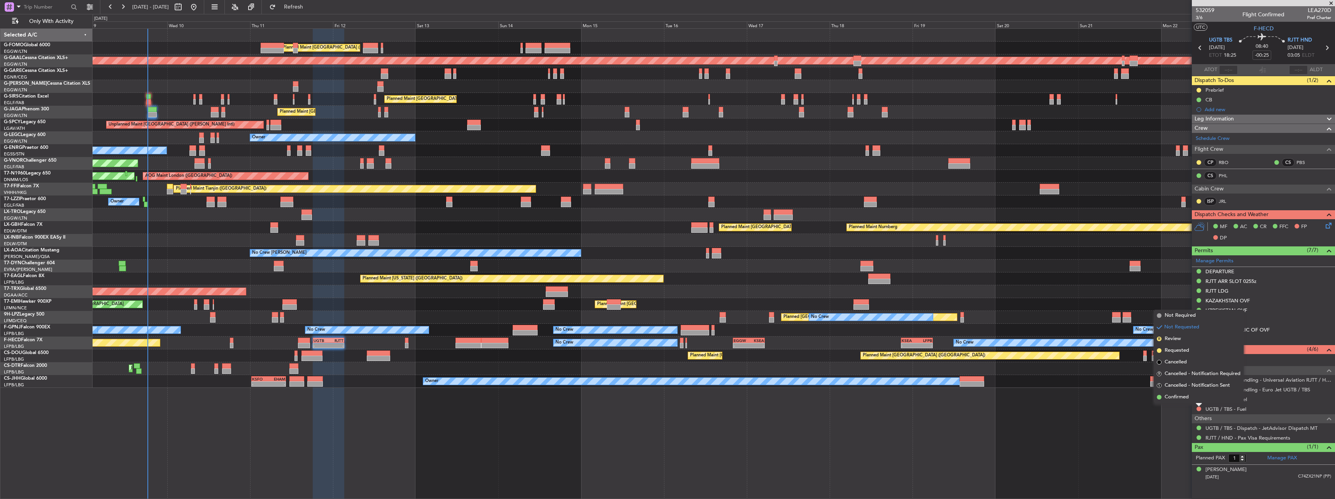
click at [1176, 355] on li "Requested" at bounding box center [1198, 351] width 90 height 12
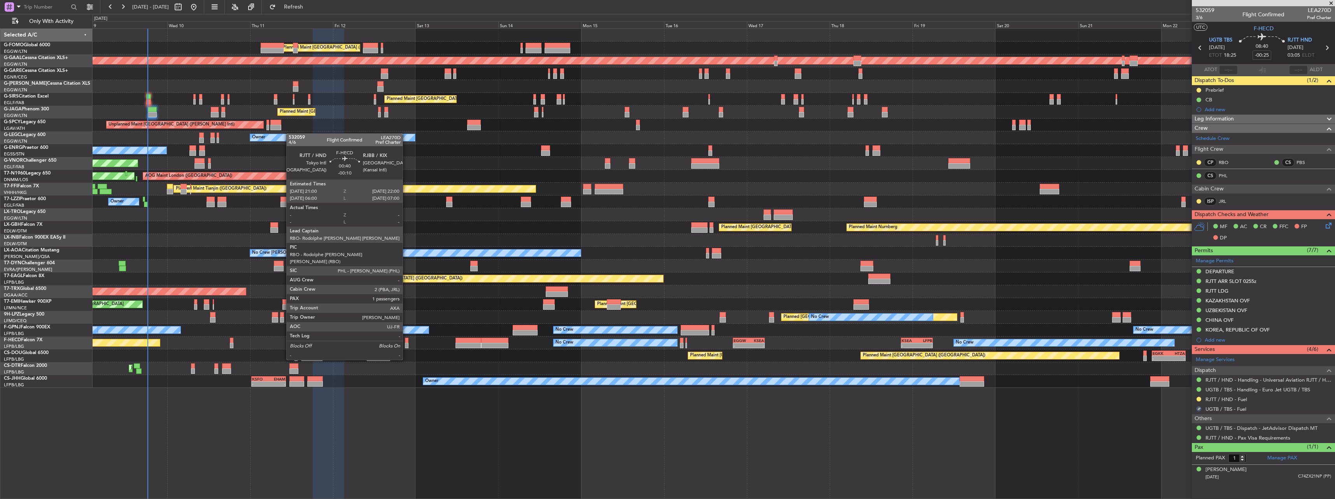
click at [406, 339] on div at bounding box center [406, 340] width 3 height 5
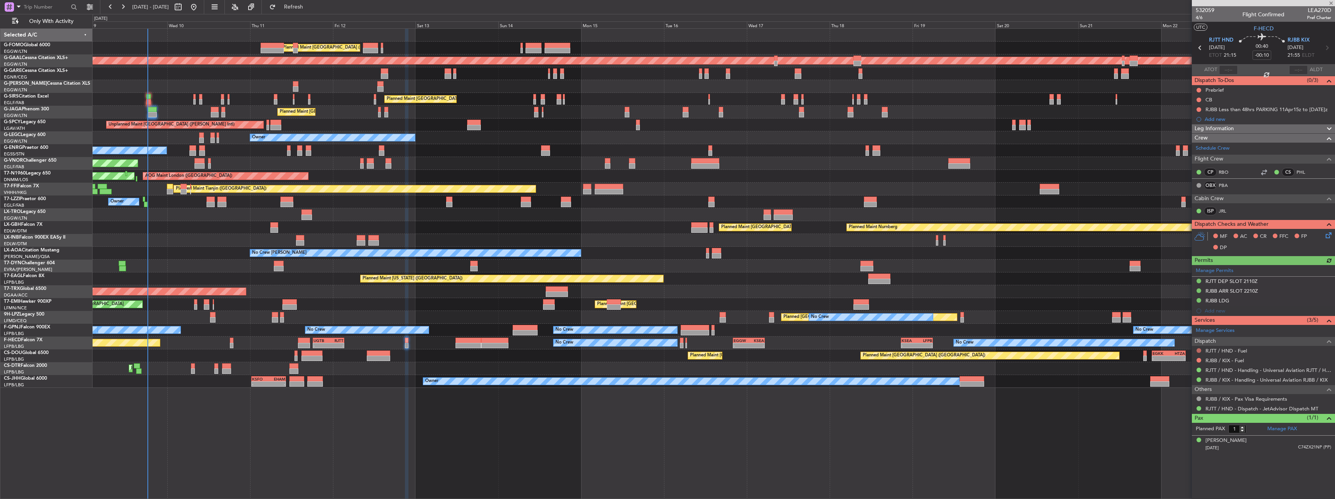
click at [1198, 349] on button at bounding box center [1198, 350] width 5 height 5
click at [1169, 397] on span "Requested" at bounding box center [1176, 397] width 24 height 8
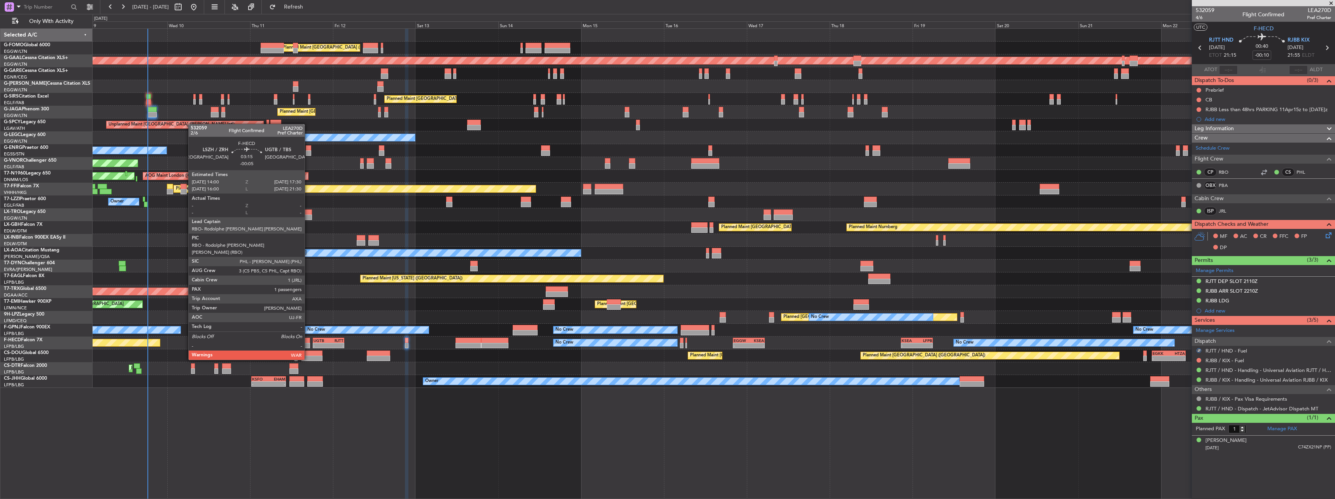
click at [312, 336] on div "No Crew No Crew No Crew No Crew No Crew" at bounding box center [714, 330] width 1242 height 13
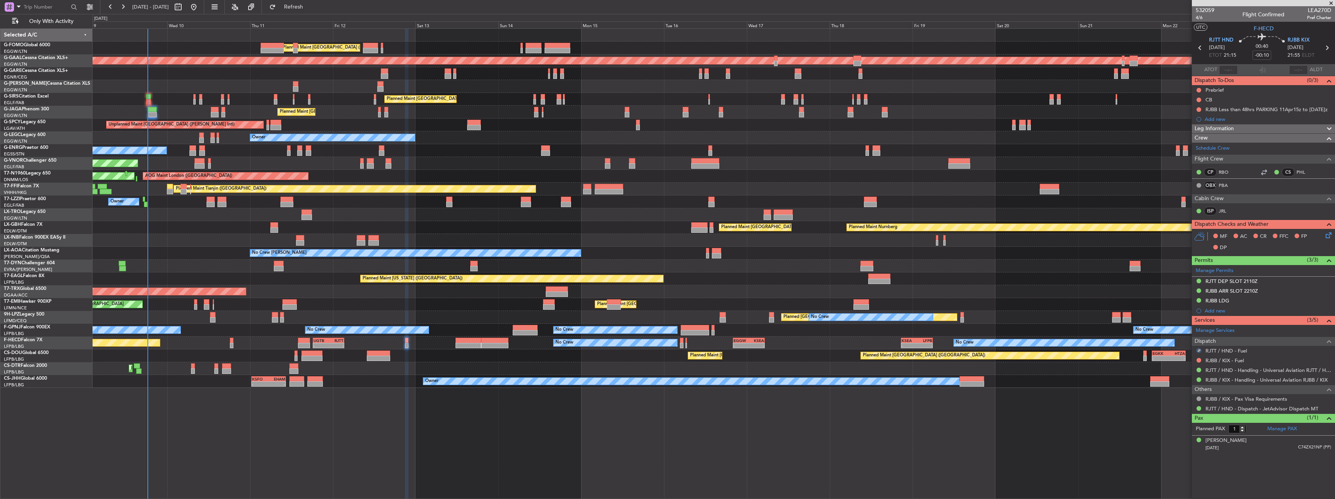
click at [306, 340] on div at bounding box center [304, 340] width 12 height 5
type input "-00:05"
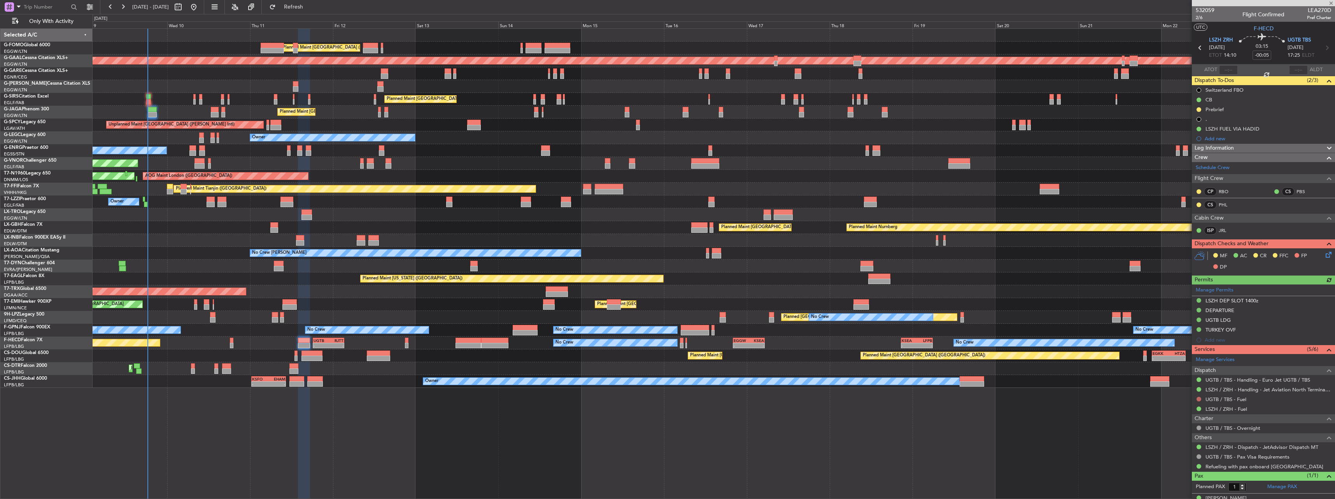
click at [1198, 399] on button at bounding box center [1198, 399] width 5 height 5
click at [1183, 446] on span "Requested" at bounding box center [1176, 445] width 24 height 8
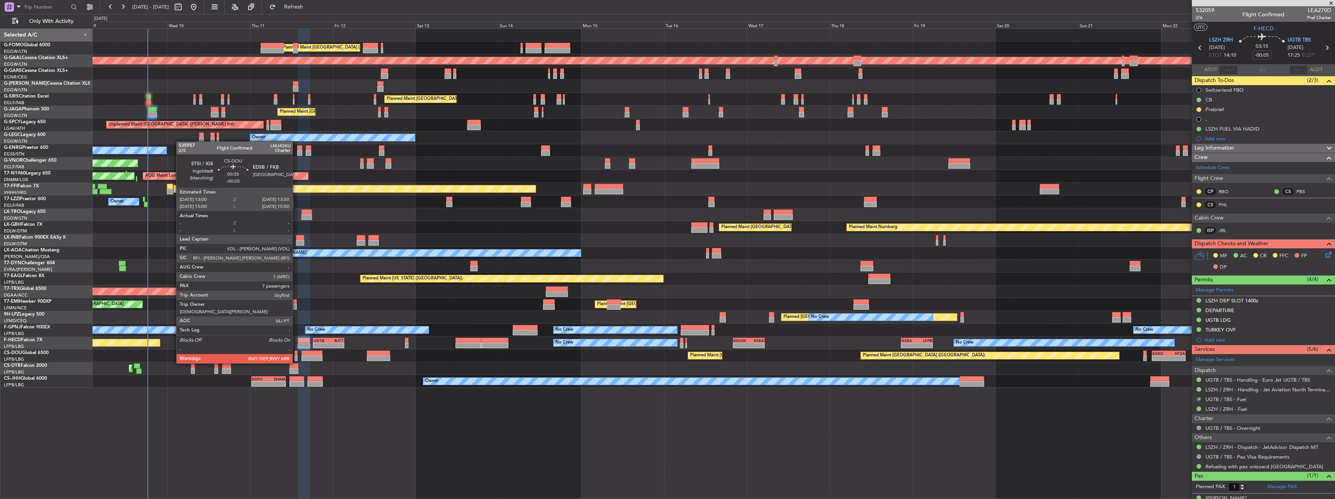
click at [296, 356] on div at bounding box center [295, 358] width 3 height 5
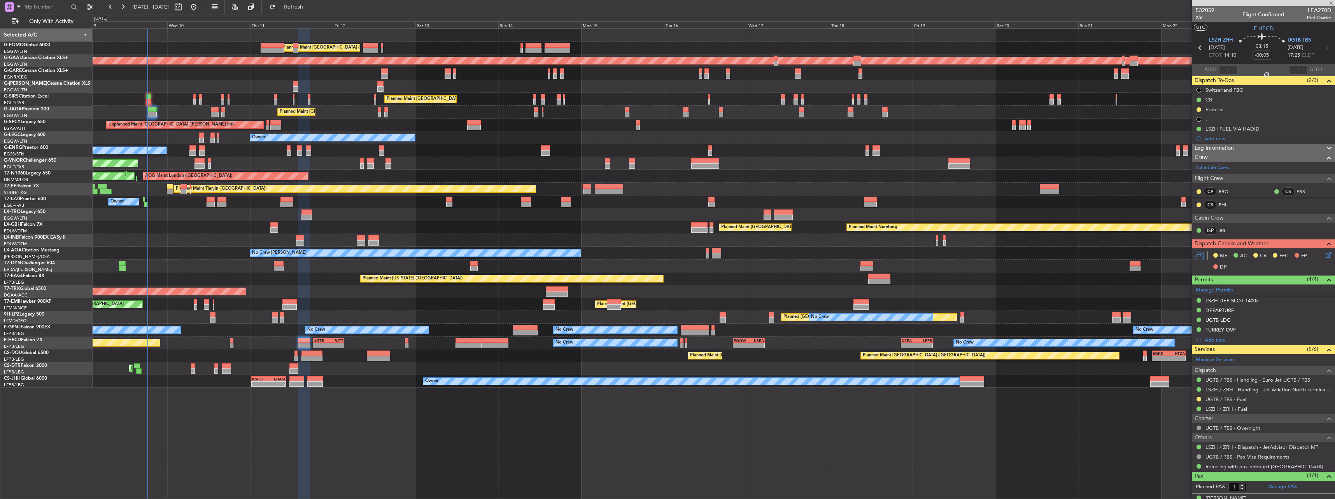
type input "7"
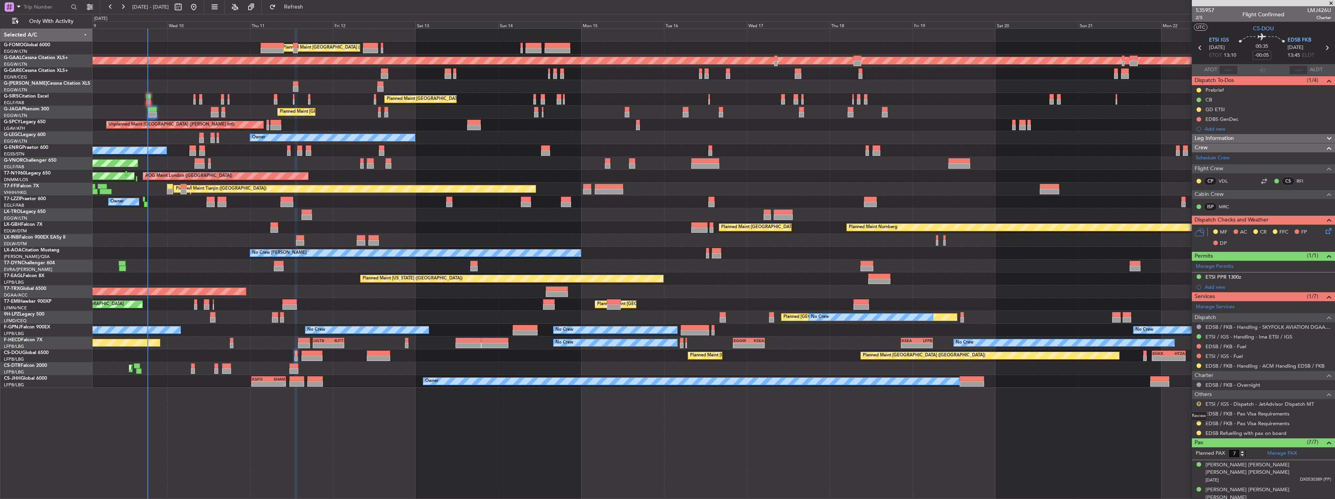
click at [1200, 406] on button "R" at bounding box center [1198, 404] width 5 height 5
click at [1185, 394] on span "Confirmed" at bounding box center [1176, 392] width 24 height 8
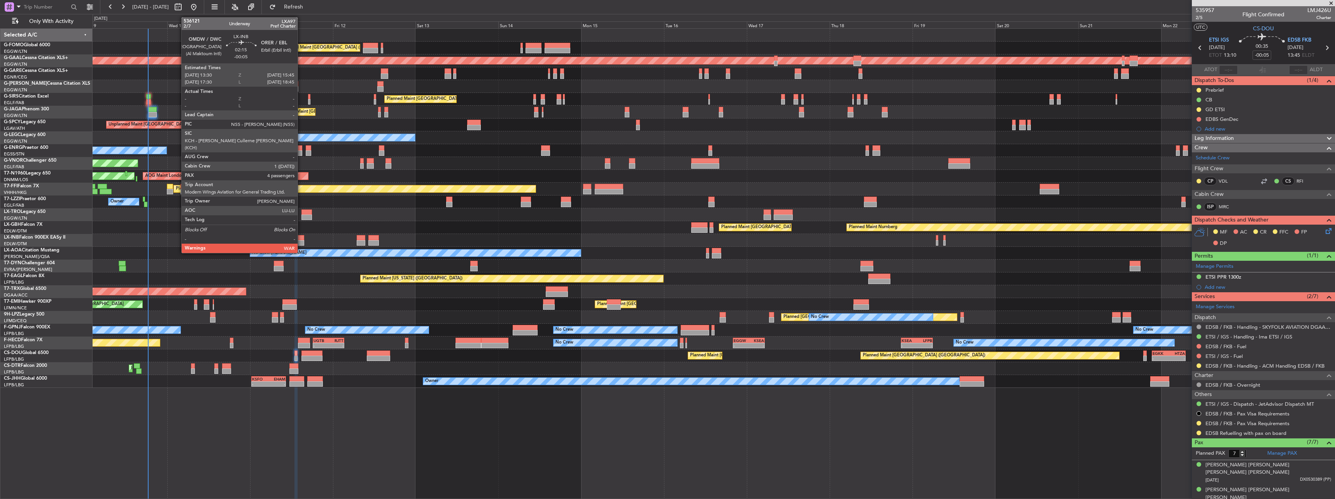
click at [301, 238] on div at bounding box center [300, 237] width 8 height 5
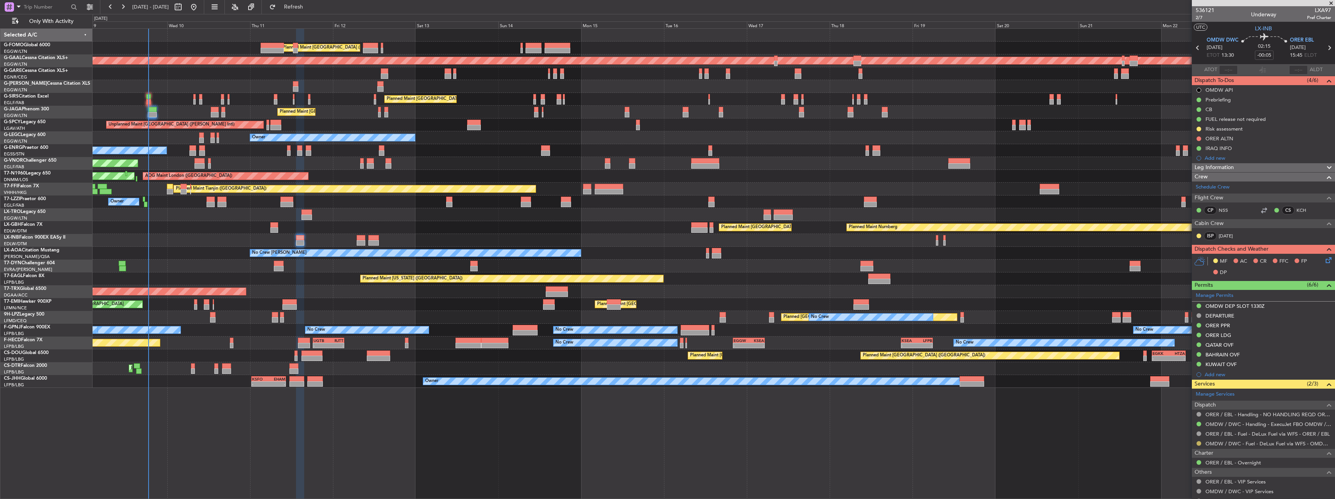
click at [1197, 441] on button at bounding box center [1198, 443] width 5 height 5
click at [1180, 431] on span "Confirmed" at bounding box center [1176, 432] width 24 height 8
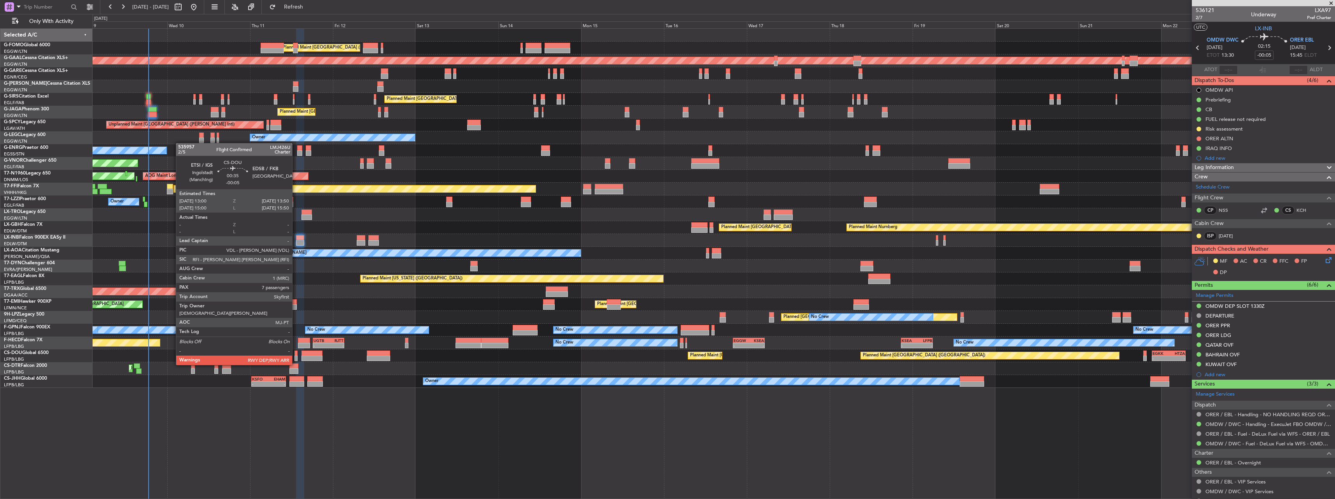
click at [296, 357] on div at bounding box center [295, 358] width 3 height 5
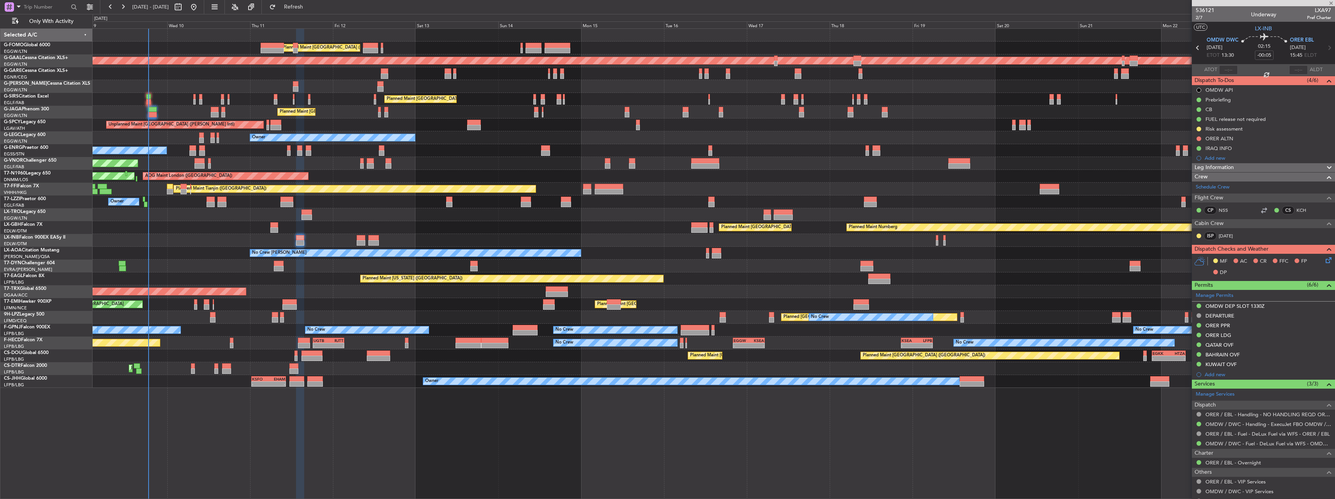
type input "7"
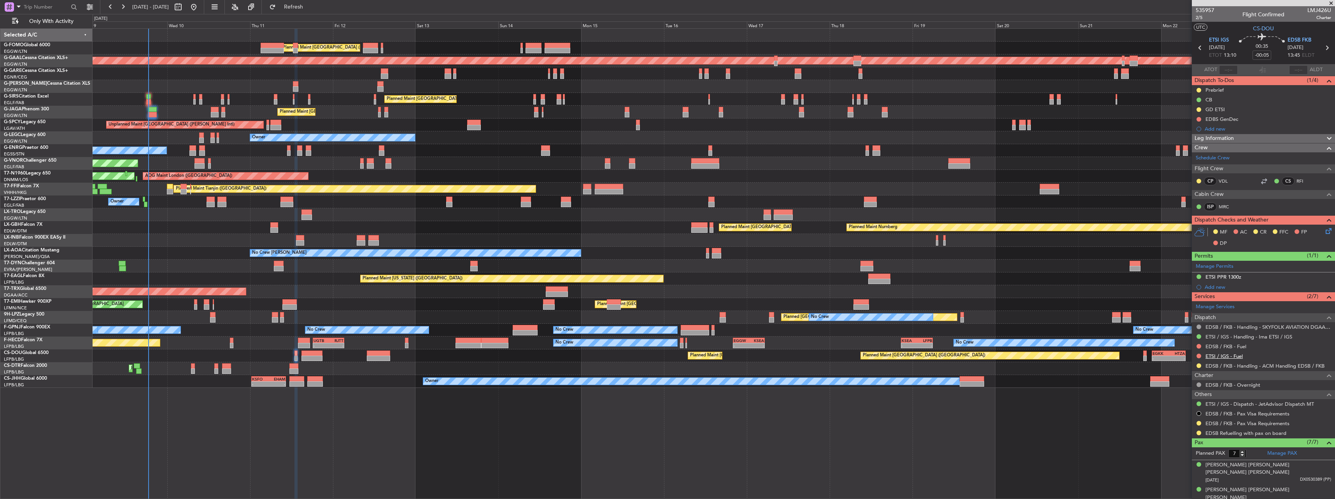
drag, startPoint x: 1241, startPoint y: 357, endPoint x: 1223, endPoint y: 358, distance: 18.3
click at [1222, 362] on mat-tooltip-component "ETSI / IGS - Fuel" at bounding box center [1223, 369] width 45 height 21
click at [1224, 355] on link "ETSI / IGS - Fuel" at bounding box center [1223, 356] width 37 height 7
click at [1214, 337] on div "EDSB / FKB - Handling - SKYFOLK AVIATION DGAA/ACC" at bounding box center [1264, 341] width 115 height 10
click at [1231, 336] on link "ETSI / IGS - Handling - Ima ETSI / IGS" at bounding box center [1248, 337] width 87 height 7
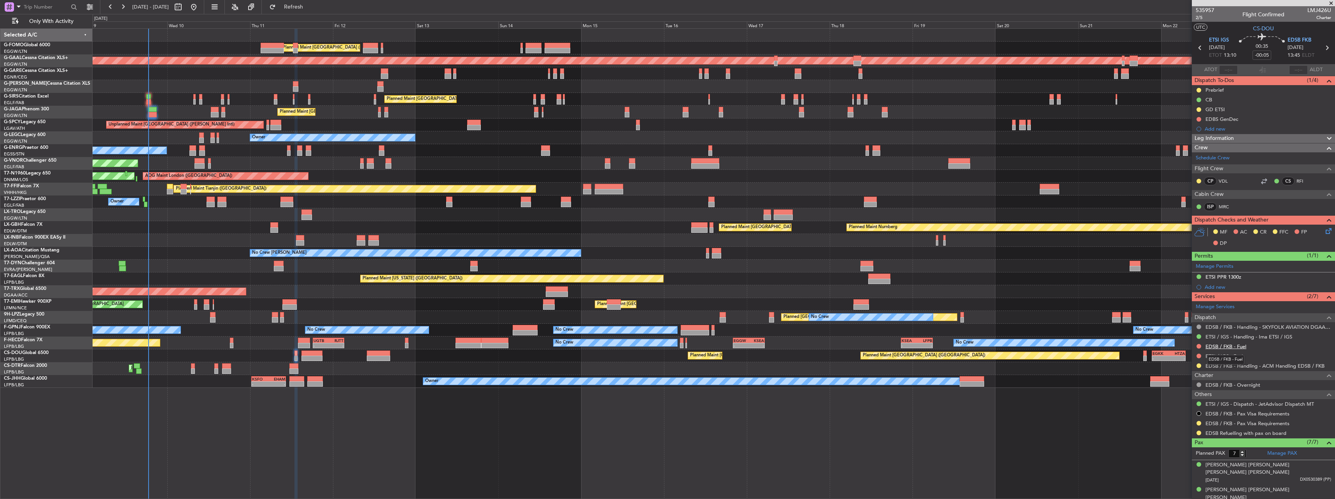
click at [1218, 346] on link "EDSB / FKB - Fuel" at bounding box center [1225, 346] width 41 height 7
click at [1209, 345] on link "EDSB / FKB - Fuel" at bounding box center [1225, 346] width 41 height 7
click at [1246, 367] on link "EDSB / FKB - Handling - ACM Handling EDSB / FKB" at bounding box center [1264, 366] width 119 height 7
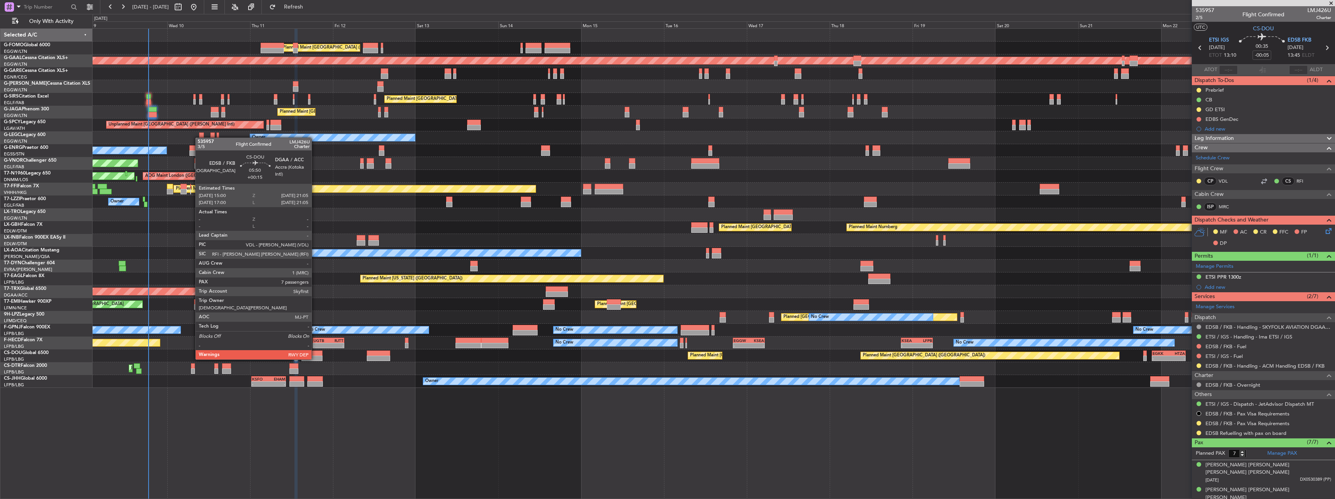
click at [315, 352] on div at bounding box center [311, 353] width 21 height 5
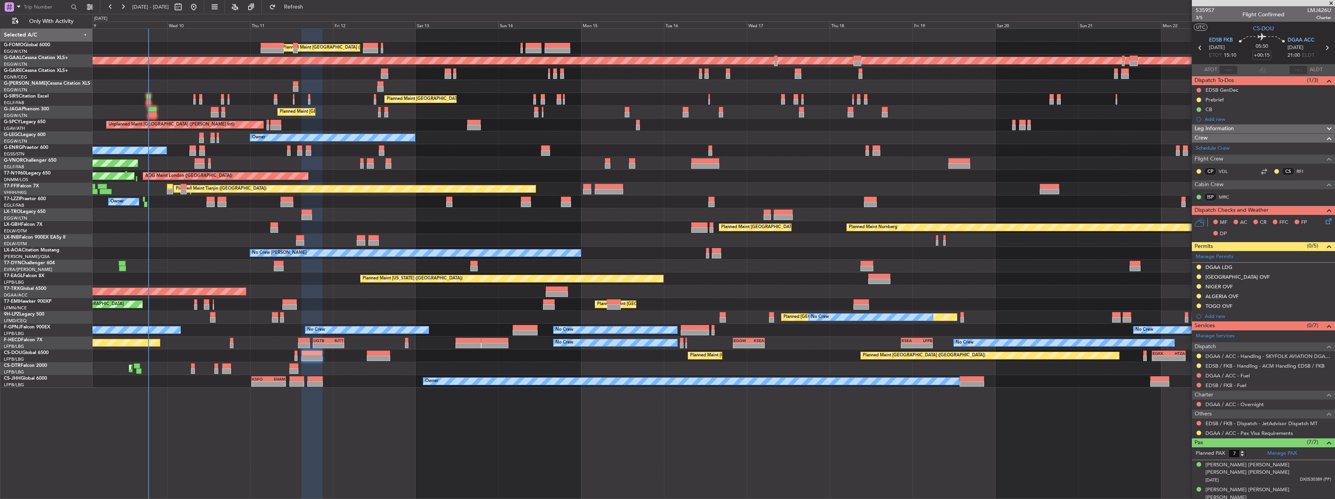
click at [1201, 422] on div at bounding box center [1198, 423] width 6 height 6
click at [1201, 423] on div at bounding box center [1198, 423] width 6 height 6
click at [1199, 423] on button at bounding box center [1198, 423] width 5 height 5
click at [1193, 412] on li "Confirmed" at bounding box center [1198, 412] width 90 height 12
click at [1214, 374] on link "DGAA / ACC - Fuel" at bounding box center [1227, 376] width 44 height 7
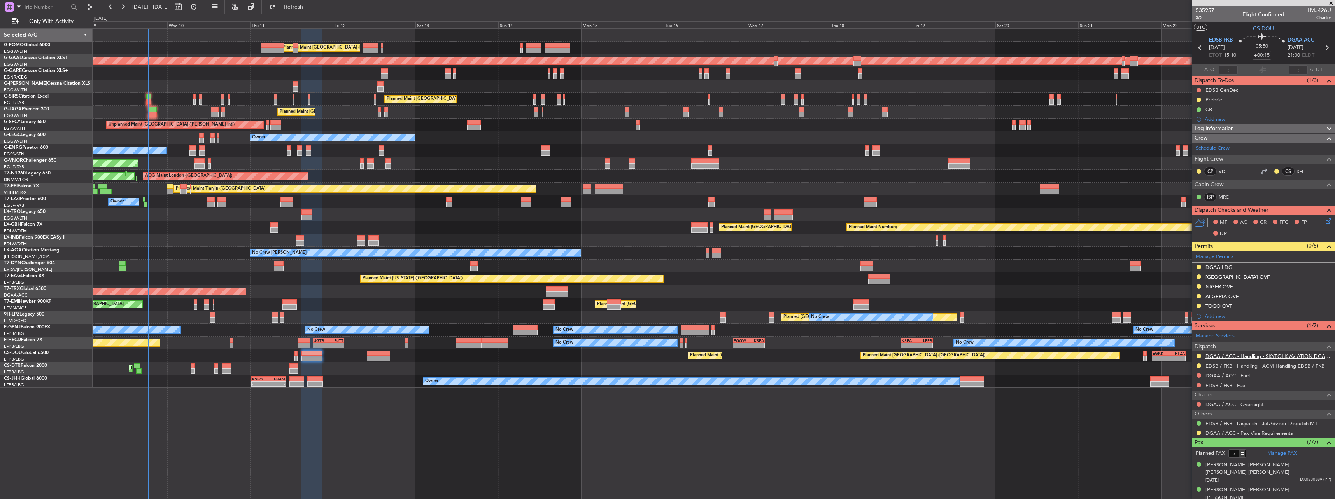
click at [1252, 356] on link "DGAA / ACC - Handling - SKYFOLK AVIATION DGAA/ACC" at bounding box center [1268, 356] width 126 height 7
click at [1198, 375] on button at bounding box center [1198, 375] width 5 height 5
click at [1180, 423] on span "Requested" at bounding box center [1176, 422] width 24 height 8
click at [1198, 384] on button at bounding box center [1198, 385] width 5 height 5
click at [1173, 435] on span "Requested" at bounding box center [1176, 431] width 24 height 8
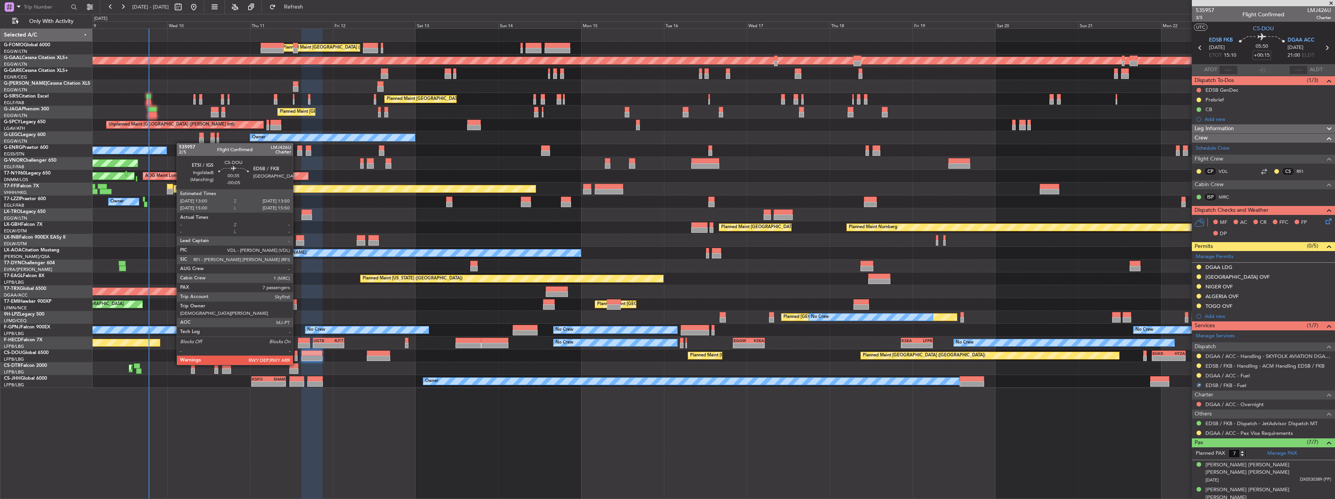
click at [296, 357] on div at bounding box center [295, 358] width 3 height 5
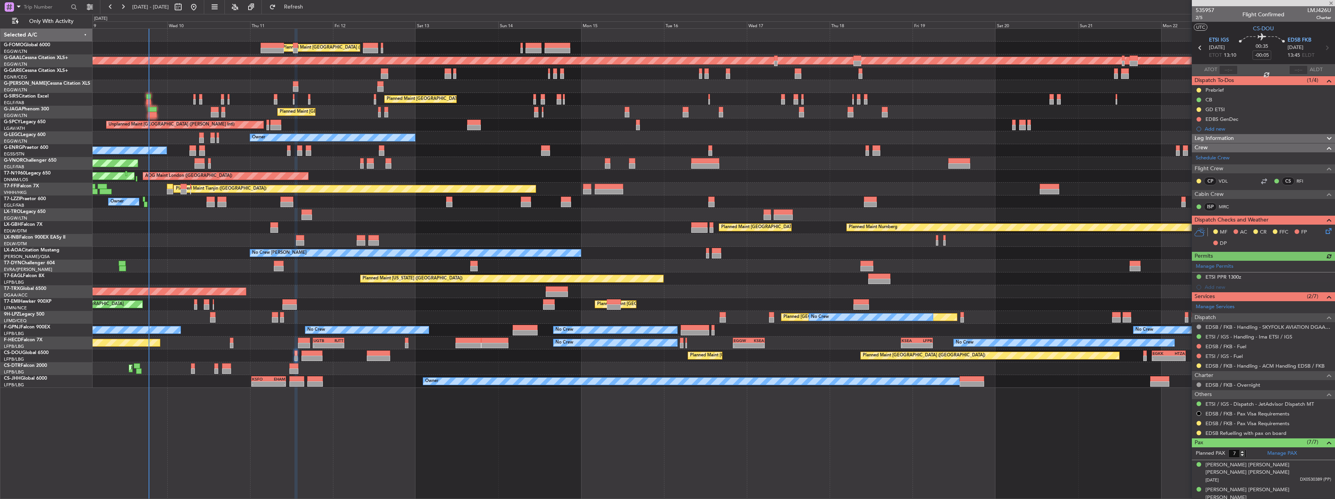
drag, startPoint x: 1200, startPoint y: 346, endPoint x: 1197, endPoint y: 352, distance: 6.5
click at [1200, 346] on button at bounding box center [1198, 346] width 5 height 5
click at [1169, 392] on span "Requested" at bounding box center [1176, 392] width 24 height 8
click at [1197, 353] on div at bounding box center [1198, 356] width 6 height 6
drag, startPoint x: 1199, startPoint y: 354, endPoint x: 1198, endPoint y: 369, distance: 15.6
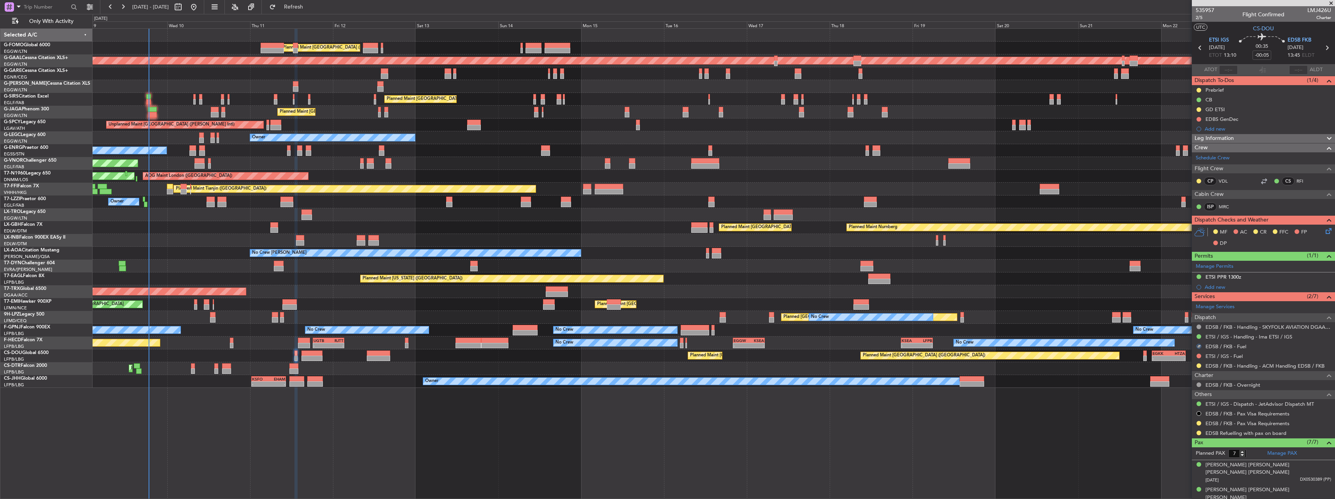
click at [1199, 354] on button at bounding box center [1198, 356] width 5 height 5
click at [1174, 404] on span "Requested" at bounding box center [1176, 402] width 24 height 8
click at [392, 352] on div "Planned Maint Paris (Le Bourget) Planned Maint Paris (Le Bourget) - - EGKK 21:3…" at bounding box center [714, 356] width 1242 height 13
click at [383, 353] on div at bounding box center [378, 353] width 23 height 5
type input "+00:50"
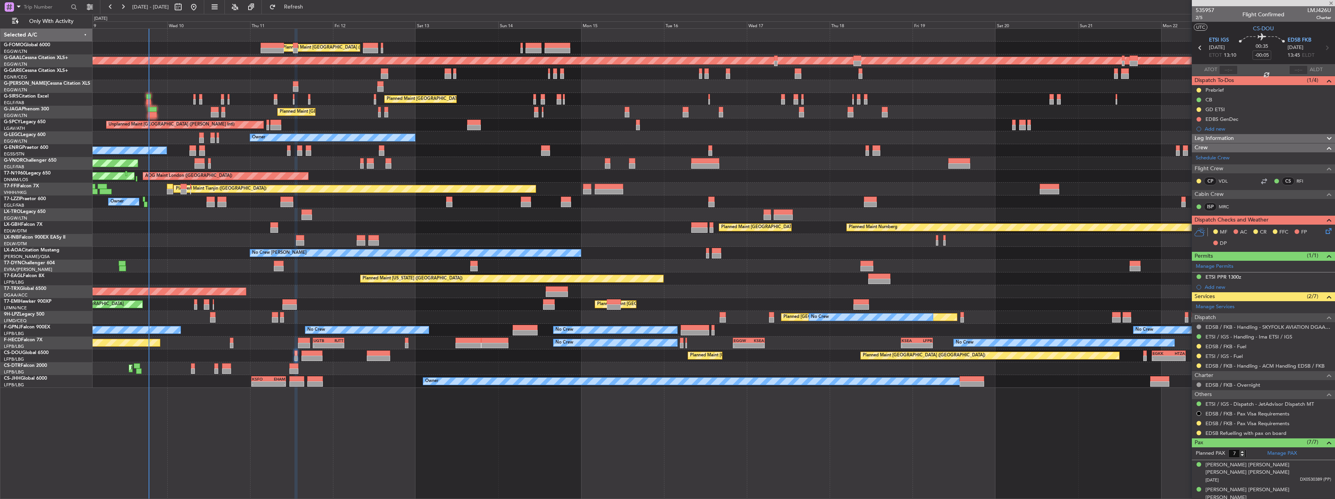
type input "0"
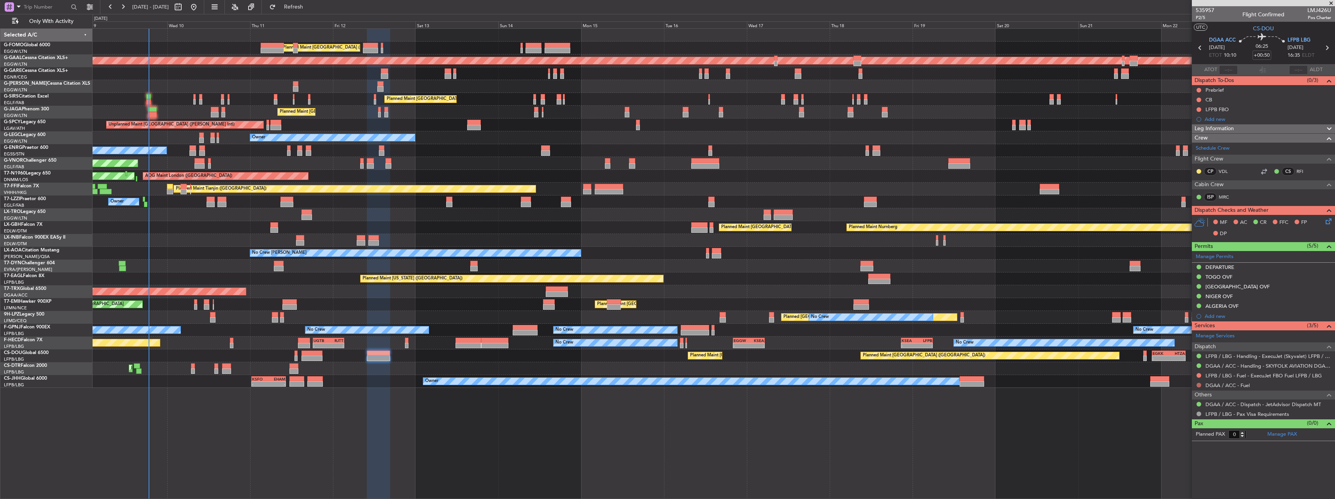
click at [1198, 383] on button at bounding box center [1198, 385] width 5 height 5
click at [1183, 429] on span "Requested" at bounding box center [1176, 431] width 24 height 8
click at [1198, 375] on button at bounding box center [1198, 375] width 5 height 5
click at [1176, 385] on span "Not Required" at bounding box center [1179, 387] width 31 height 8
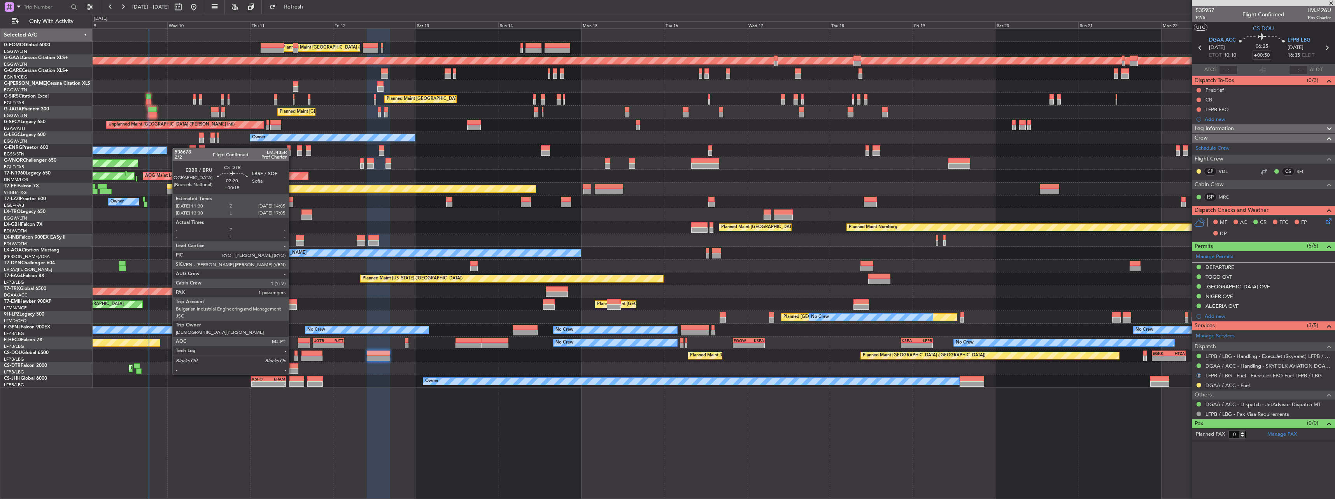
click at [292, 368] on div at bounding box center [293, 366] width 9 height 5
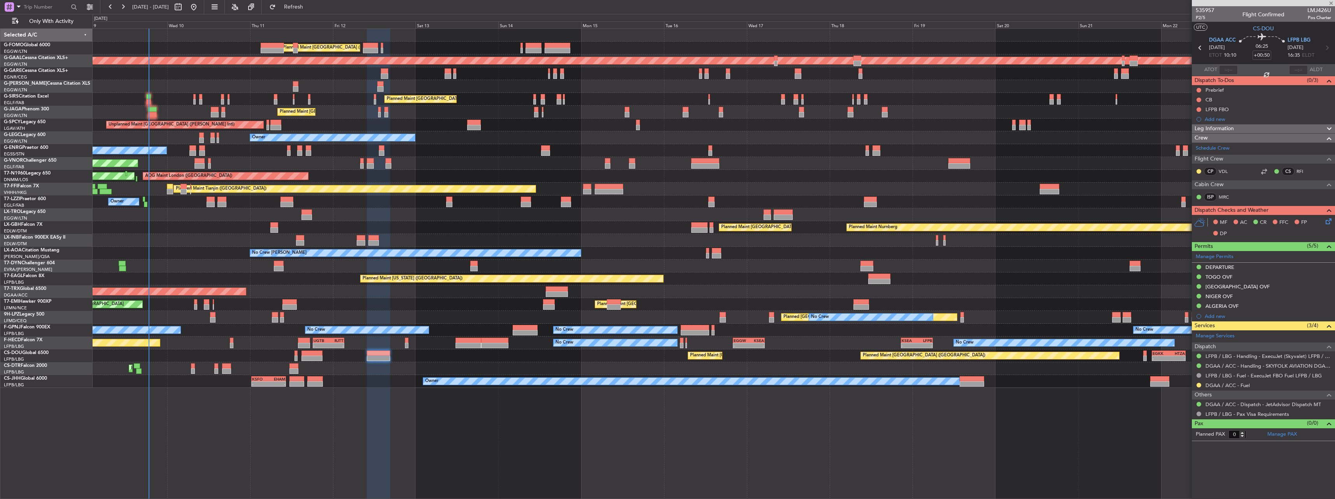
type input "+00:15"
type input "1"
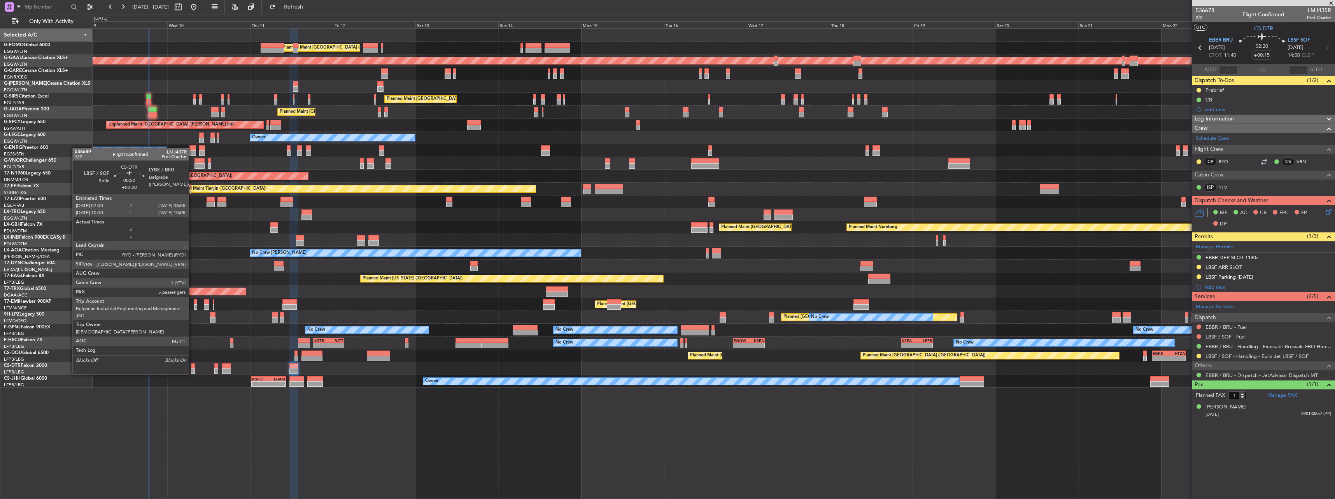
click at [192, 367] on div at bounding box center [193, 366] width 4 height 5
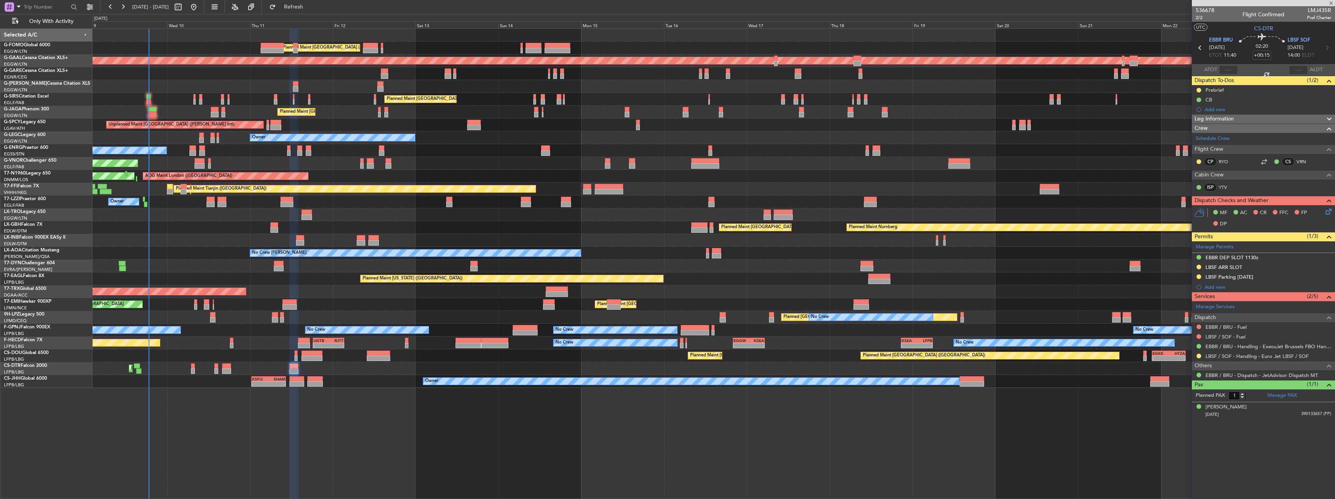
type input "+00:20"
type input "5"
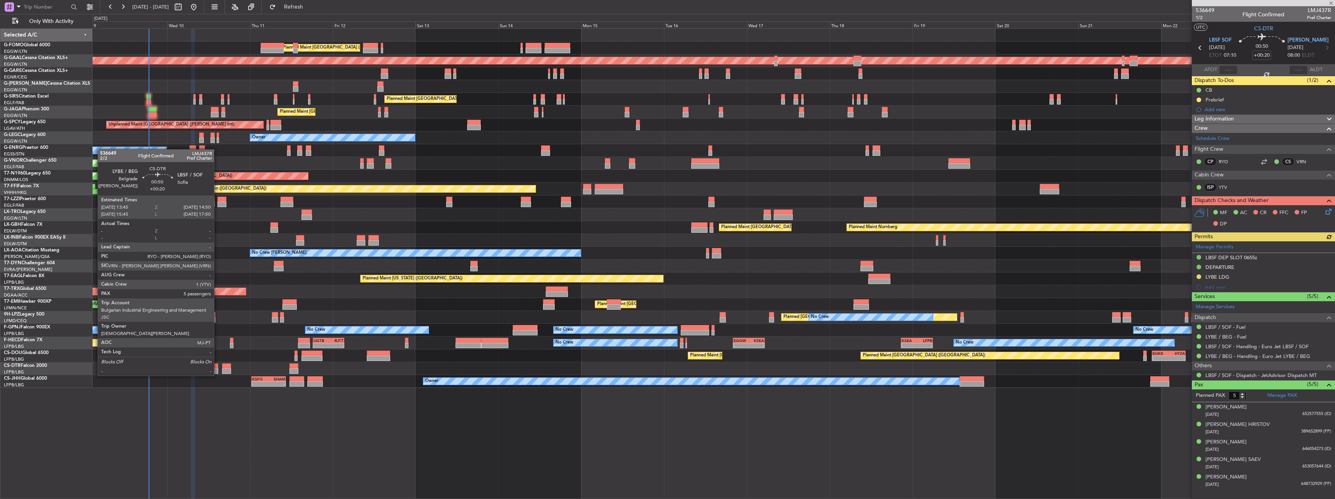
click at [217, 368] on div at bounding box center [216, 366] width 4 height 5
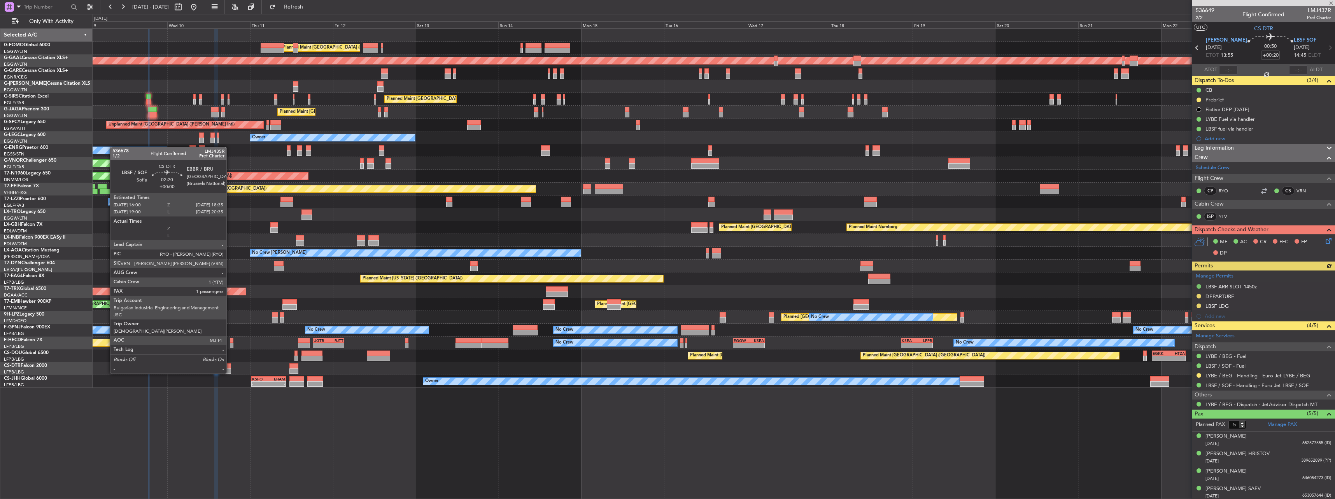
click at [230, 367] on div at bounding box center [226, 366] width 9 height 5
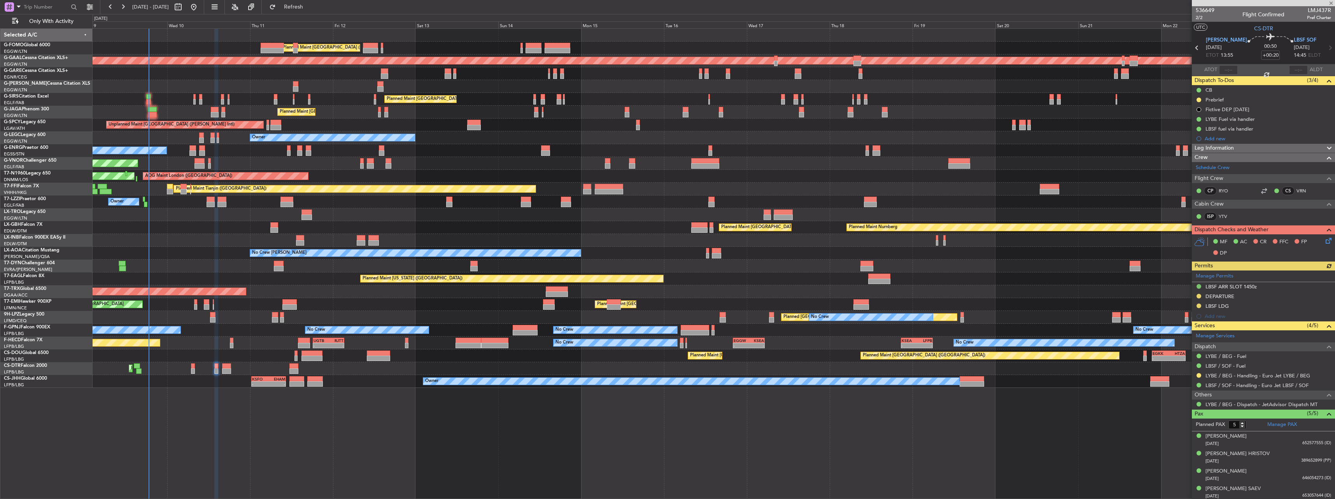
type input "1"
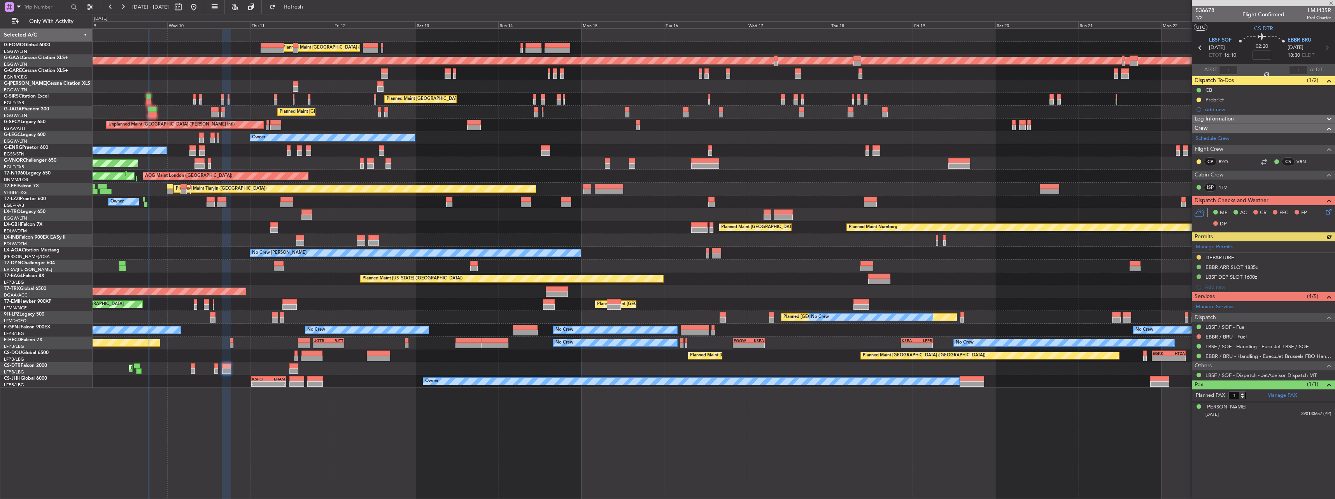
click at [1214, 337] on link "EBBR / BRU - Fuel" at bounding box center [1225, 337] width 41 height 7
click at [1211, 357] on link "EBBR / BRU - Handling - ExecuJet Brussels FBO Handling Abelag" at bounding box center [1268, 356] width 126 height 7
click at [1200, 336] on button at bounding box center [1198, 336] width 5 height 5
click at [1181, 383] on span "Requested" at bounding box center [1176, 383] width 24 height 8
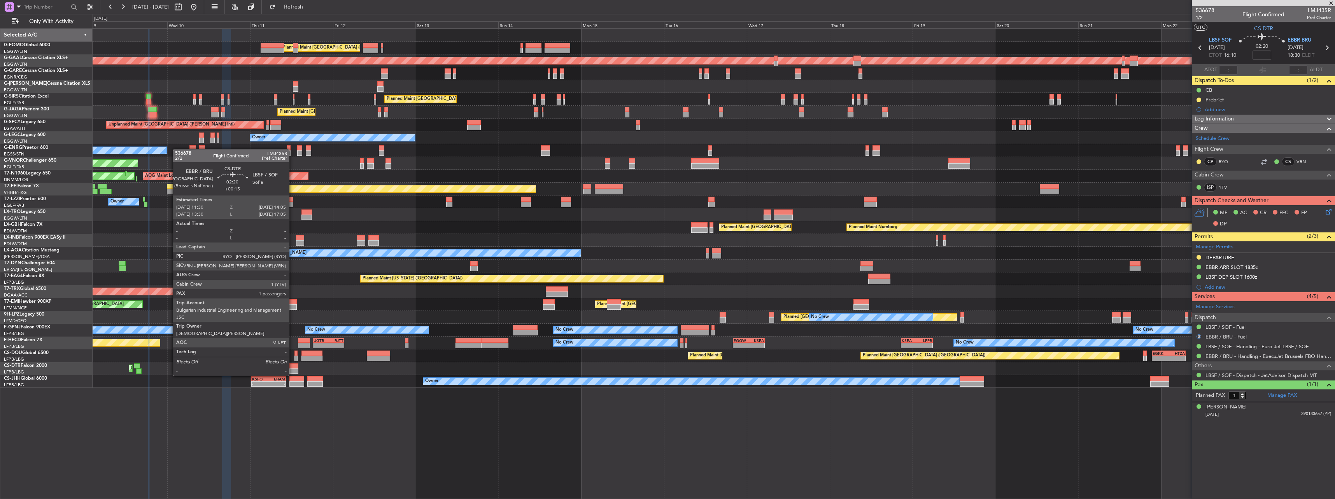
click at [292, 369] on div at bounding box center [293, 371] width 9 height 5
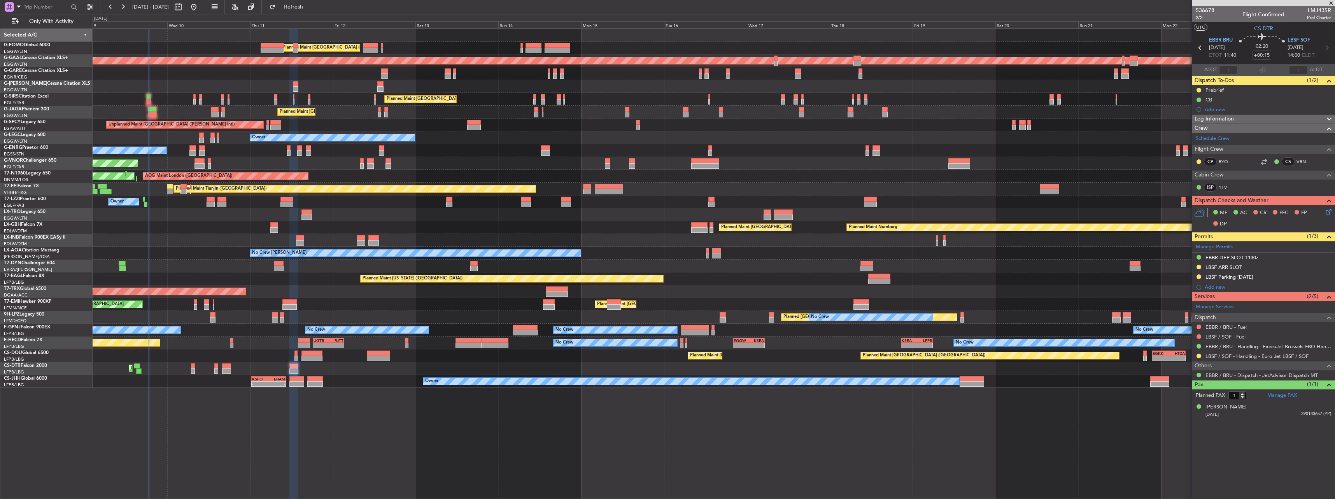
click at [1200, 328] on div at bounding box center [1198, 327] width 6 height 6
click at [1198, 328] on button at bounding box center [1198, 327] width 5 height 5
click at [1188, 375] on span "Requested" at bounding box center [1176, 373] width 24 height 8
click at [1197, 335] on button at bounding box center [1198, 336] width 5 height 5
click at [1185, 346] on span "Not Required" at bounding box center [1179, 348] width 31 height 8
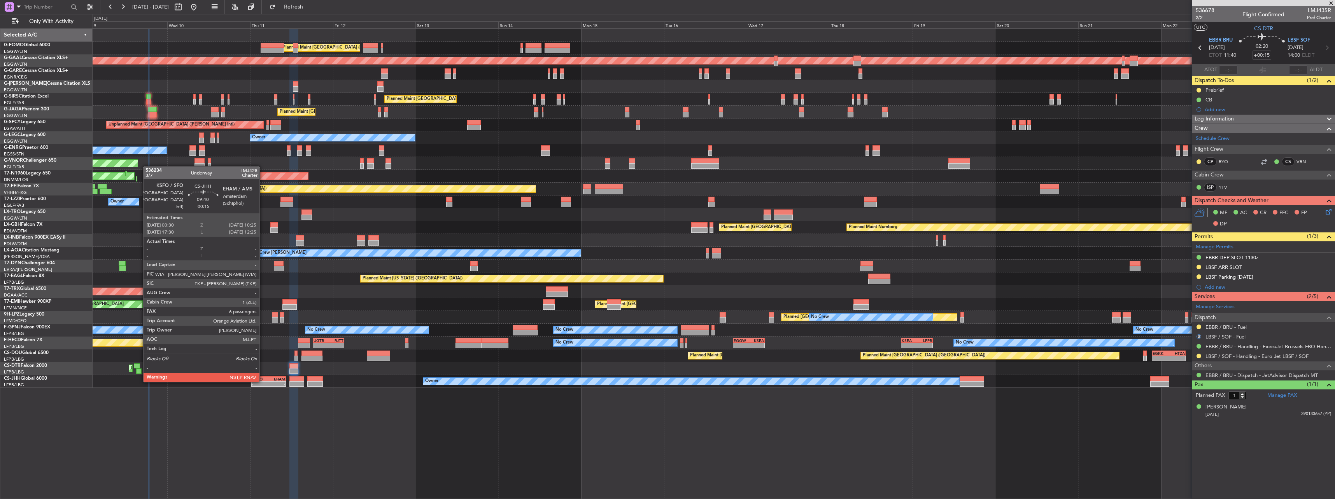
click at [263, 381] on div "- -" at bounding box center [268, 383] width 34 height 5
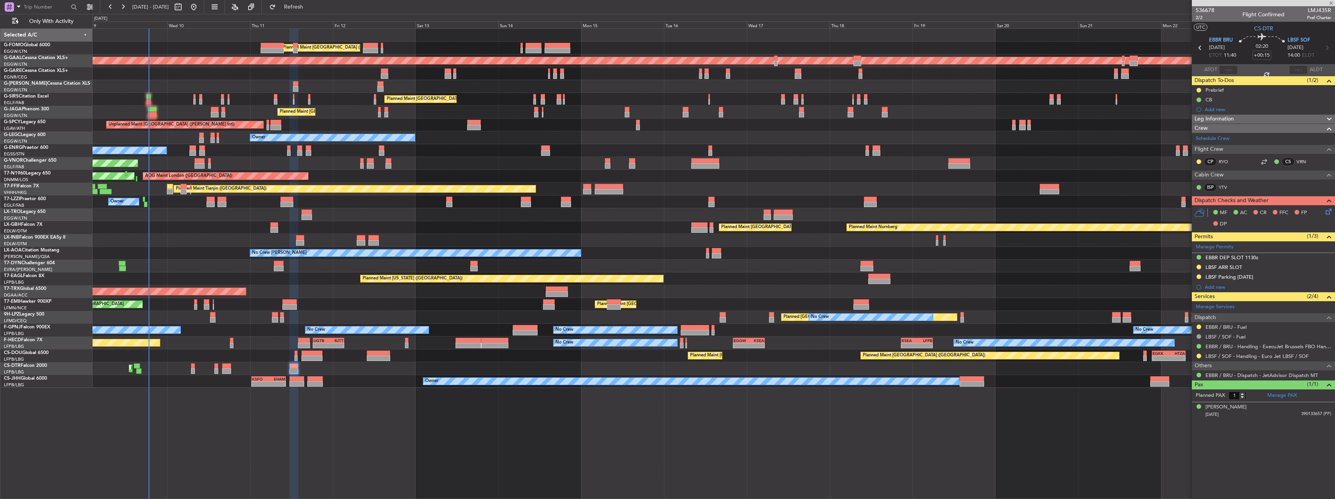
type input "-00:15"
type input "6"
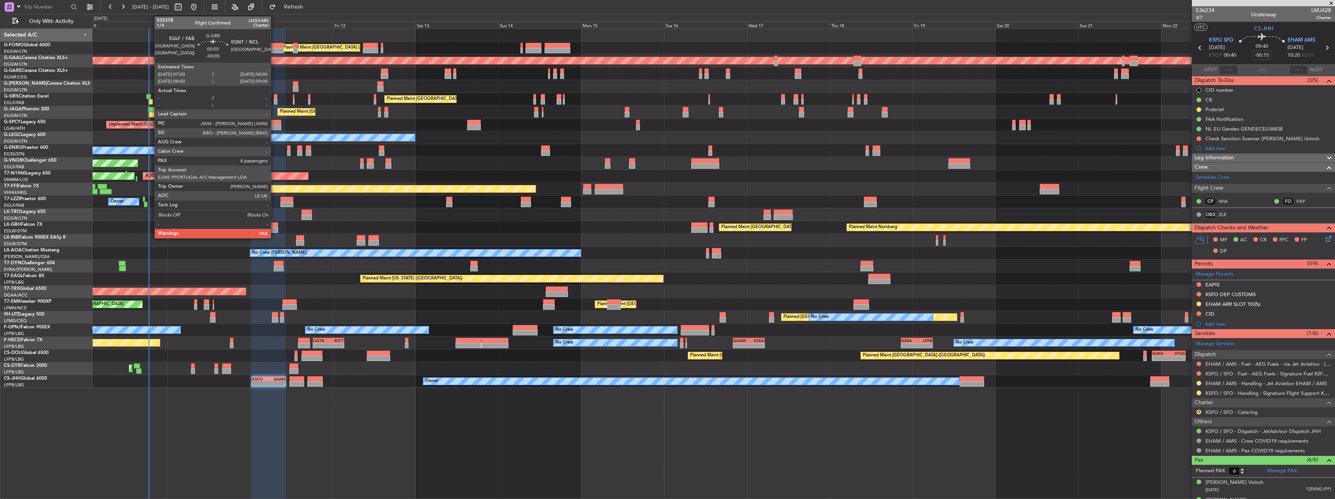
click at [274, 102] on div at bounding box center [275, 101] width 3 height 5
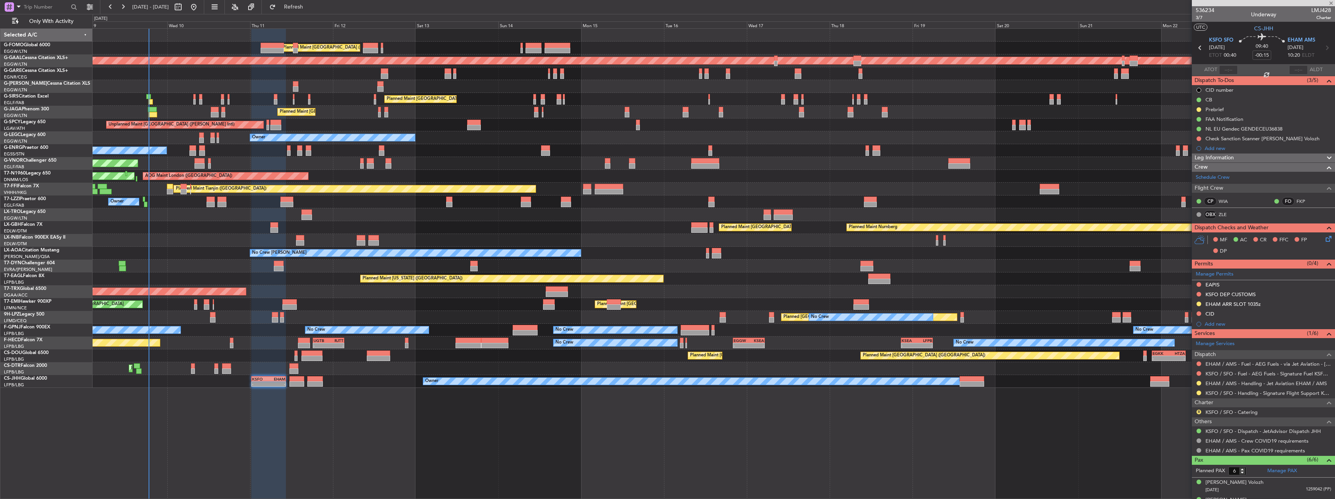
type input "-00:05"
type input "8"
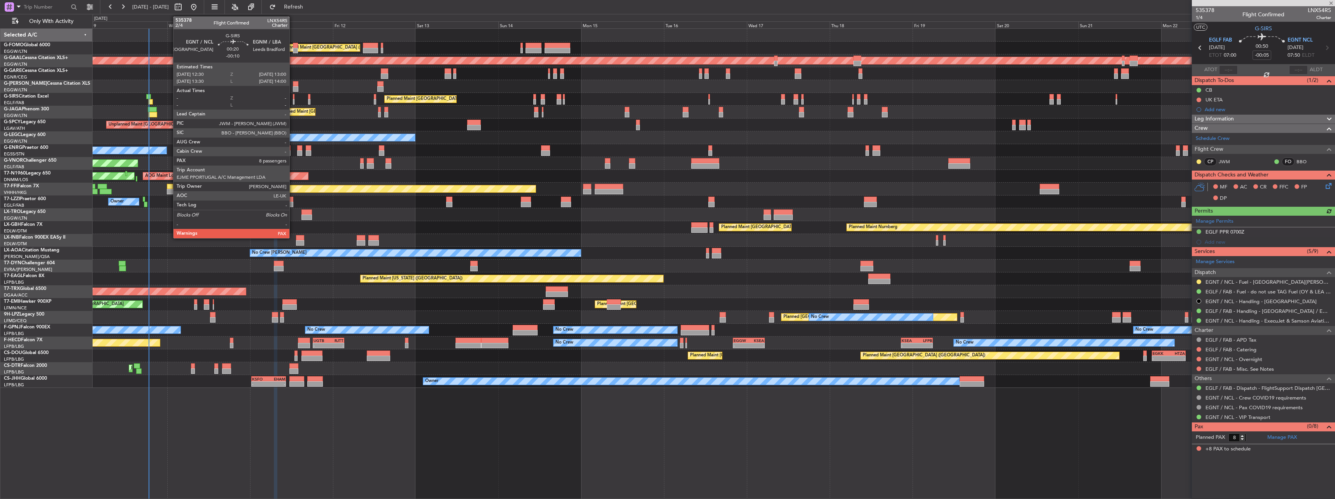
click at [293, 100] on div at bounding box center [294, 101] width 2 height 5
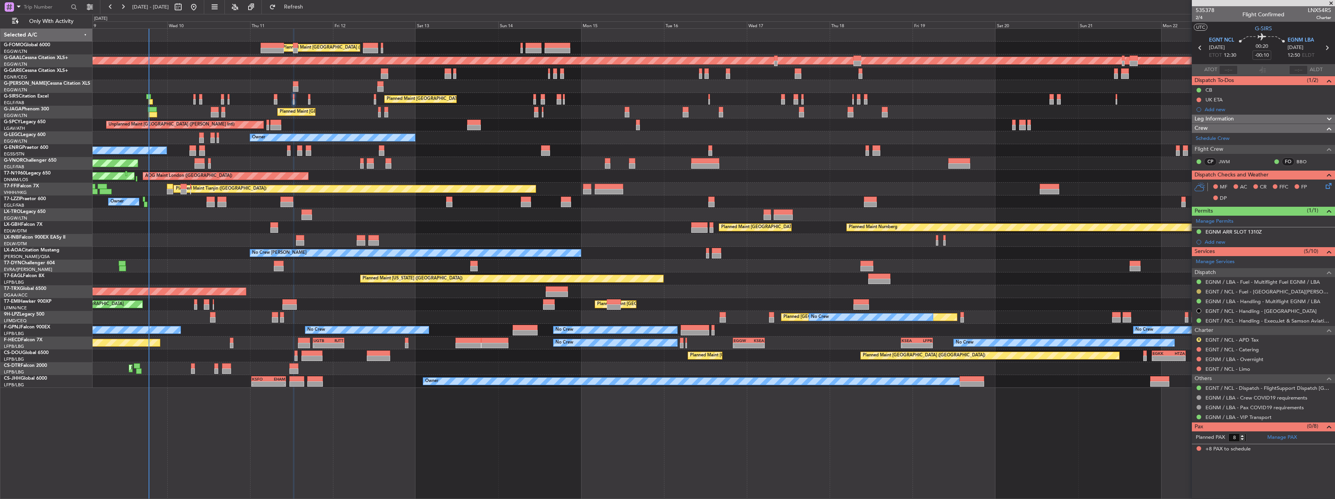
click at [1198, 292] on button at bounding box center [1198, 291] width 5 height 5
click at [1183, 386] on span "Confirmed" at bounding box center [1176, 384] width 24 height 8
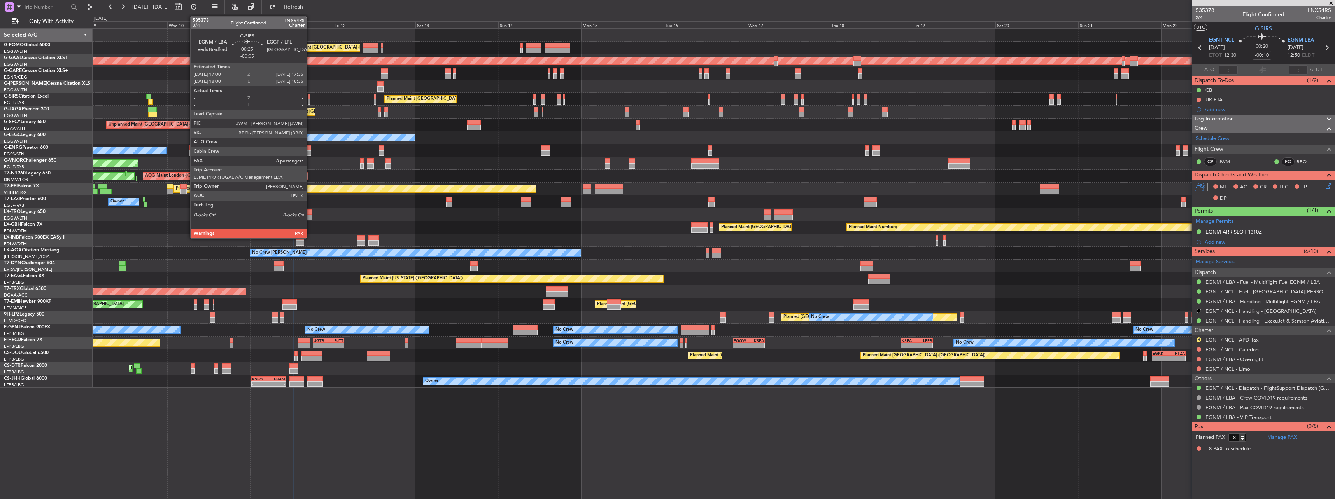
click at [310, 97] on div at bounding box center [309, 96] width 2 height 5
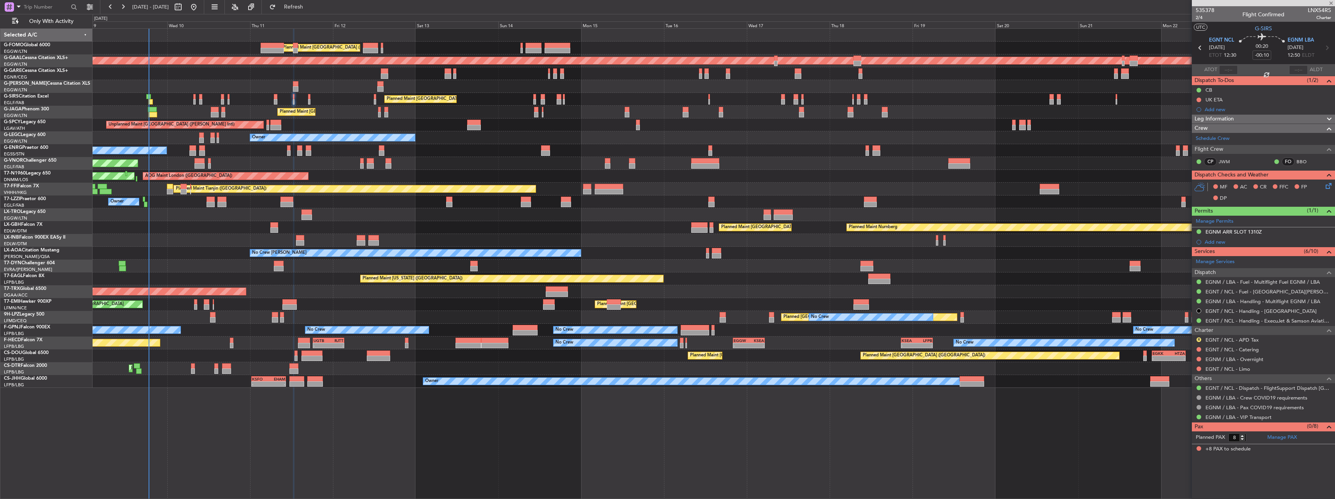
type input "-00:05"
click at [1198, 289] on button at bounding box center [1198, 291] width 5 height 5
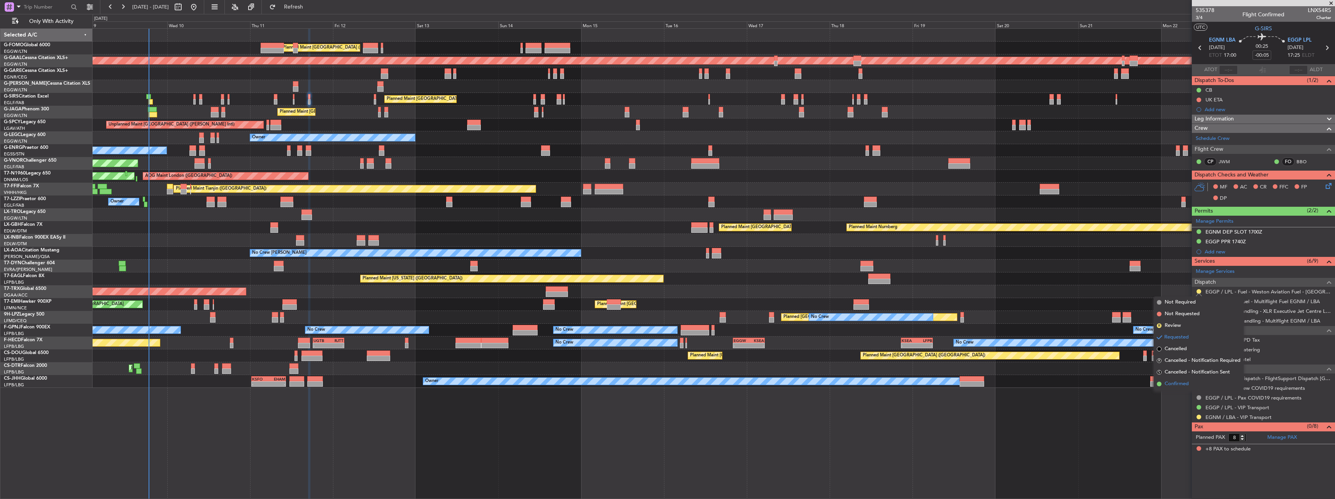
click at [1172, 383] on span "Confirmed" at bounding box center [1176, 384] width 24 height 8
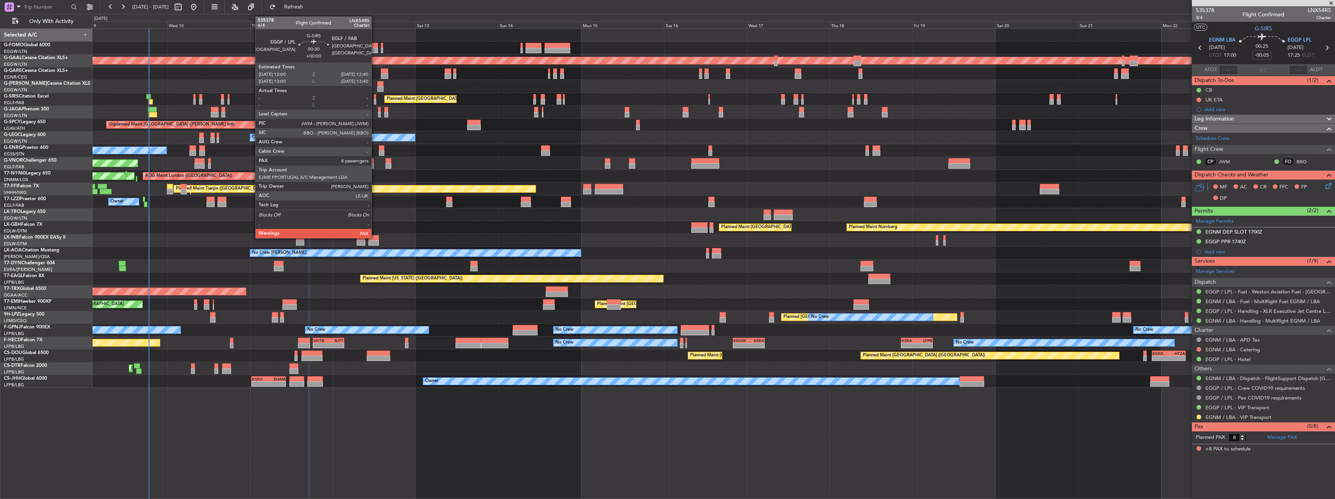
click at [375, 96] on div at bounding box center [375, 96] width 2 height 5
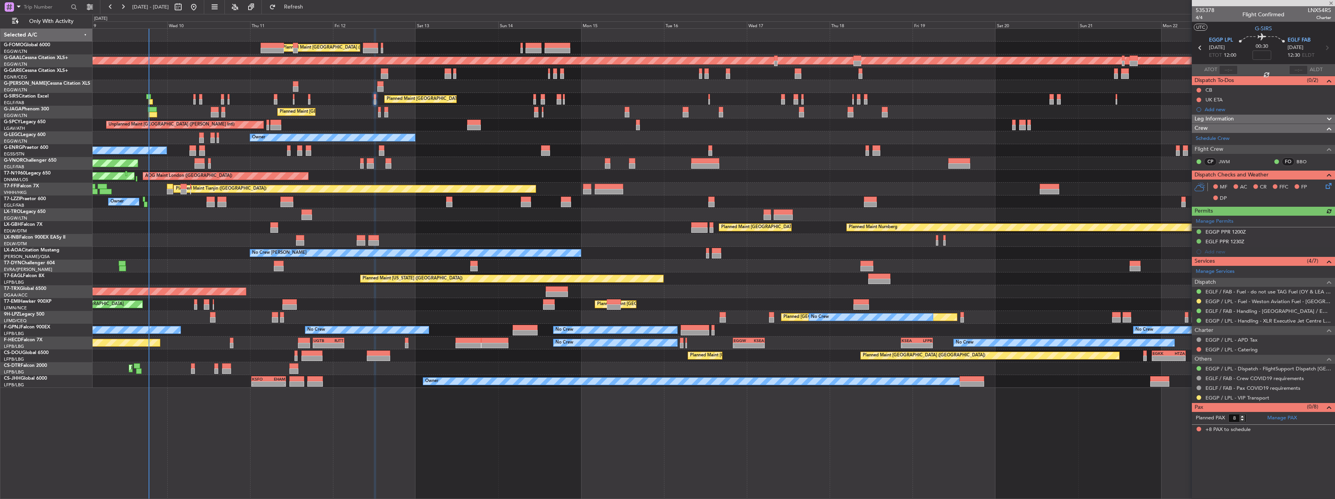
click at [1201, 300] on div at bounding box center [1198, 301] width 6 height 6
click at [1199, 301] on button at bounding box center [1198, 301] width 5 height 5
click at [1184, 394] on span "Confirmed" at bounding box center [1176, 394] width 24 height 8
click at [295, 98] on div "Planned Maint [GEOGRAPHIC_DATA] ([GEOGRAPHIC_DATA])" at bounding box center [714, 99] width 1242 height 13
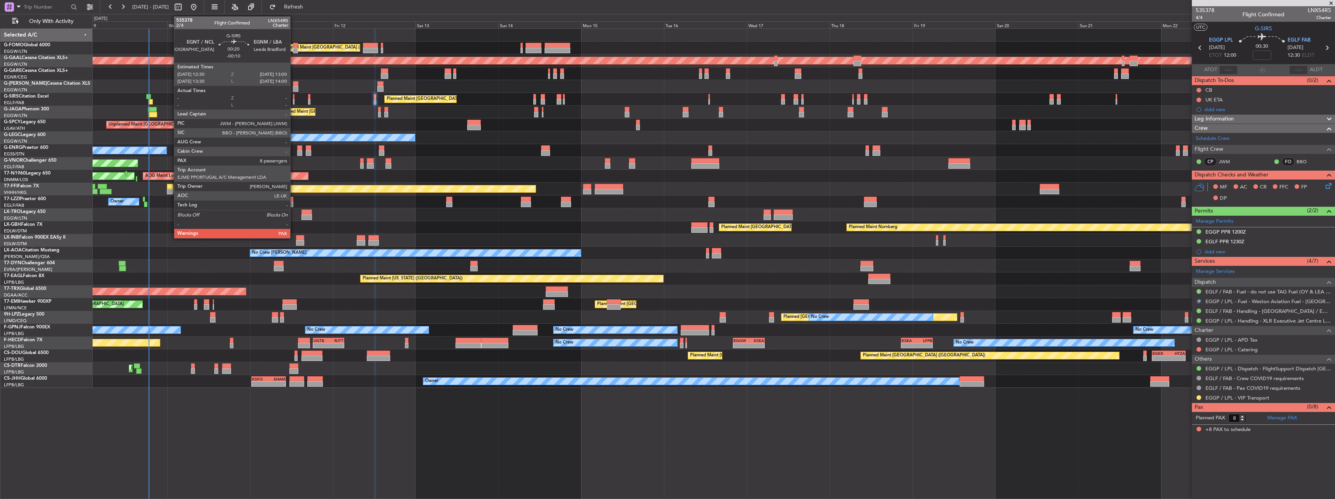
click at [293, 100] on div at bounding box center [294, 101] width 2 height 5
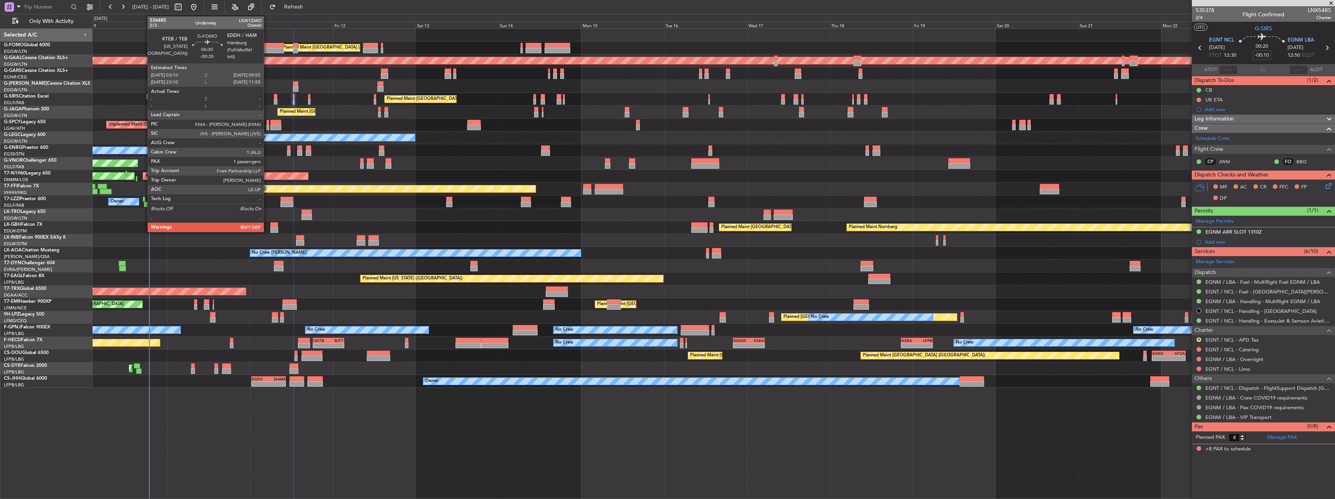
click at [267, 49] on div at bounding box center [272, 50] width 23 height 5
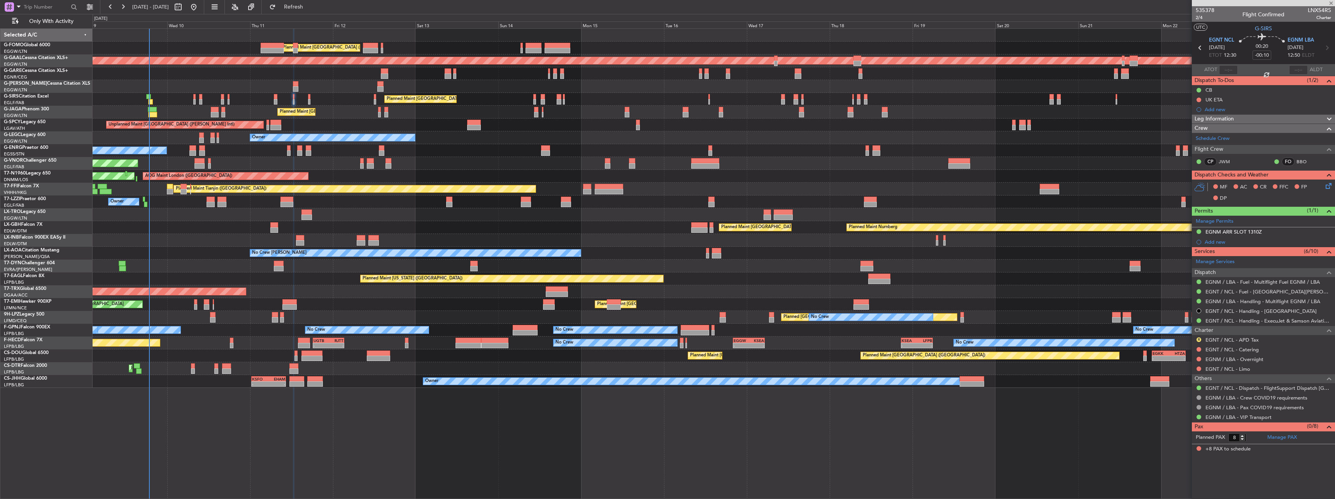
type input "-00:35"
type input "1"
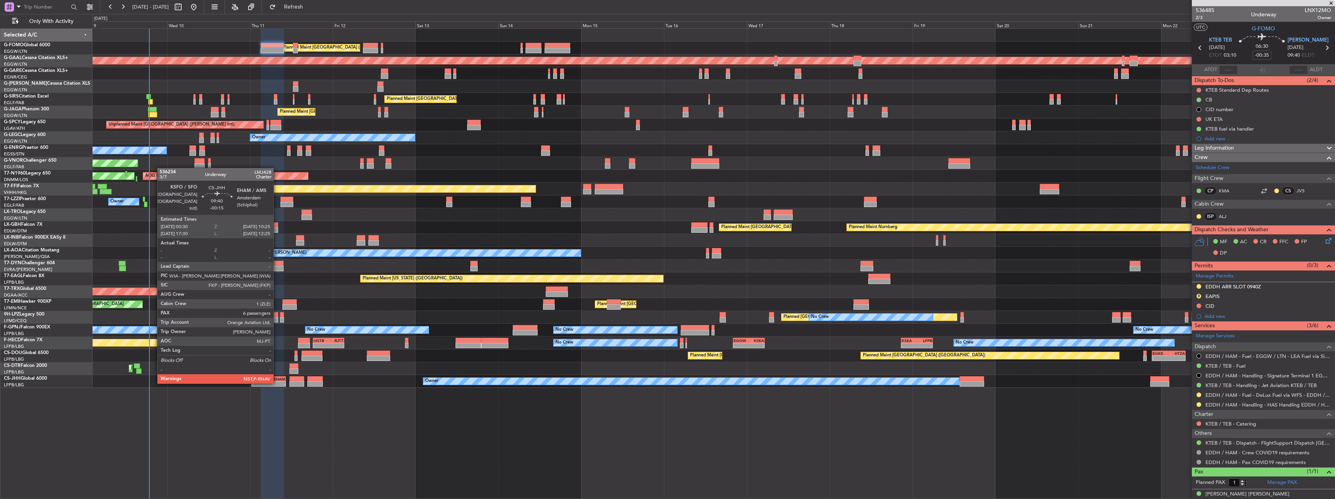
click at [273, 381] on div "- -" at bounding box center [268, 383] width 34 height 5
type input "-00:15"
type input "6"
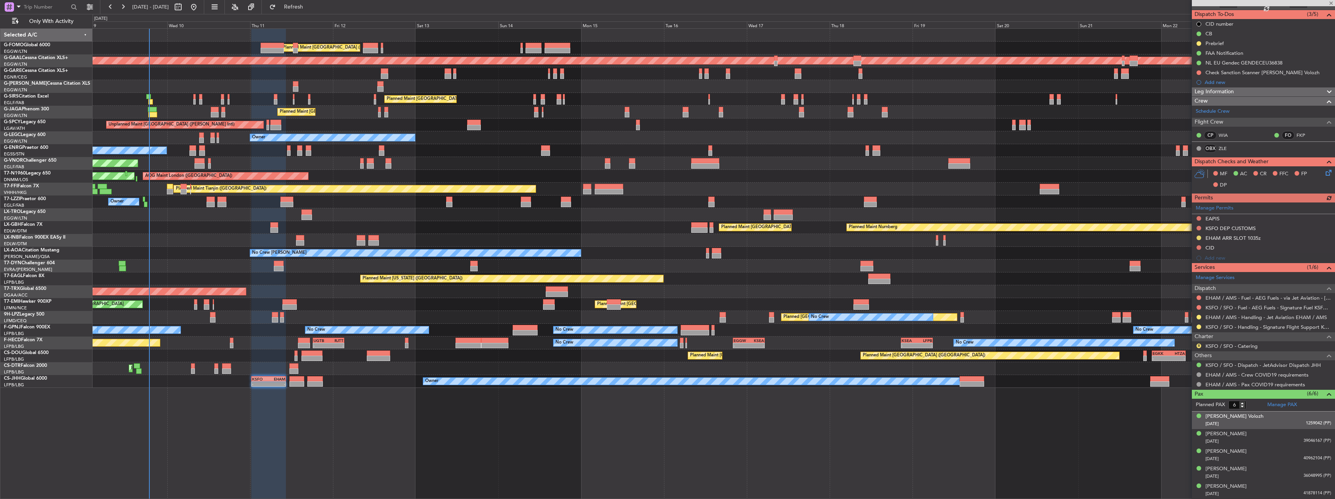
scroll to position [83, 0]
